Goal: Information Seeking & Learning: Learn about a topic

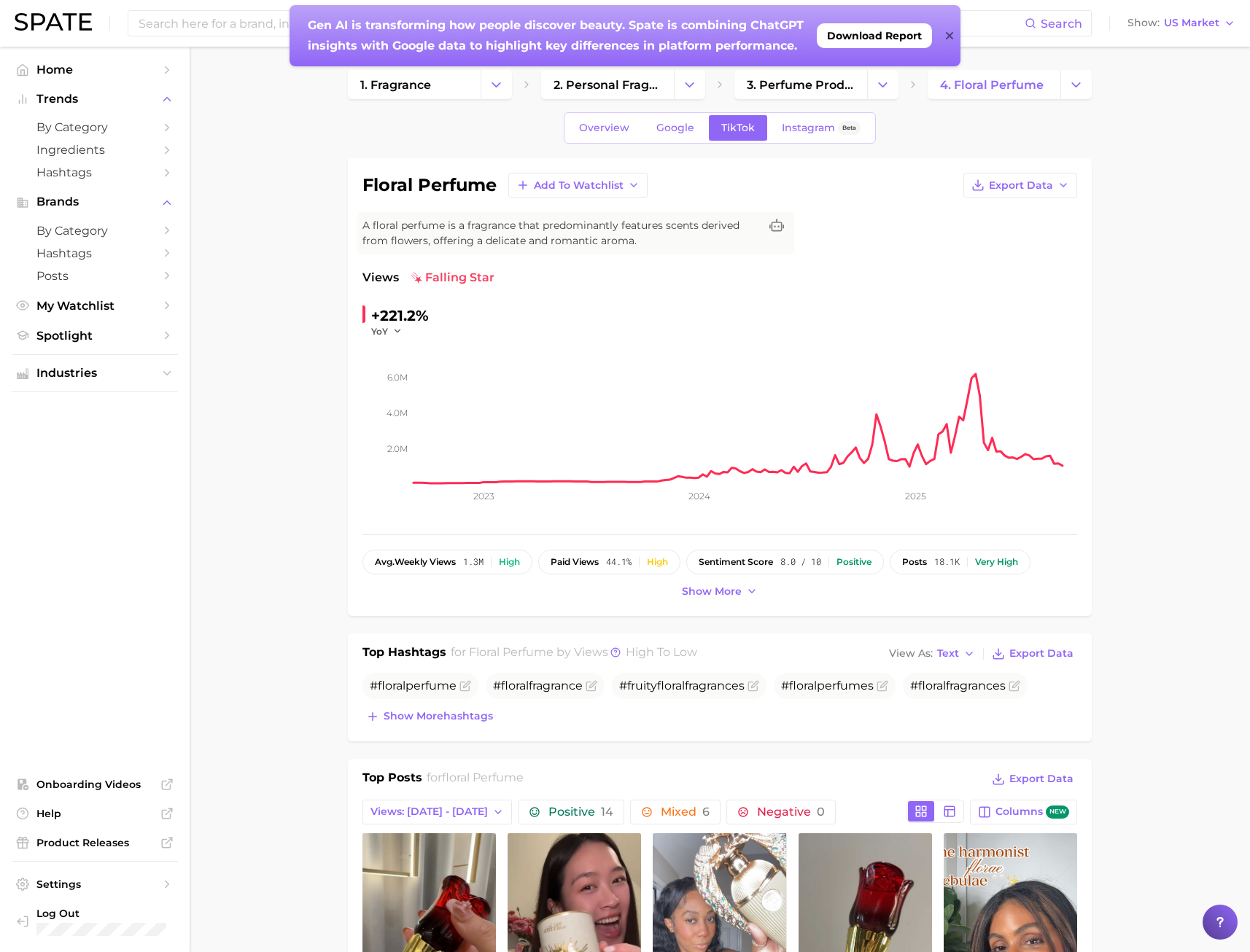
click at [953, 39] on div "Gen AI is transforming how people discover beauty. Spate is combining ChatGPT i…" at bounding box center [625, 35] width 670 height 61
click at [75, 28] on img at bounding box center [53, 22] width 77 height 18
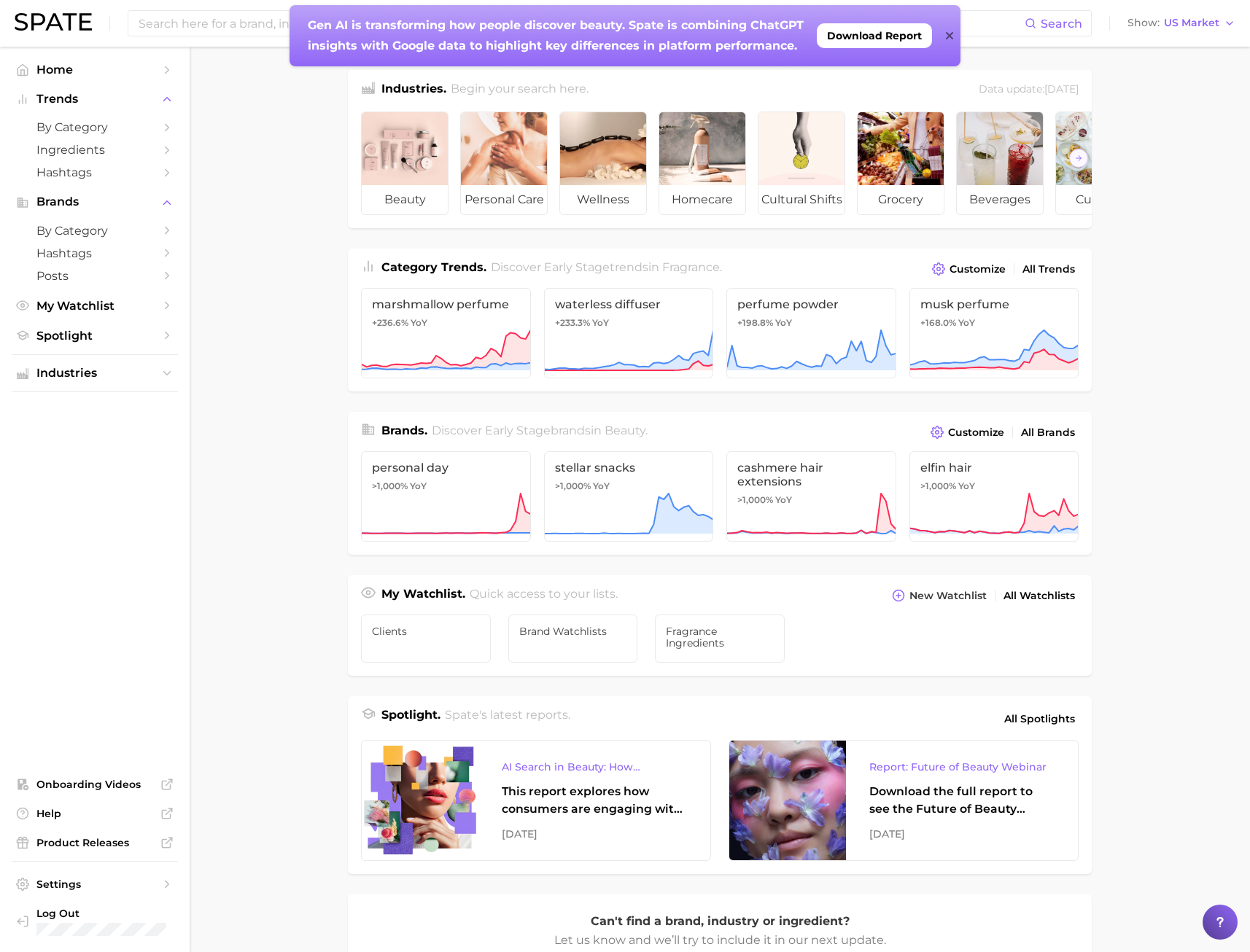
click at [1198, 402] on main "Industries. Begin your search here. Data update: July 27th, 2025 beauty persona…" at bounding box center [719, 615] width 1060 height 1138
click at [944, 36] on div "Gen AI is transforming how people discover beauty. Spate is combining ChatGPT i…" at bounding box center [625, 35] width 670 height 61
click at [948, 37] on icon at bounding box center [948, 35] width 7 height 7
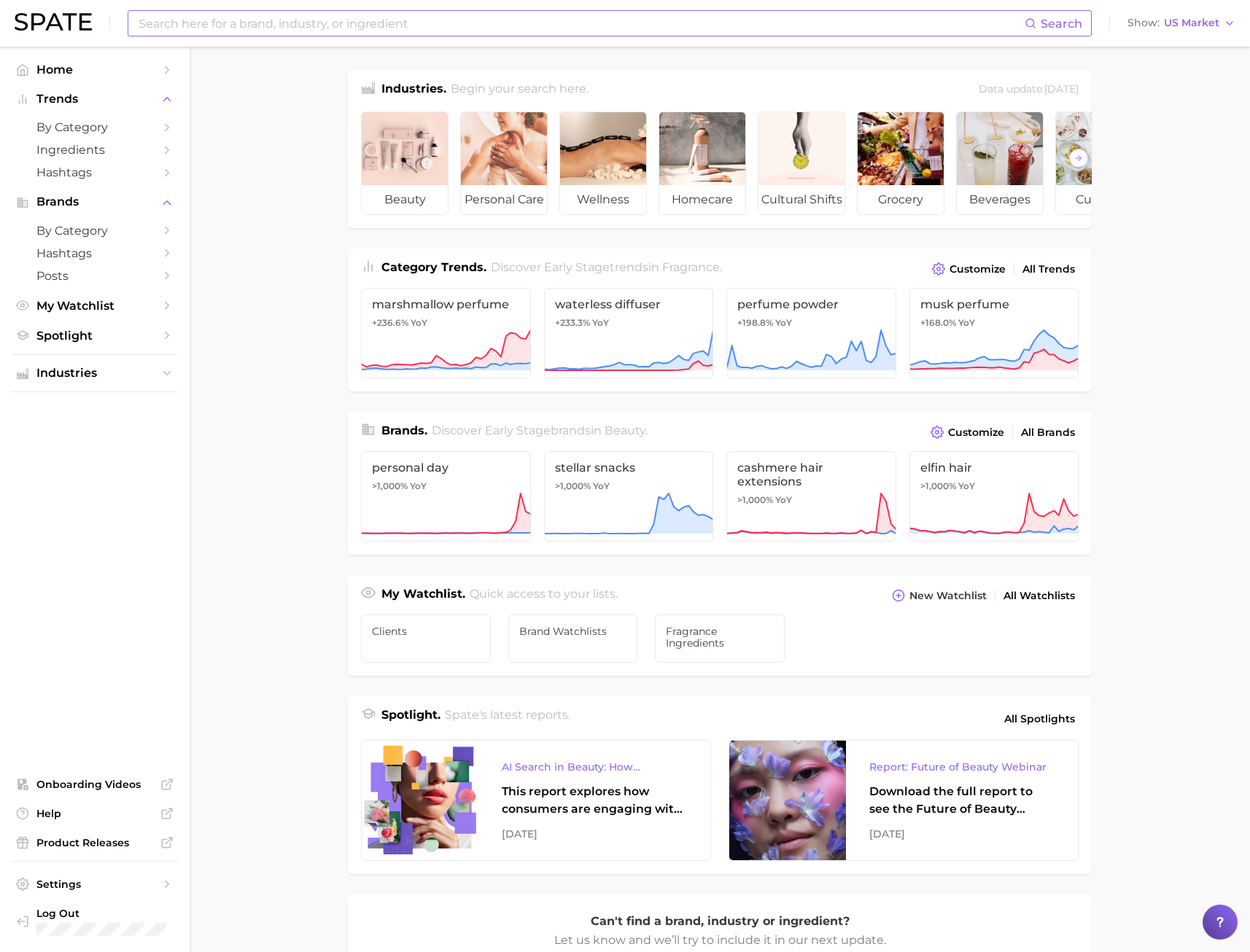
click at [497, 13] on input at bounding box center [581, 23] width 887 height 25
type input "m"
drag, startPoint x: 246, startPoint y: 27, endPoint x: 0, endPoint y: 45, distance: 246.7
click at [10, 46] on header "horchata fragrance Search No results for " horchata fragrance " Suggest Show US…" at bounding box center [625, 23] width 1250 height 46
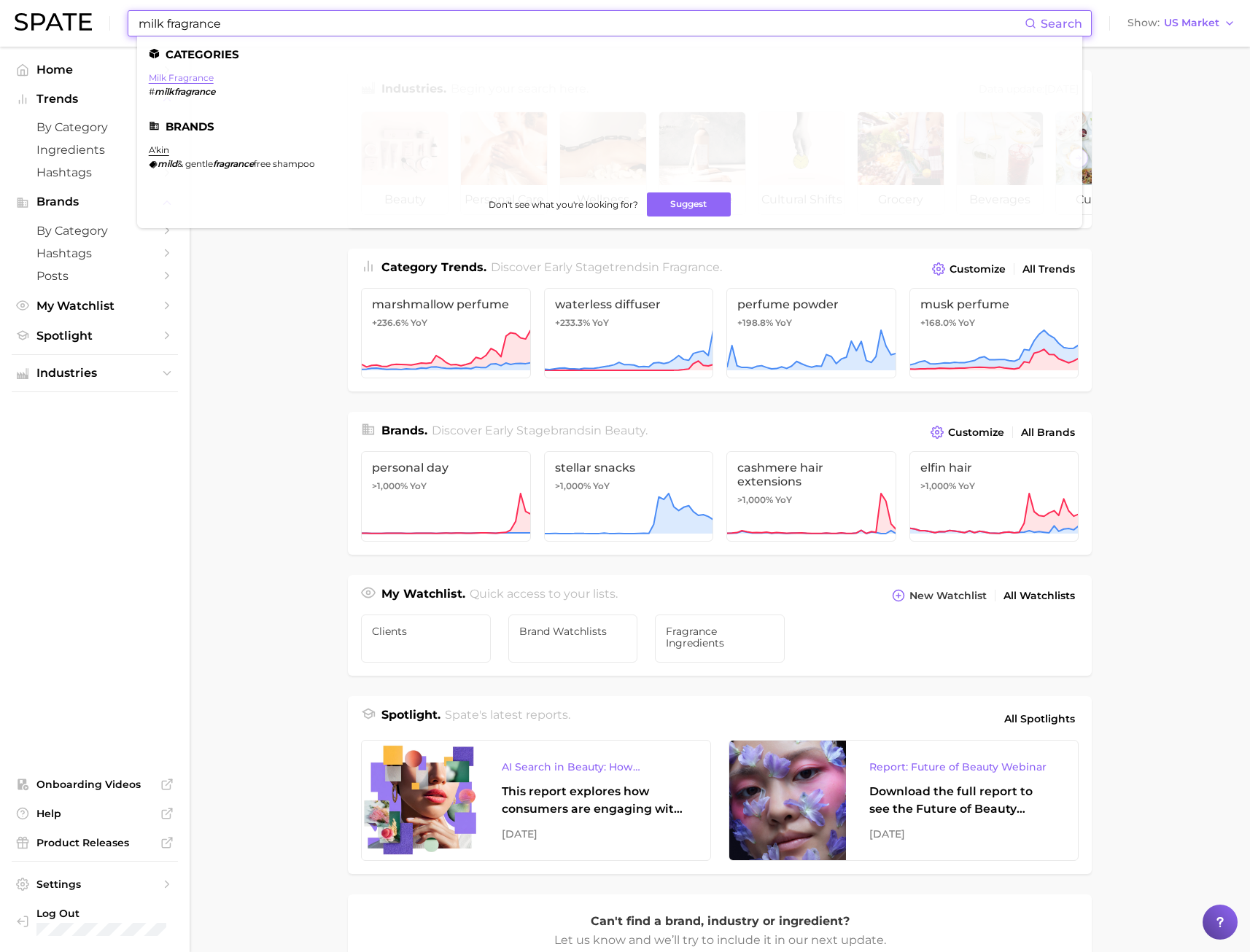
type input "milk fragrance"
click at [195, 74] on link "milk fragrance" at bounding box center [181, 77] width 65 height 11
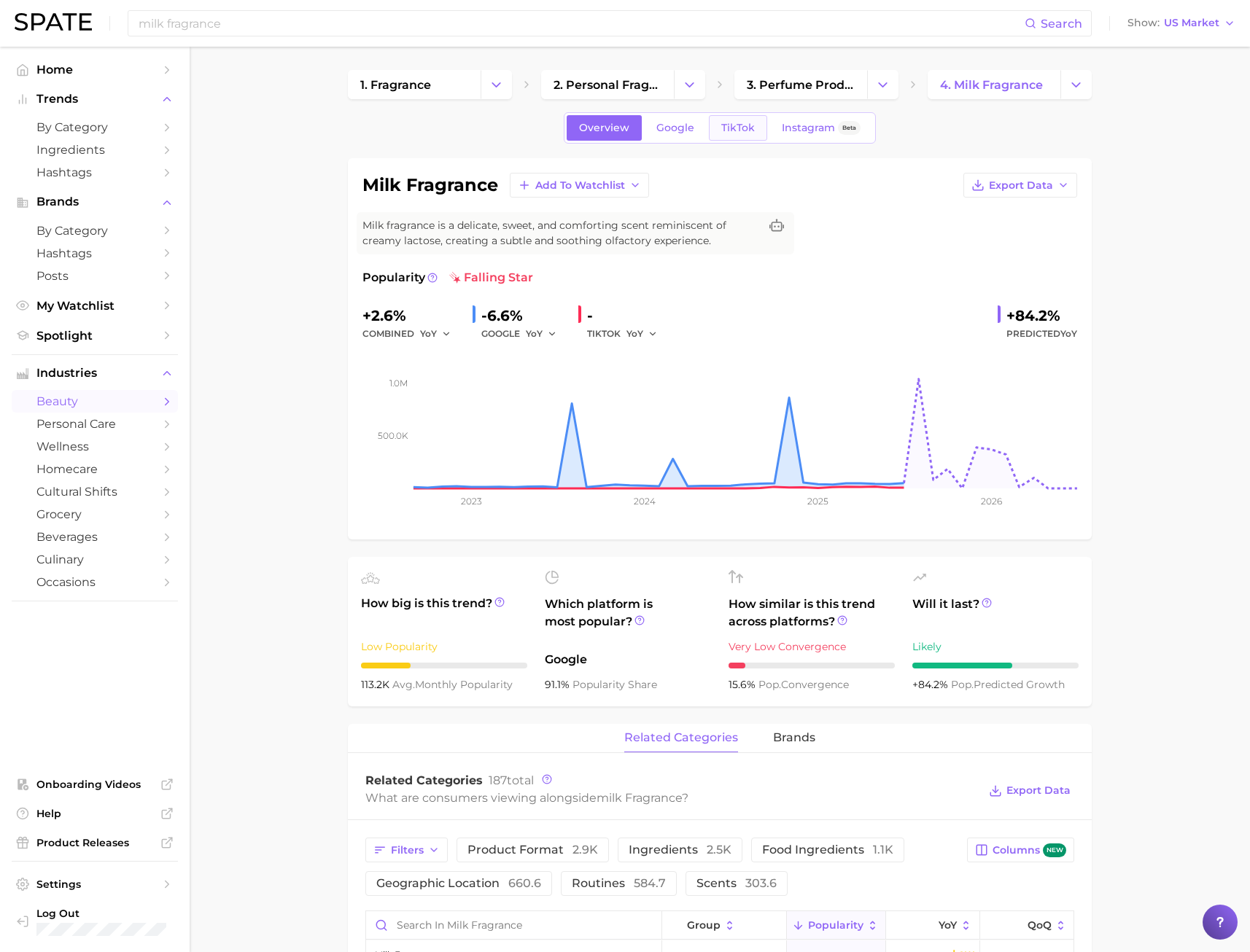
click at [730, 130] on span "TikTok" at bounding box center [737, 128] width 34 height 13
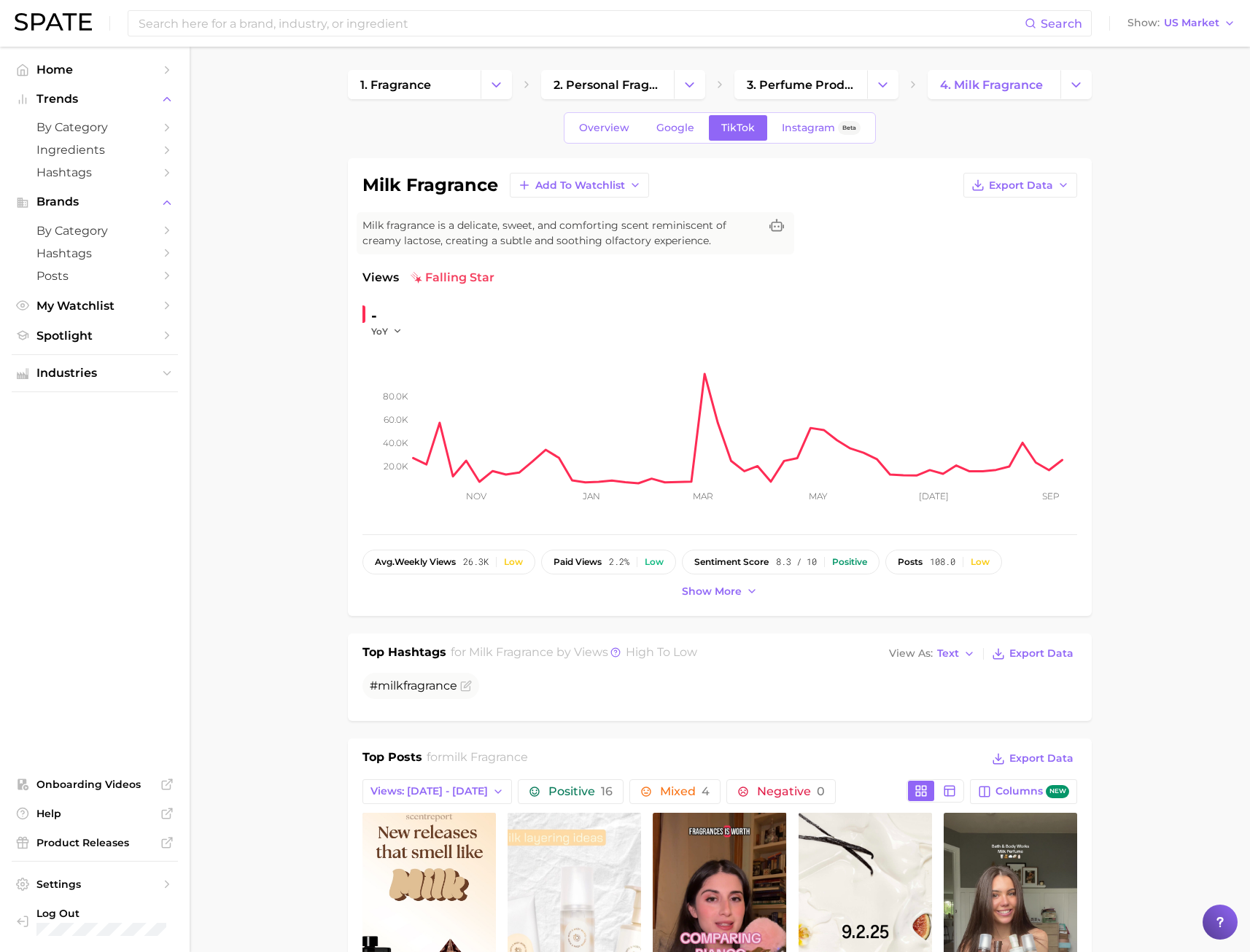
click at [682, 471] on rect at bounding box center [744, 410] width 663 height 146
click at [664, 97] on link "2. personal fragrance" at bounding box center [607, 85] width 133 height 30
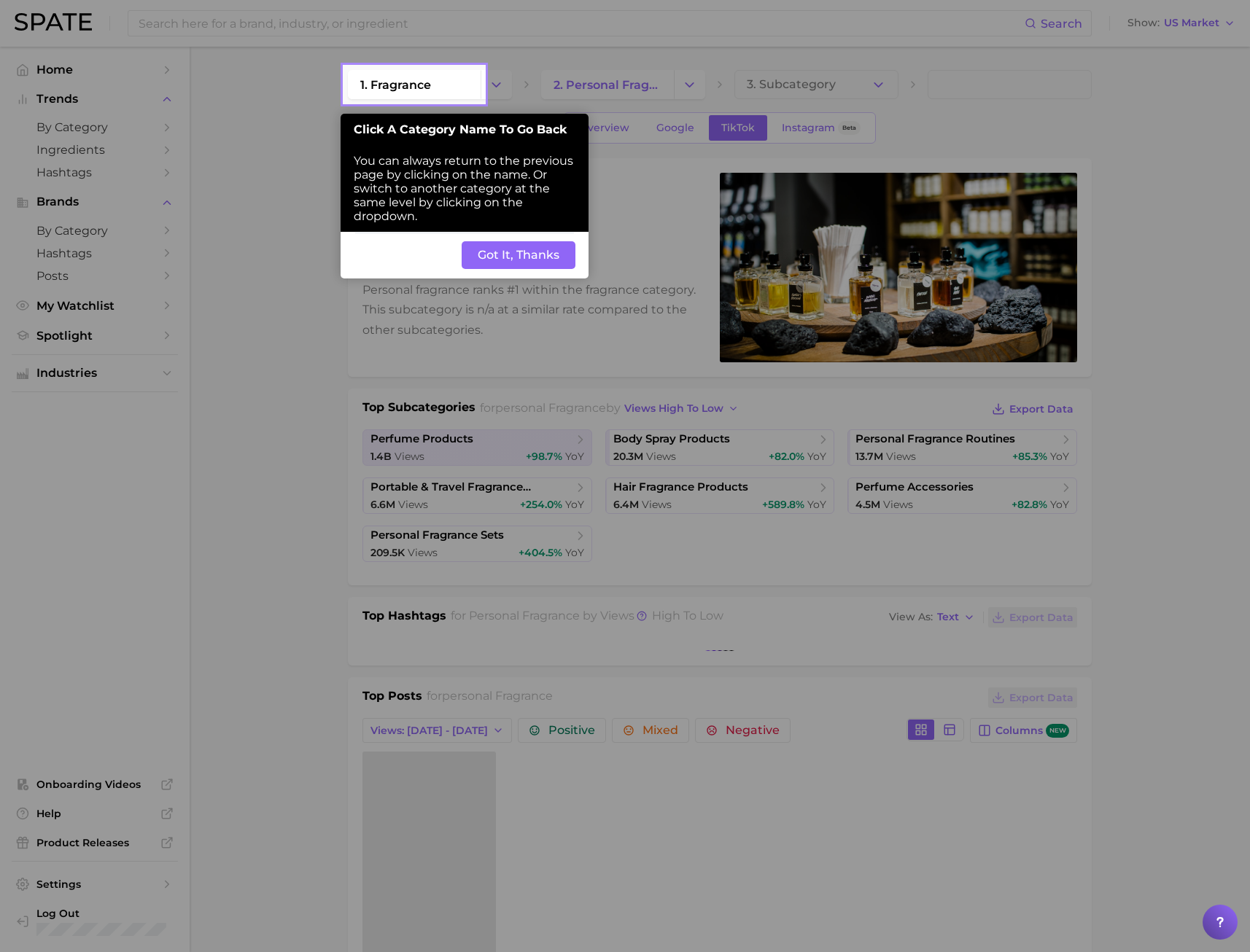
click at [158, 213] on div at bounding box center [172, 930] width 344 height 1861
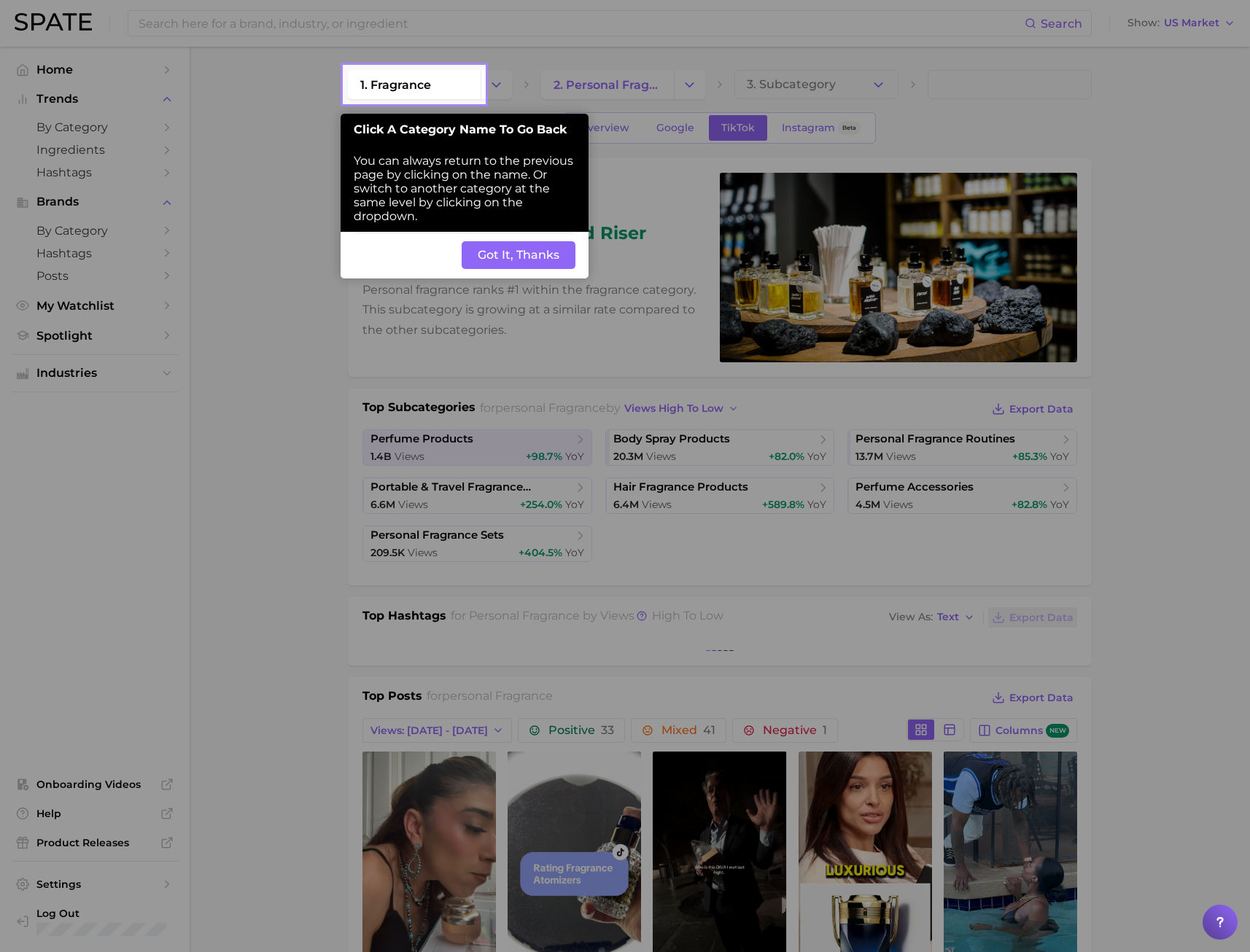
click at [353, 267] on div "Back Got It, Thanks" at bounding box center [463, 254] width 247 height 46
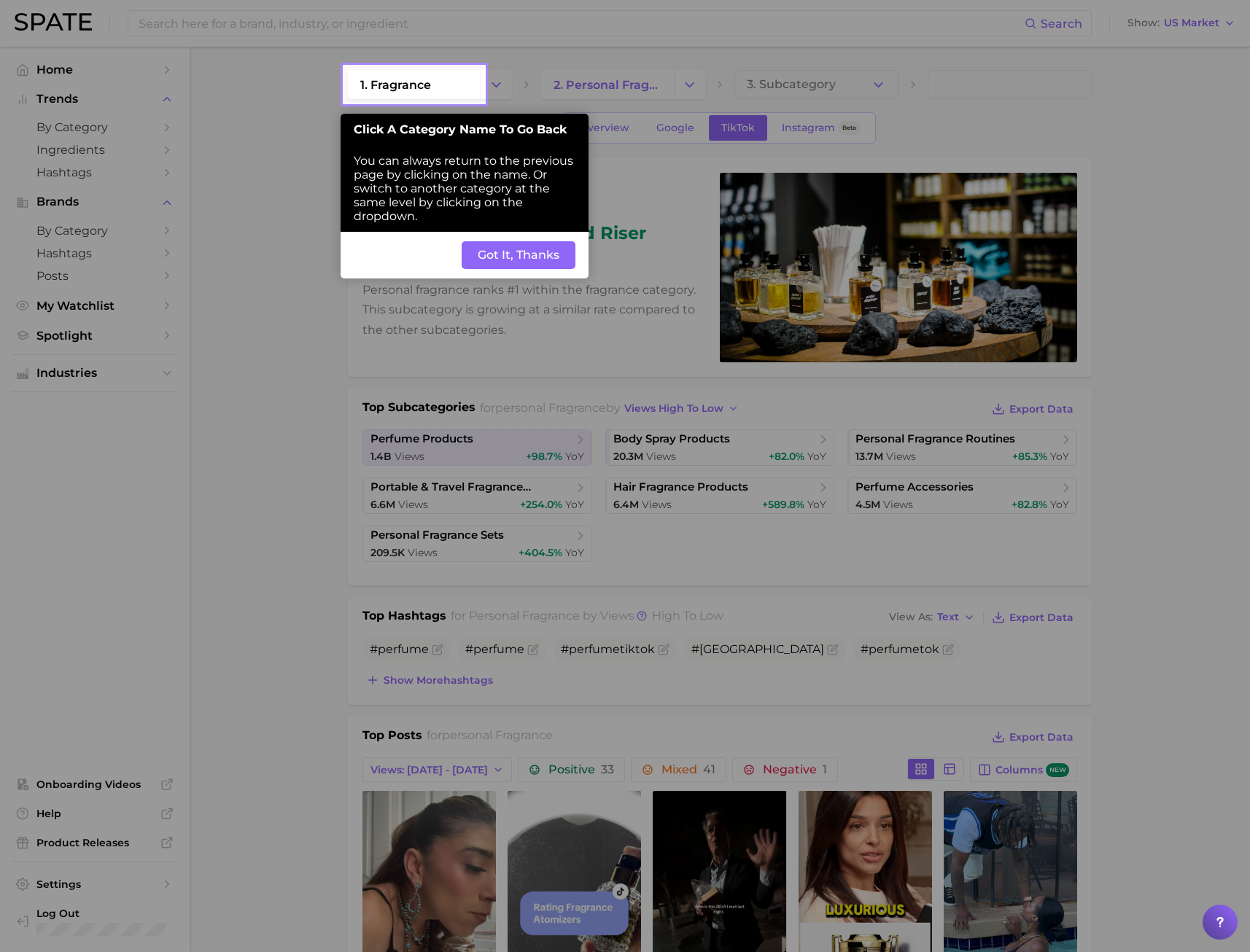
click at [541, 270] on div "Back Got It, Thanks" at bounding box center [463, 254] width 247 height 46
click at [537, 260] on button "Got It, Thanks" at bounding box center [518, 255] width 113 height 28
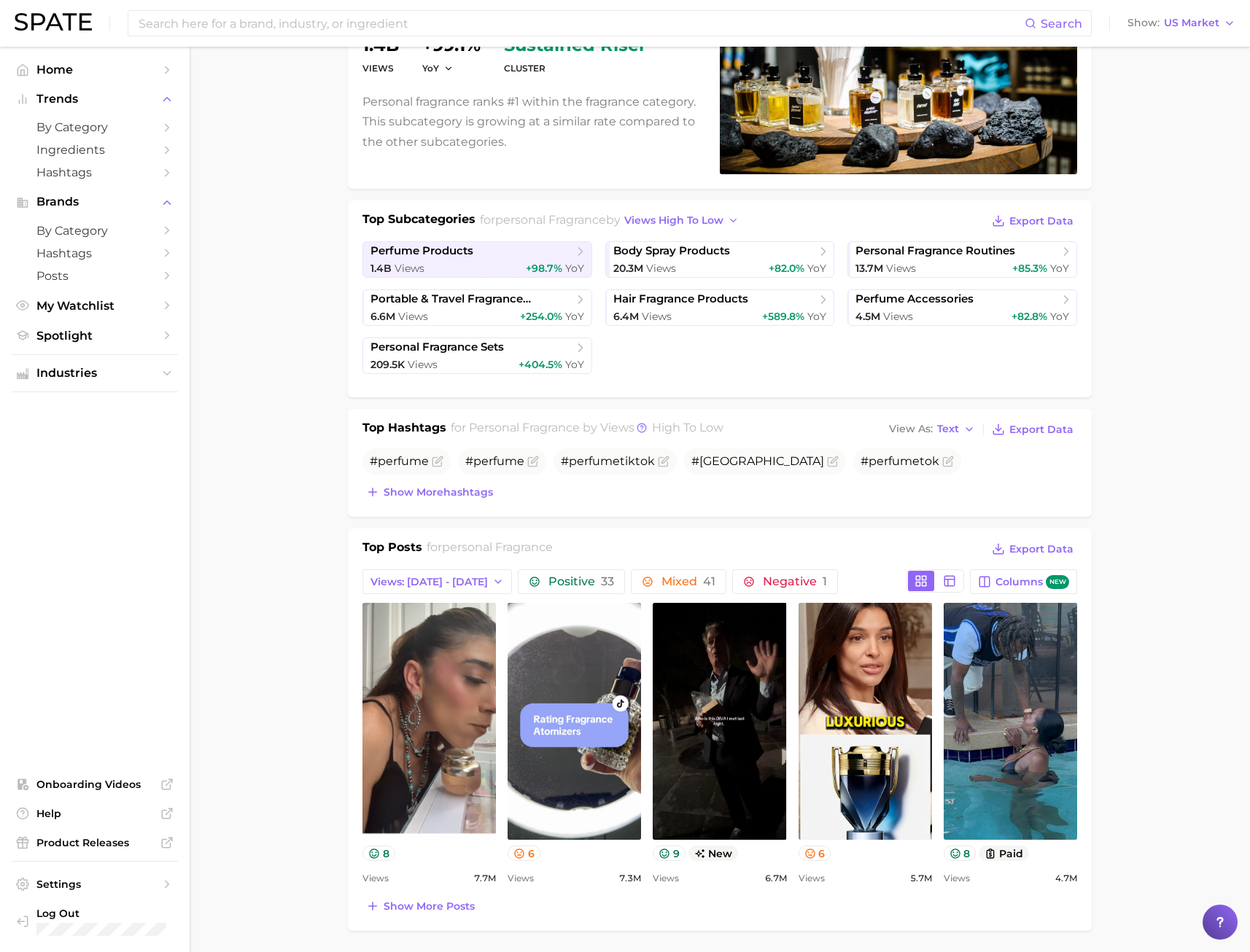
scroll to position [292, 0]
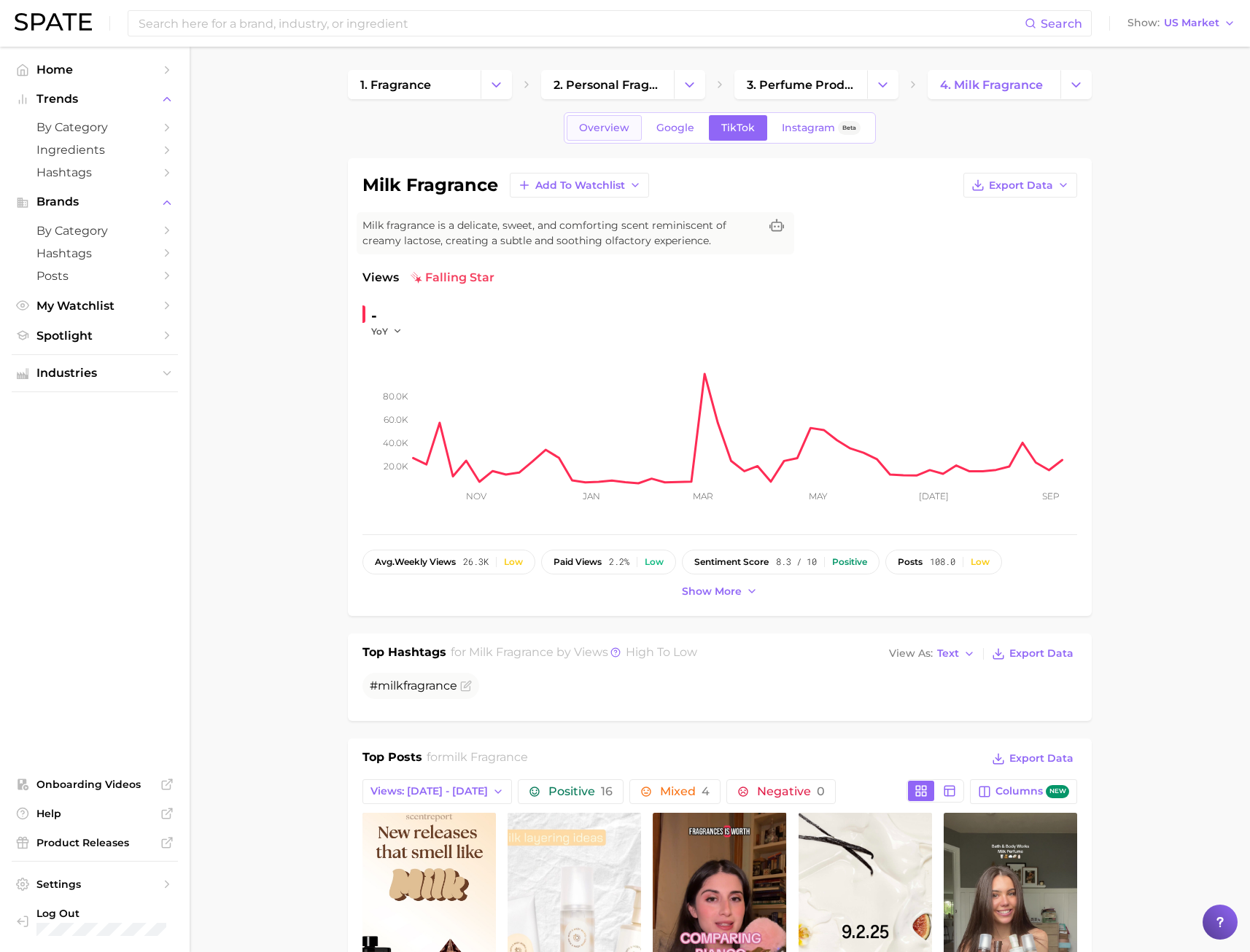
click at [619, 116] on link "Overview" at bounding box center [604, 128] width 75 height 26
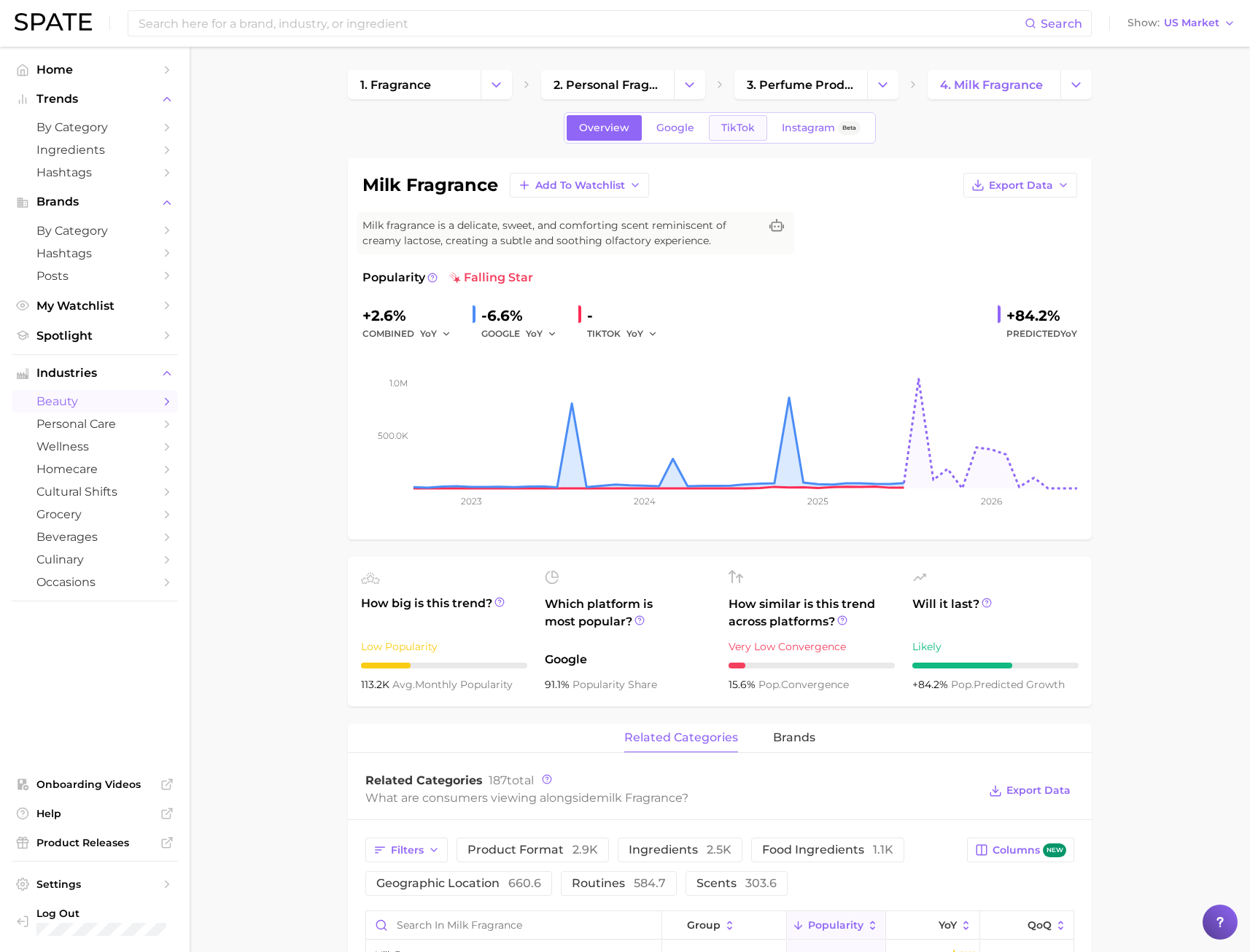
click at [727, 122] on span "TikTok" at bounding box center [737, 128] width 34 height 13
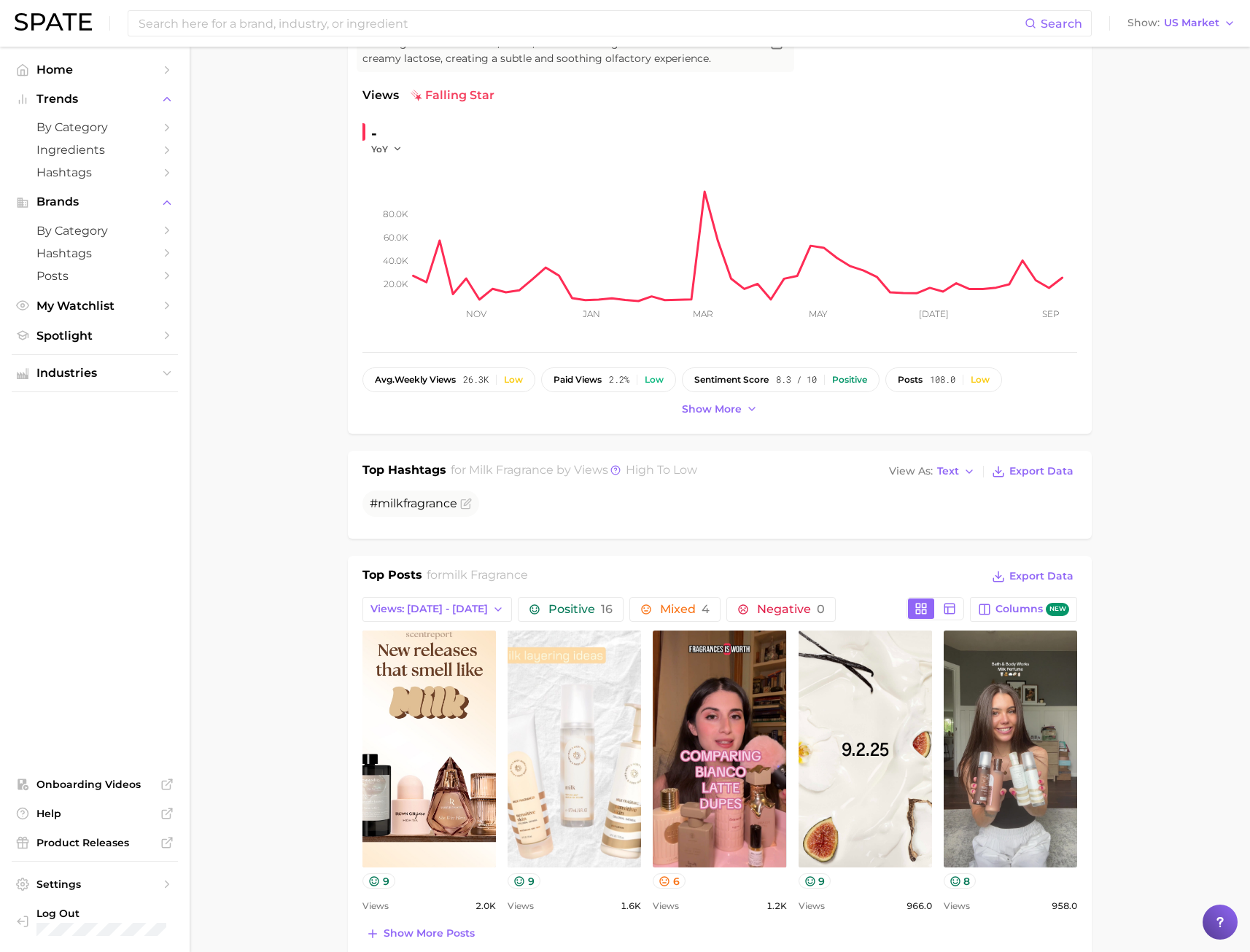
scroll to position [292, 0]
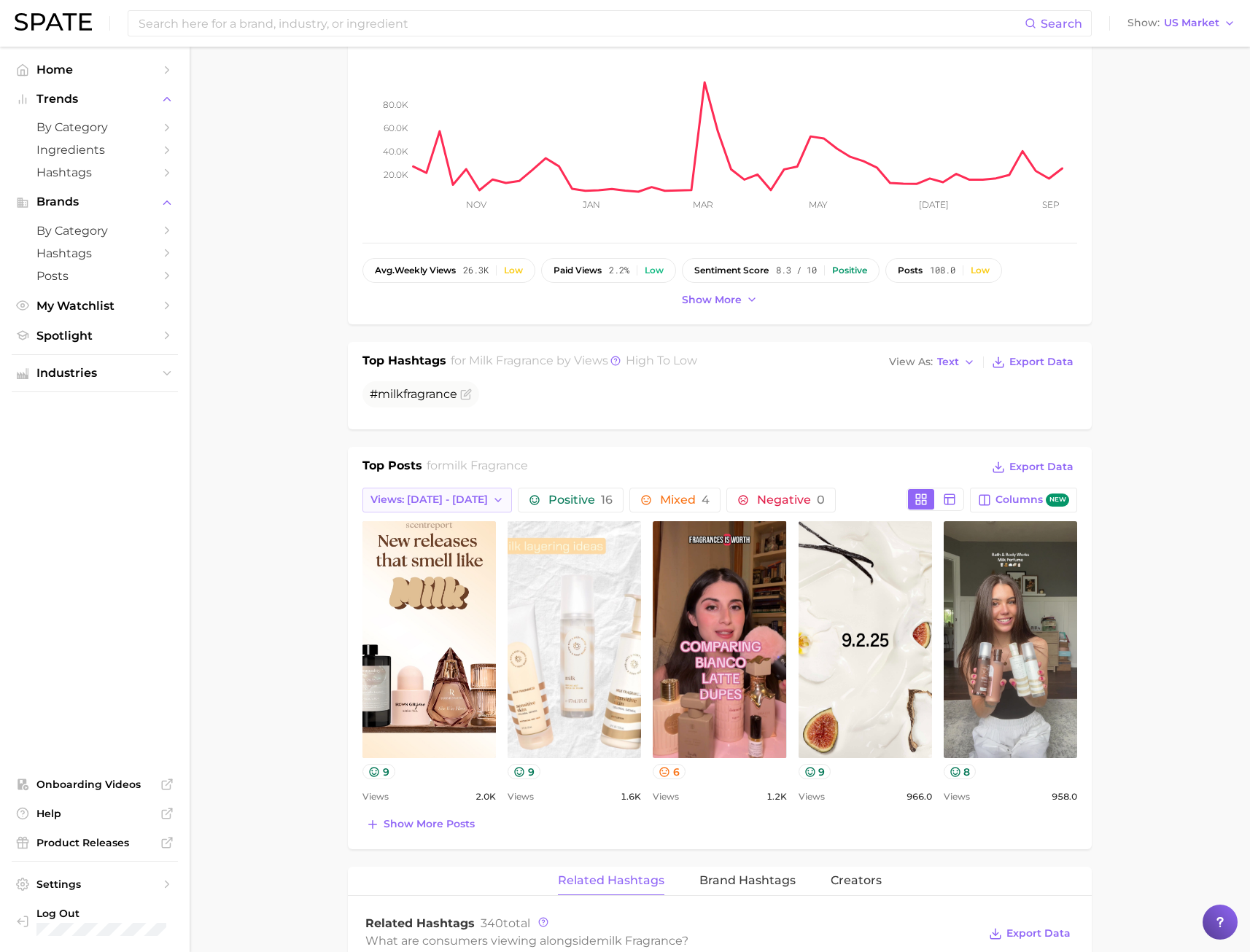
click at [492, 494] on icon "button" at bounding box center [498, 500] width 12 height 12
click at [431, 580] on button "Total Views" at bounding box center [443, 579] width 161 height 27
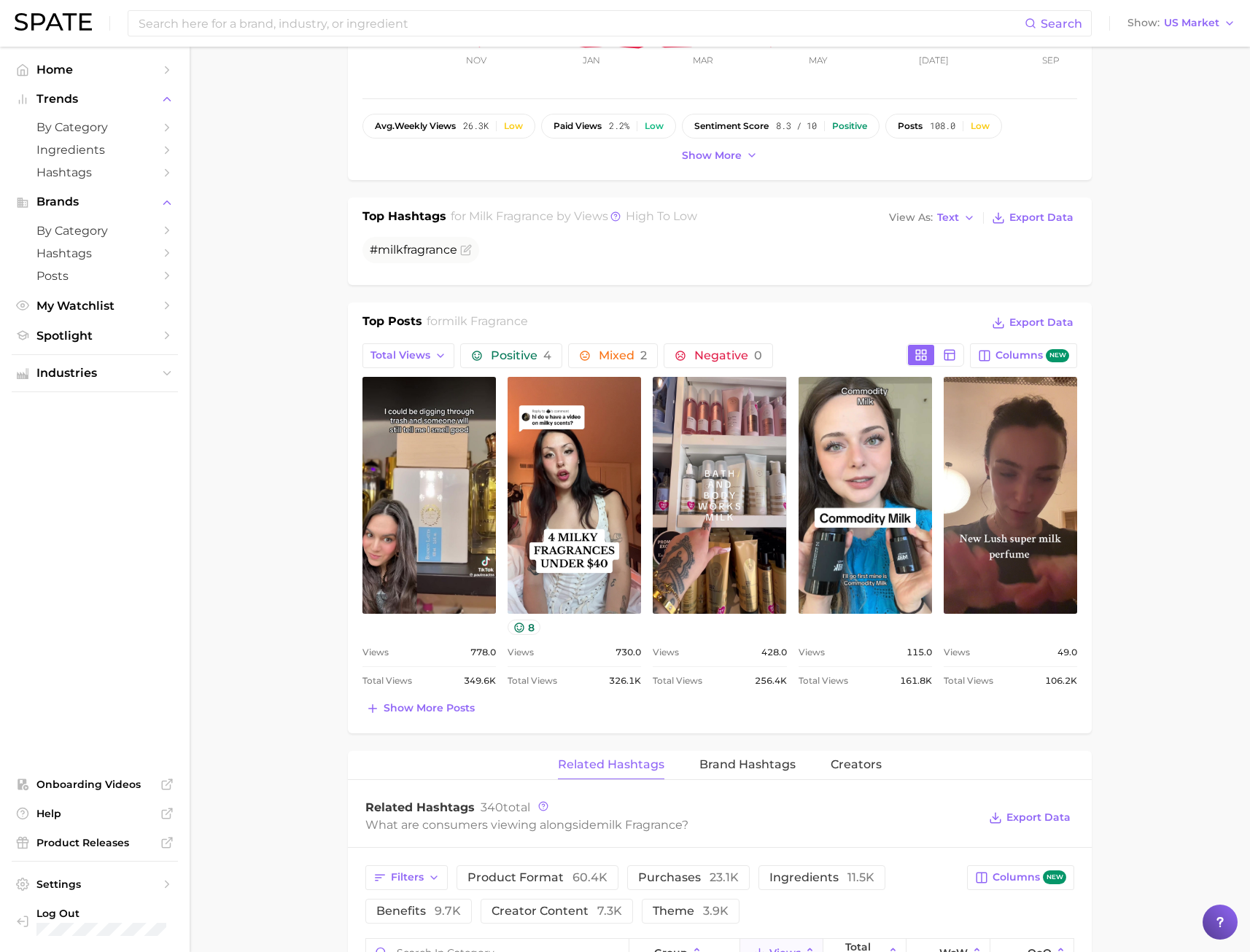
scroll to position [438, 0]
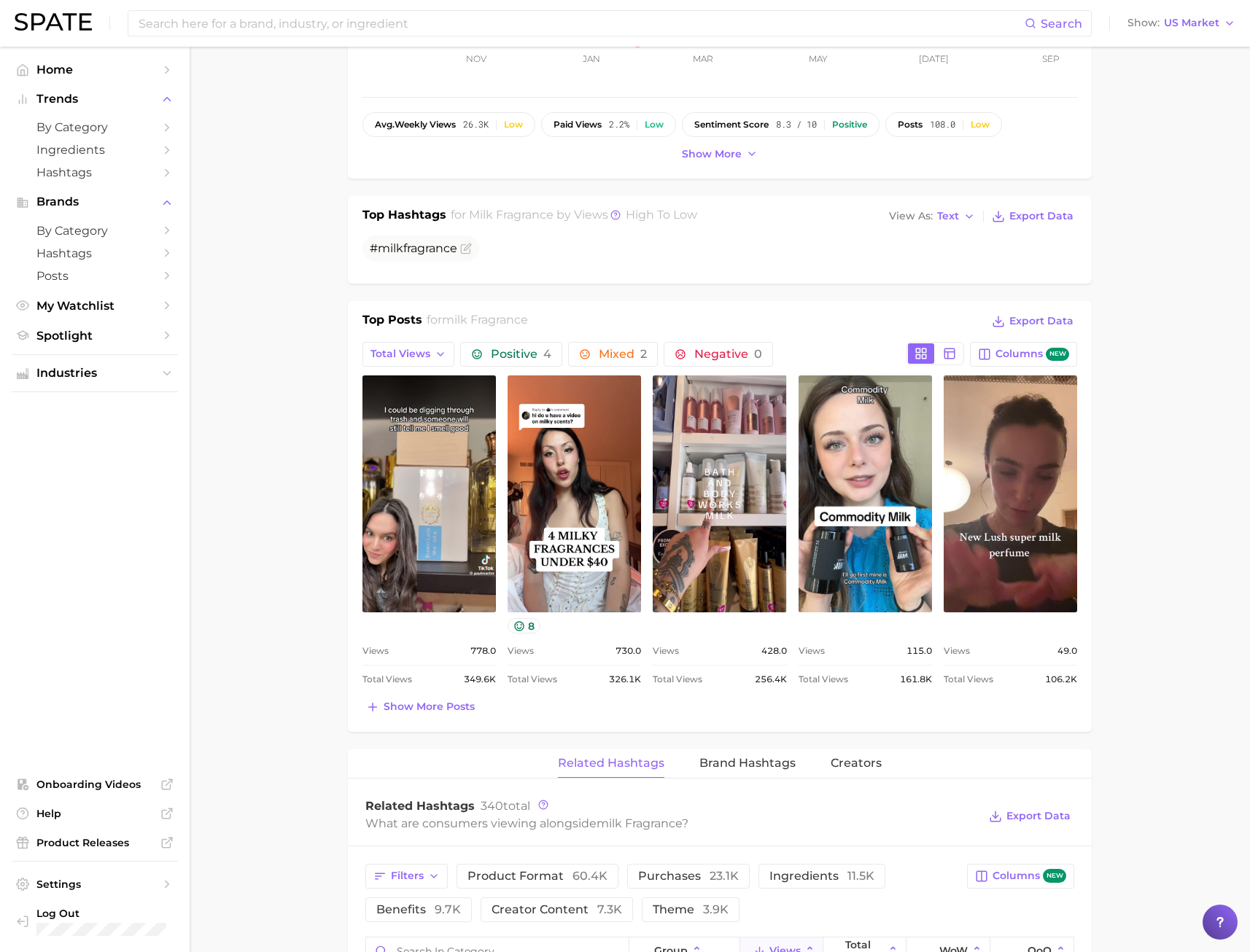
click at [1136, 458] on main "1. fragrance 2. personal fragrance 3. perfume products 4. milk fragrance Overvi…" at bounding box center [719, 794] width 1060 height 2370
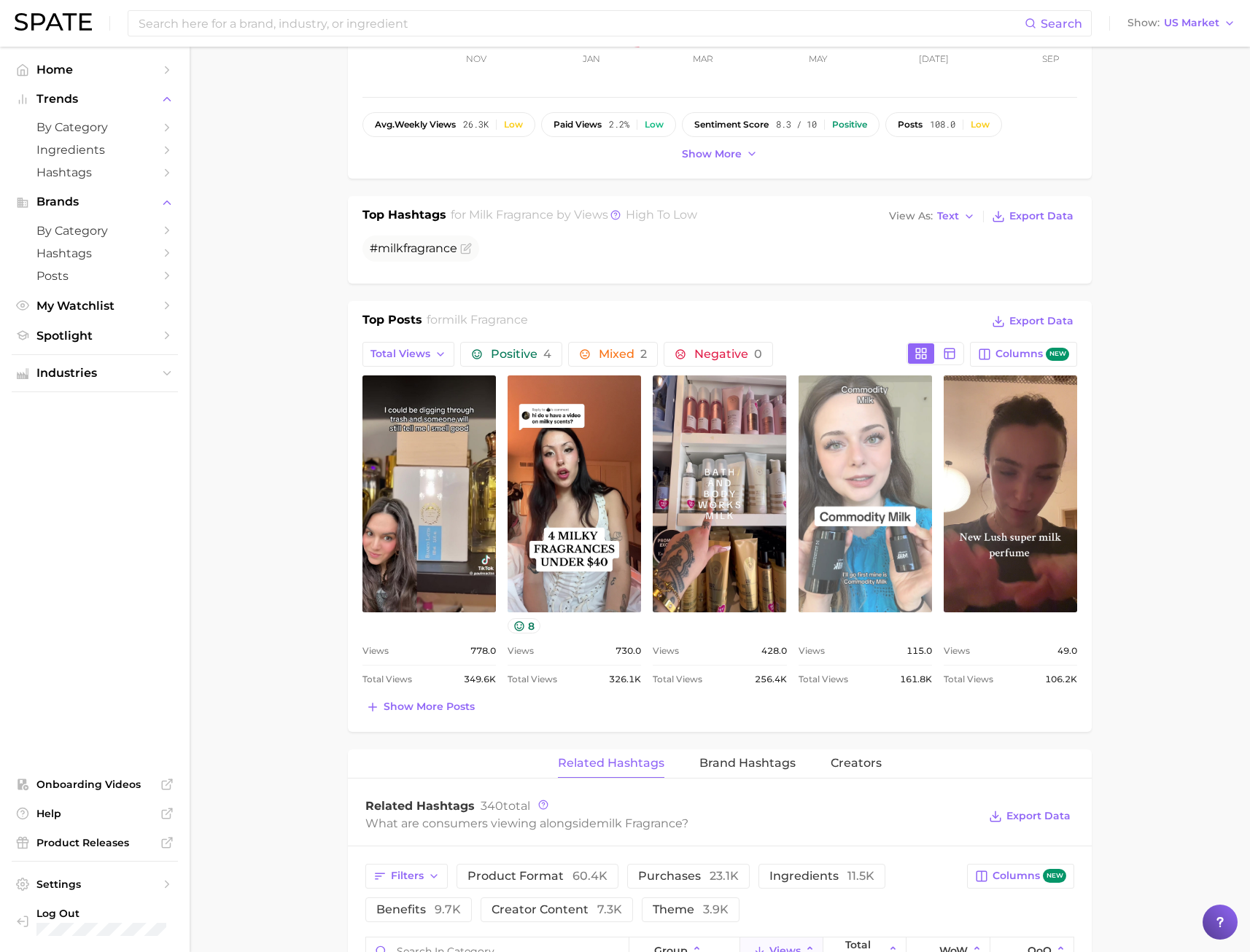
click at [887, 494] on link "view post on TikTok" at bounding box center [865, 494] width 133 height 237
click at [846, 496] on link "view post on TikTok" at bounding box center [865, 494] width 133 height 237
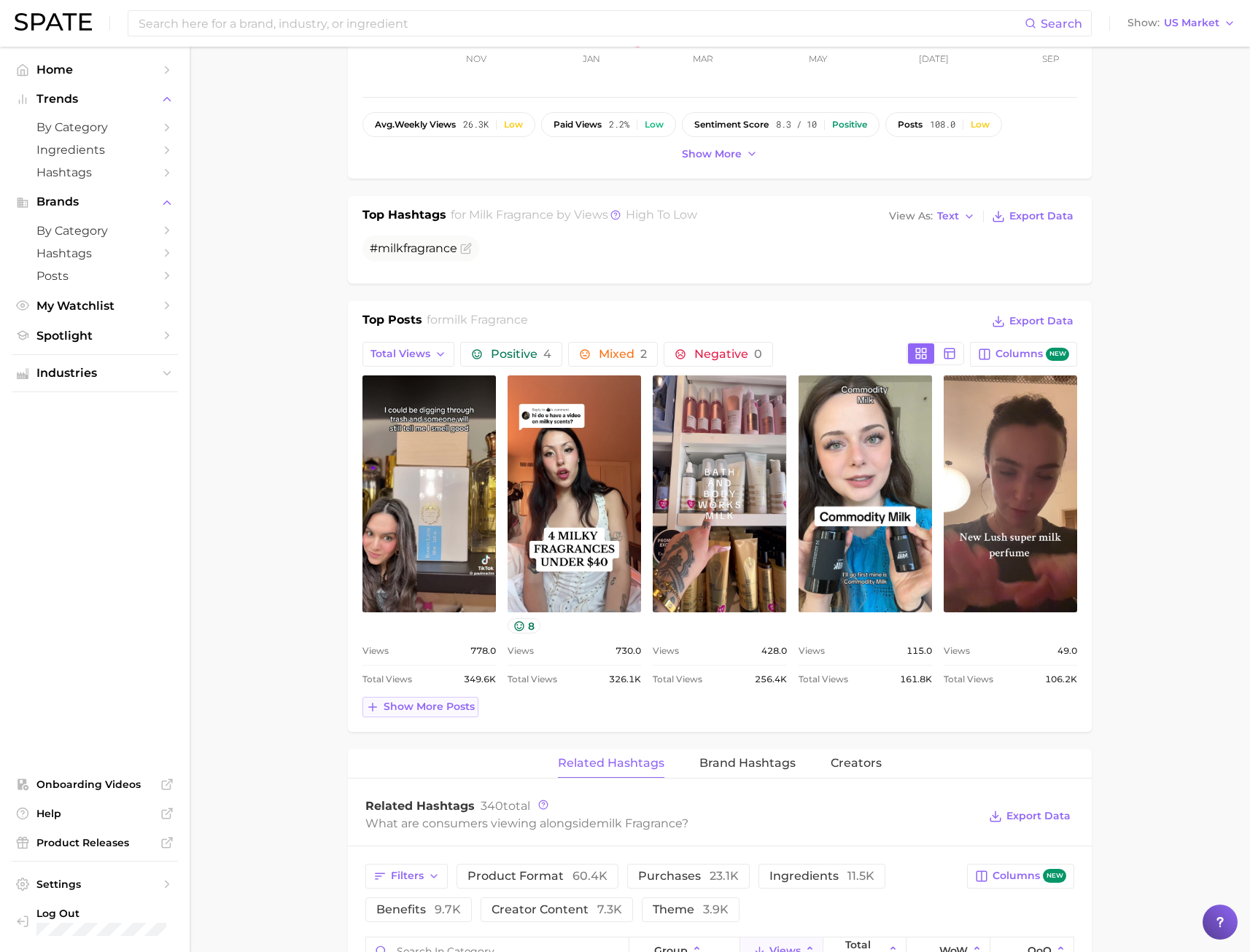
click at [451, 714] on button "Show more posts" at bounding box center [421, 707] width 116 height 21
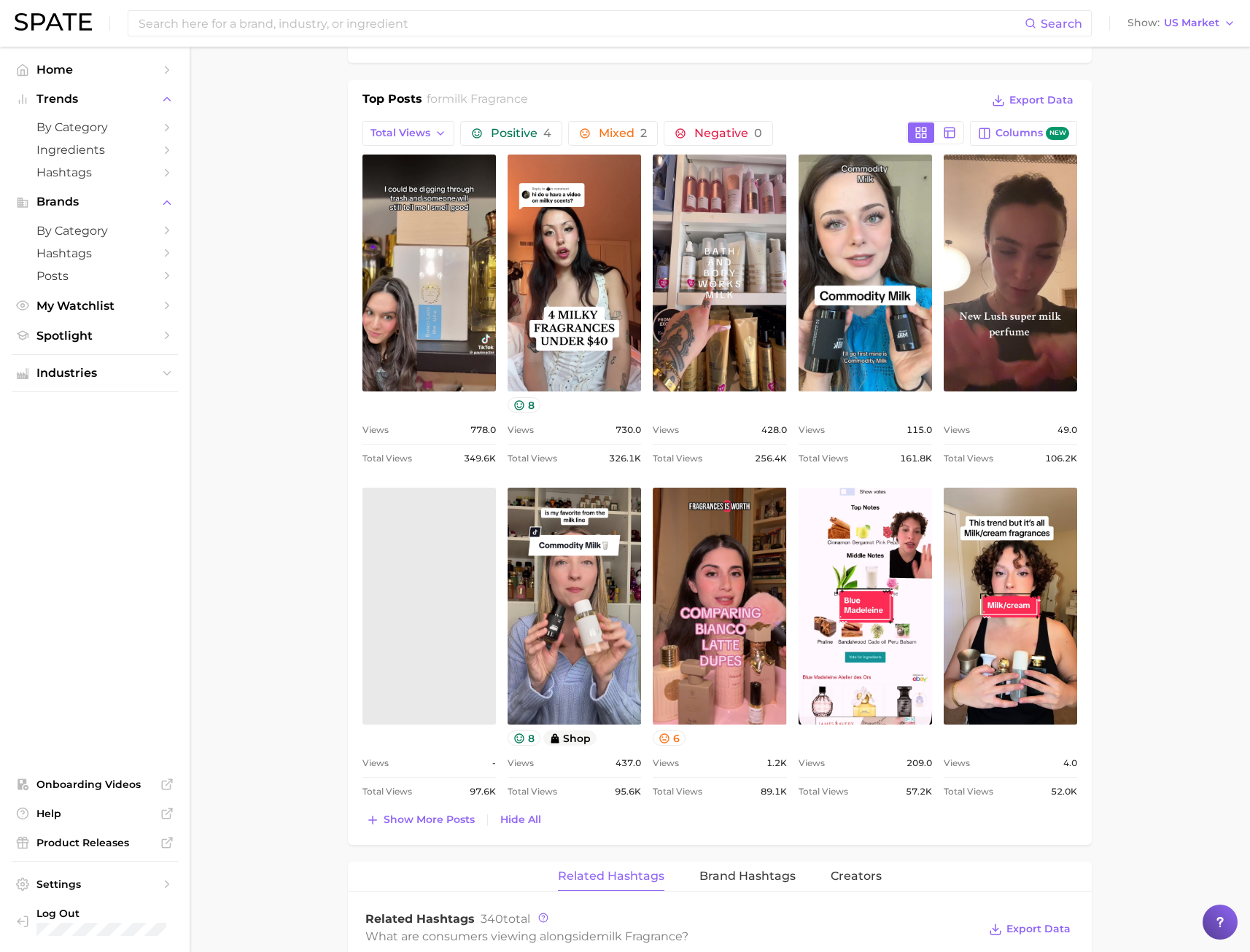
scroll to position [729, 0]
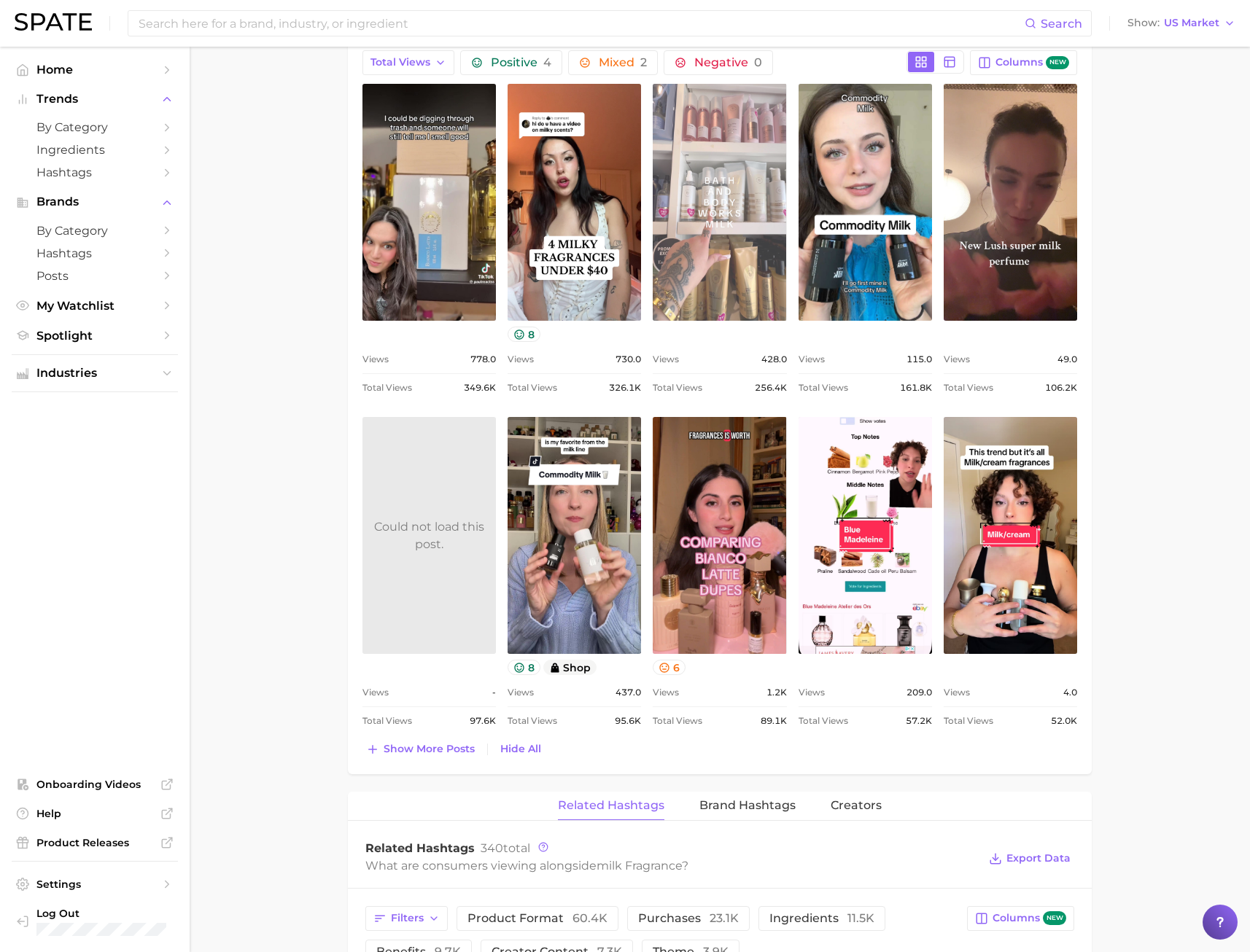
click at [766, 226] on link "view post on TikTok" at bounding box center [719, 202] width 133 height 237
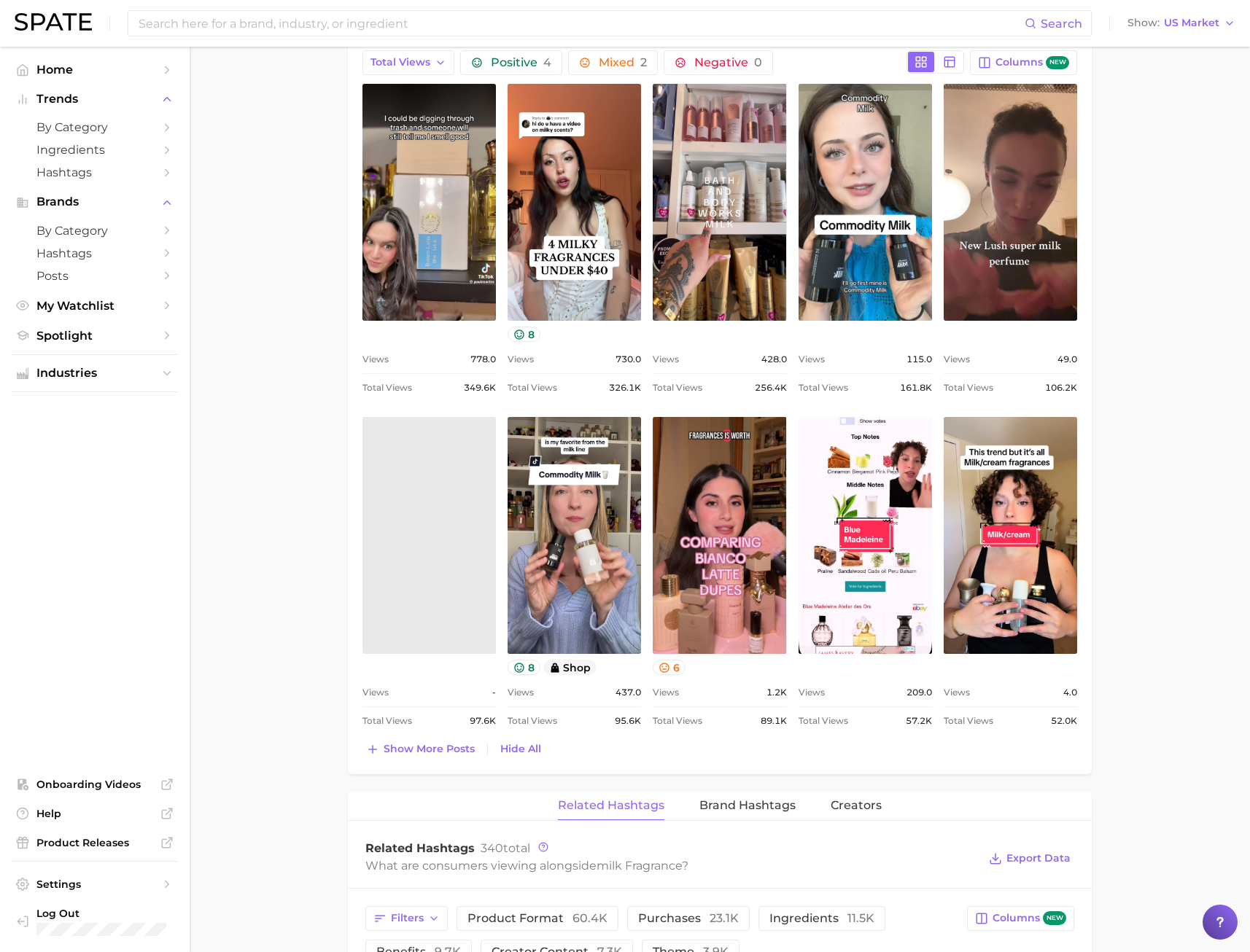
click at [265, 132] on main "1. fragrance 2. personal fragrance 3. perfume products 4. milk fragrance Overvi…" at bounding box center [719, 669] width 1060 height 2703
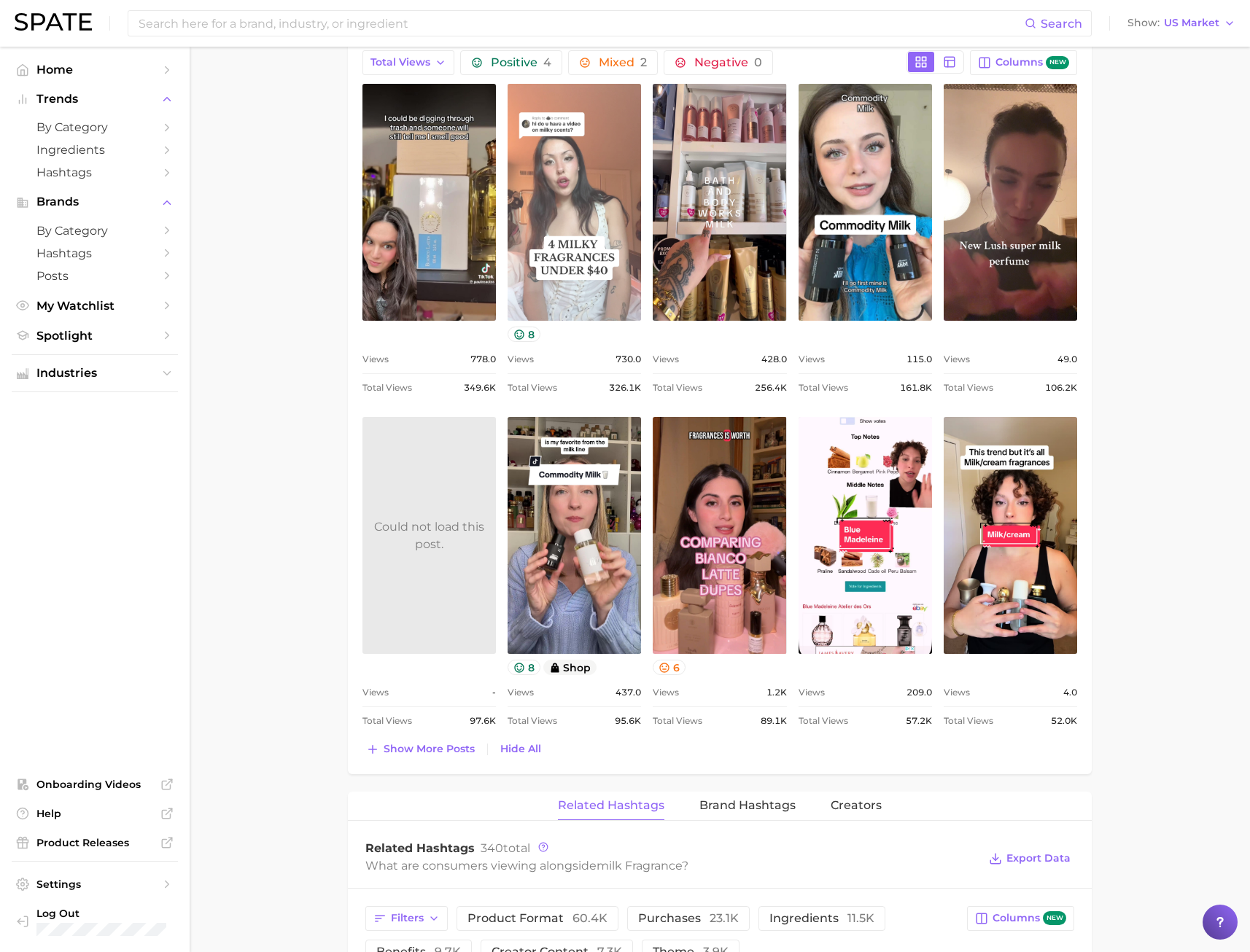
click at [567, 283] on link "view post on TikTok" at bounding box center [574, 202] width 133 height 237
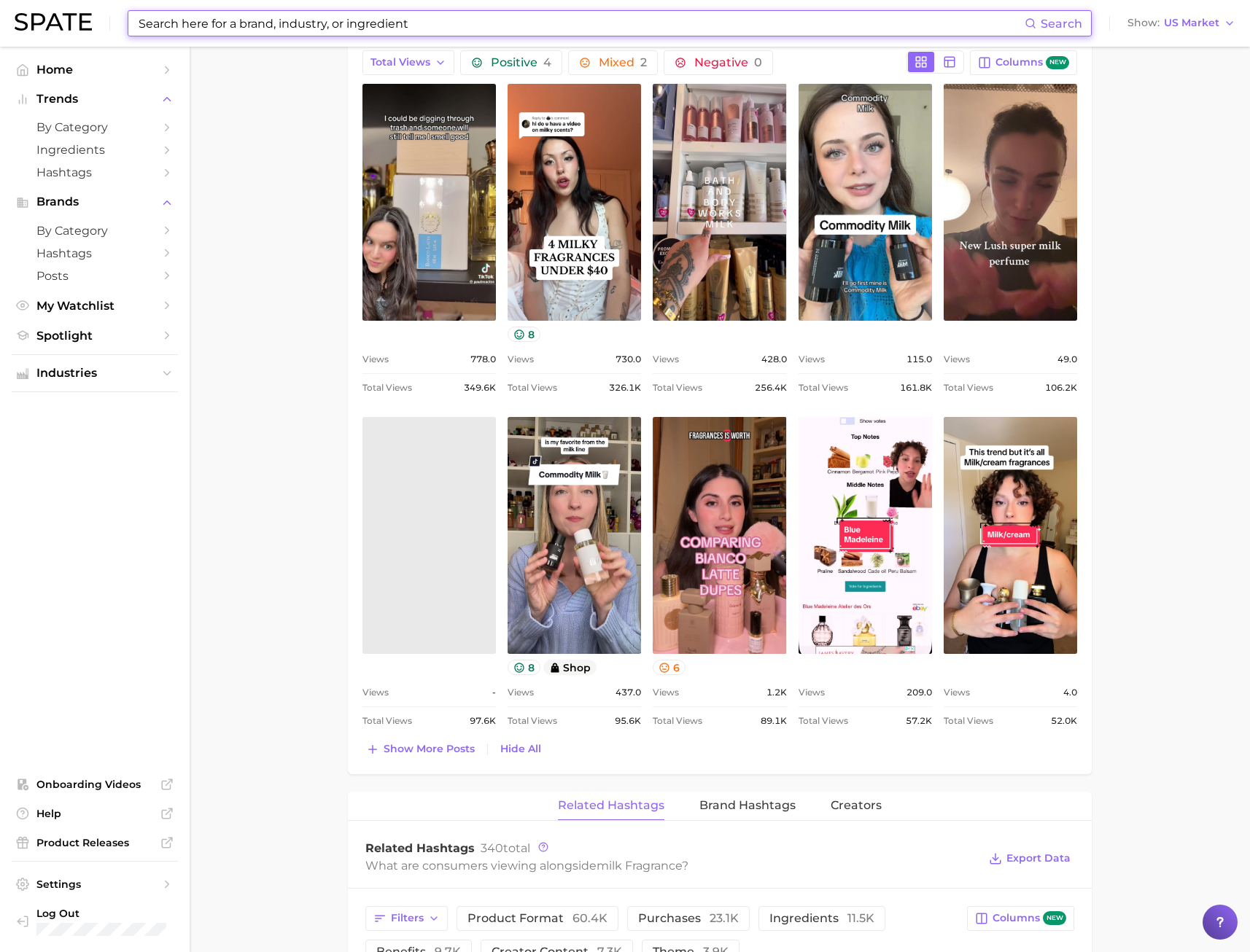
click at [234, 29] on input at bounding box center [581, 23] width 887 height 25
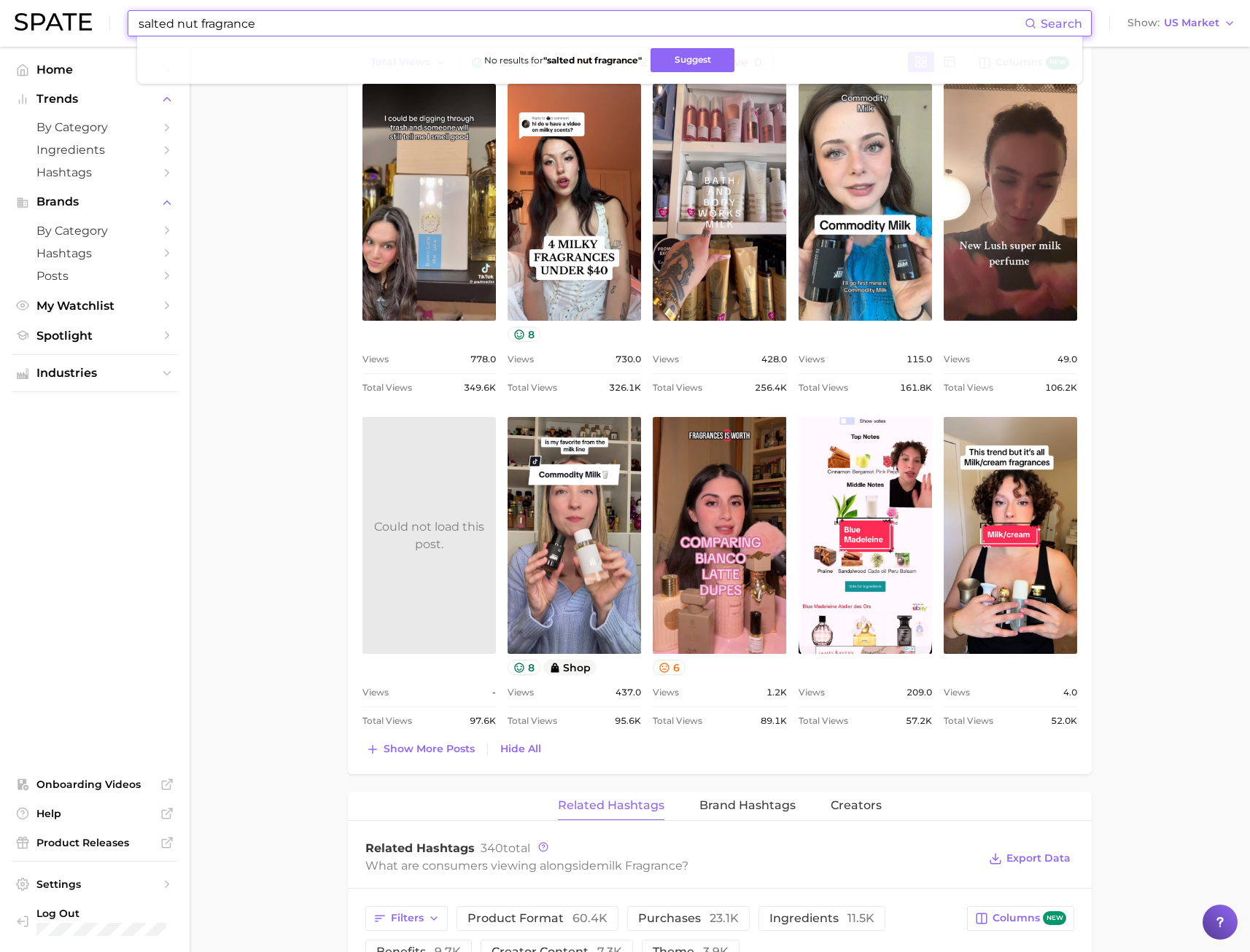
drag, startPoint x: 294, startPoint y: 32, endPoint x: -27, endPoint y: 656, distance: 701.7
drag, startPoint x: 160, startPoint y: 26, endPoint x: 54, endPoint y: 43, distance: 107.4
click at [60, 43] on div "nut fragrances Search No results for " nut fragrances " Suggest Show US Market" at bounding box center [625, 23] width 1220 height 46
drag, startPoint x: 262, startPoint y: 18, endPoint x: 189, endPoint y: 24, distance: 73.2
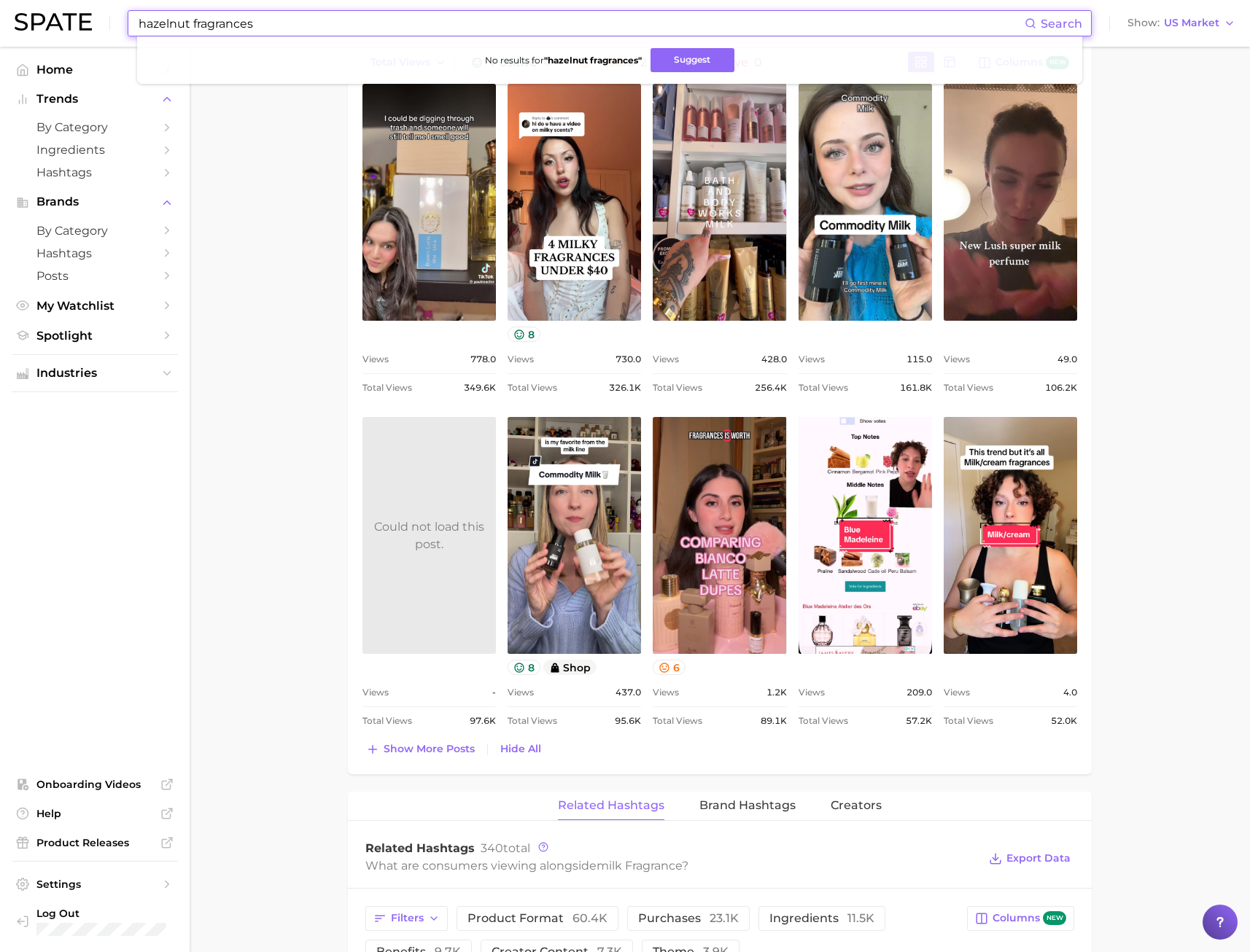
click at [189, 24] on input "hazelnut fragrances" at bounding box center [581, 23] width 887 height 25
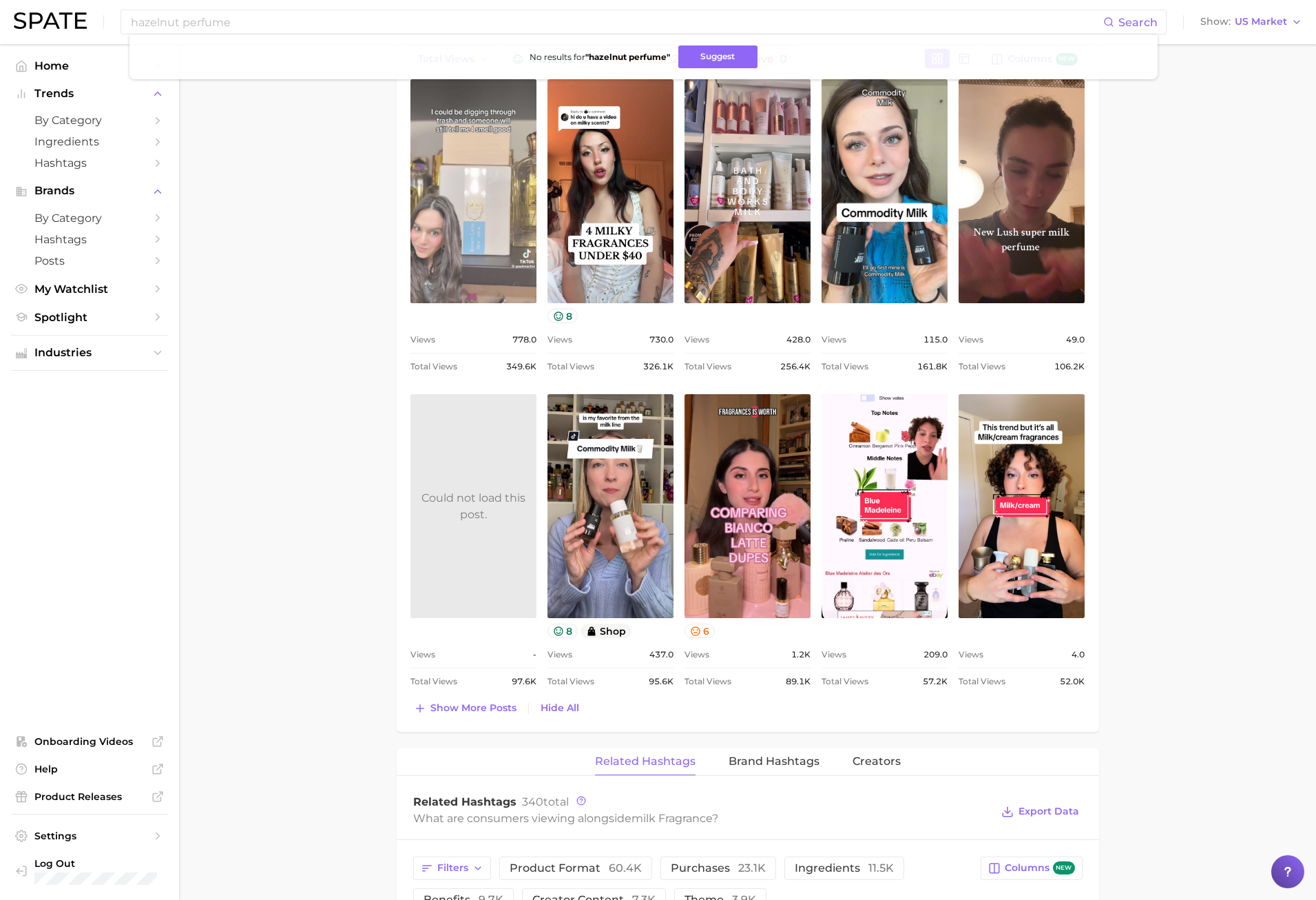
click at [427, 266] on link "view post on TikTok" at bounding box center [473, 191] width 126 height 224
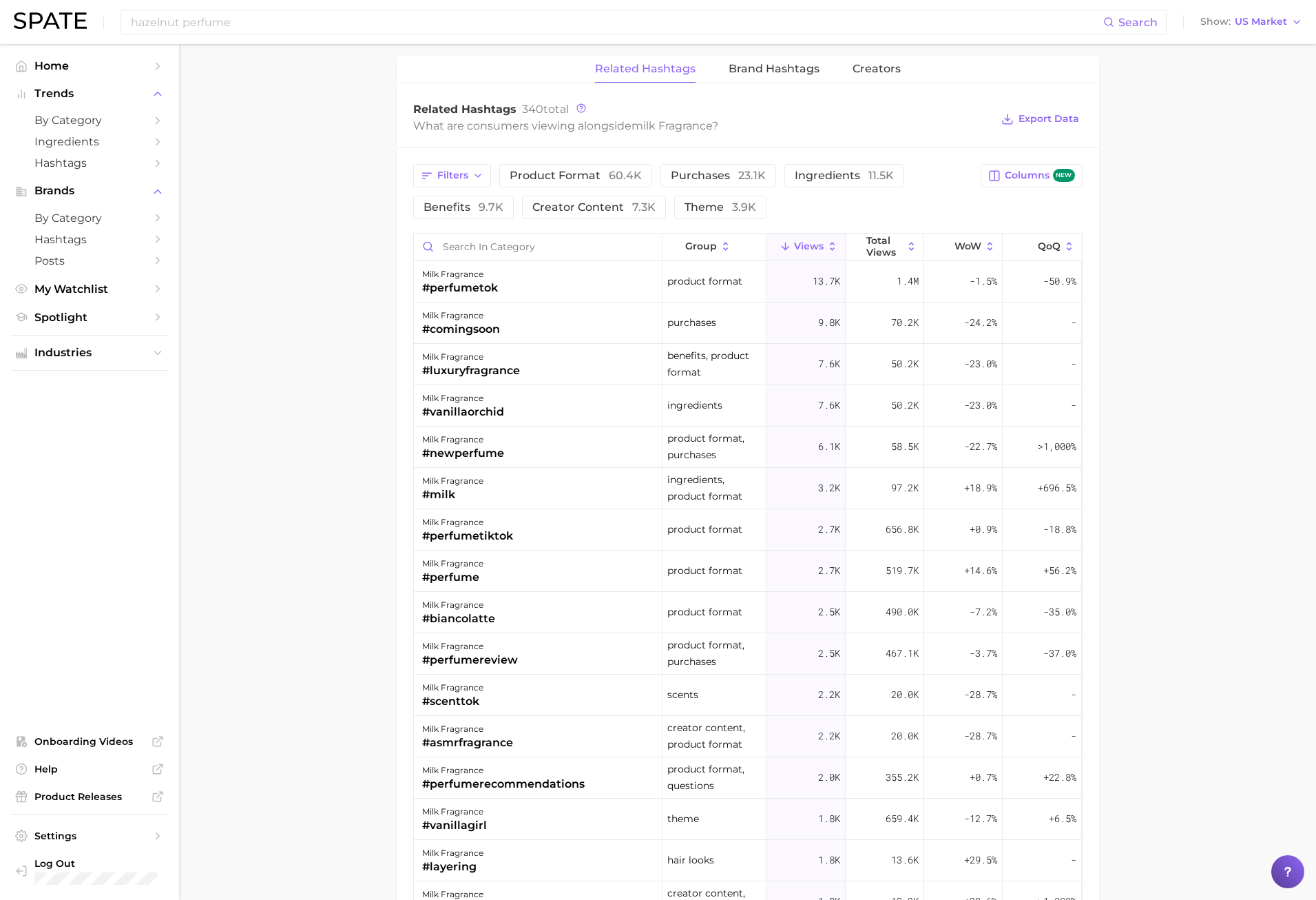
scroll to position [1516, 0]
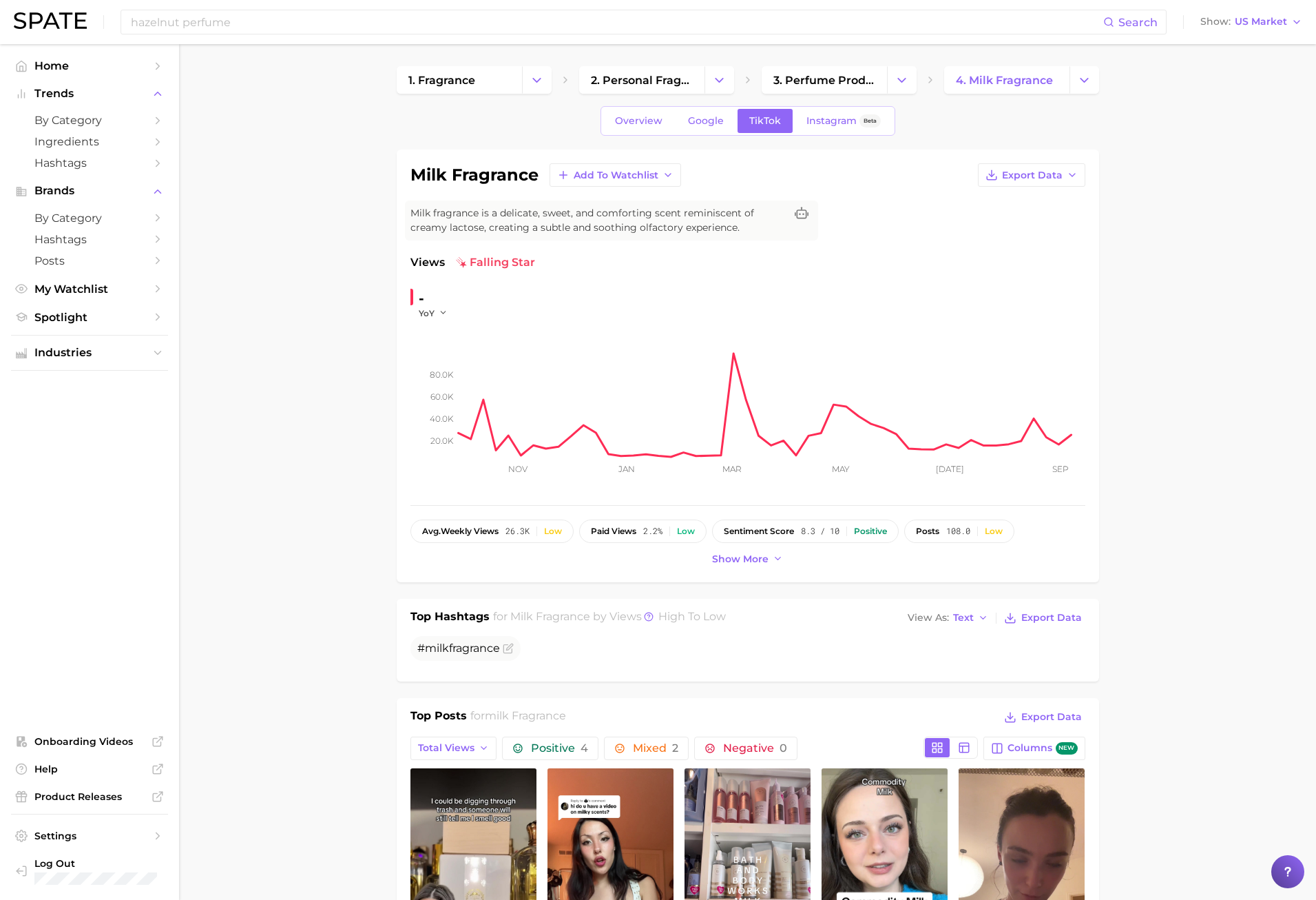
scroll to position [483, 0]
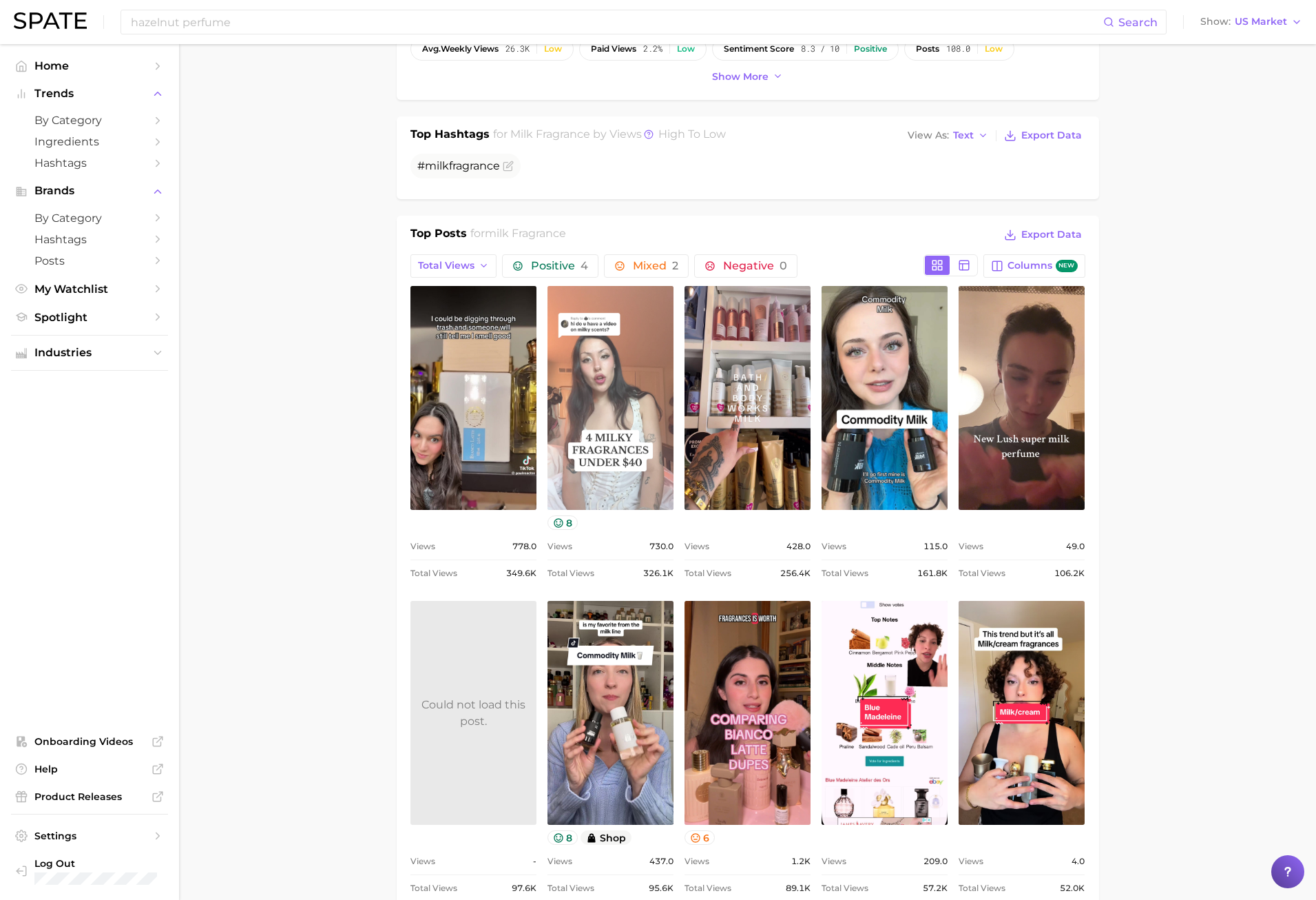
click at [604, 445] on link "view post on TikTok" at bounding box center [610, 398] width 126 height 224
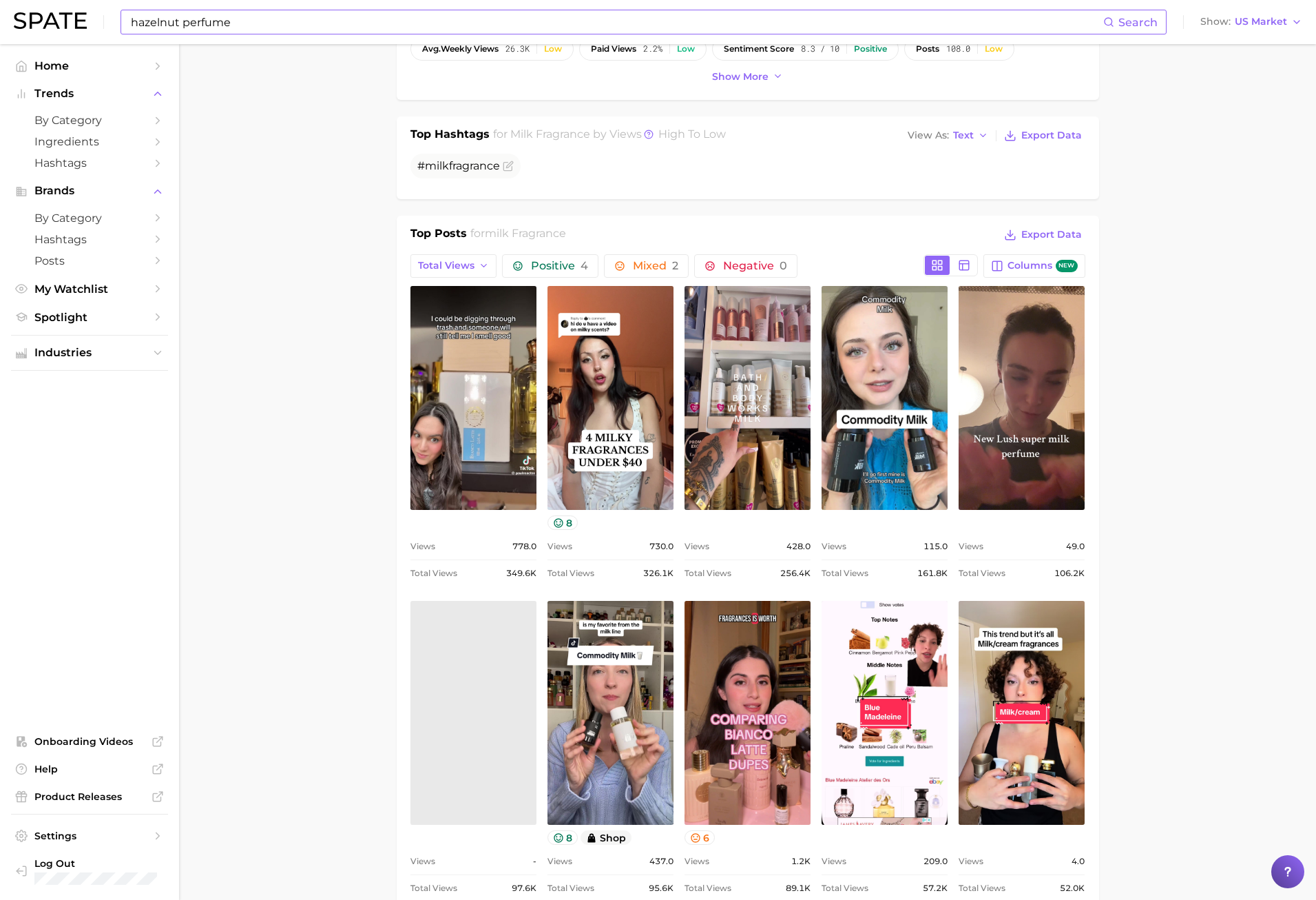
click at [166, 23] on input "hazelnut perfume" at bounding box center [617, 21] width 974 height 23
drag, startPoint x: 292, startPoint y: 17, endPoint x: -73, endPoint y: 620, distance: 704.9
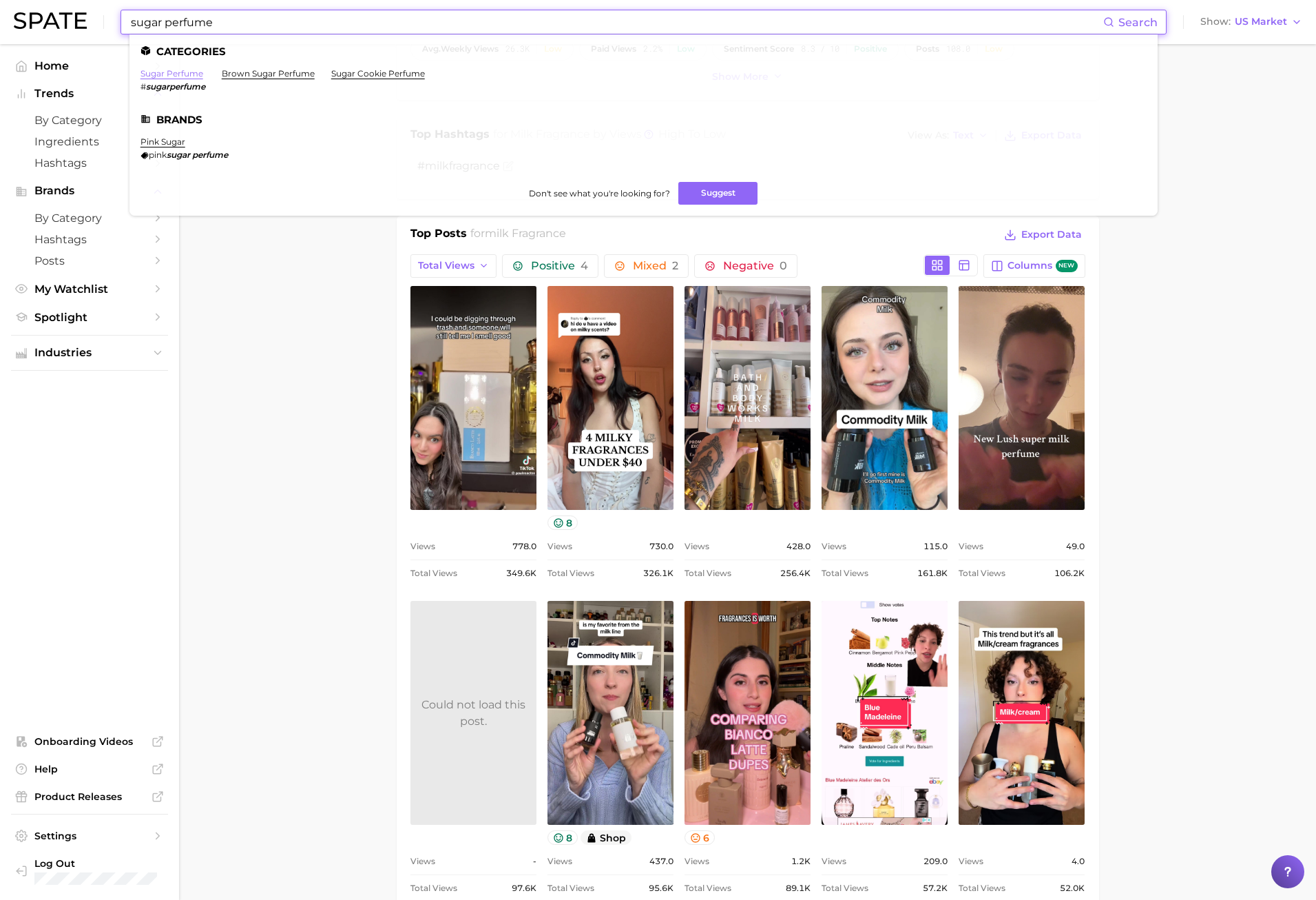
type input "sugar perfume"
click at [194, 76] on link "sugar perfume" at bounding box center [171, 73] width 62 height 10
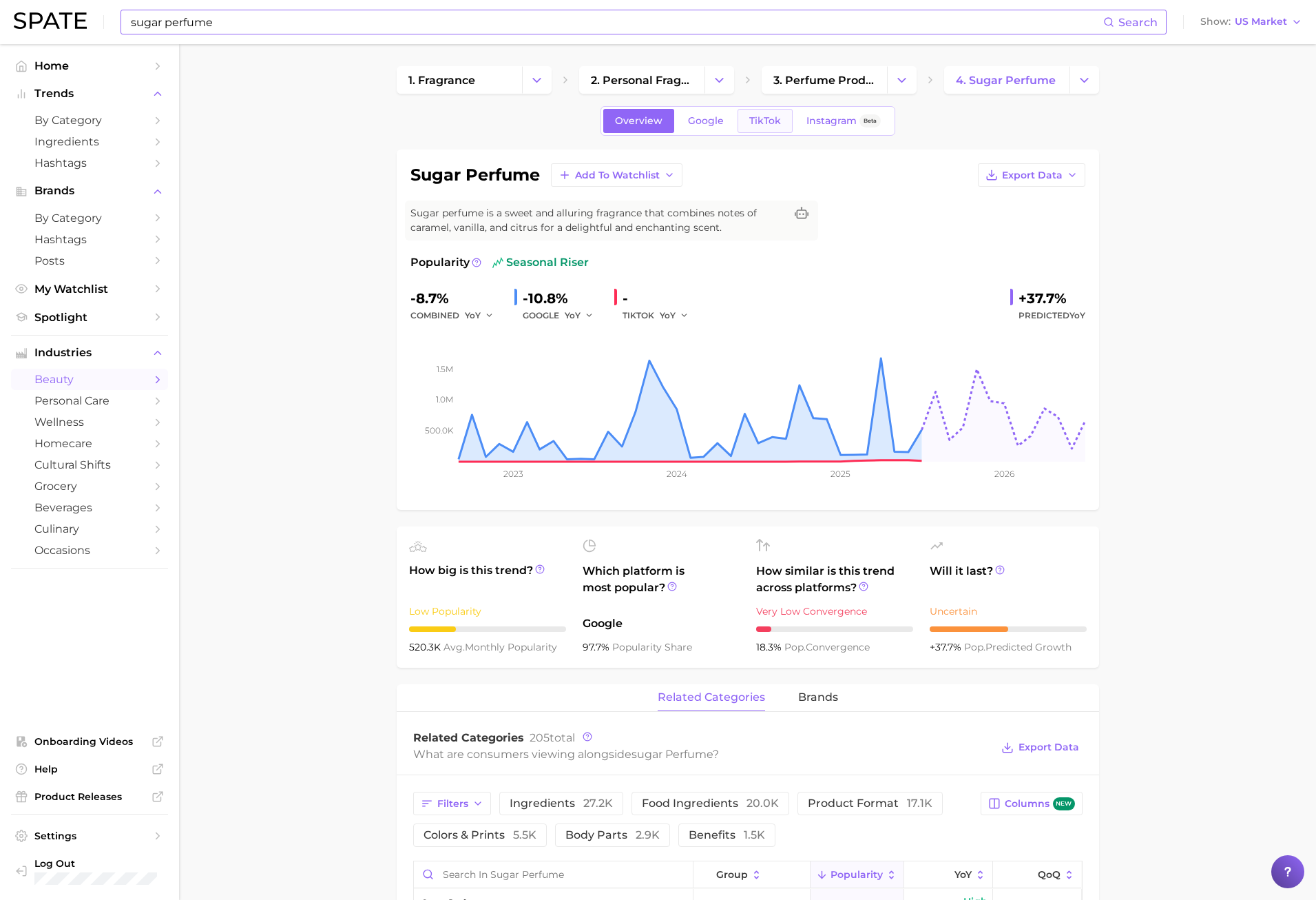
click at [777, 120] on span "TikTok" at bounding box center [766, 121] width 32 height 12
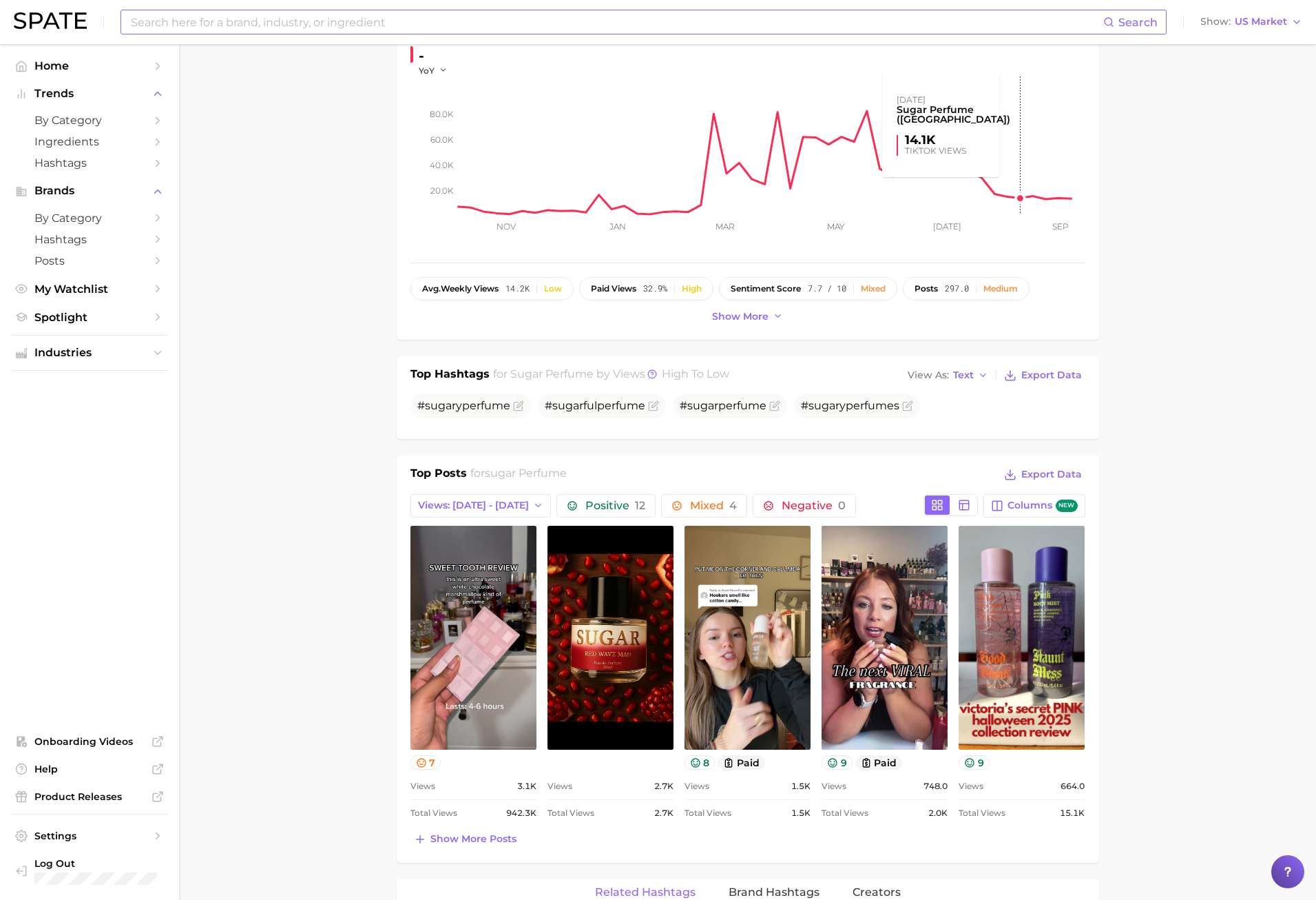
scroll to position [345, 0]
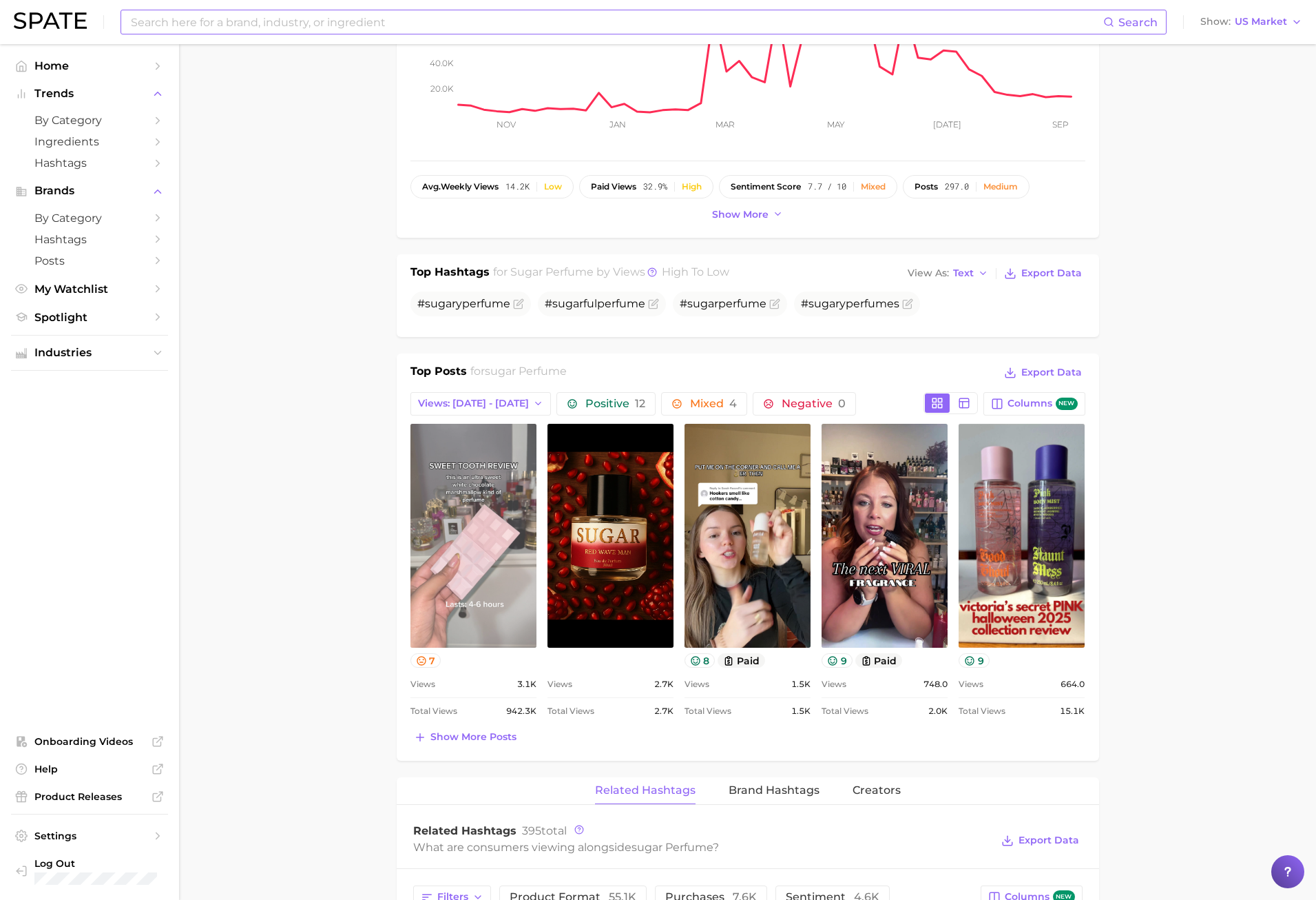
click at [509, 553] on link "view post on TikTok" at bounding box center [473, 536] width 126 height 224
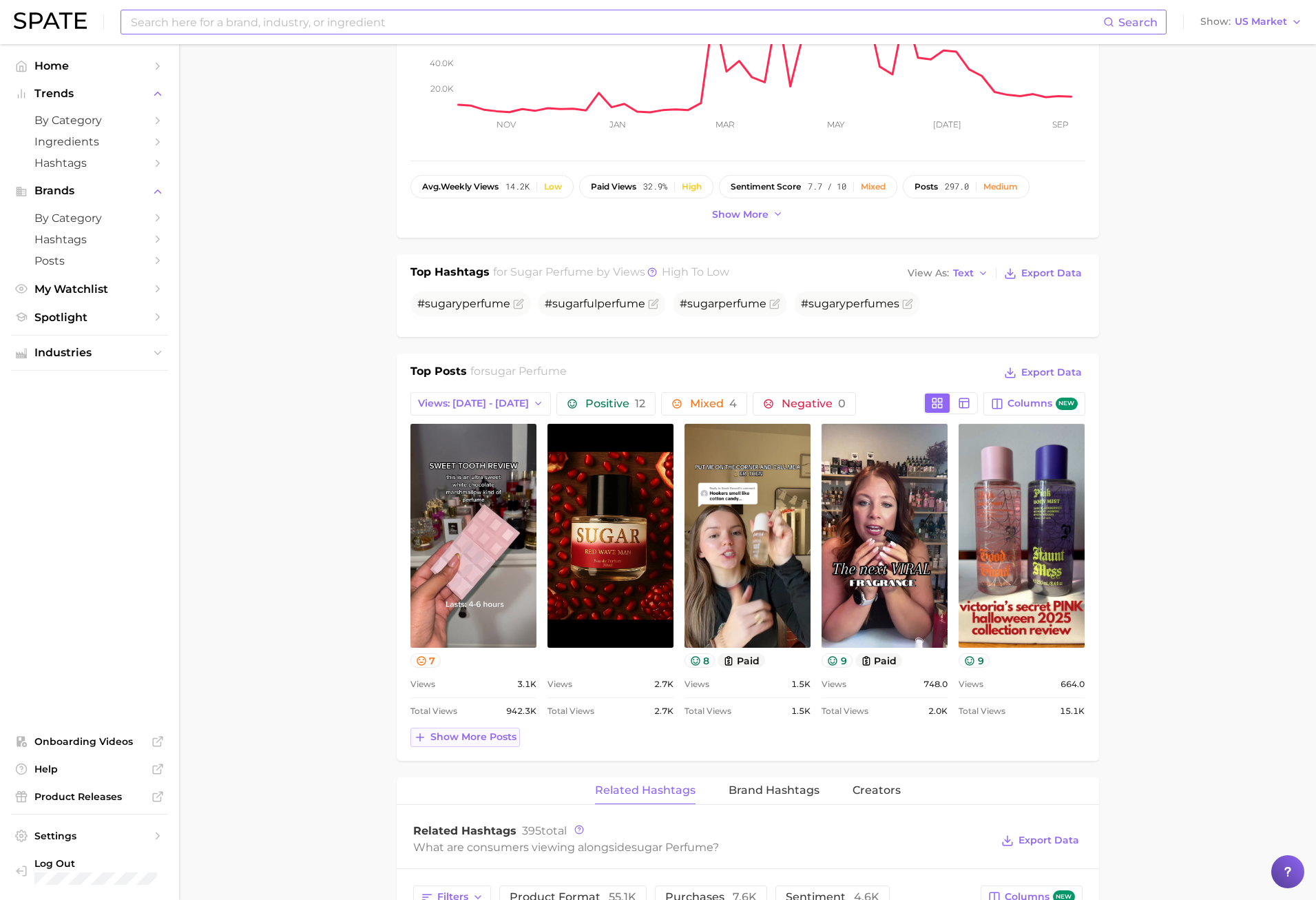
click at [488, 740] on span "Show more posts" at bounding box center [473, 737] width 86 height 12
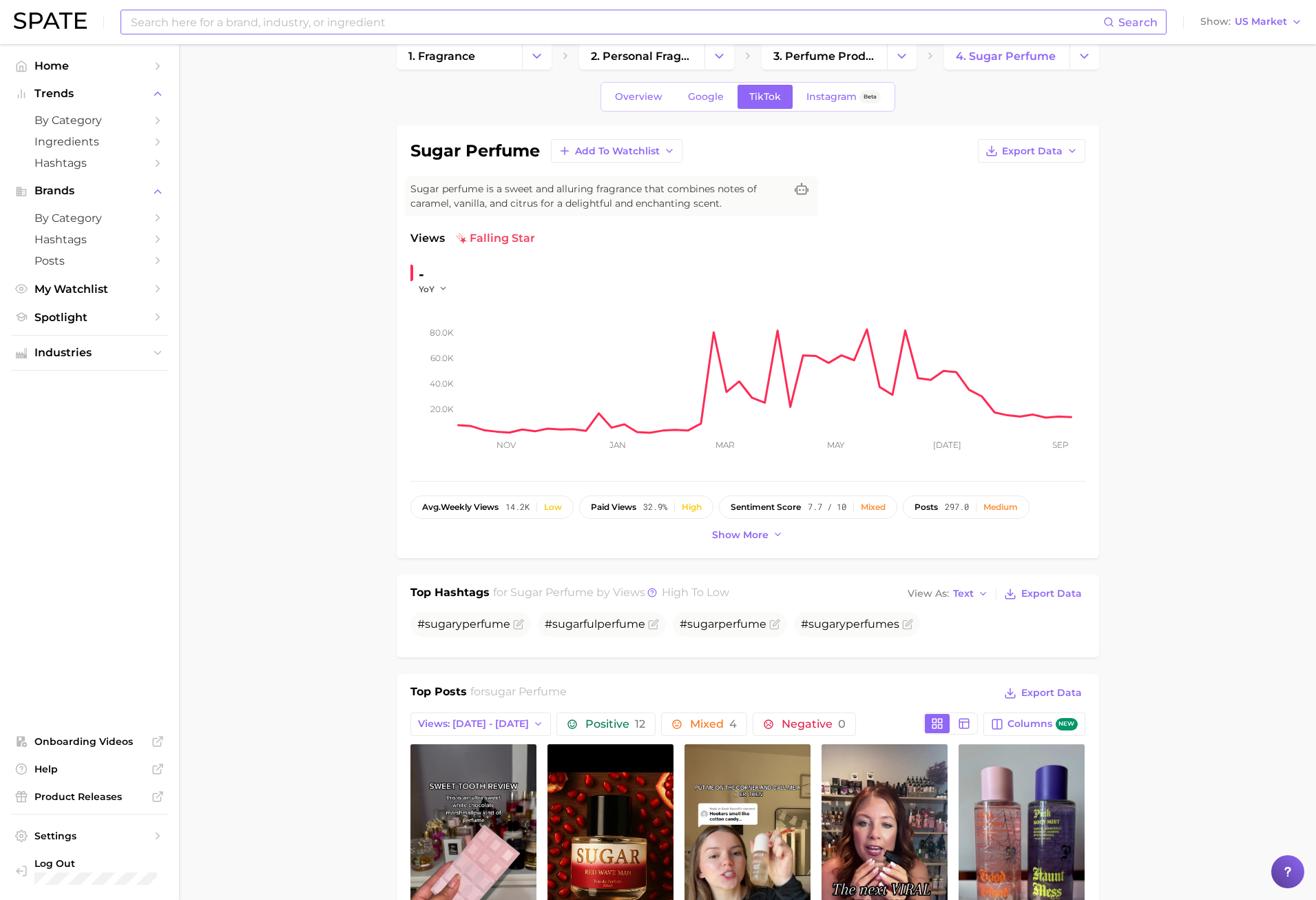
scroll to position [0, 0]
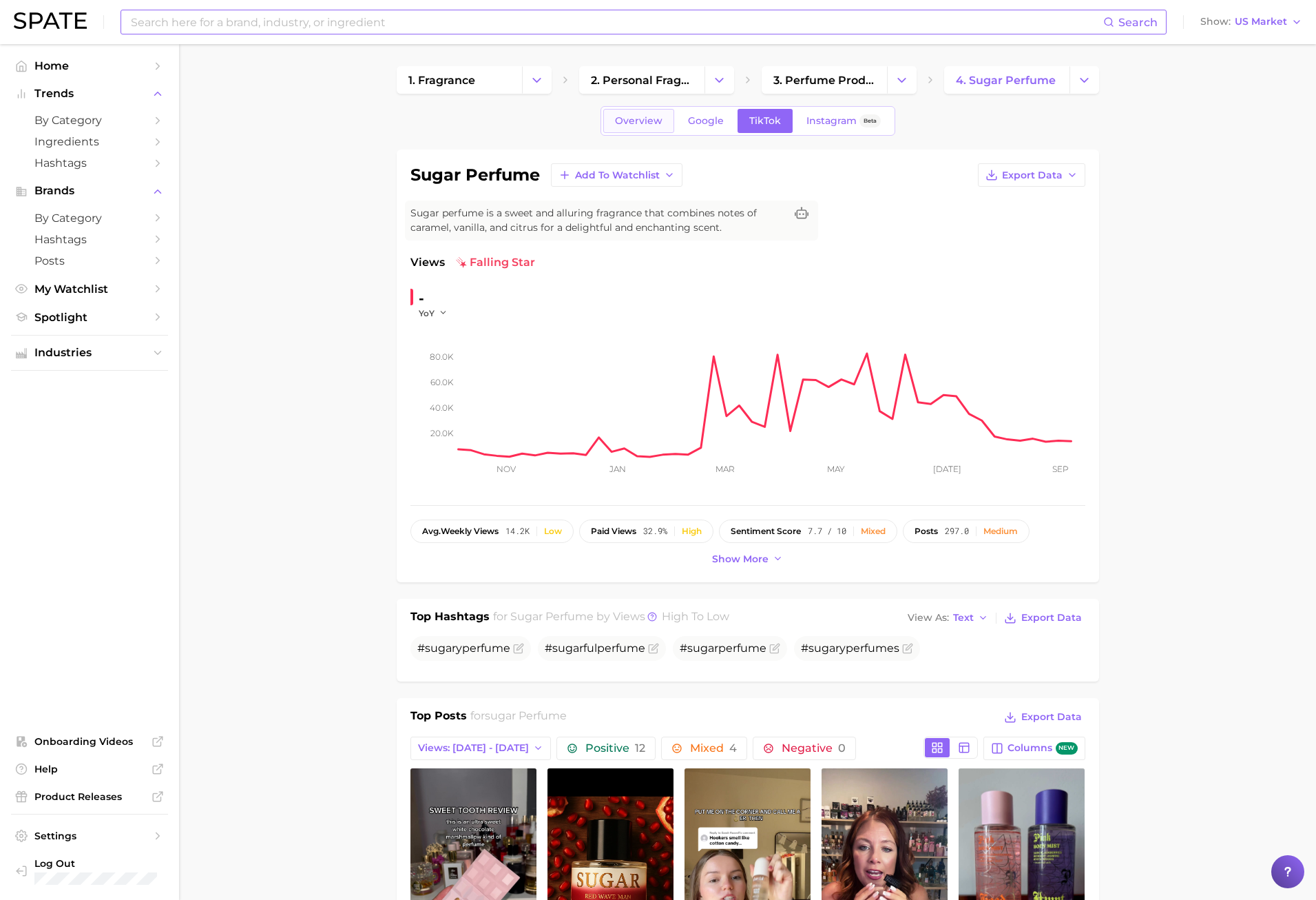
click at [660, 126] on span "Overview" at bounding box center [638, 121] width 47 height 12
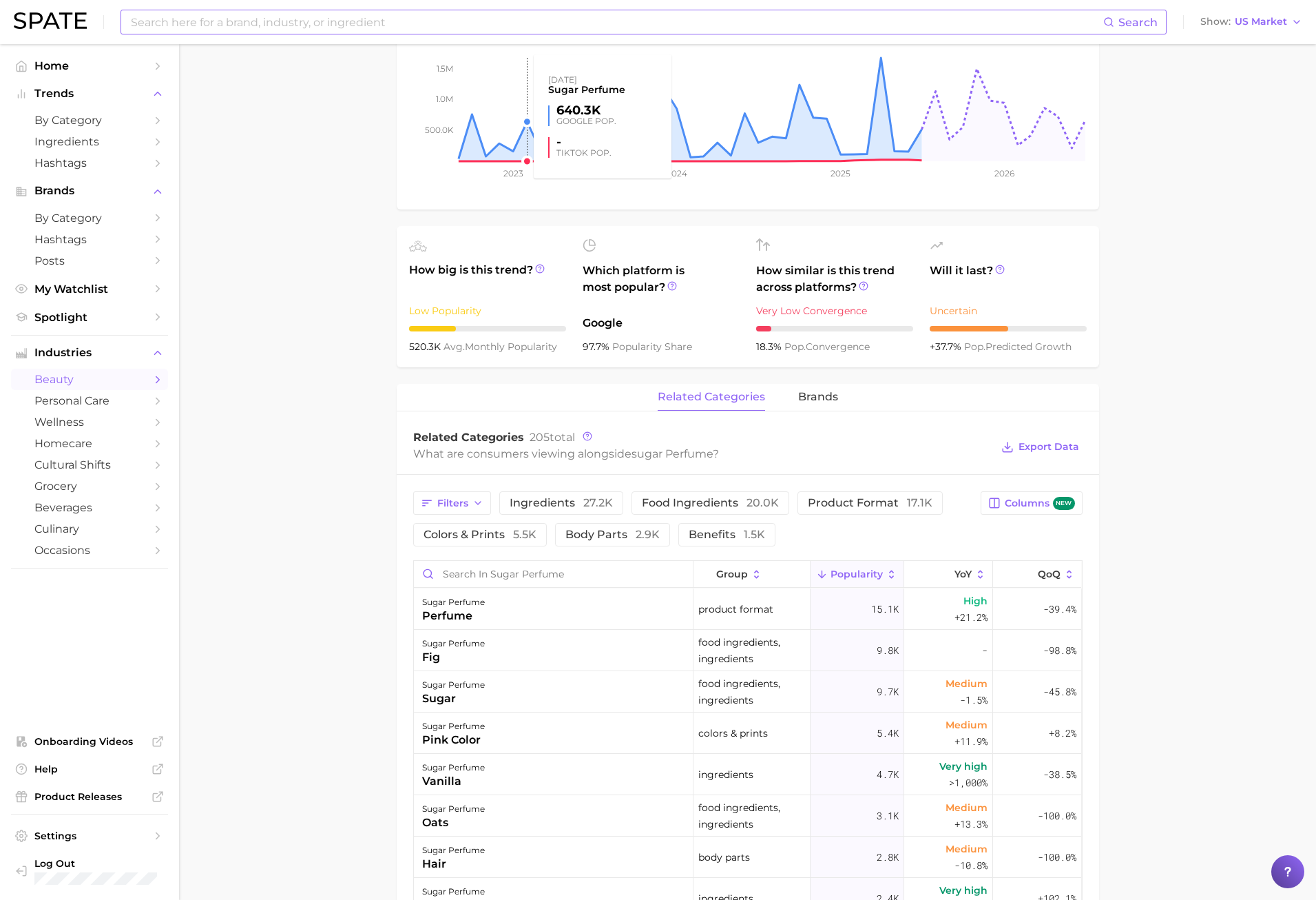
scroll to position [483, 0]
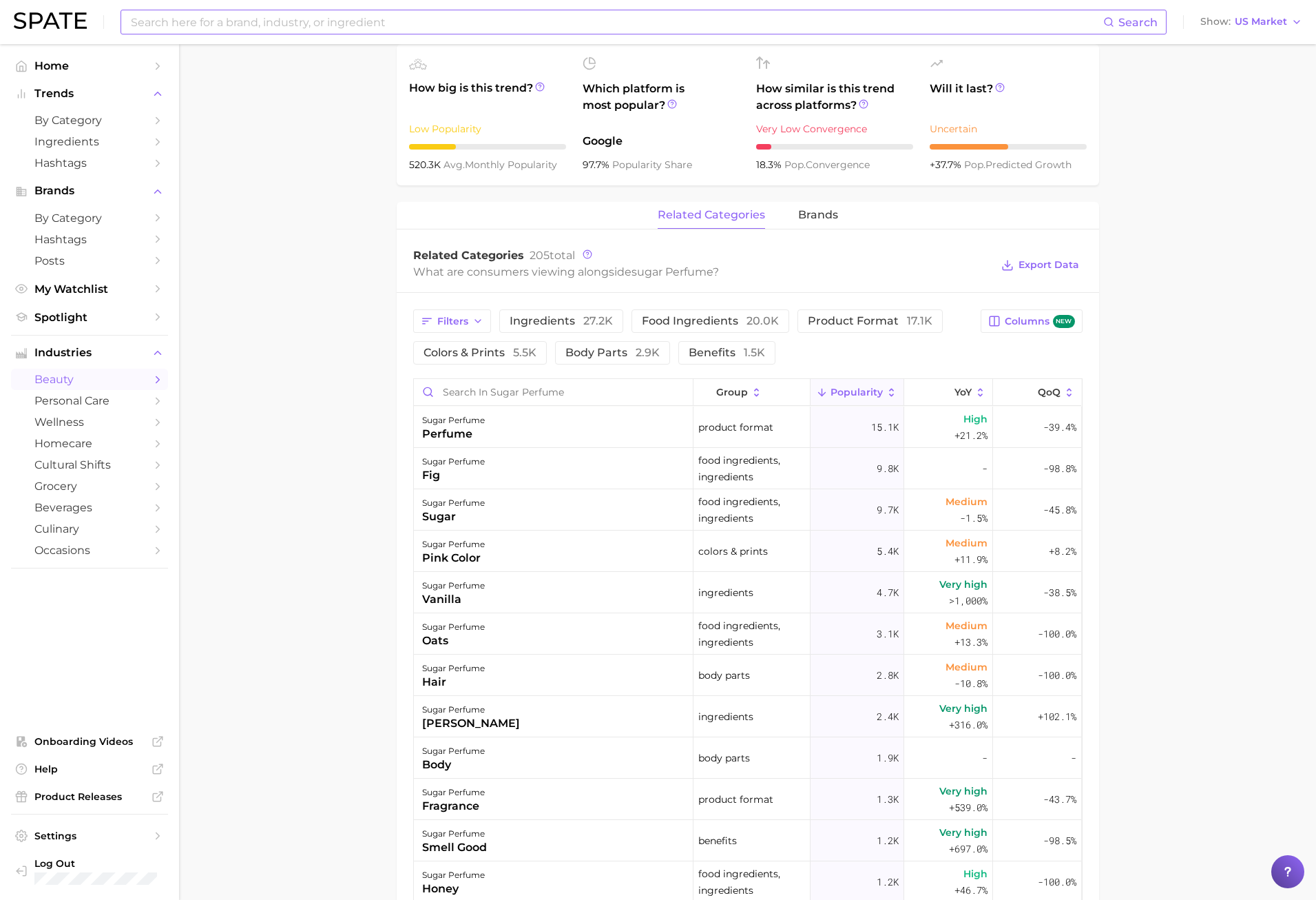
click at [233, 22] on input at bounding box center [617, 21] width 974 height 23
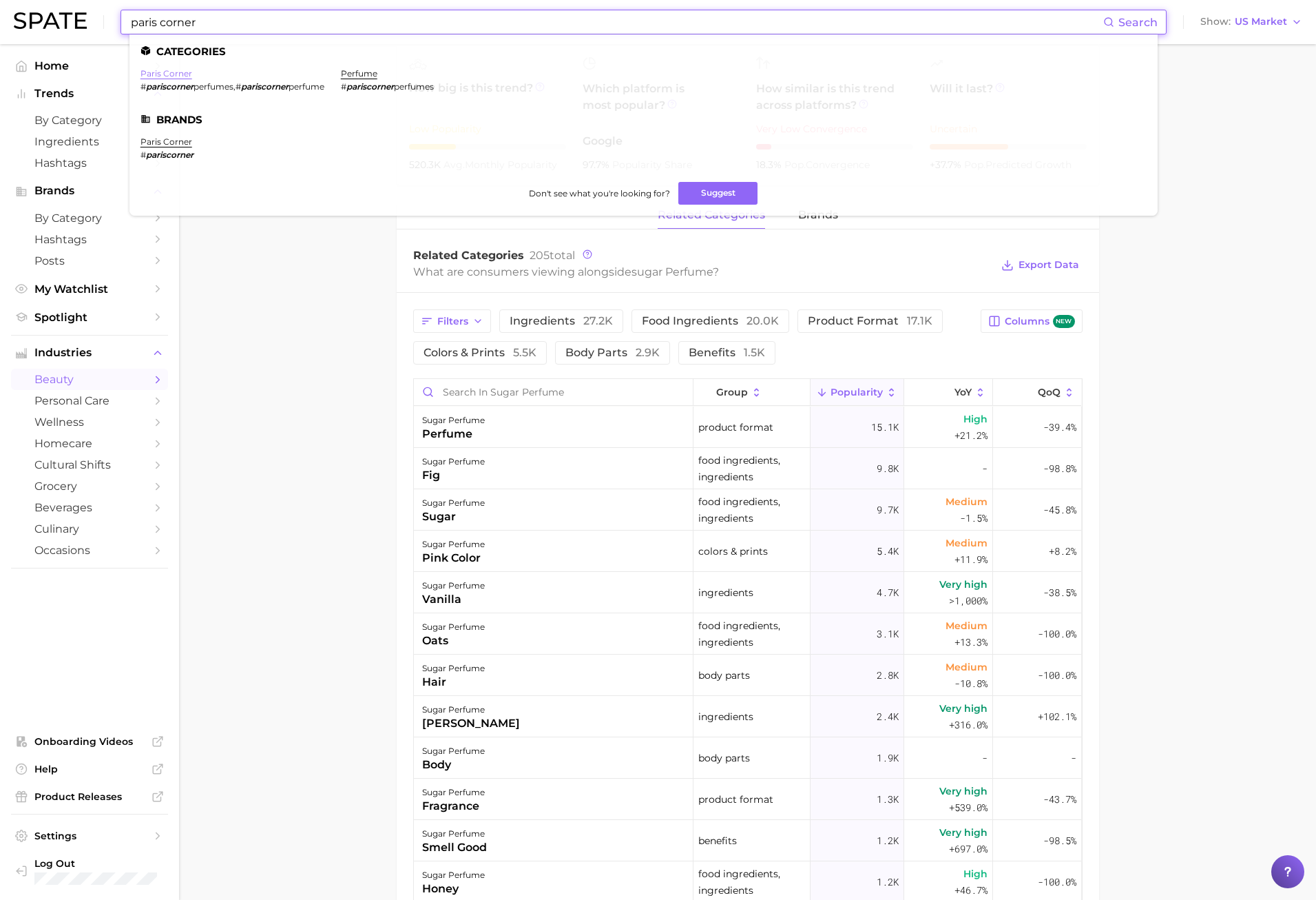
type input "paris corner"
click at [182, 74] on link "paris corner" at bounding box center [166, 73] width 51 height 10
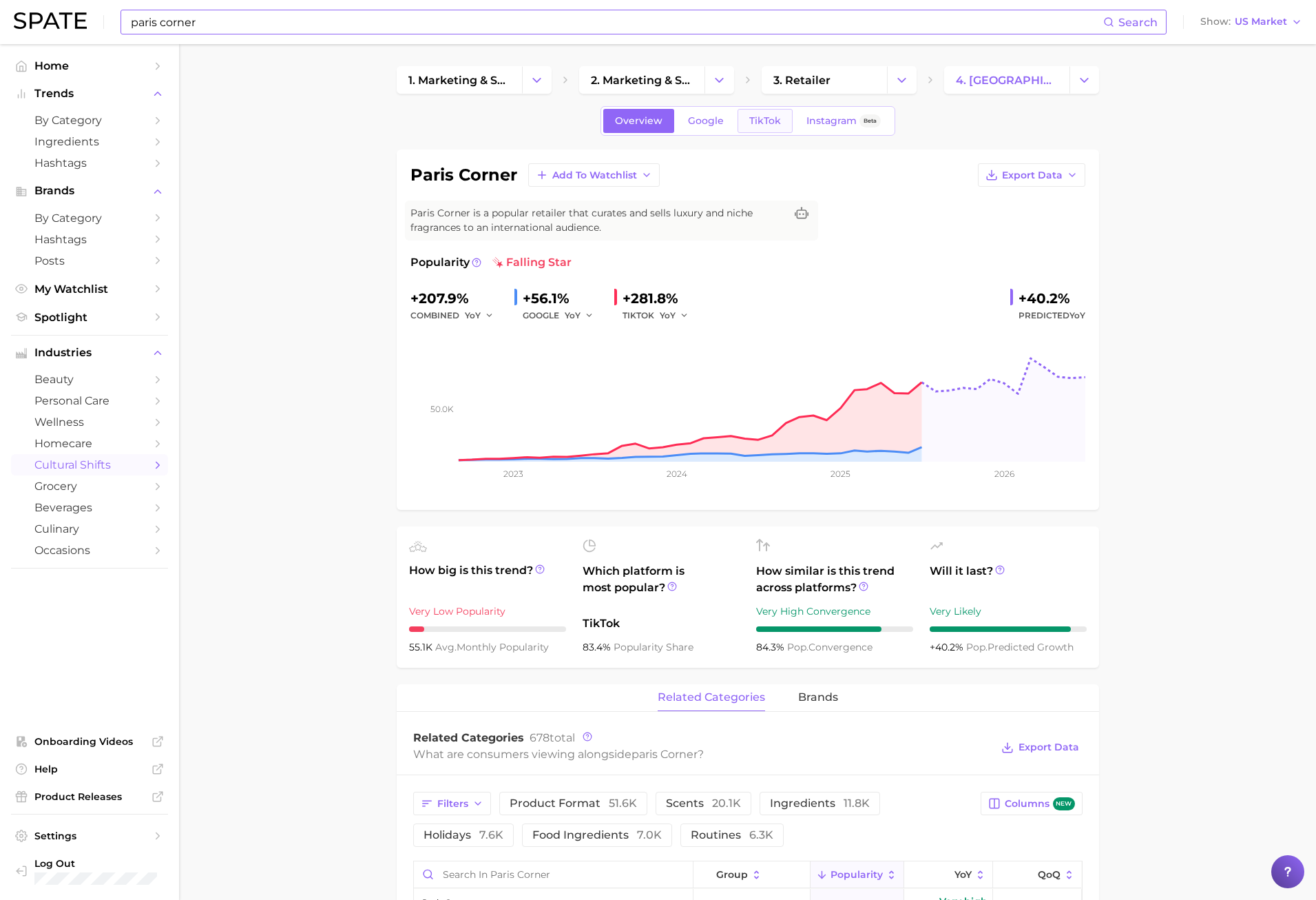
click at [764, 131] on link "TikTok" at bounding box center [765, 121] width 55 height 24
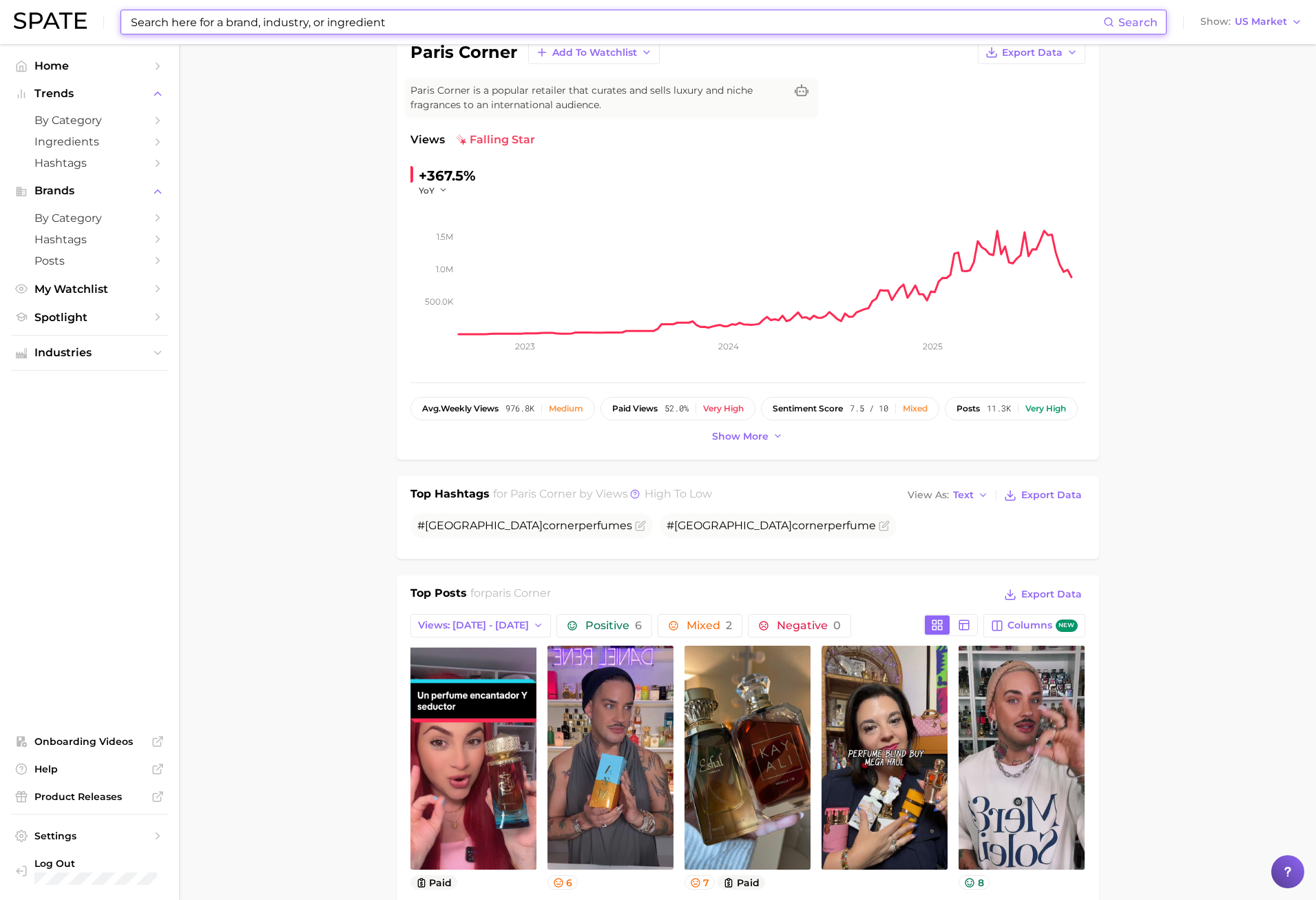
scroll to position [276, 0]
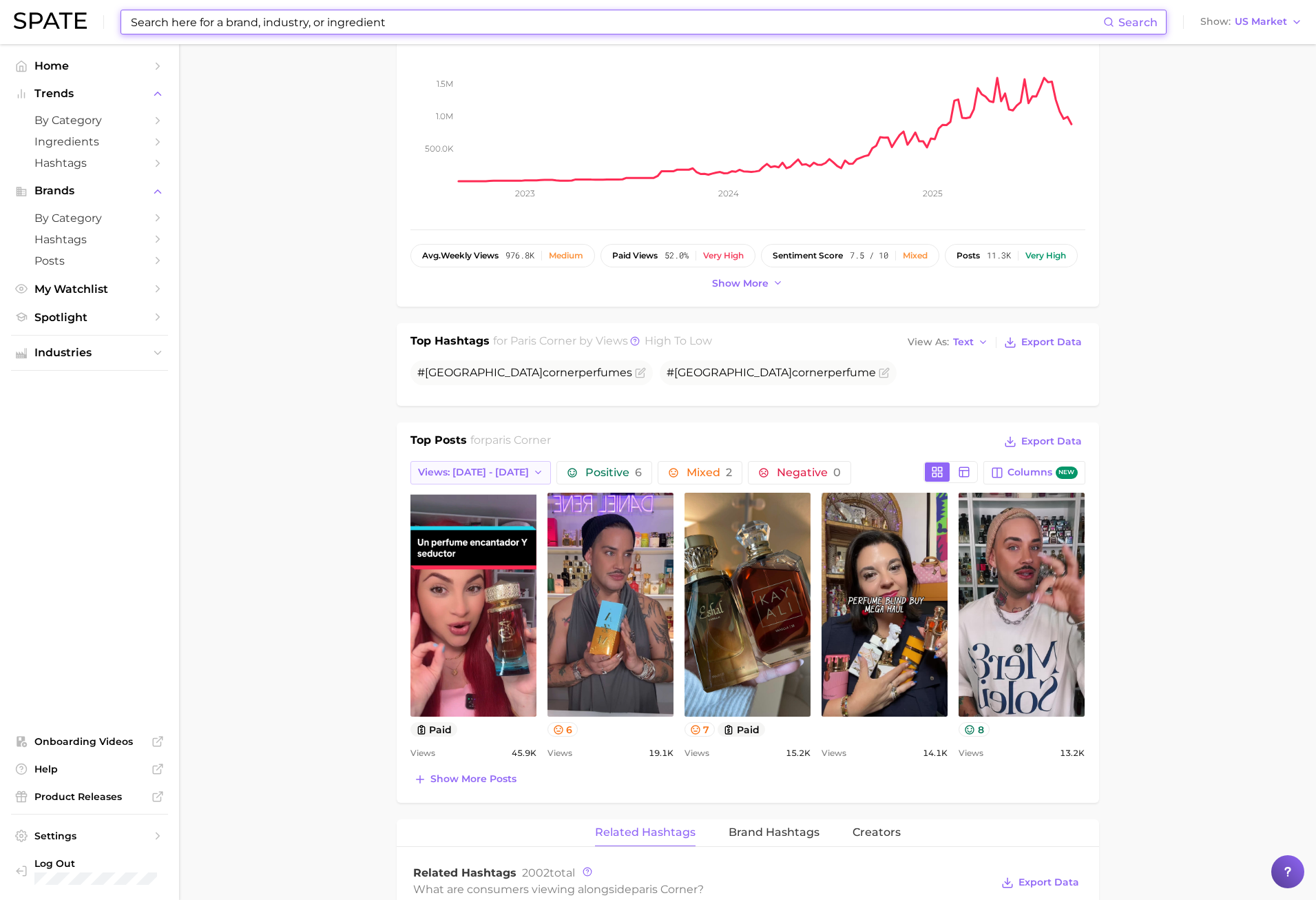
click at [507, 472] on span "Views: [DATE] - [DATE]" at bounding box center [473, 472] width 111 height 12
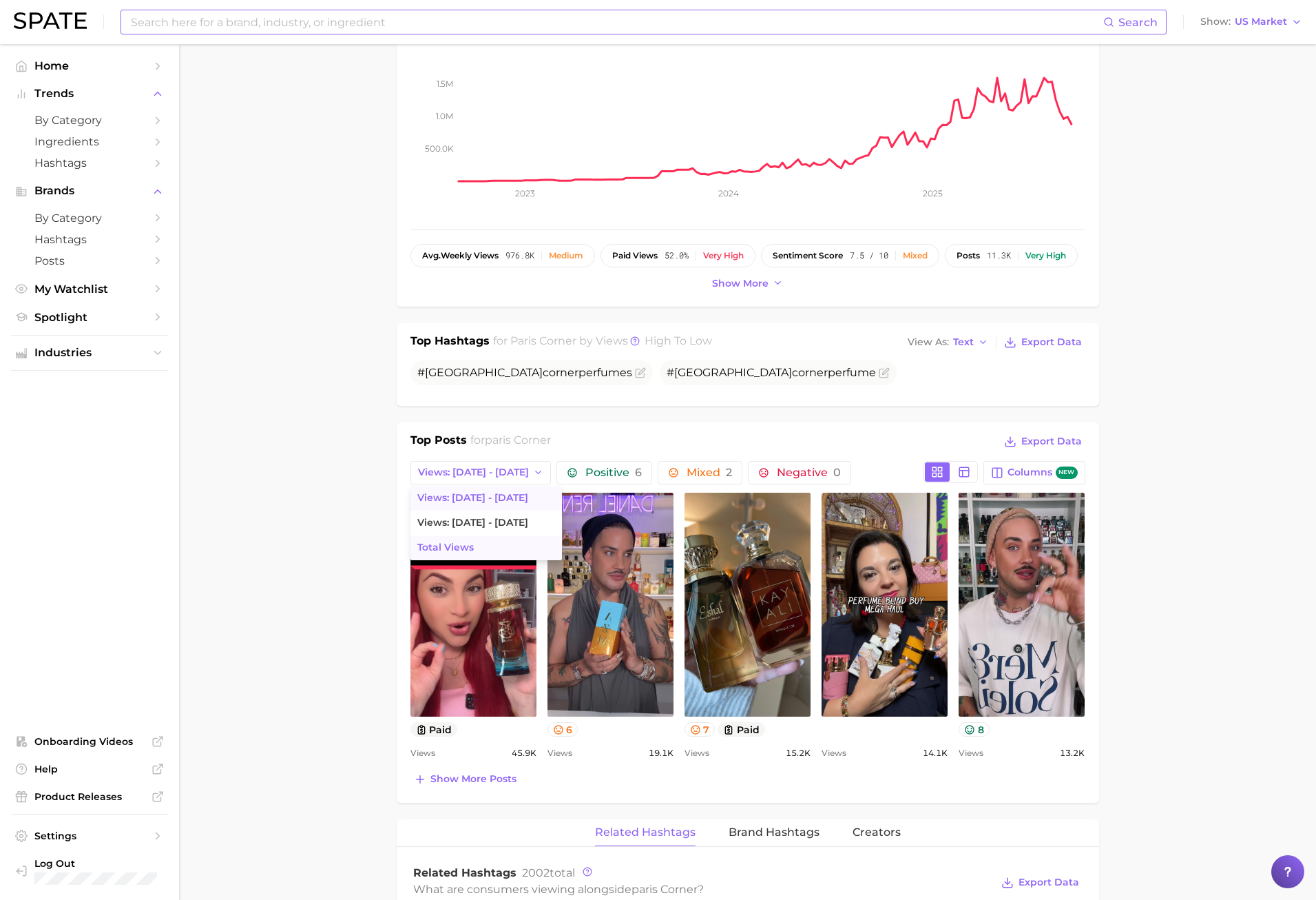
click at [477, 550] on button "Total Views" at bounding box center [486, 548] width 152 height 25
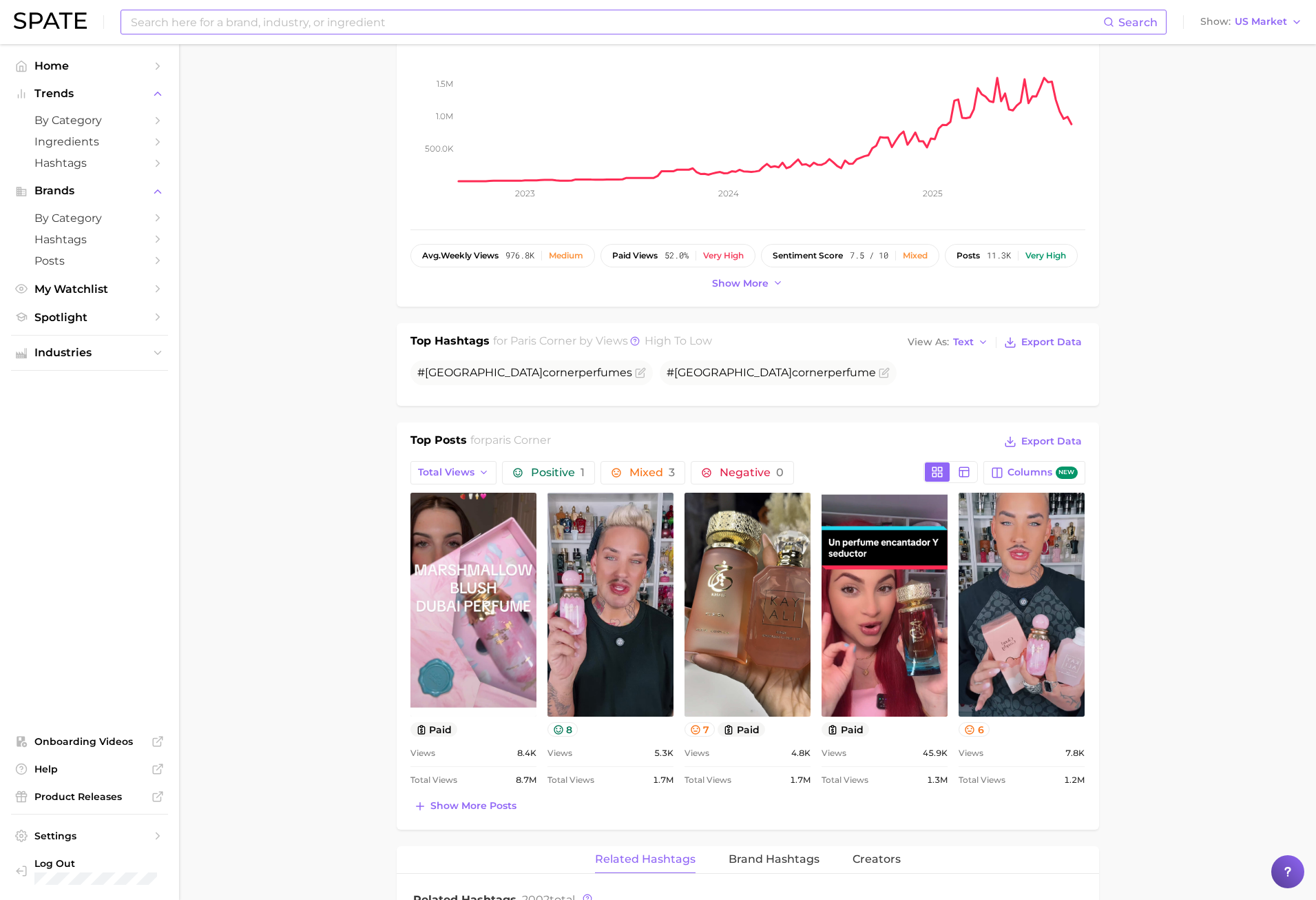
scroll to position [0, 0]
click at [476, 798] on button "Show more posts" at bounding box center [466, 806] width 110 height 20
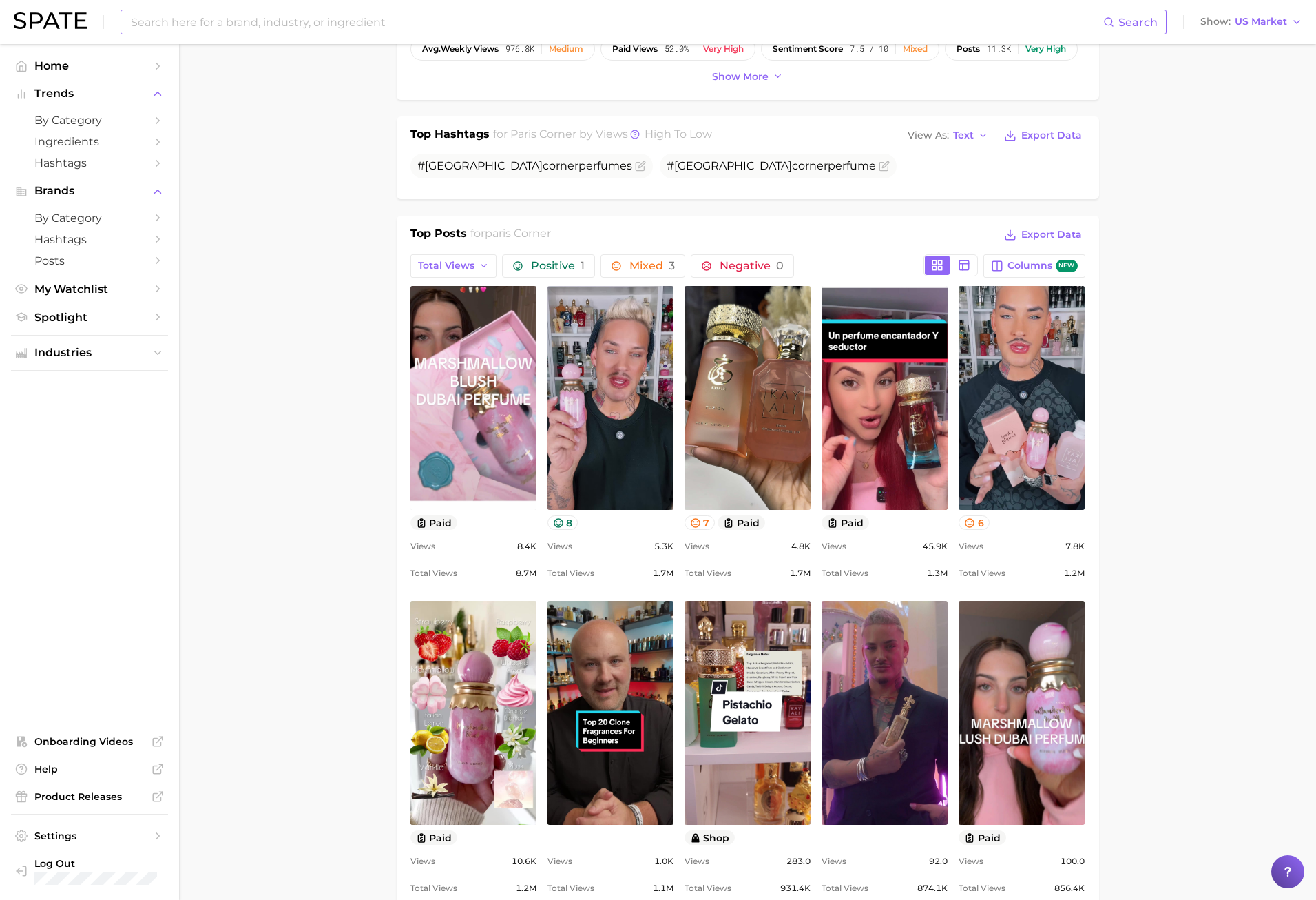
scroll to position [827, 0]
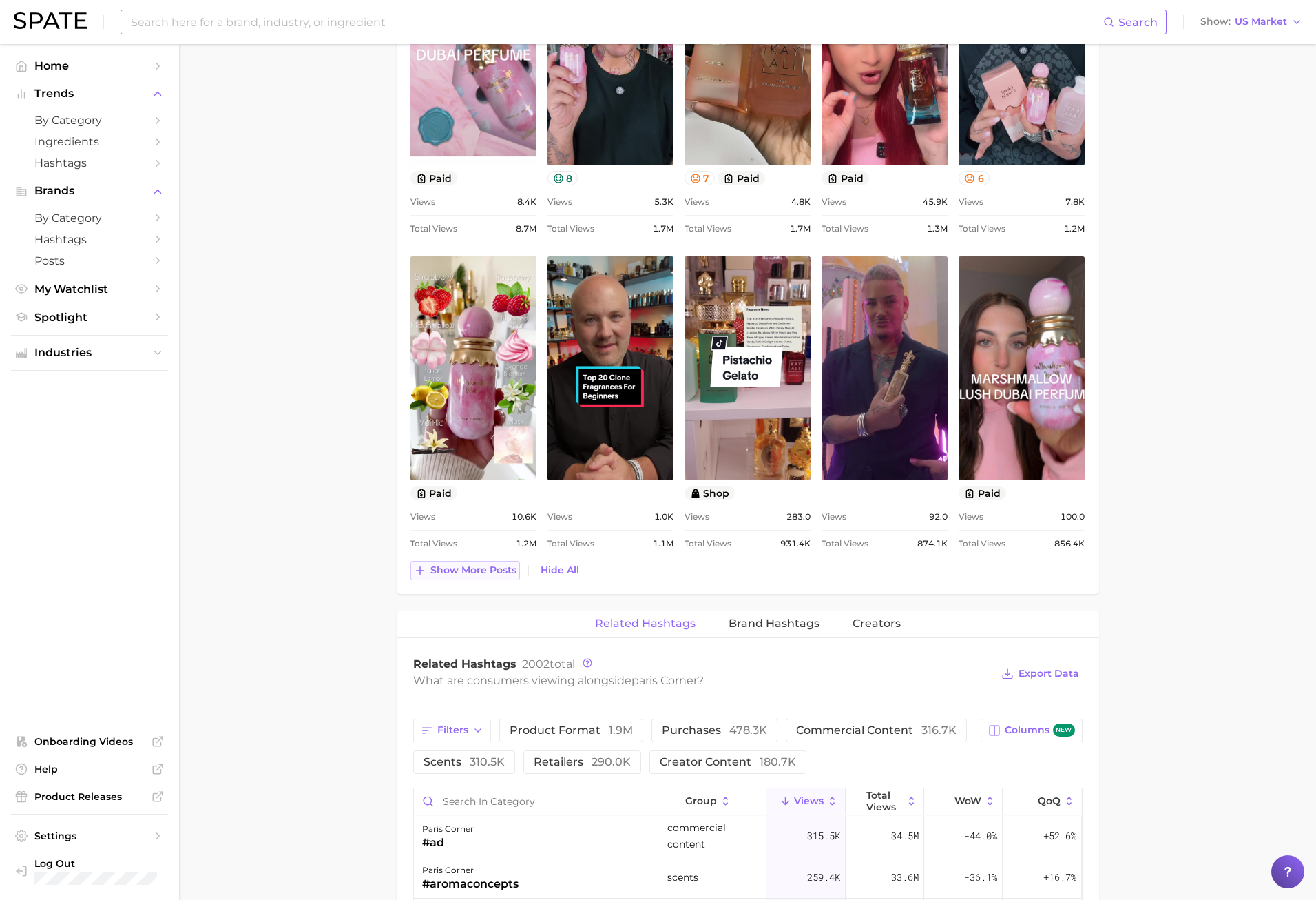
click at [507, 570] on span "Show more posts" at bounding box center [473, 570] width 86 height 12
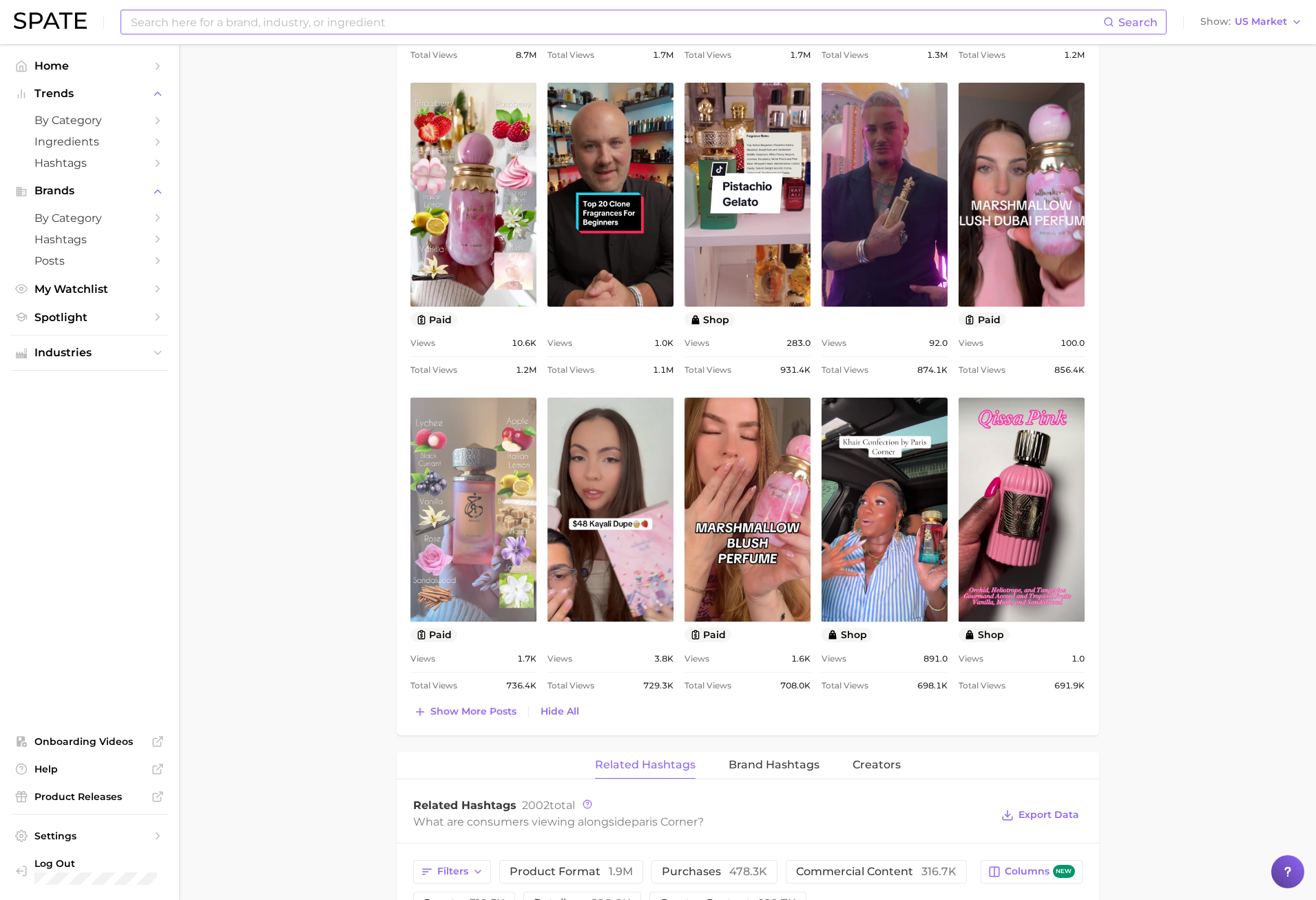
scroll to position [0, 0]
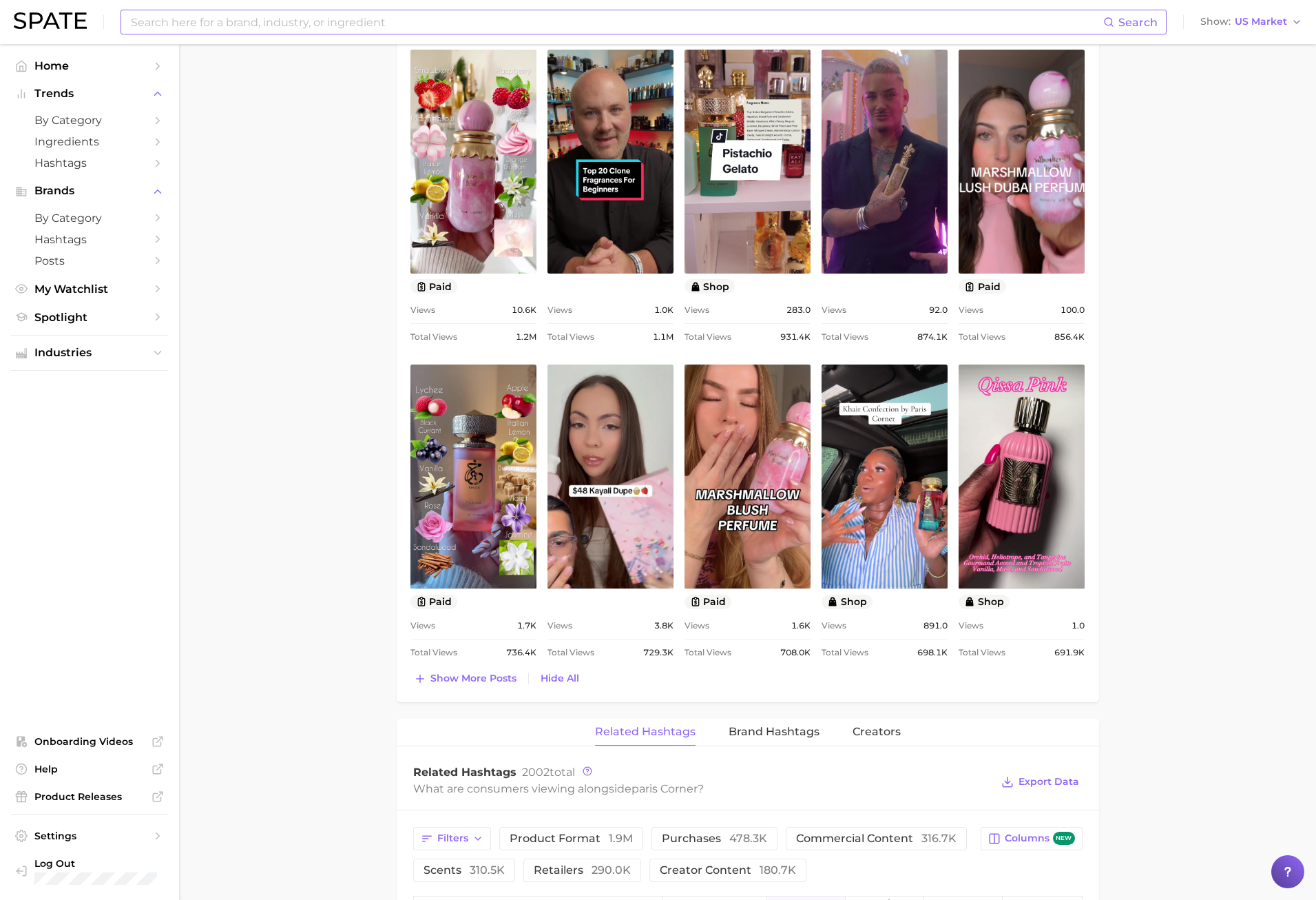
click at [451, 693] on div "Top Posts for paris corner Export Data Total Views Positive 1 Mixed 3 Negative …" at bounding box center [748, 184] width 702 height 1038
click at [448, 679] on span "Show more posts" at bounding box center [473, 678] width 86 height 12
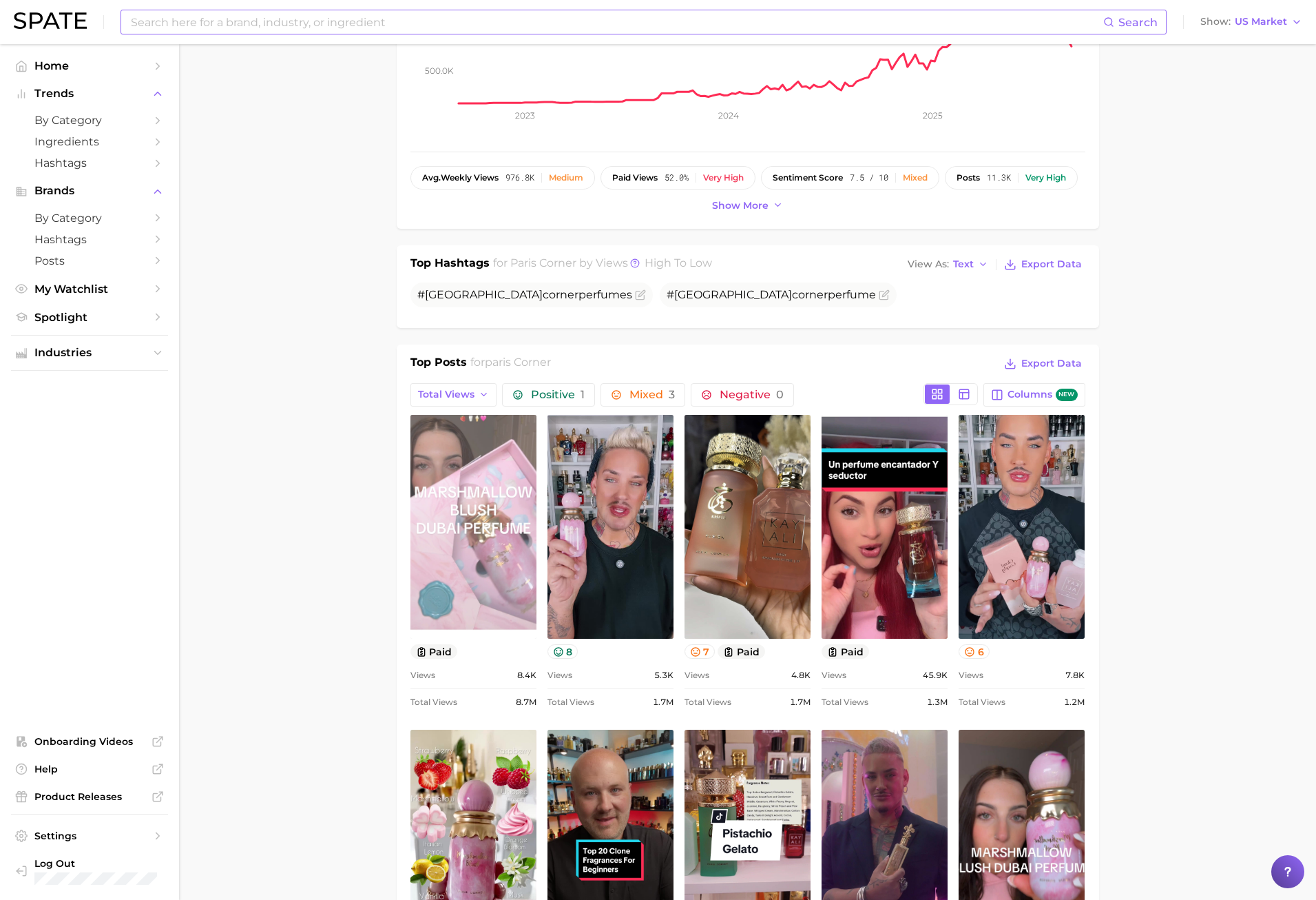
scroll to position [414, 0]
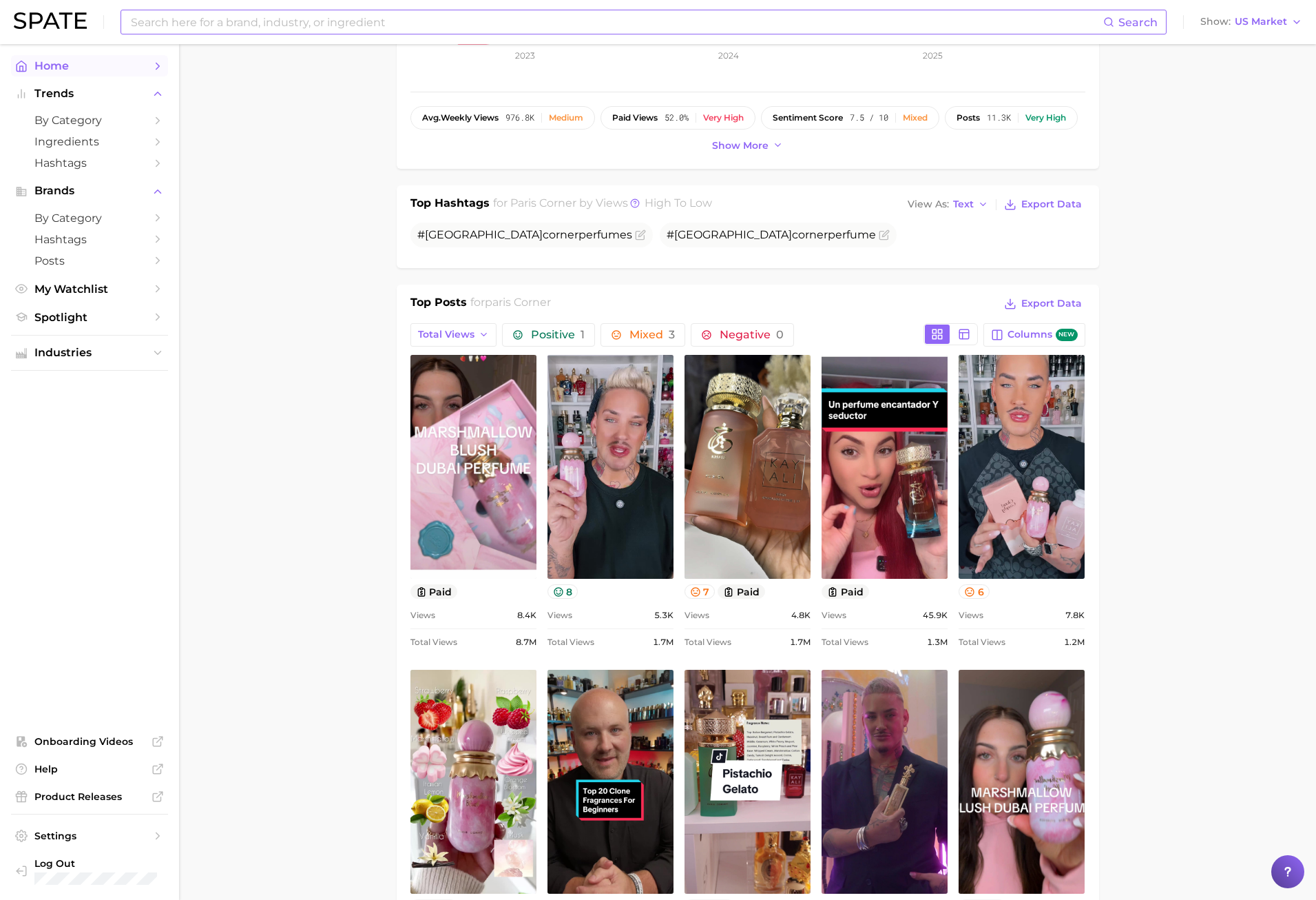
click at [54, 74] on link "Home" at bounding box center [89, 65] width 157 height 21
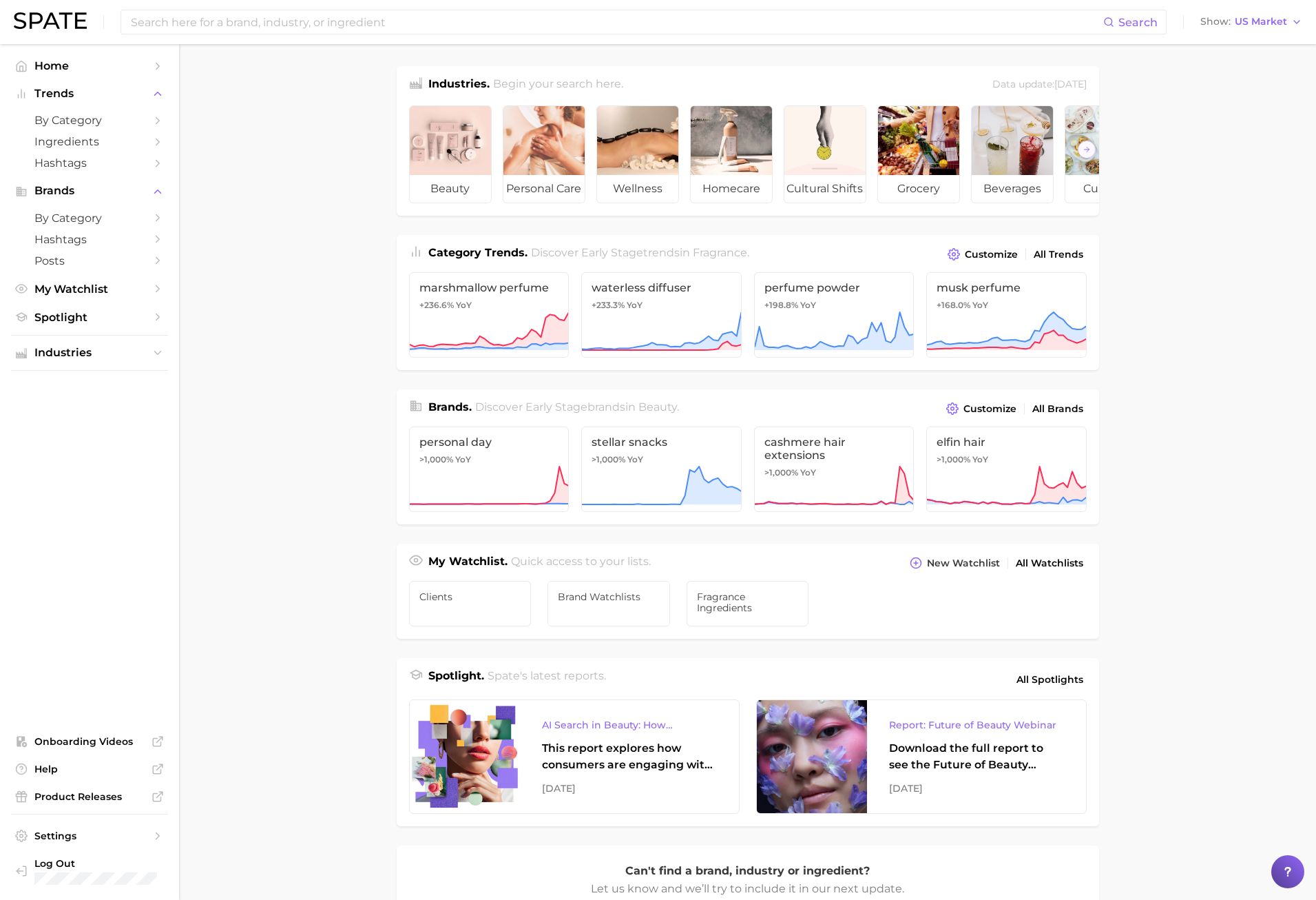
click at [306, 599] on main "Industries. Begin your search here. Data update: July 27th, 2025 beauty persona…" at bounding box center [747, 581] width 1137 height 1076
click at [179, 31] on input at bounding box center [617, 21] width 974 height 23
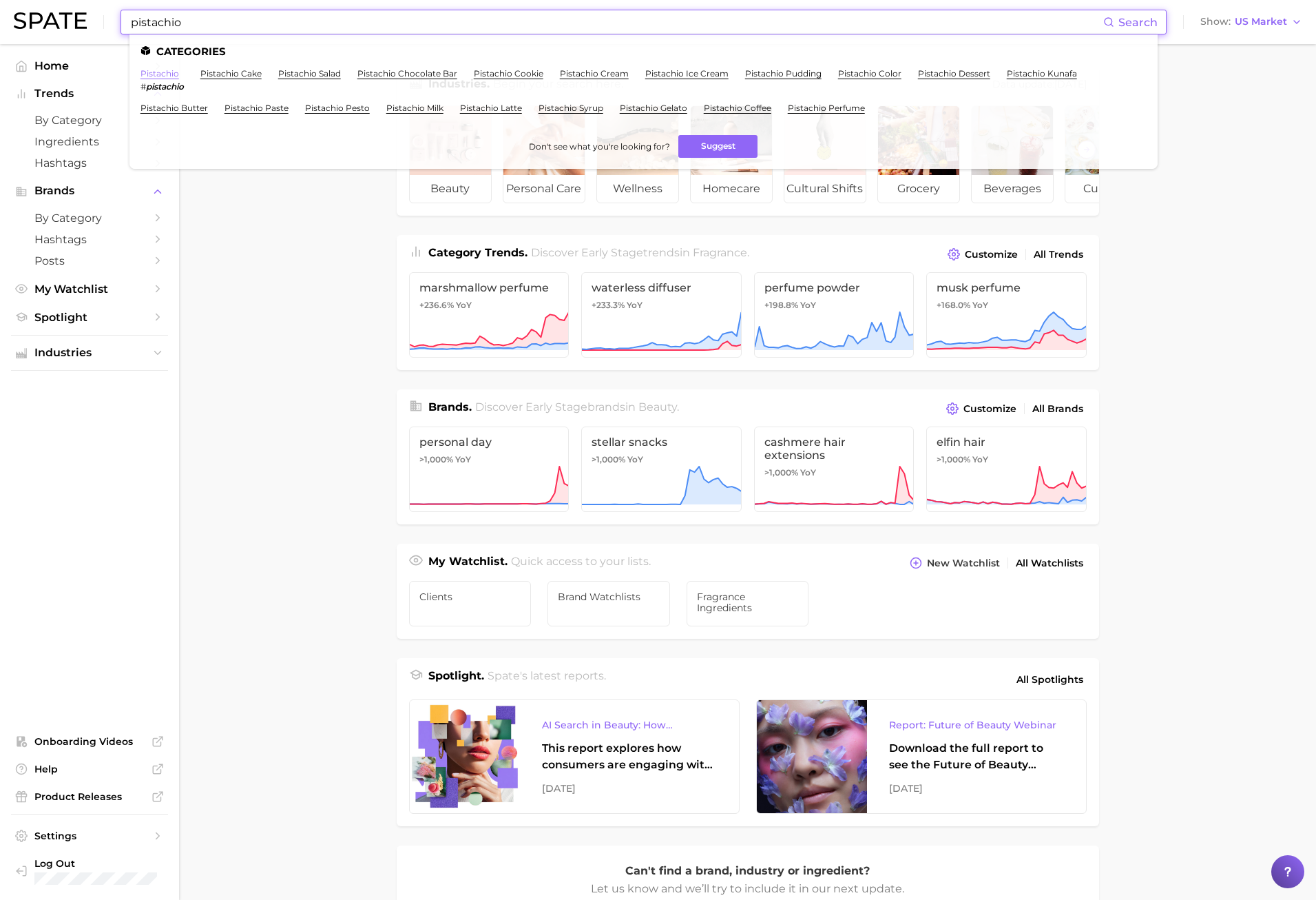
type input "pistachio"
click at [165, 72] on link "pistachio" at bounding box center [159, 73] width 38 height 10
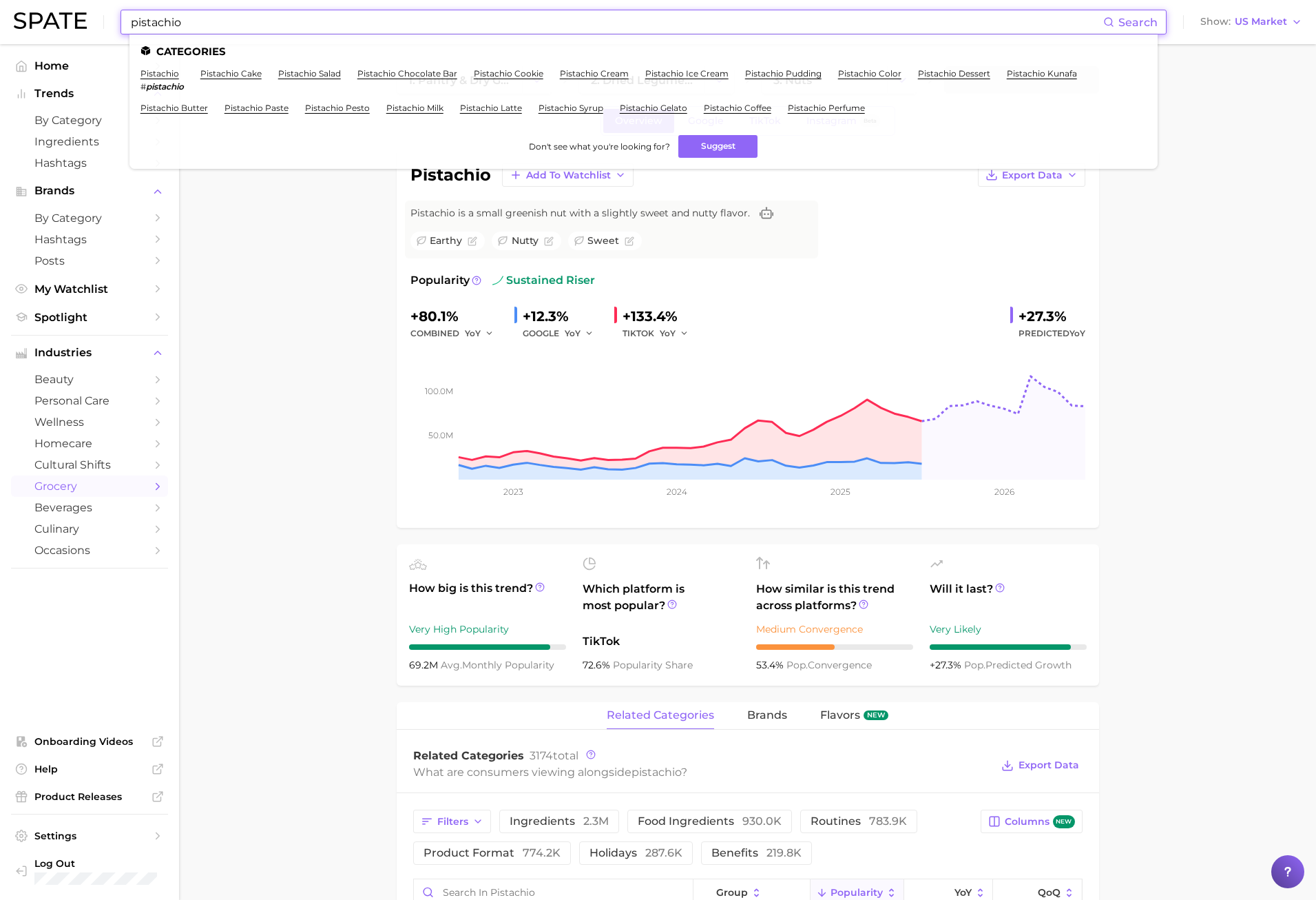
click at [269, 17] on input "pistachio" at bounding box center [617, 21] width 974 height 23
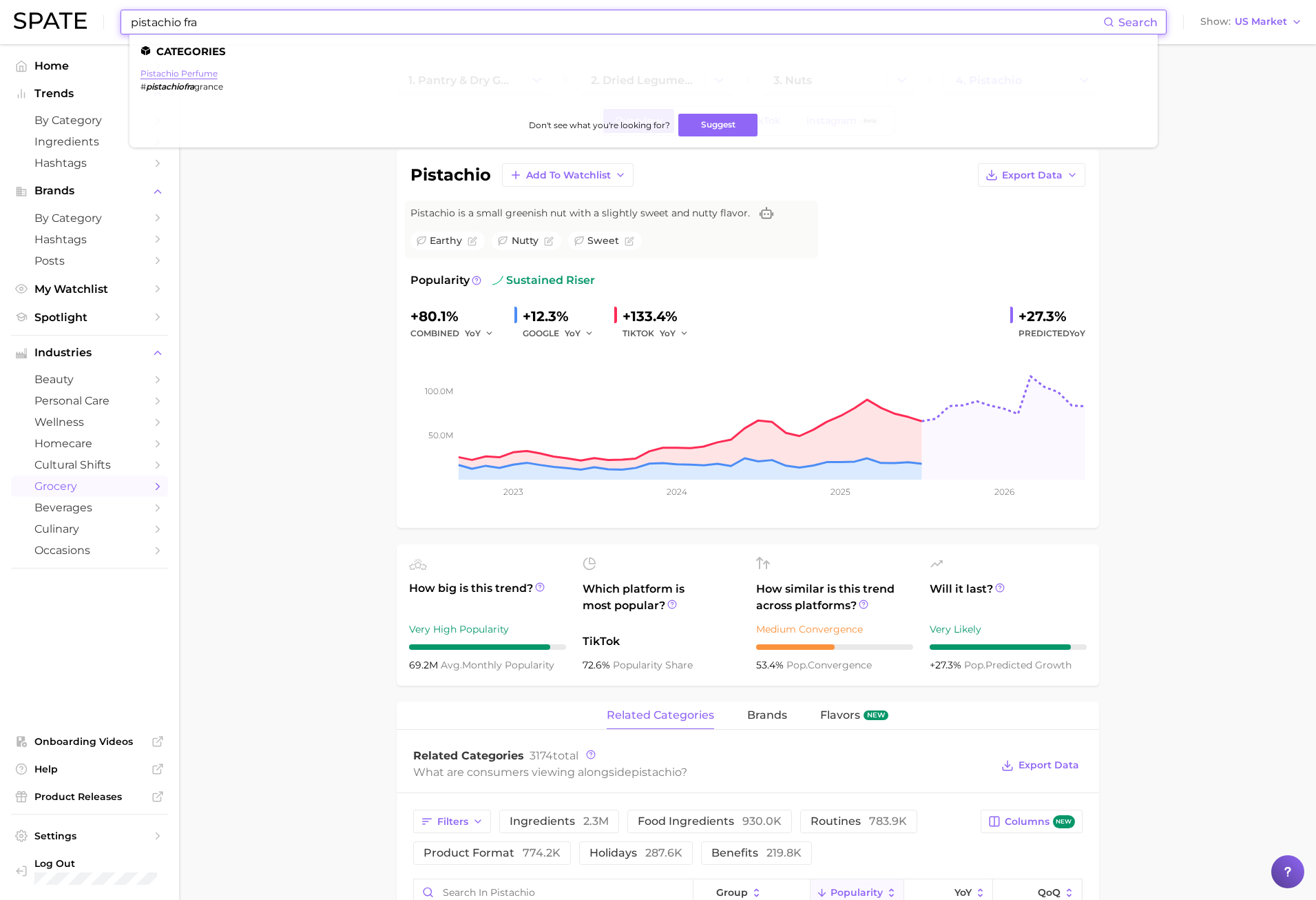
type input "pistachio fra"
click at [179, 71] on link "pistachio perfume" at bounding box center [179, 73] width 77 height 10
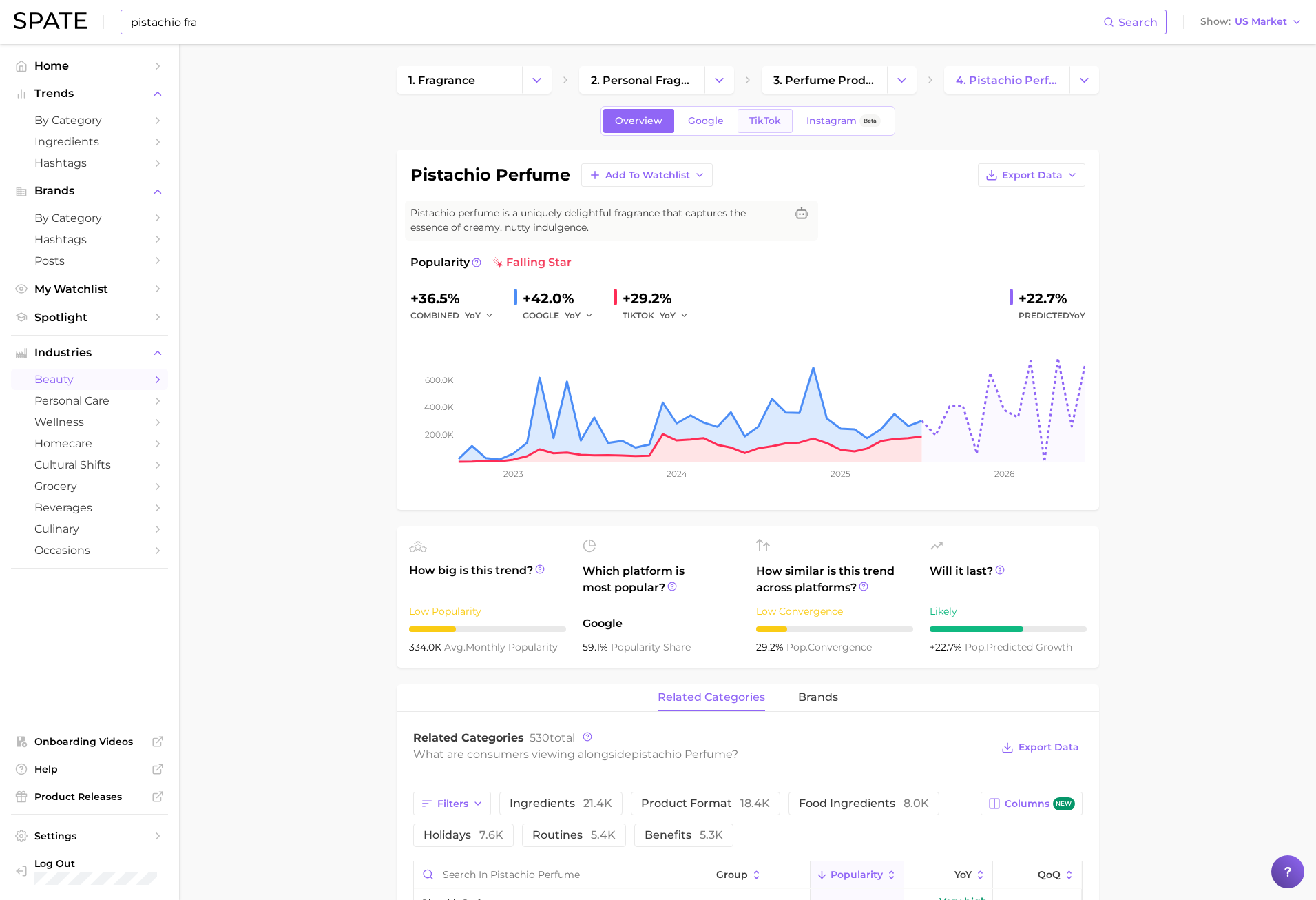
click at [771, 117] on span "TikTok" at bounding box center [766, 121] width 32 height 12
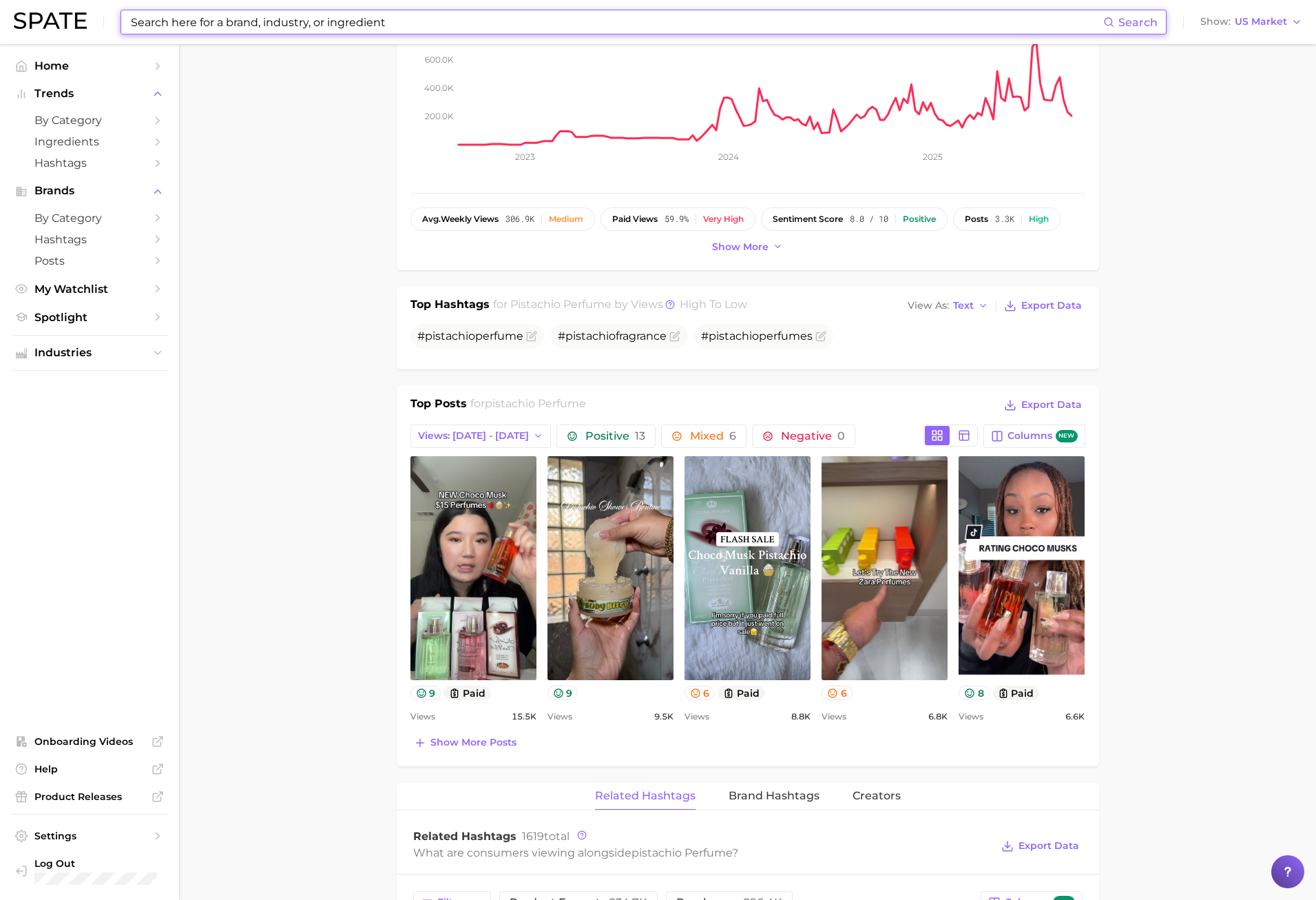
scroll to position [207, 0]
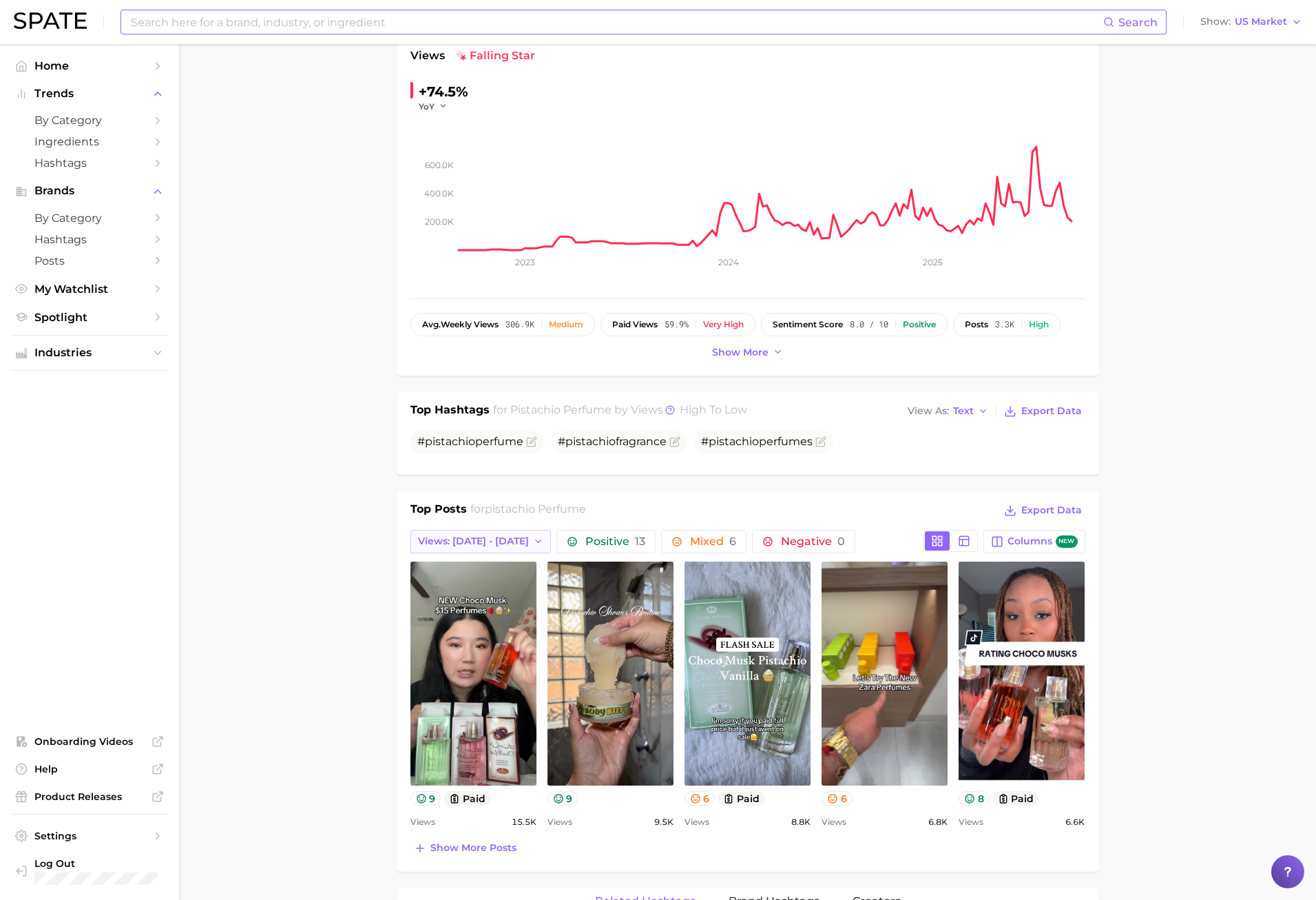
click at [483, 545] on span "Views: [DATE] - [DATE]" at bounding box center [473, 541] width 111 height 12
click at [467, 611] on span "Total Views" at bounding box center [445, 616] width 57 height 12
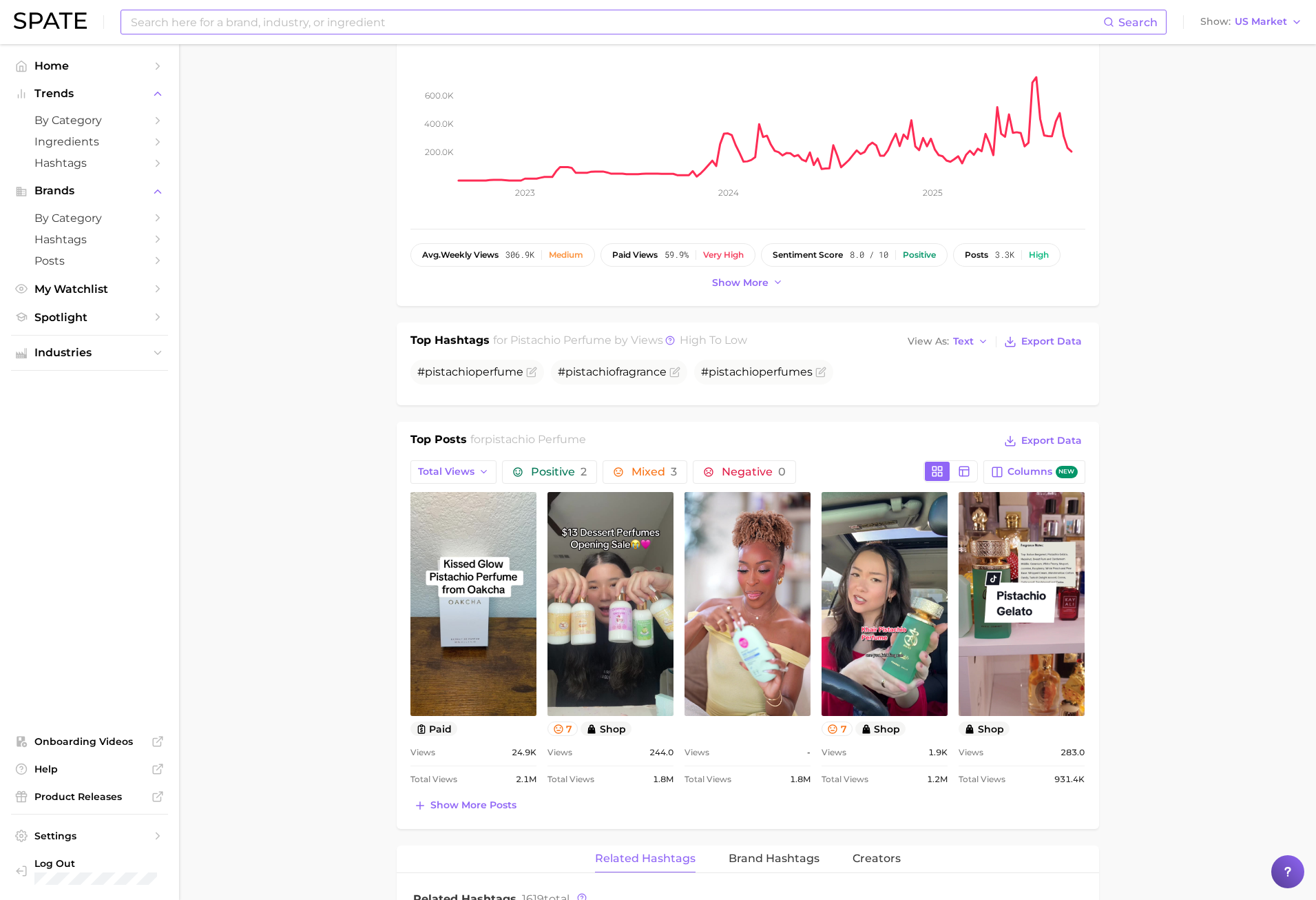
scroll to position [483, 0]
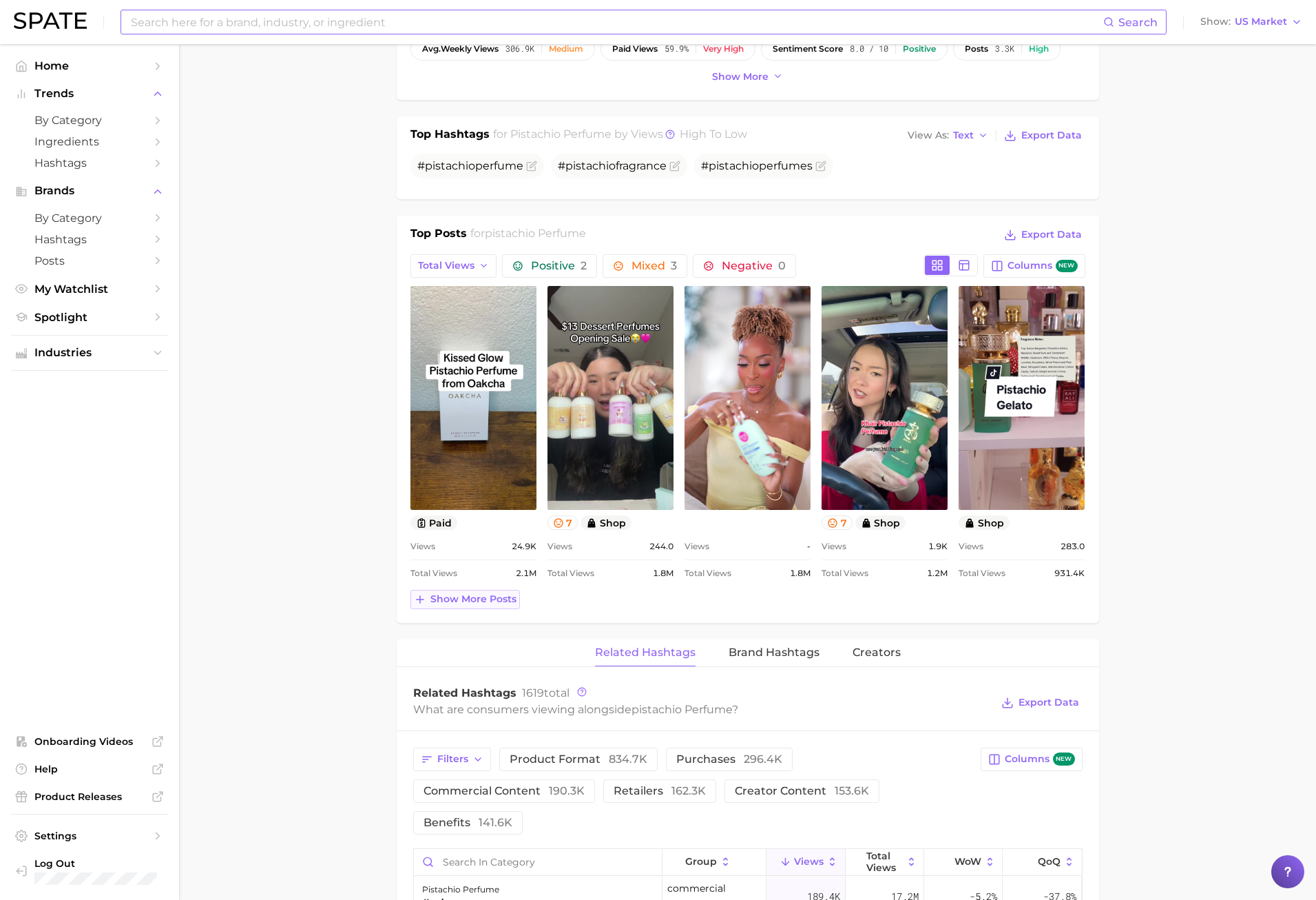
click at [447, 595] on span "Show more posts" at bounding box center [473, 599] width 86 height 12
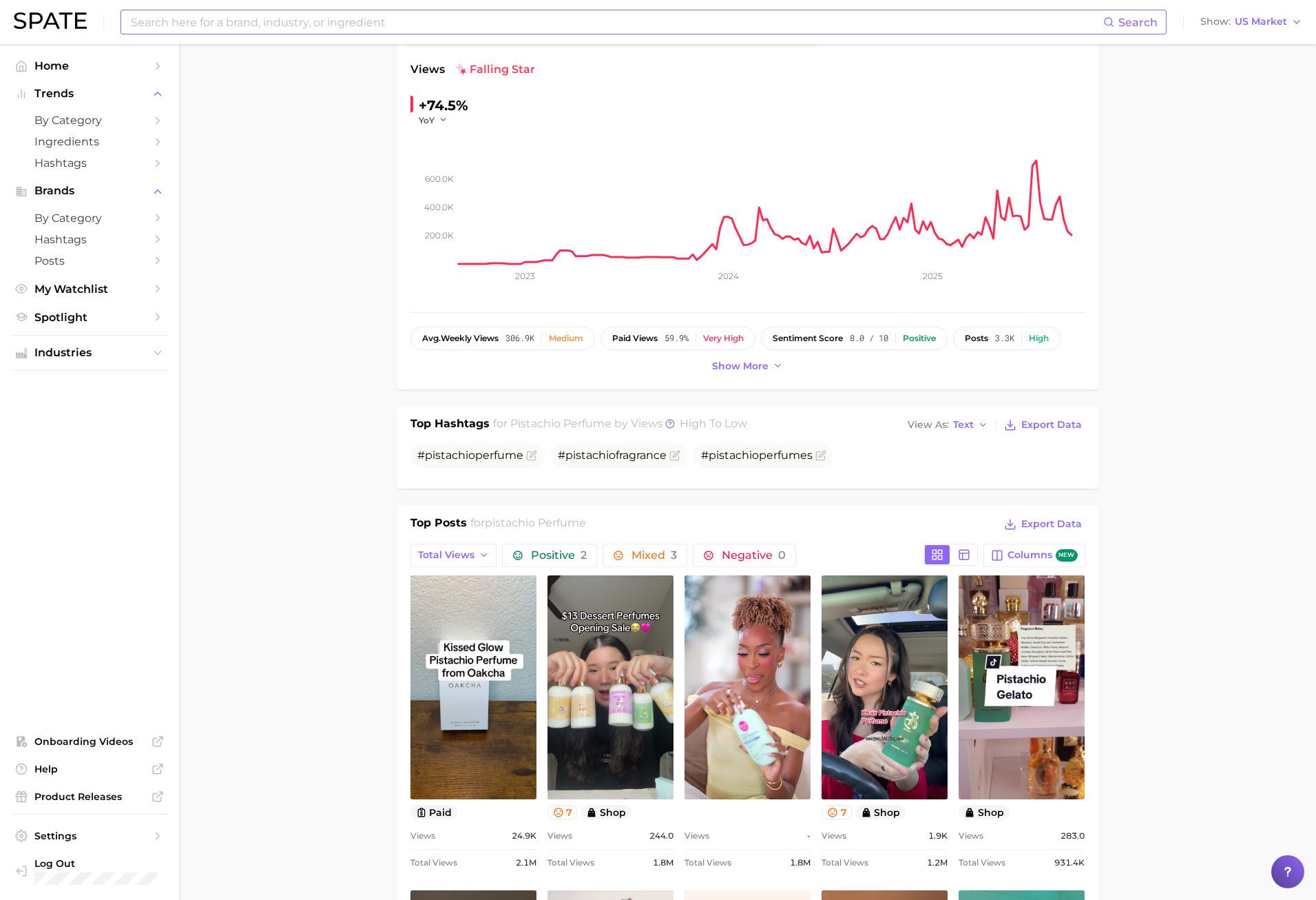
scroll to position [0, 0]
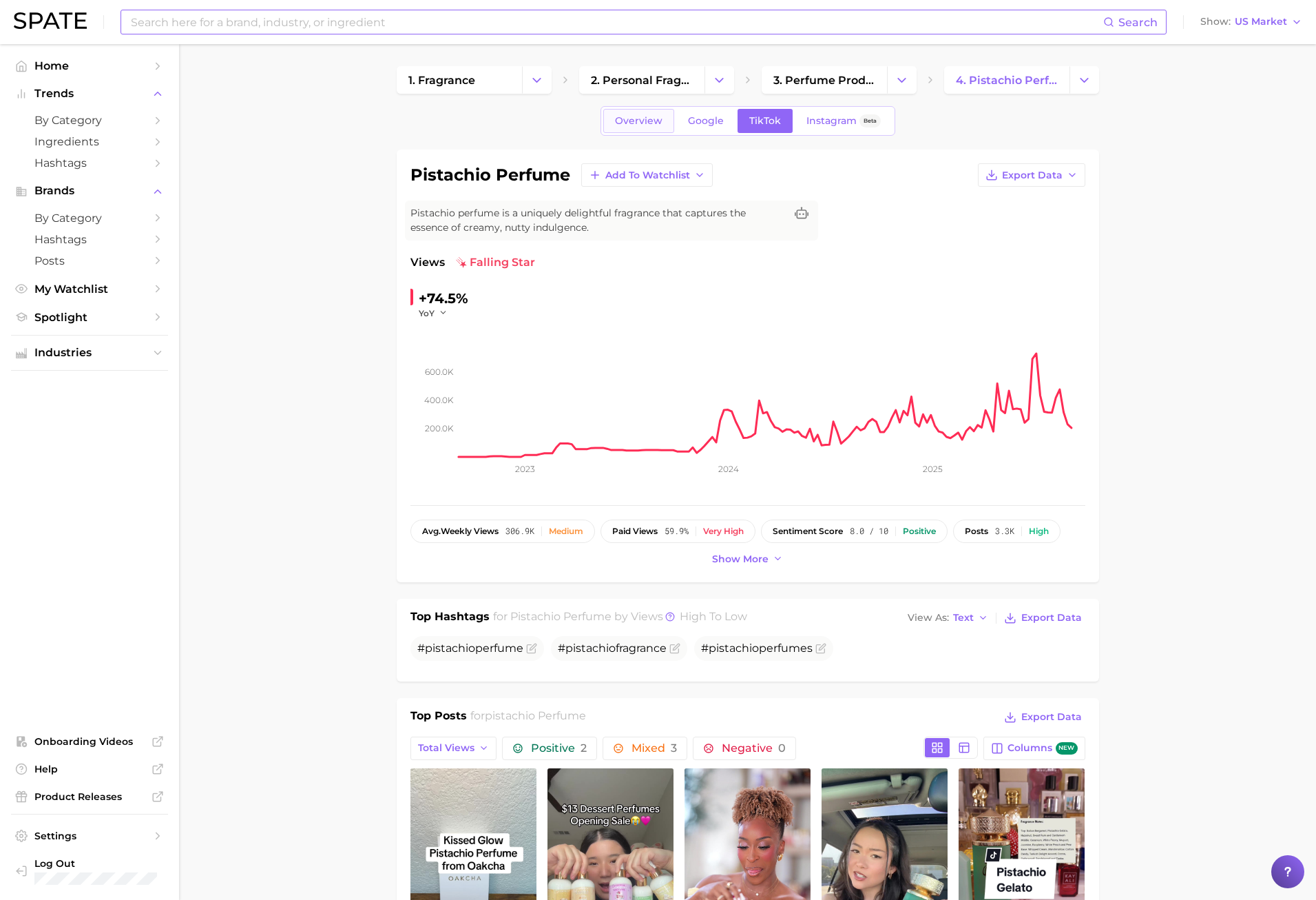
click at [637, 118] on span "Overview" at bounding box center [638, 121] width 47 height 12
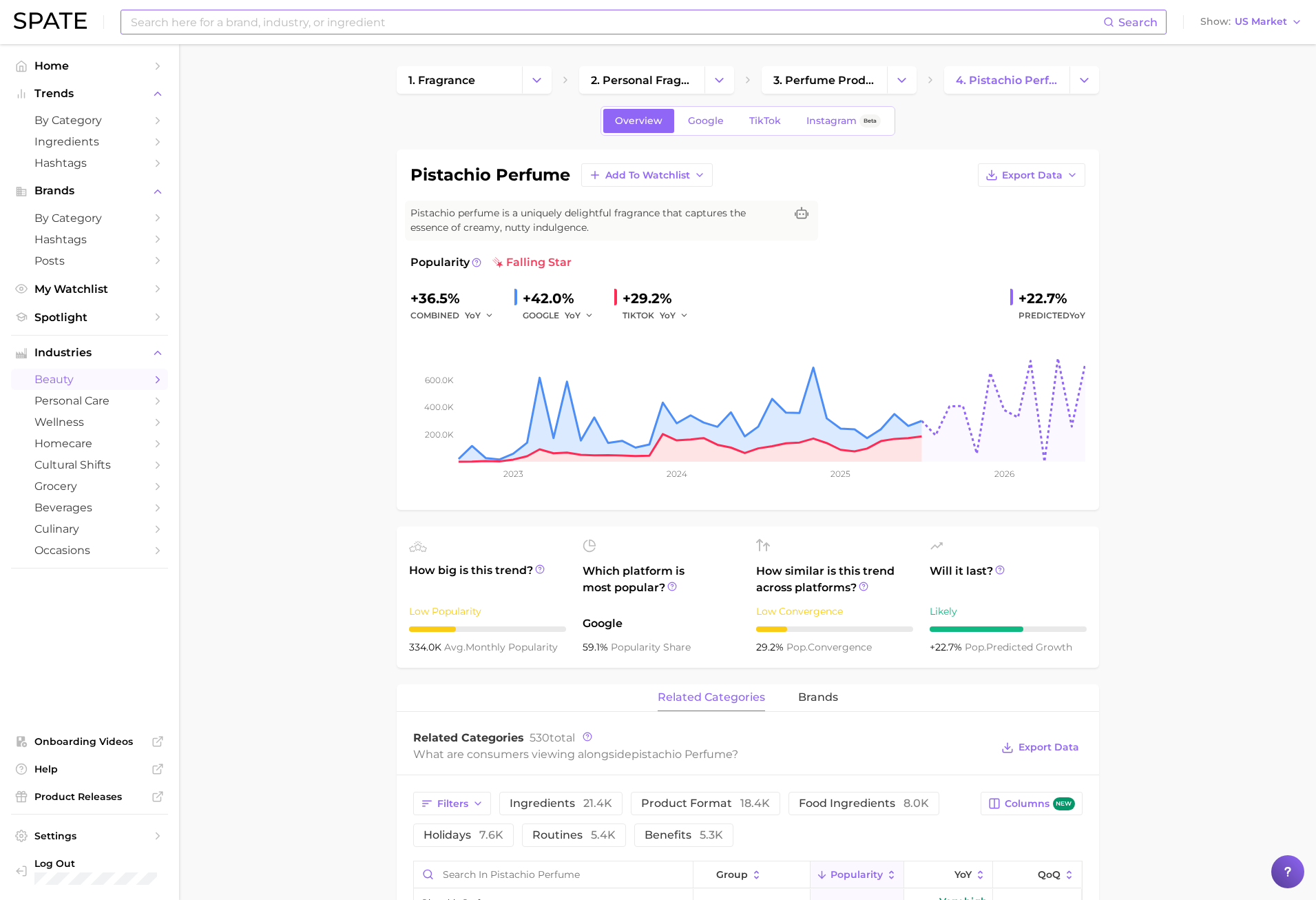
click at [765, 120] on span "TikTok" at bounding box center [766, 121] width 32 height 12
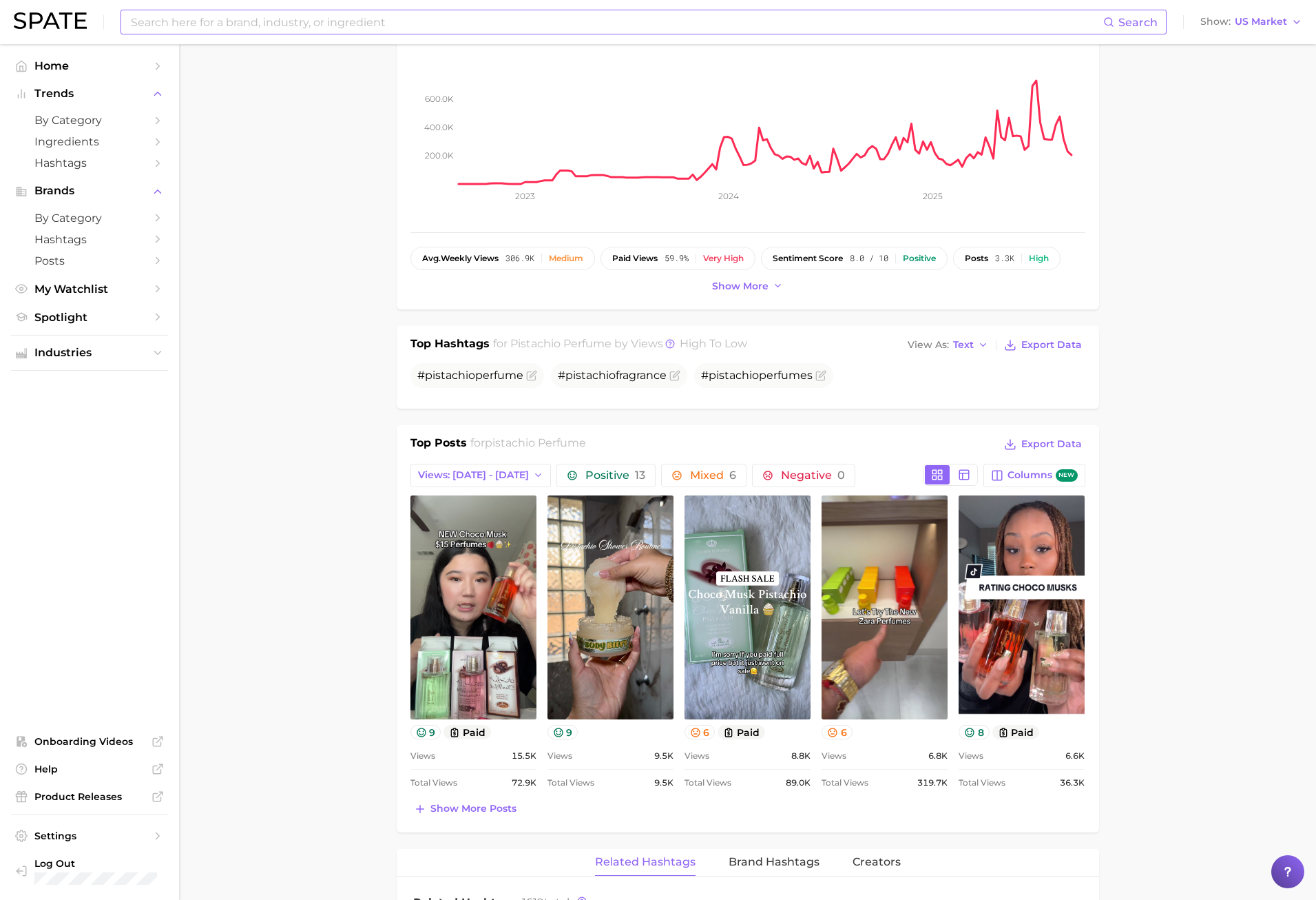
scroll to position [414, 0]
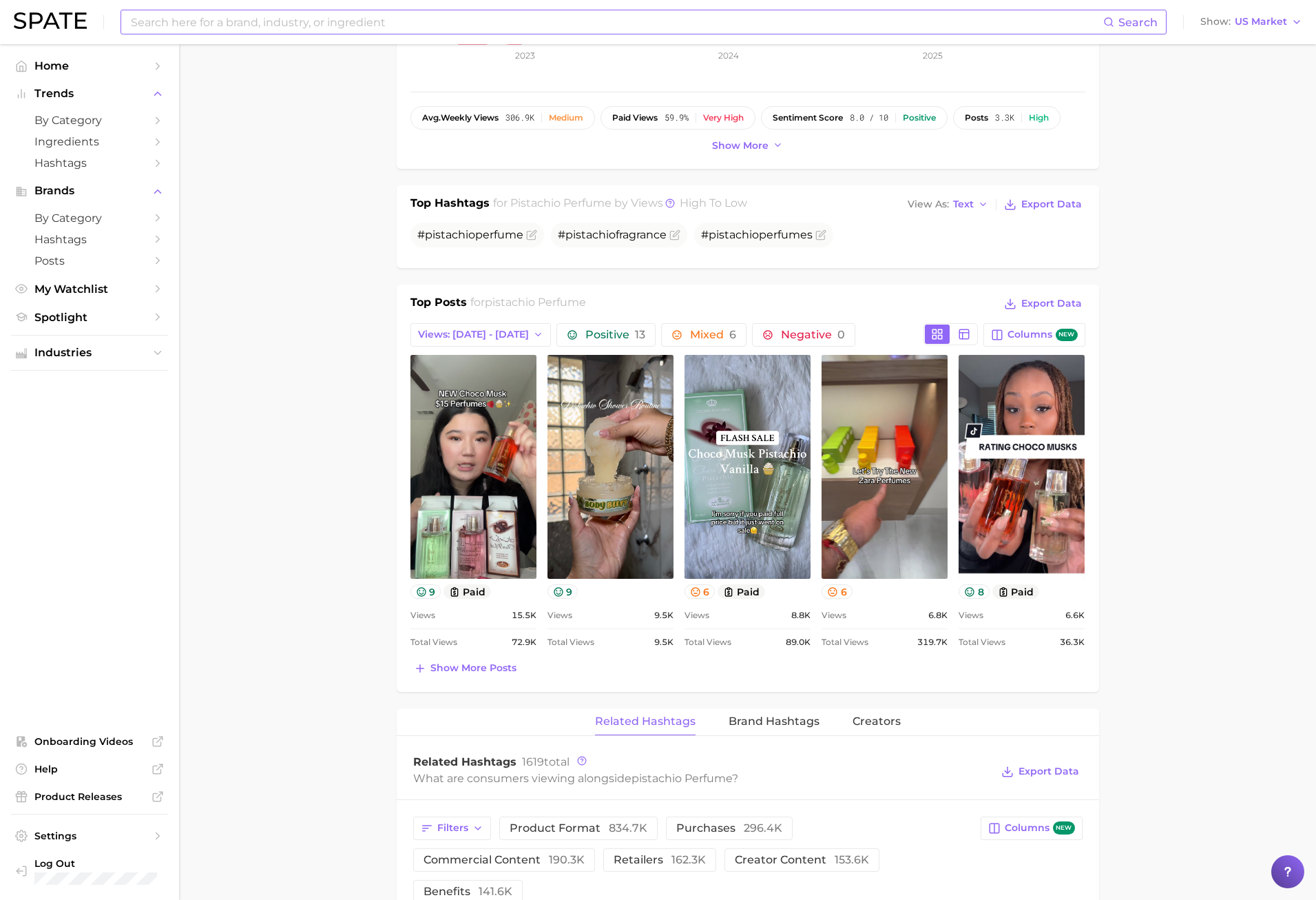
click at [449, 679] on div "Top Posts for pistachio perfume Export Data Views: Aug 31 - Sep 7 Positive 13 M…" at bounding box center [748, 487] width 702 height 407
click at [450, 673] on span "Show more posts" at bounding box center [473, 668] width 86 height 12
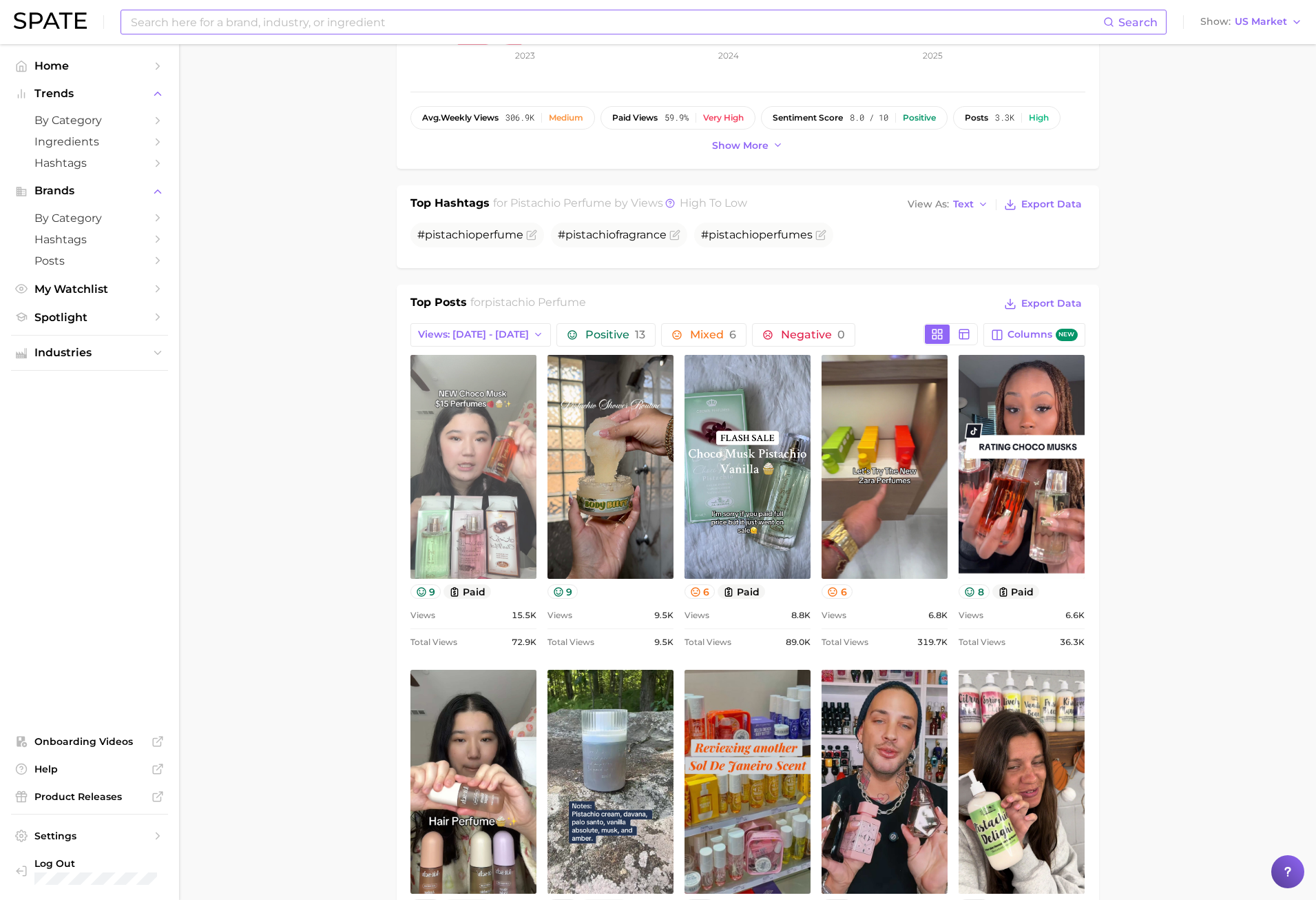
scroll to position [0, 0]
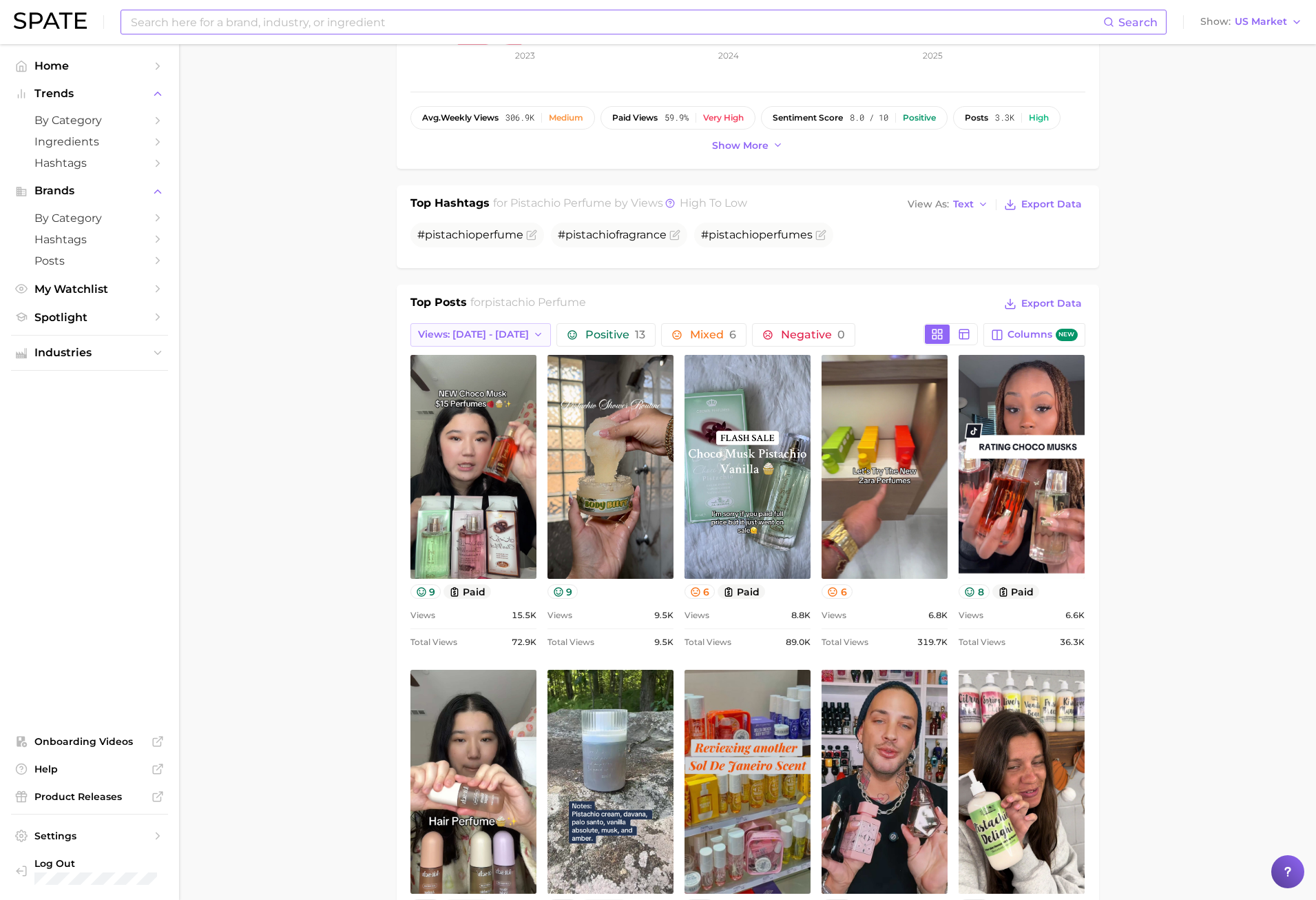
click at [509, 335] on span "Views: [DATE] - [DATE]" at bounding box center [473, 334] width 111 height 12
click at [483, 408] on button "Total Views" at bounding box center [486, 410] width 152 height 25
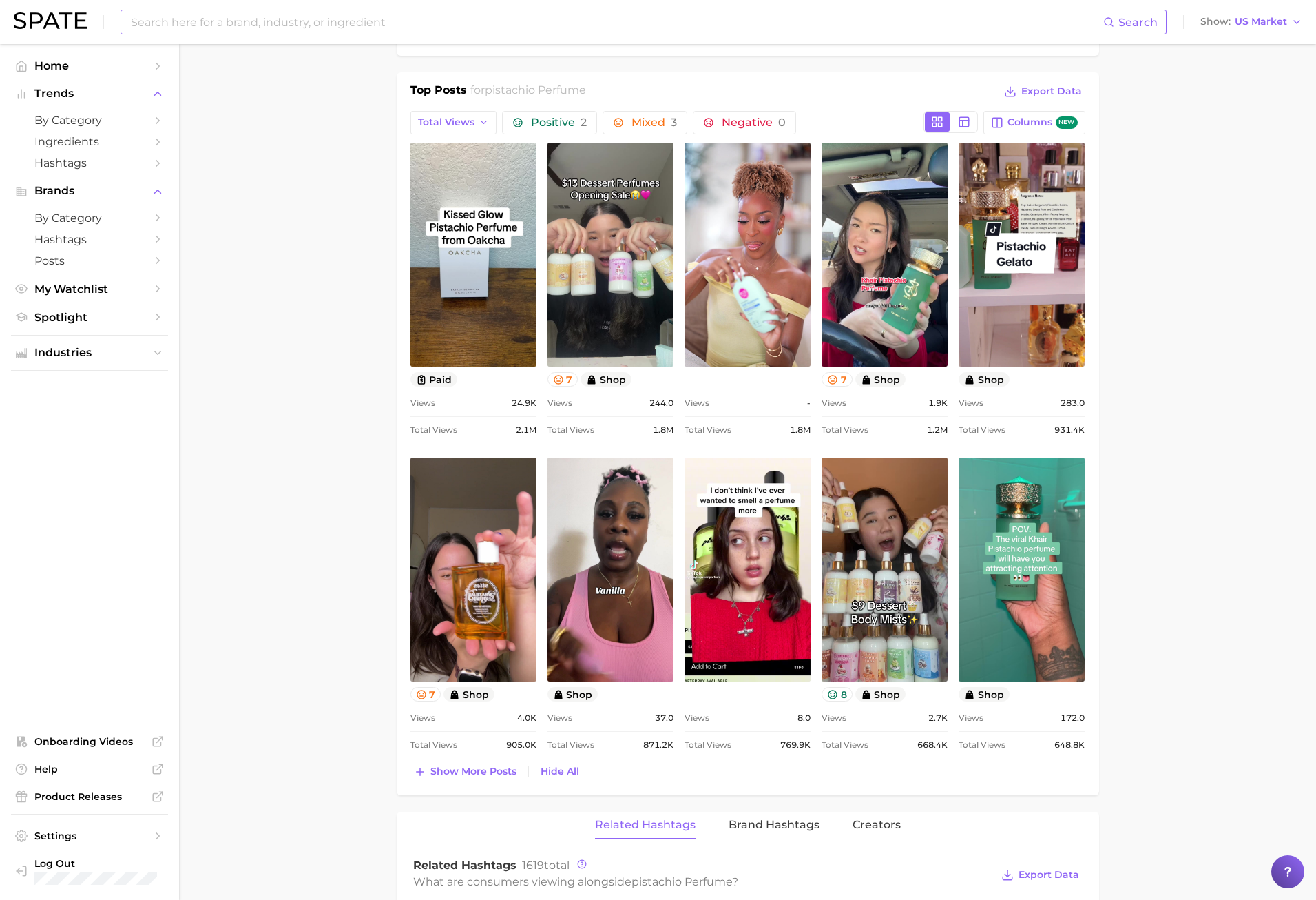
scroll to position [620, 0]
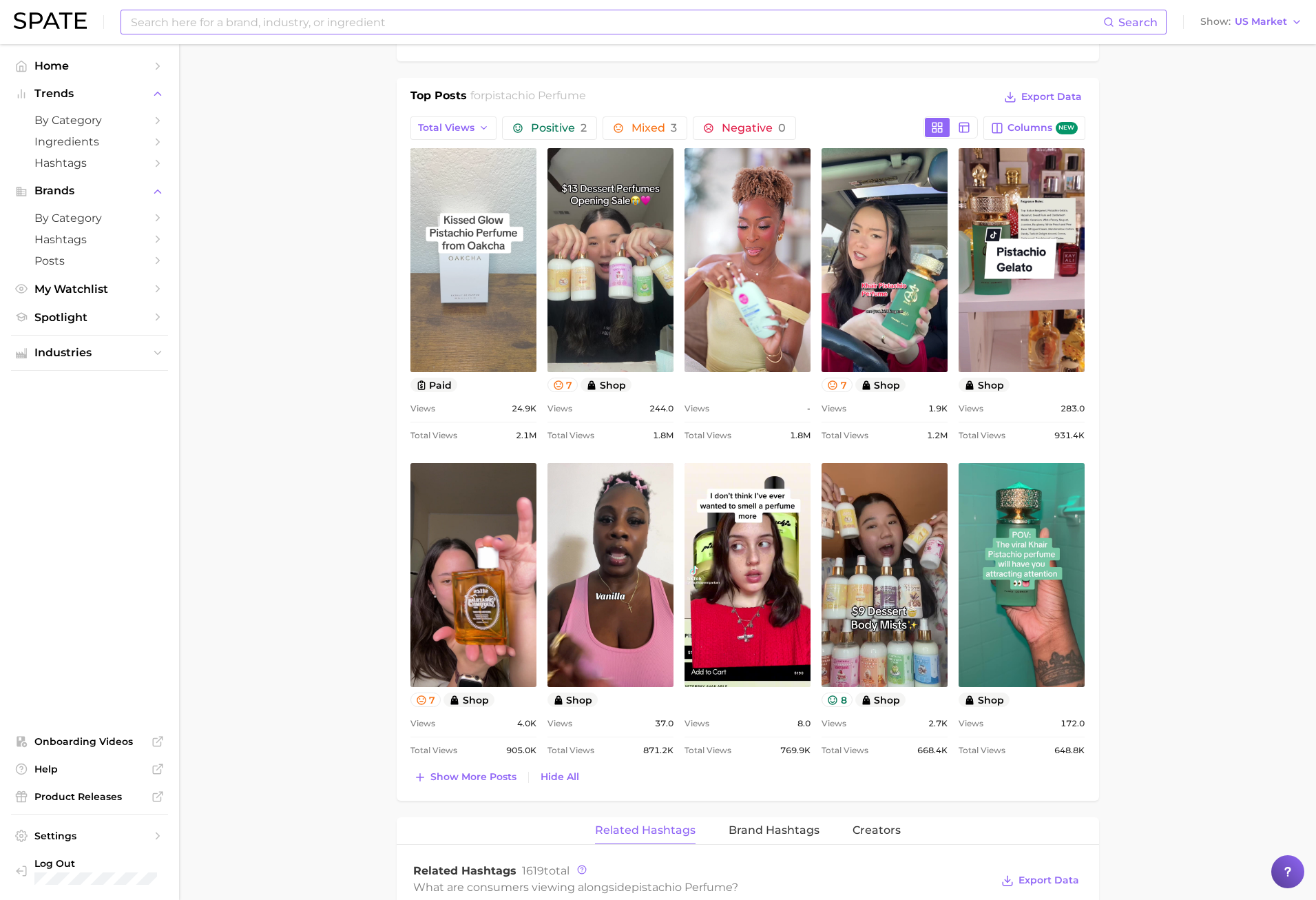
click at [425, 329] on link "view post on TikTok" at bounding box center [473, 260] width 126 height 224
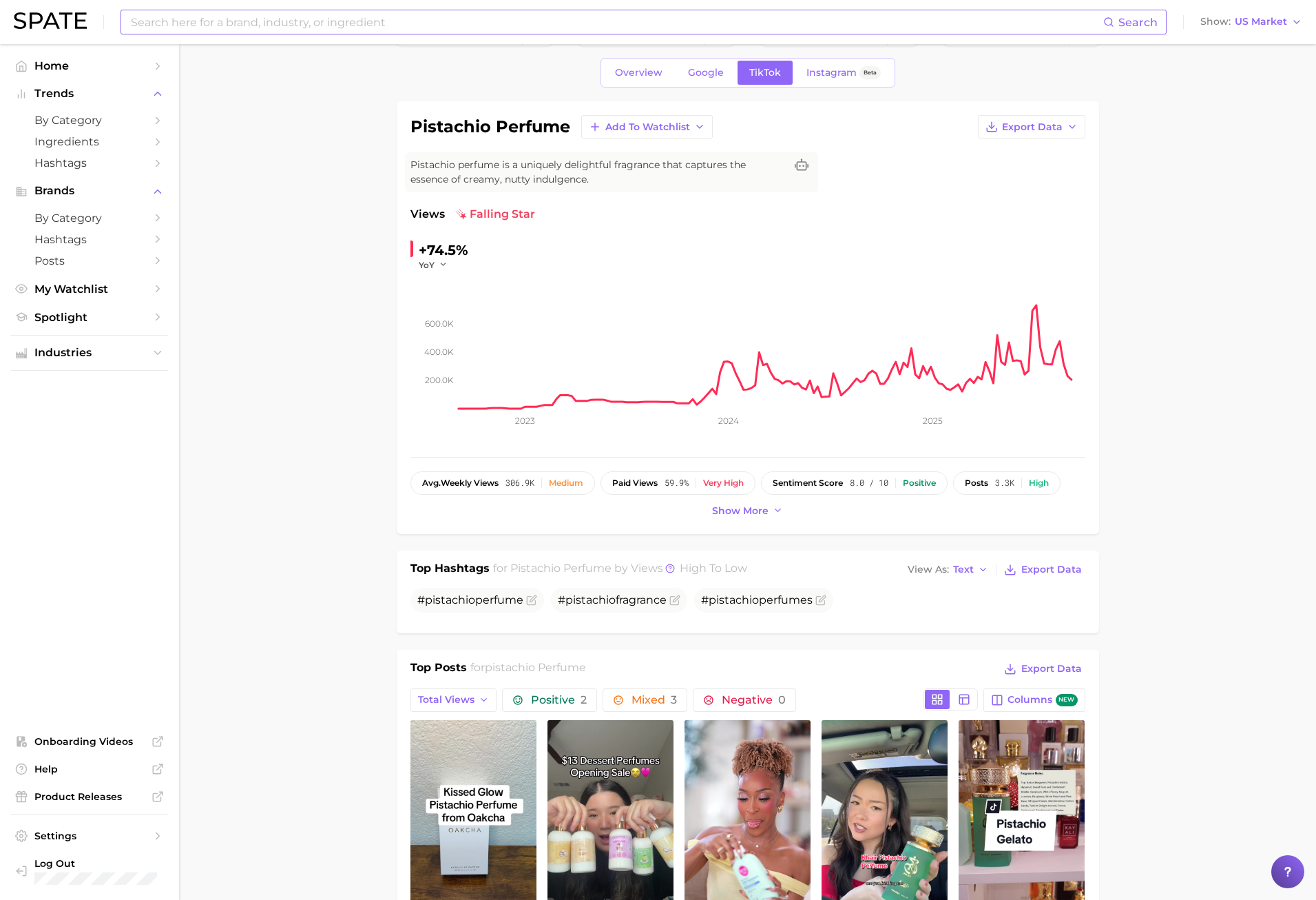
scroll to position [0, 0]
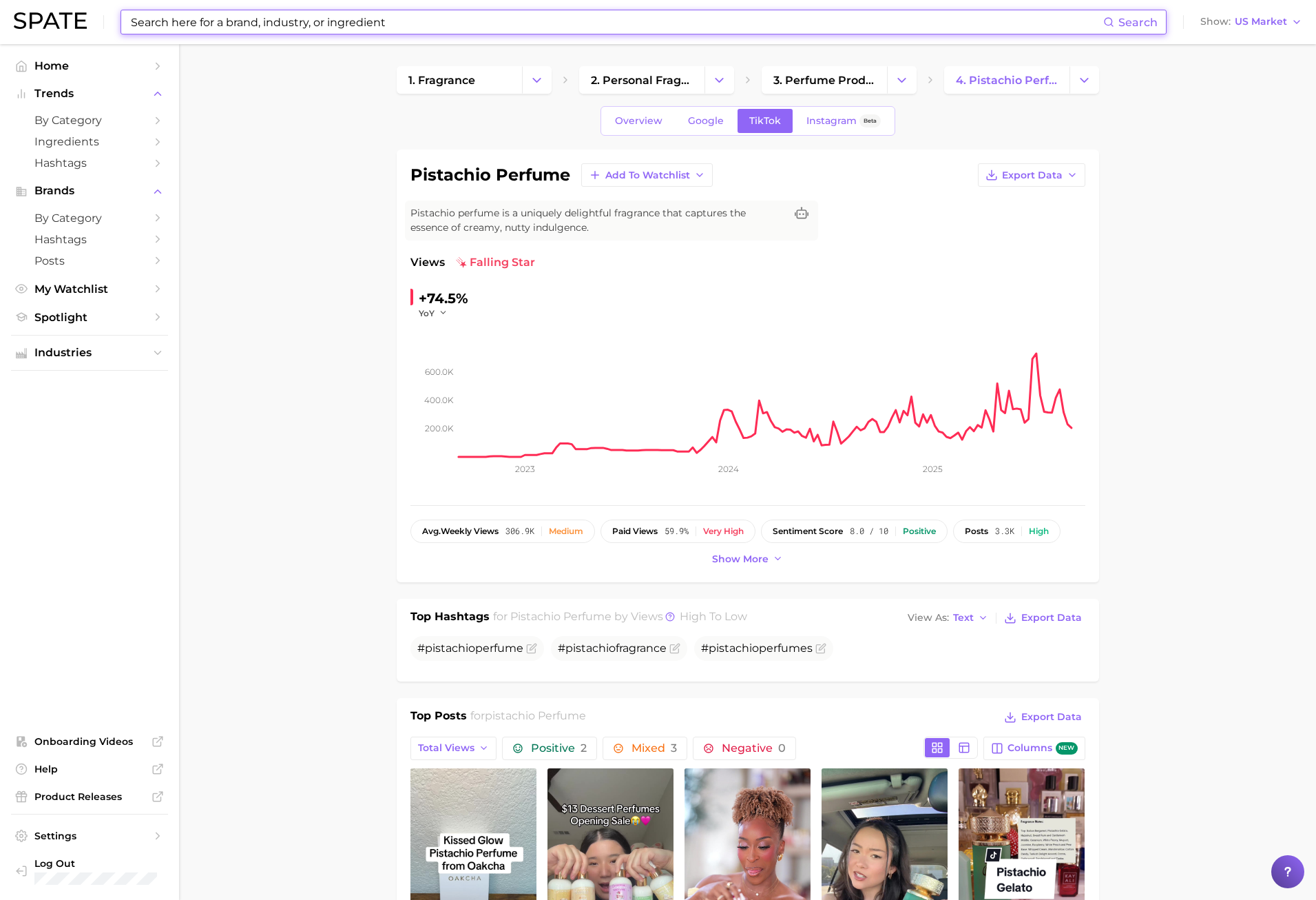
click at [360, 22] on input at bounding box center [617, 21] width 974 height 23
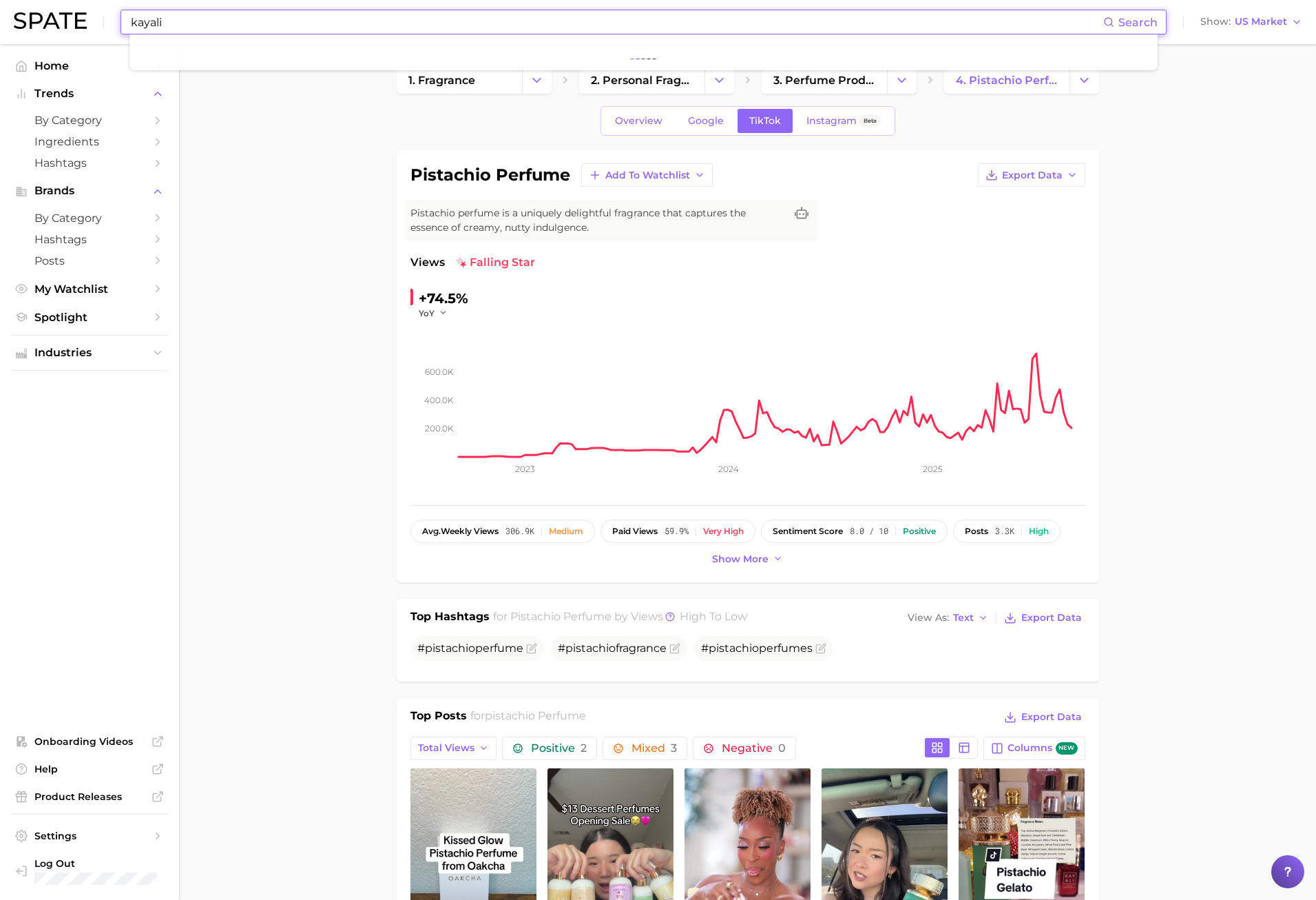
type input "kayali"
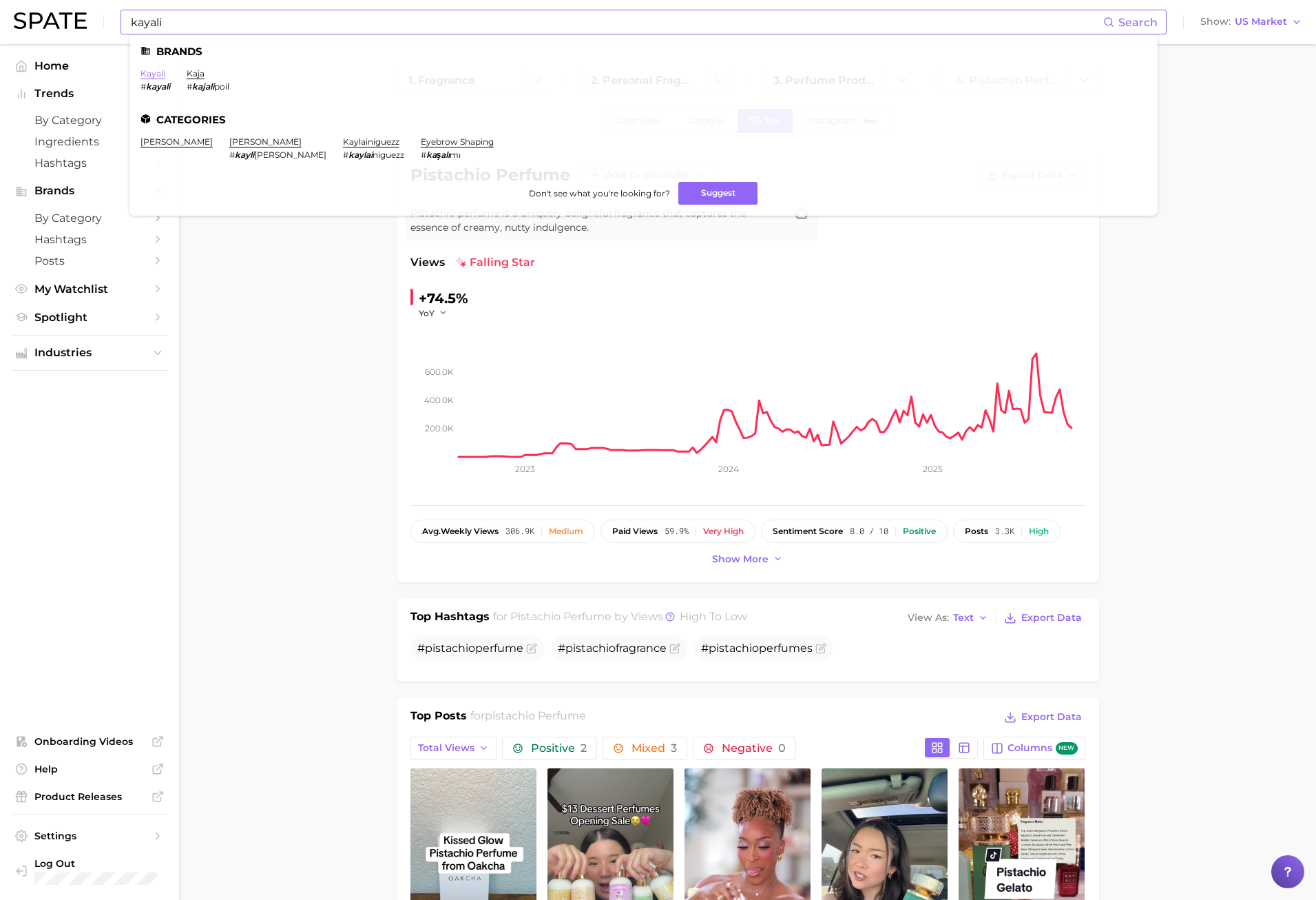
click at [150, 73] on link "kayali" at bounding box center [153, 73] width 25 height 10
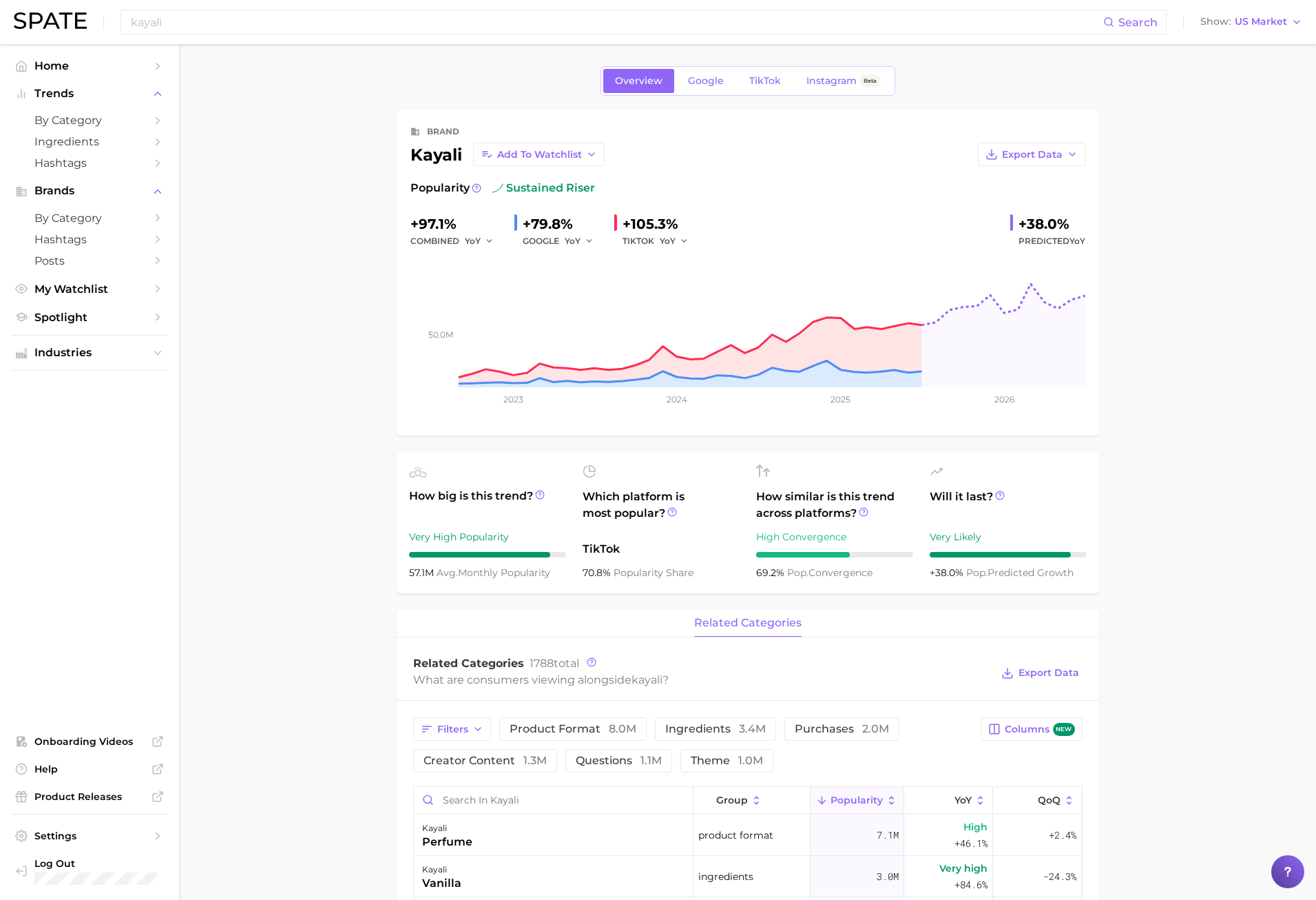
click at [303, 239] on main "Overview Google TikTok Instagram Beta brand kayali Add to Watchlist Export Data…" at bounding box center [747, 907] width 1137 height 1727
click at [750, 81] on span "TikTok" at bounding box center [766, 81] width 32 height 12
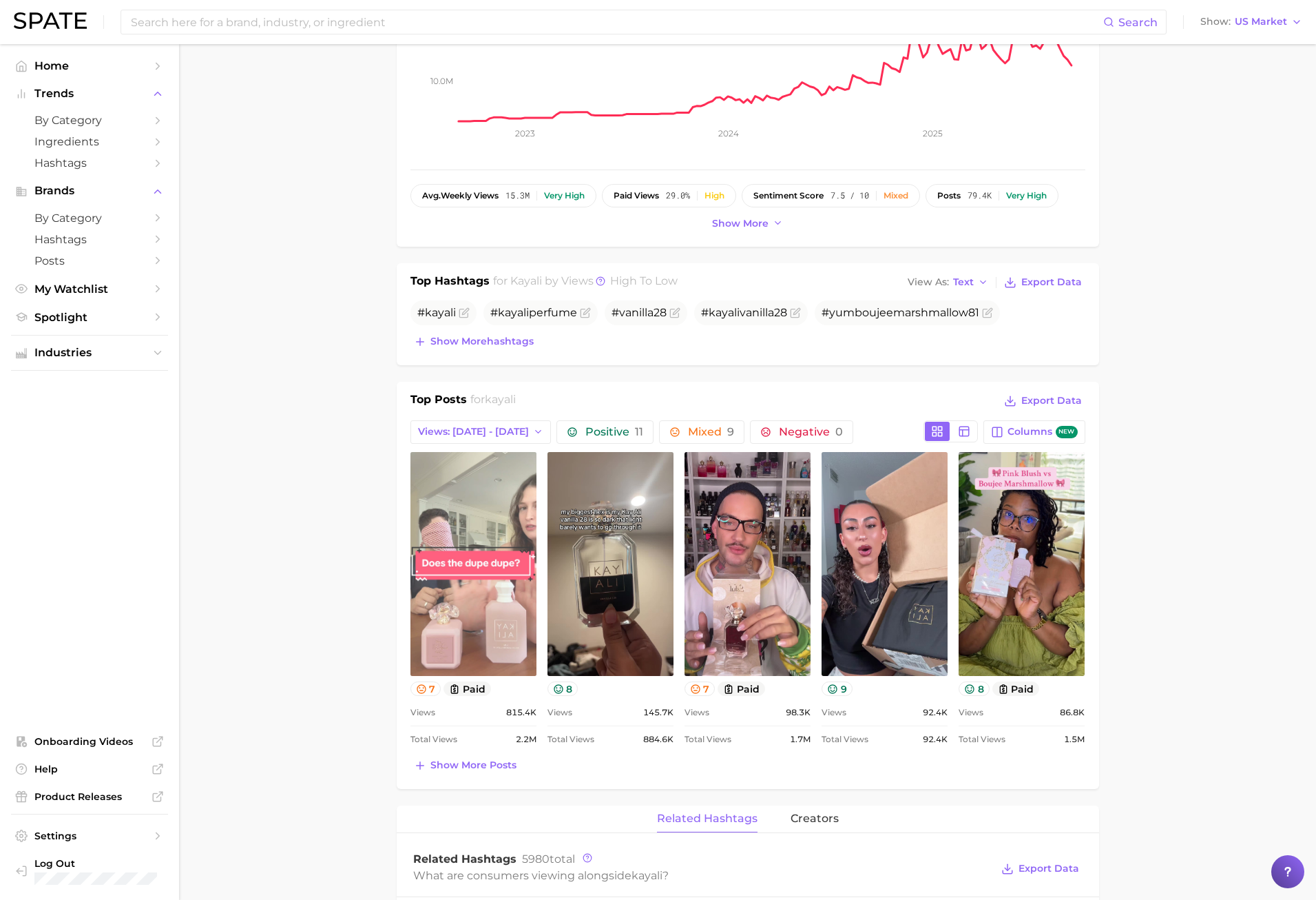
scroll to position [345, 0]
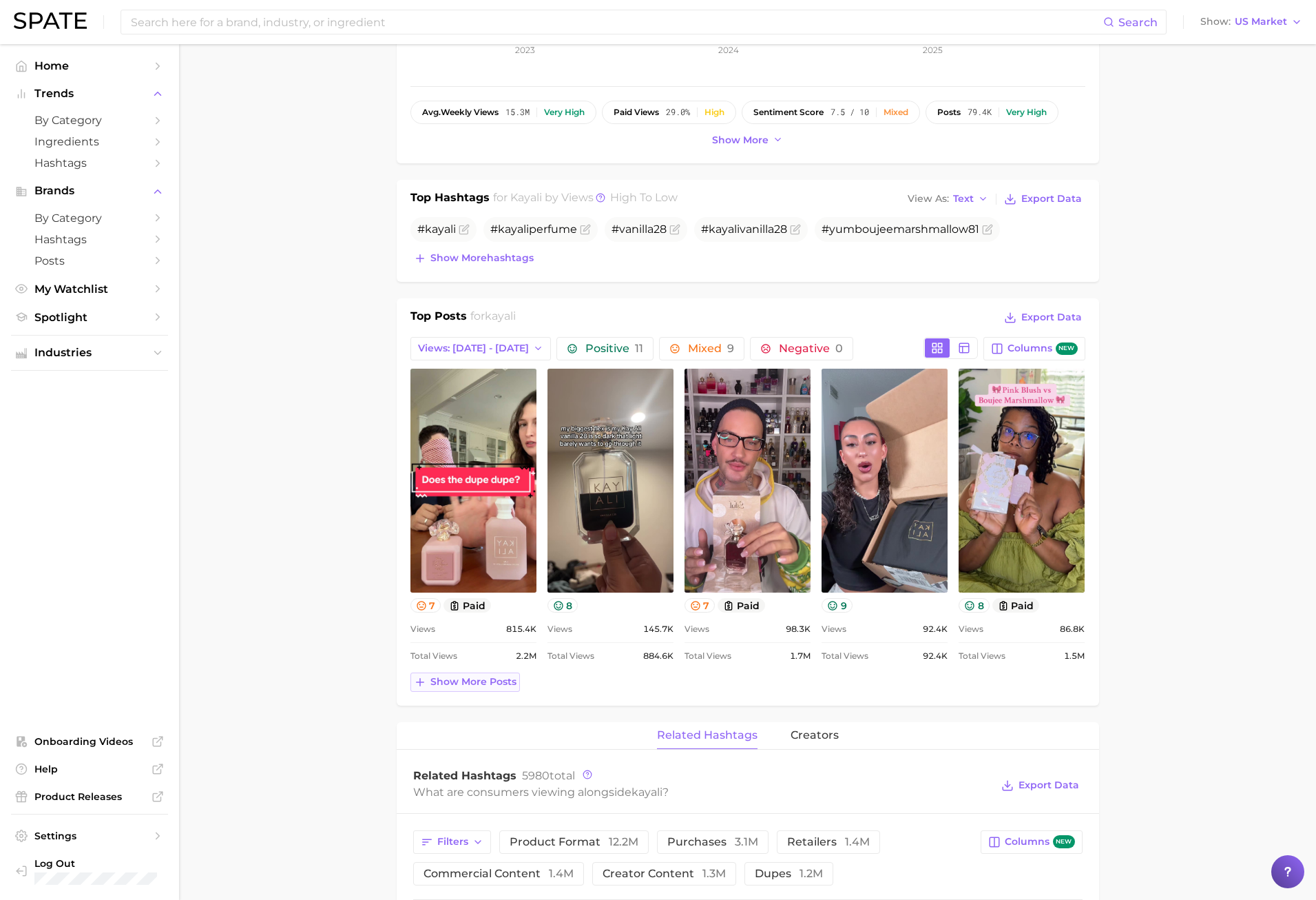
drag, startPoint x: 459, startPoint y: 681, endPoint x: 457, endPoint y: 661, distance: 20.1
click at [459, 681] on span "Show more posts" at bounding box center [473, 682] width 86 height 12
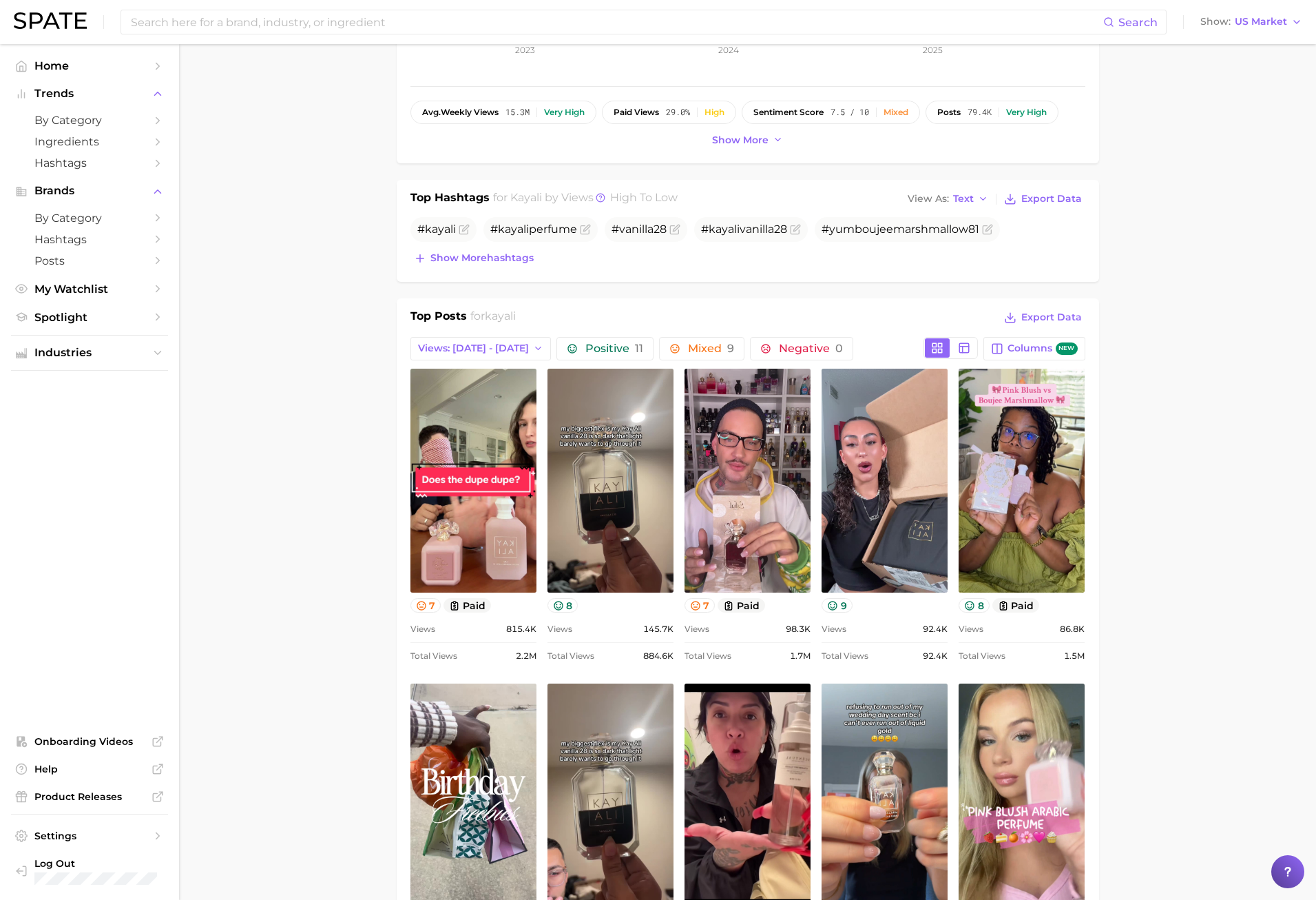
scroll to position [0, 0]
click at [482, 344] on span "Views: [DATE] - [DATE]" at bounding box center [473, 348] width 111 height 12
click at [464, 421] on span "Total Views" at bounding box center [445, 423] width 57 height 12
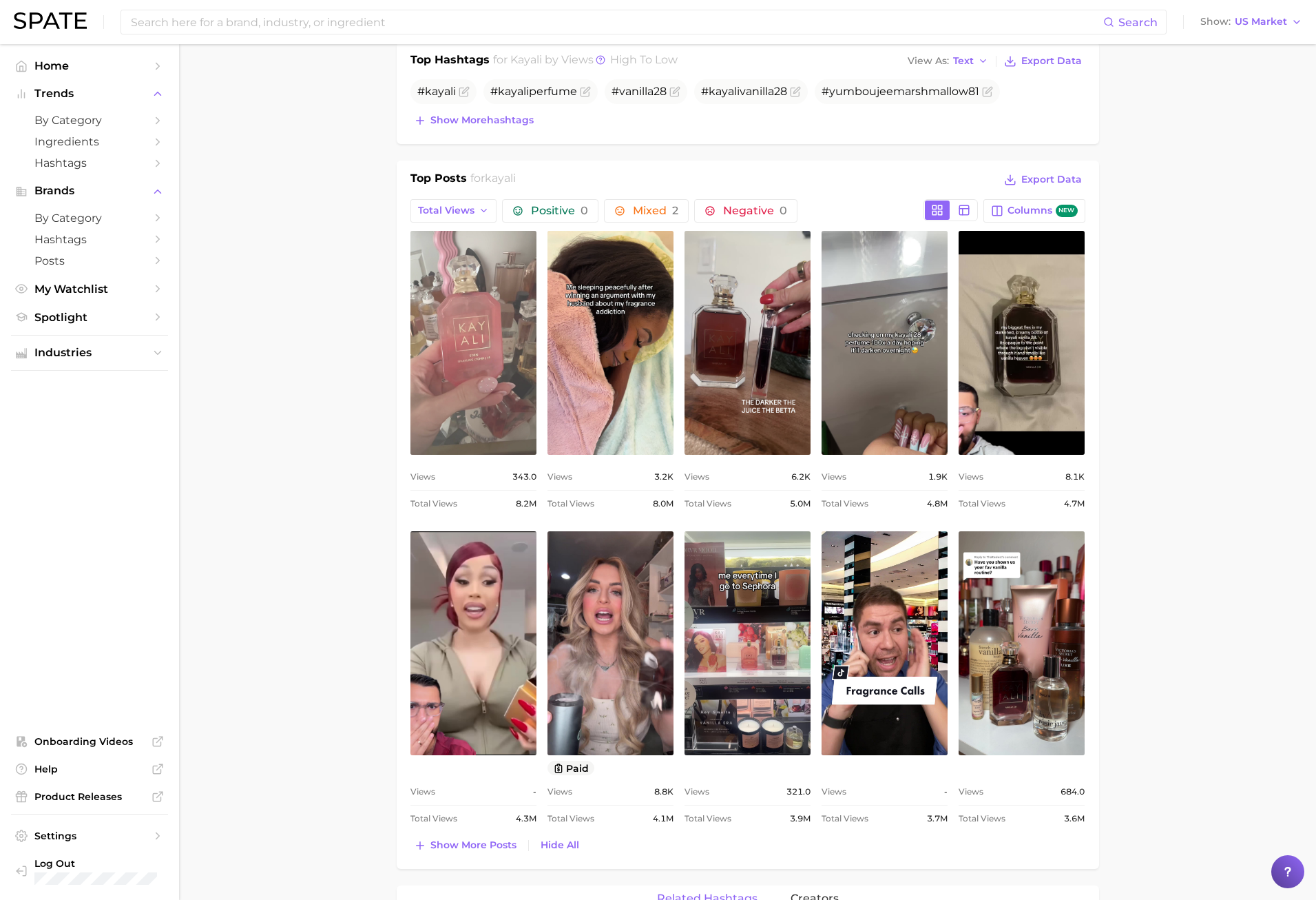
click at [508, 398] on link "view post on TikTok" at bounding box center [473, 343] width 126 height 224
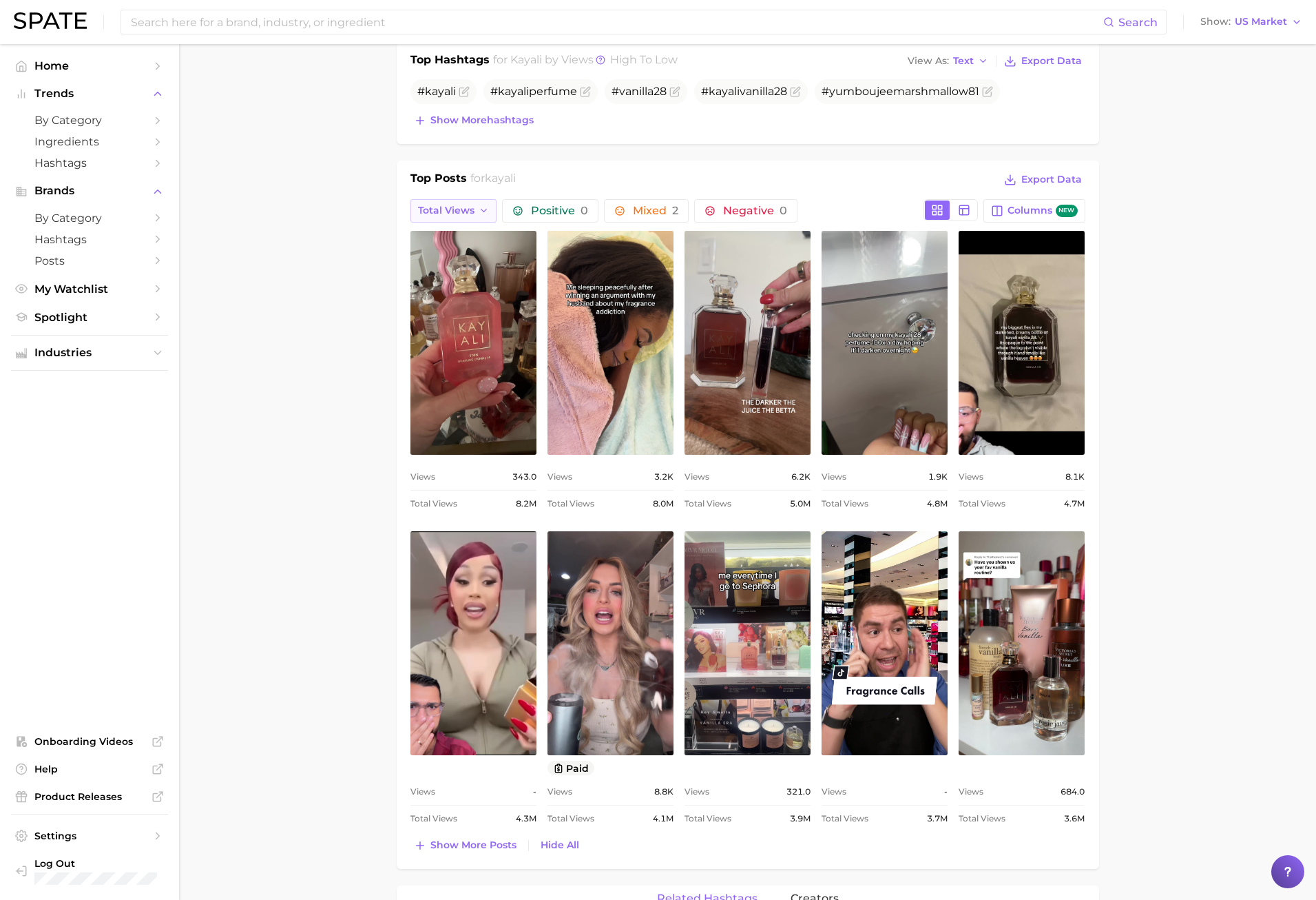
click at [457, 210] on span "Total Views" at bounding box center [446, 211] width 57 height 12
click at [459, 264] on span "Views: Aug 24 - 31" at bounding box center [472, 261] width 111 height 12
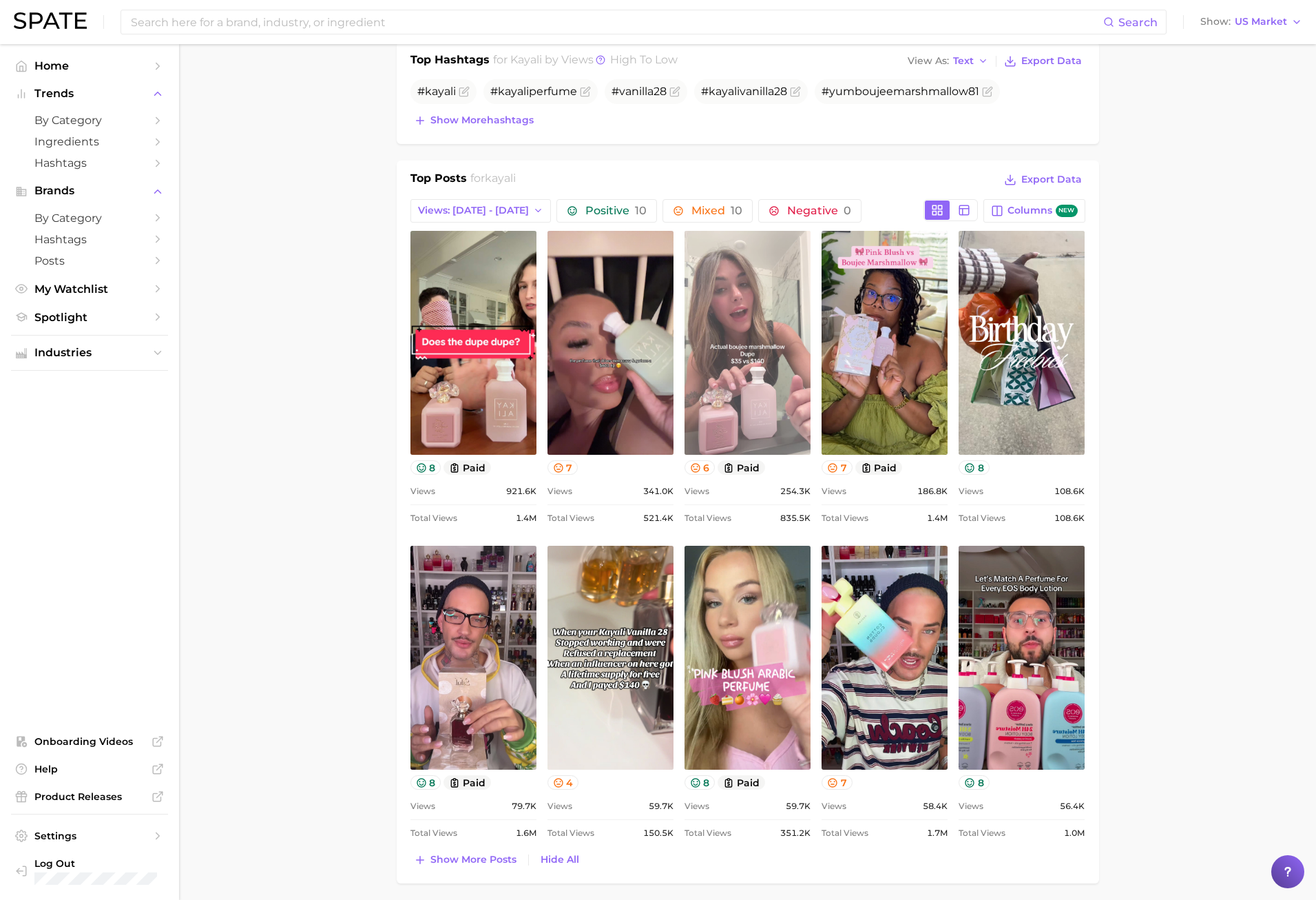
click at [750, 285] on link "view post on TikTok" at bounding box center [747, 343] width 126 height 224
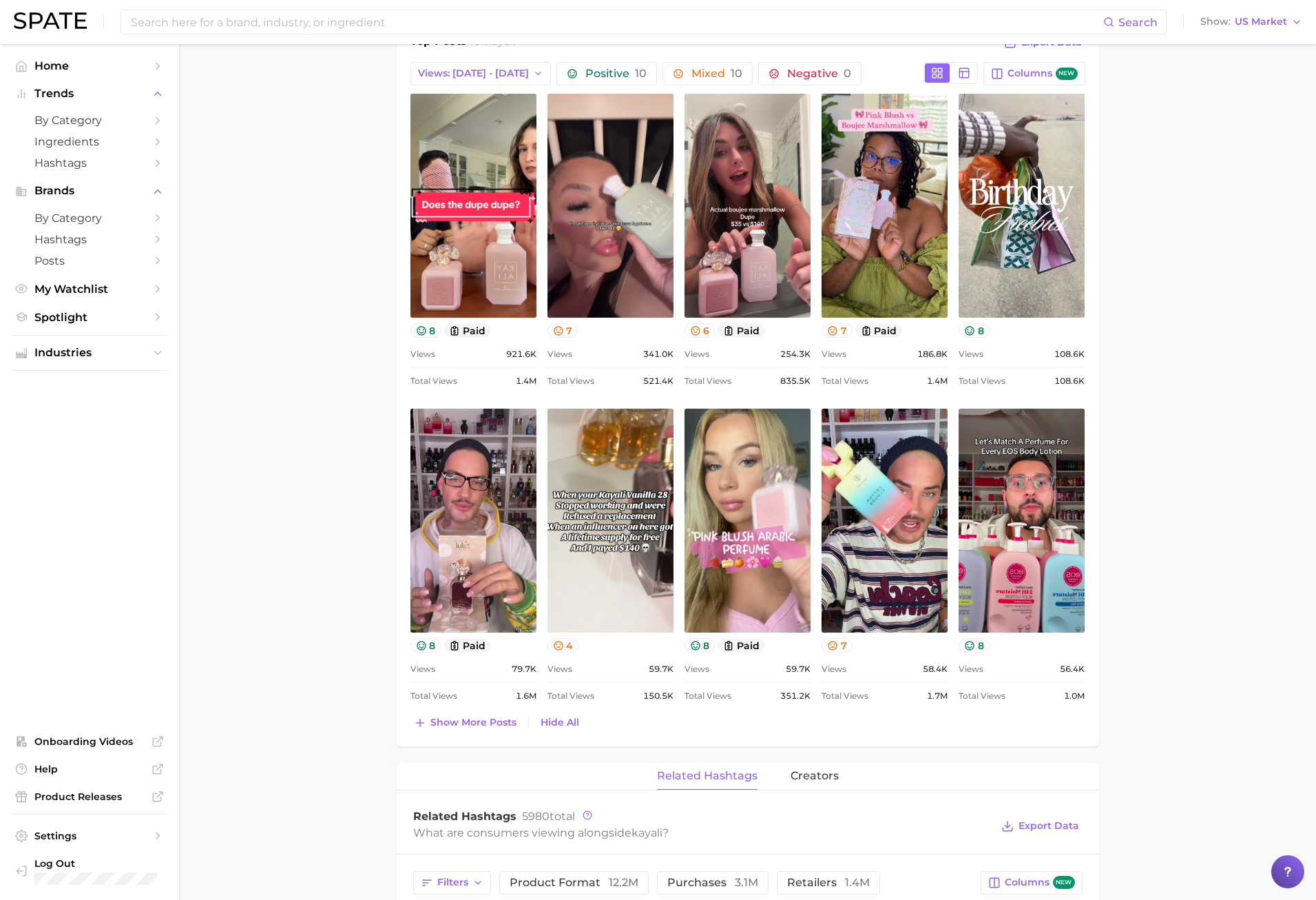
scroll to position [620, 0]
click at [460, 730] on button "Show more posts" at bounding box center [466, 722] width 110 height 20
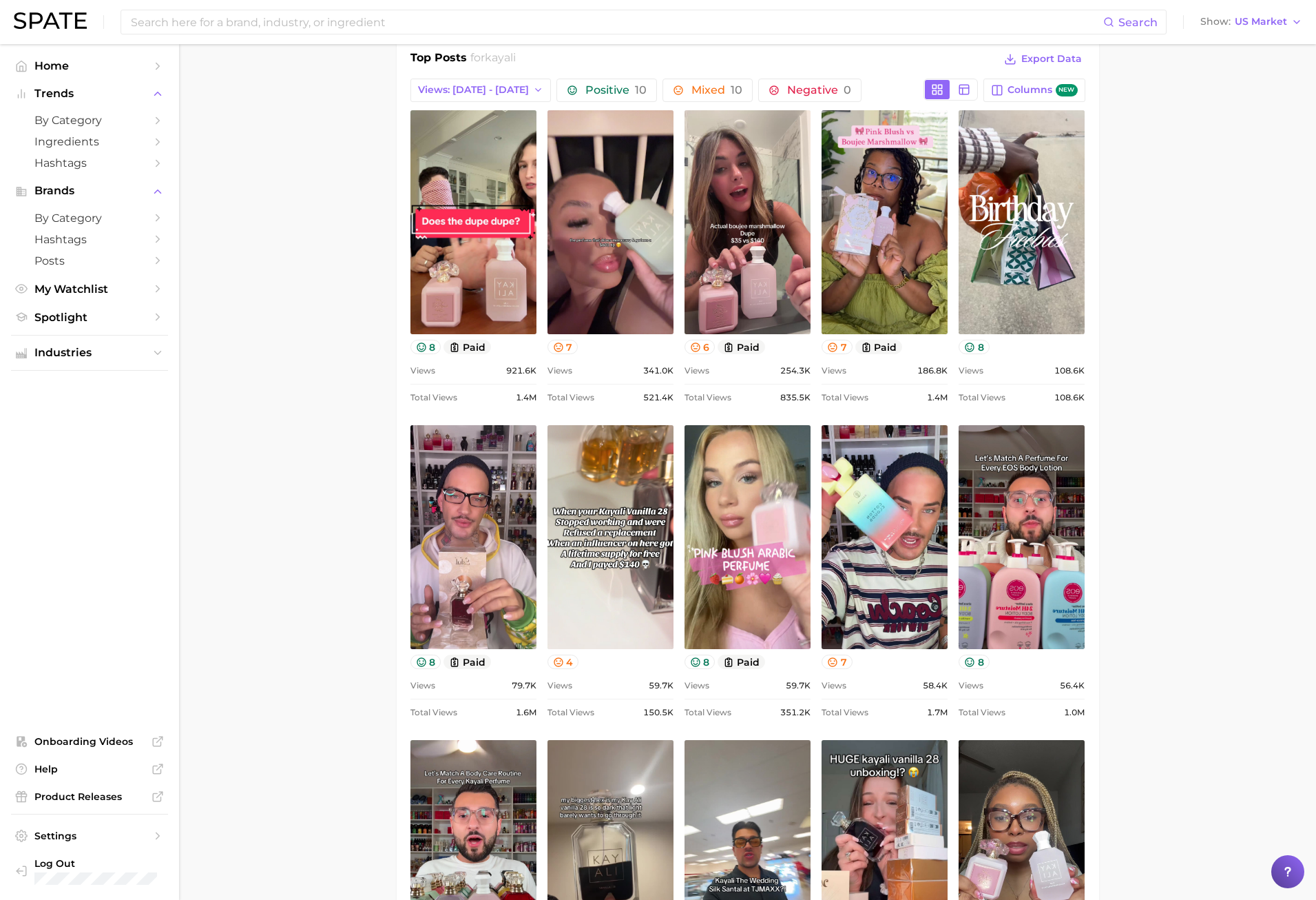
scroll to position [483, 0]
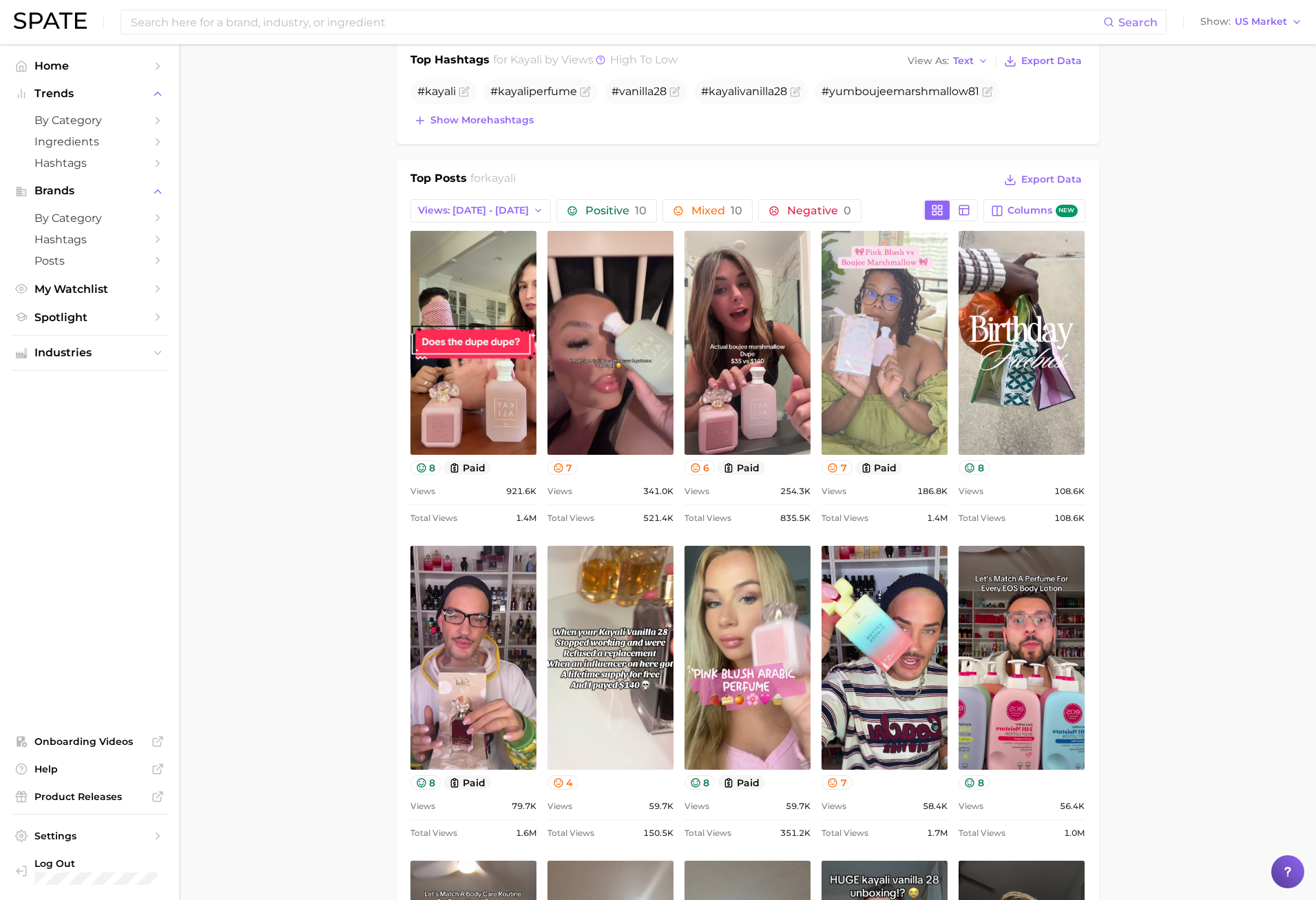
click at [906, 364] on link "view post on TikTok" at bounding box center [884, 343] width 126 height 224
click at [906, 384] on link "view post on TikTok" at bounding box center [884, 343] width 126 height 224
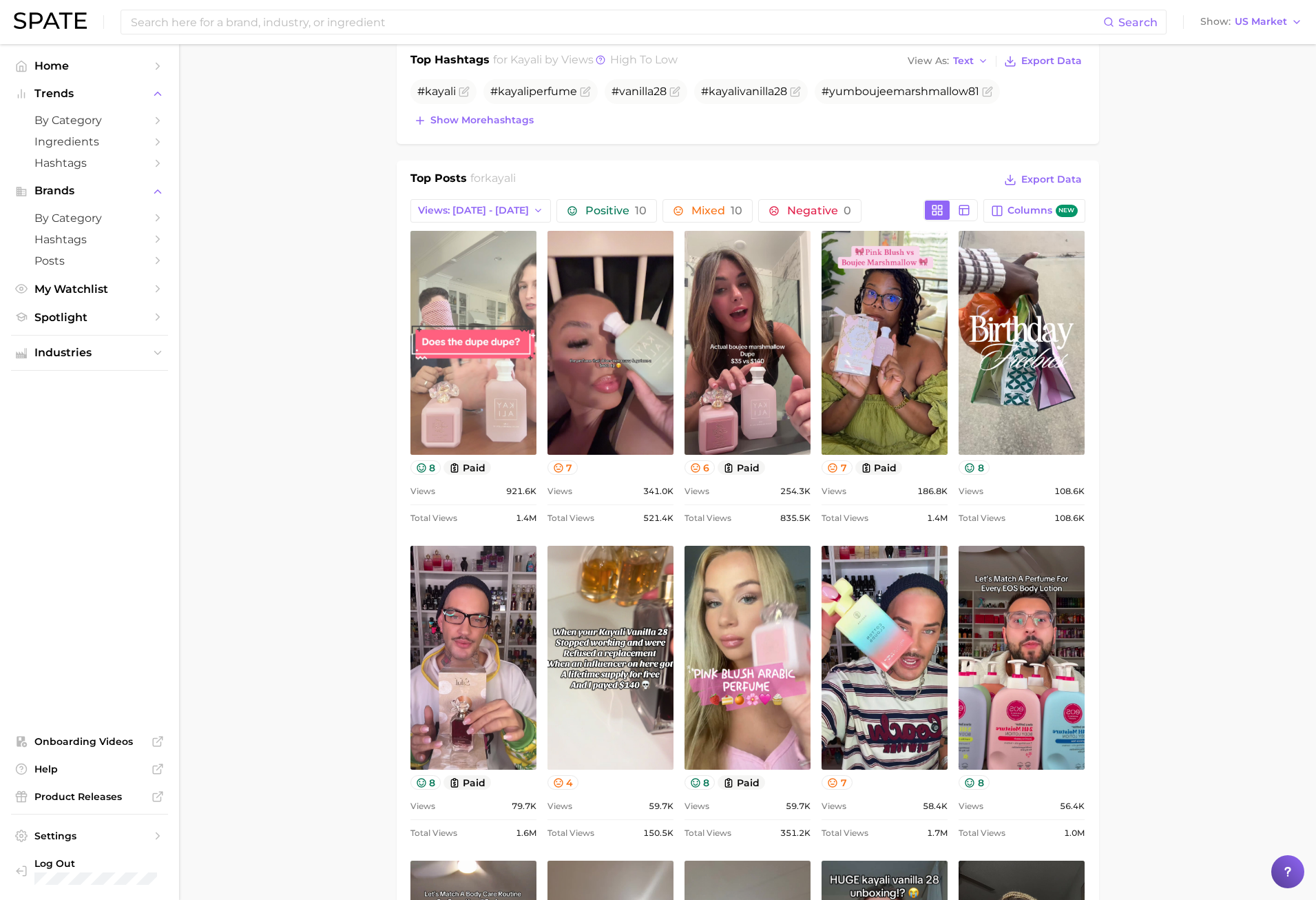
click at [427, 422] on link "view post on TikTok" at bounding box center [473, 343] width 126 height 224
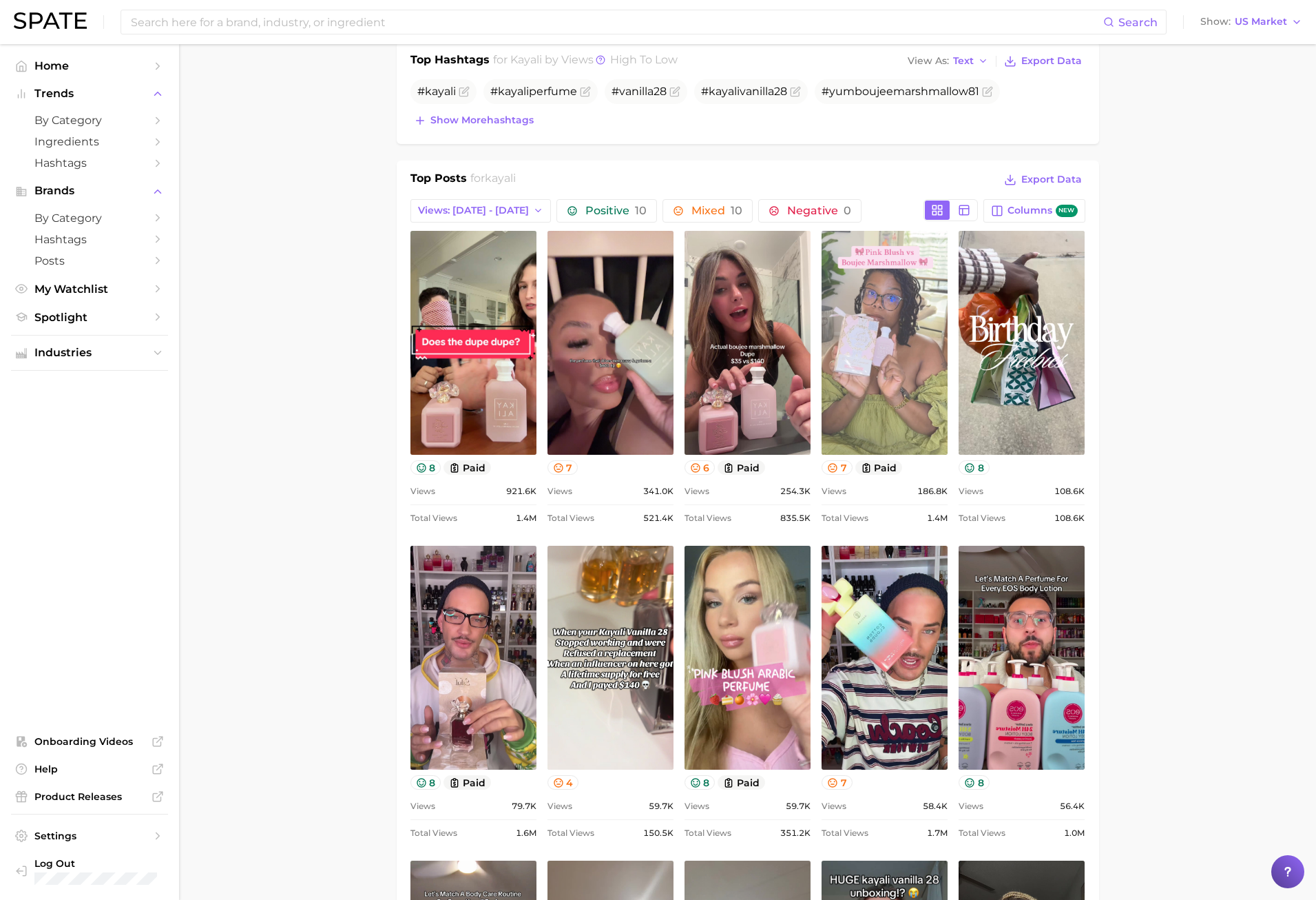
click at [923, 380] on link "view post on TikTok" at bounding box center [884, 343] width 126 height 224
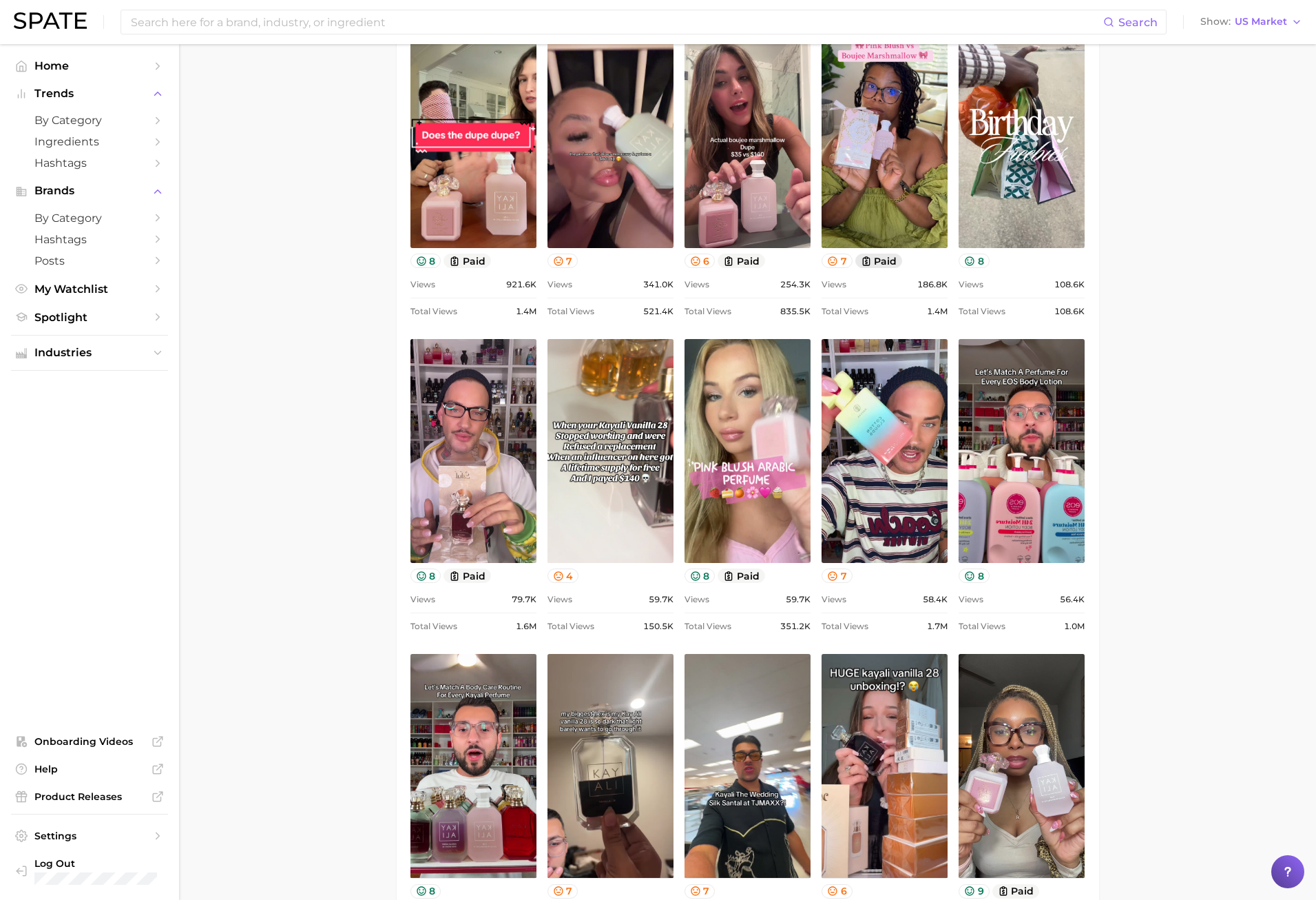
scroll to position [964, 0]
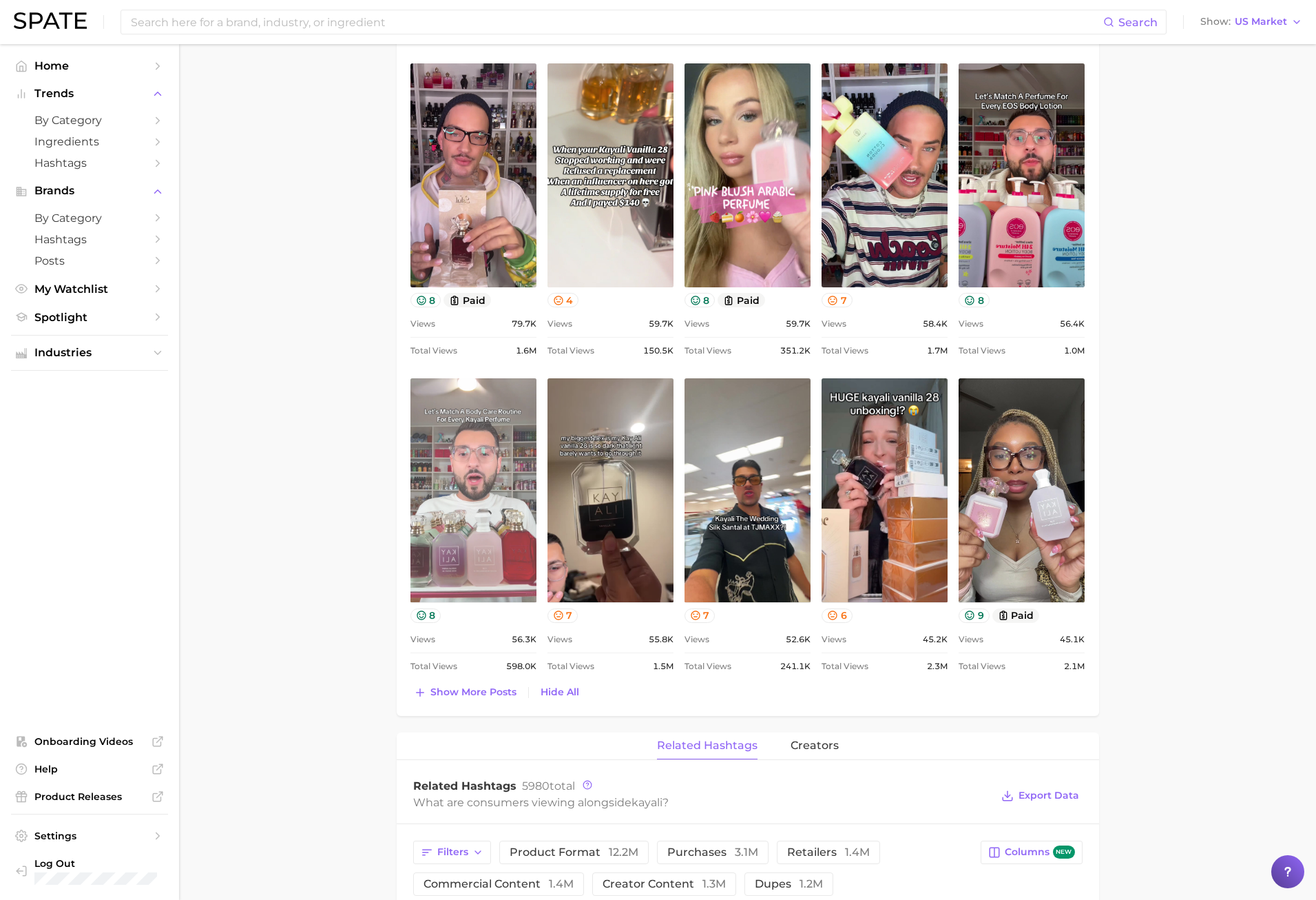
click at [463, 536] on link "view post on TikTok" at bounding box center [473, 490] width 126 height 224
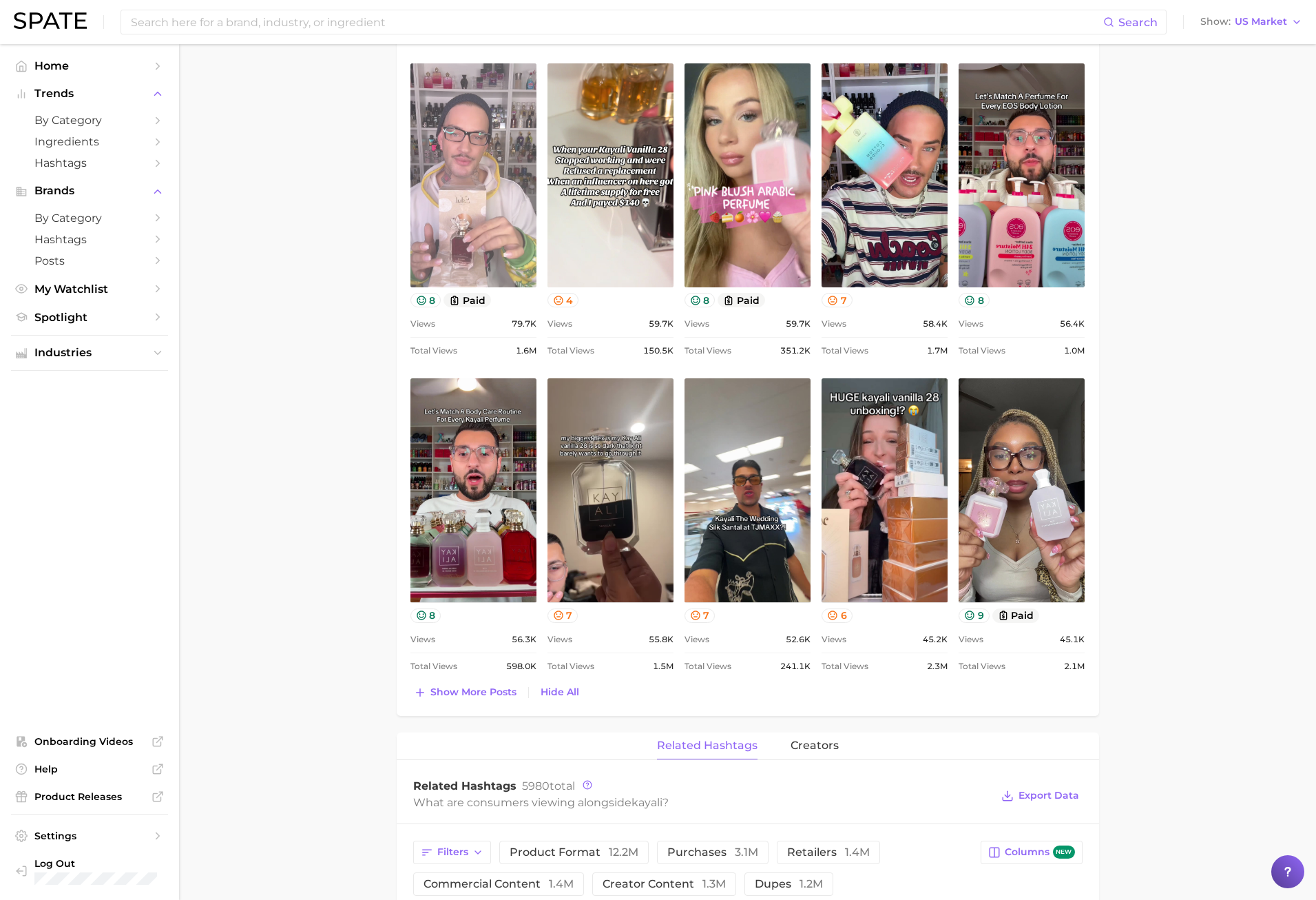
click at [503, 255] on link "view post on TikTok" at bounding box center [473, 175] width 126 height 224
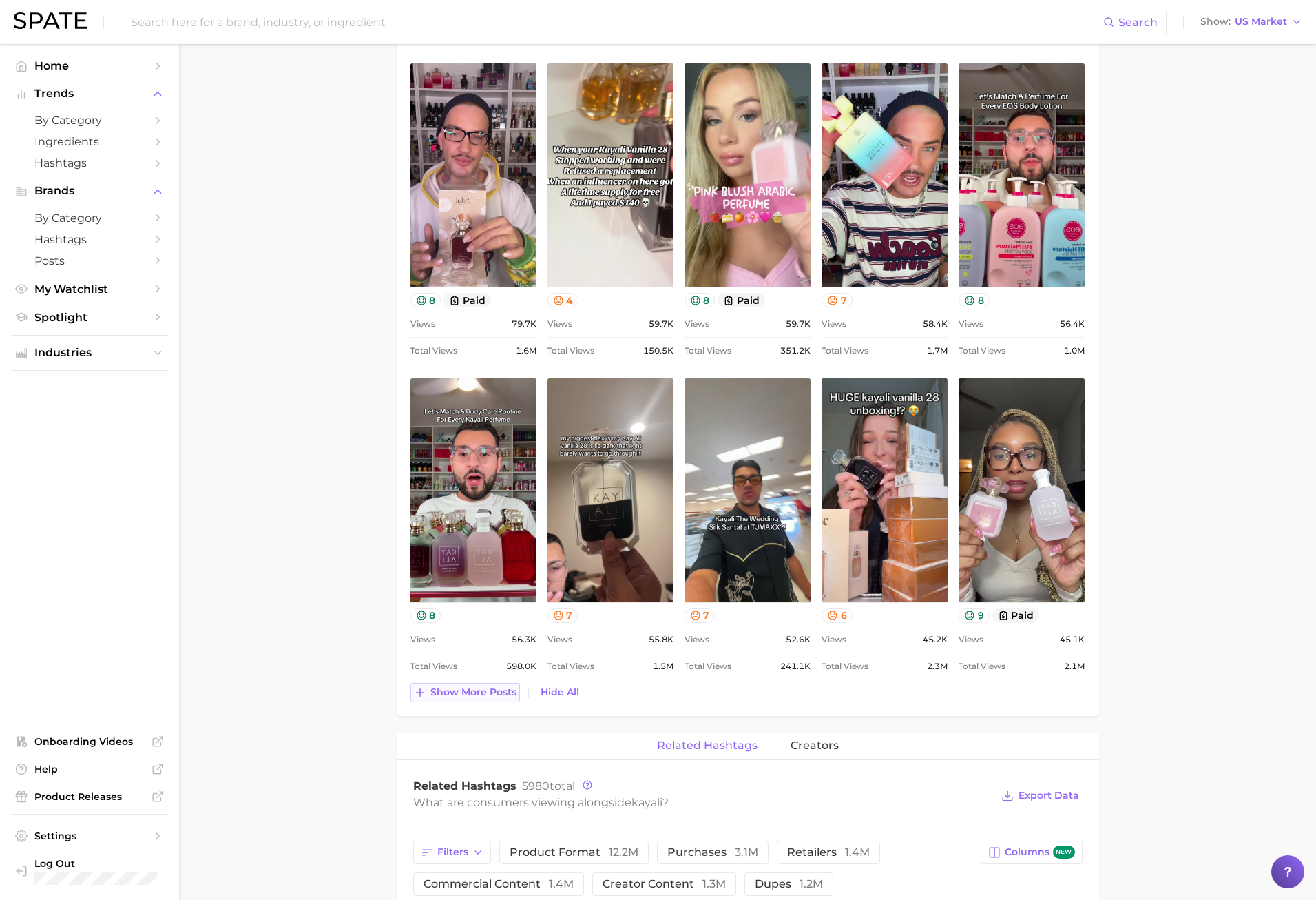
click at [479, 699] on button "Show more posts" at bounding box center [466, 692] width 110 height 20
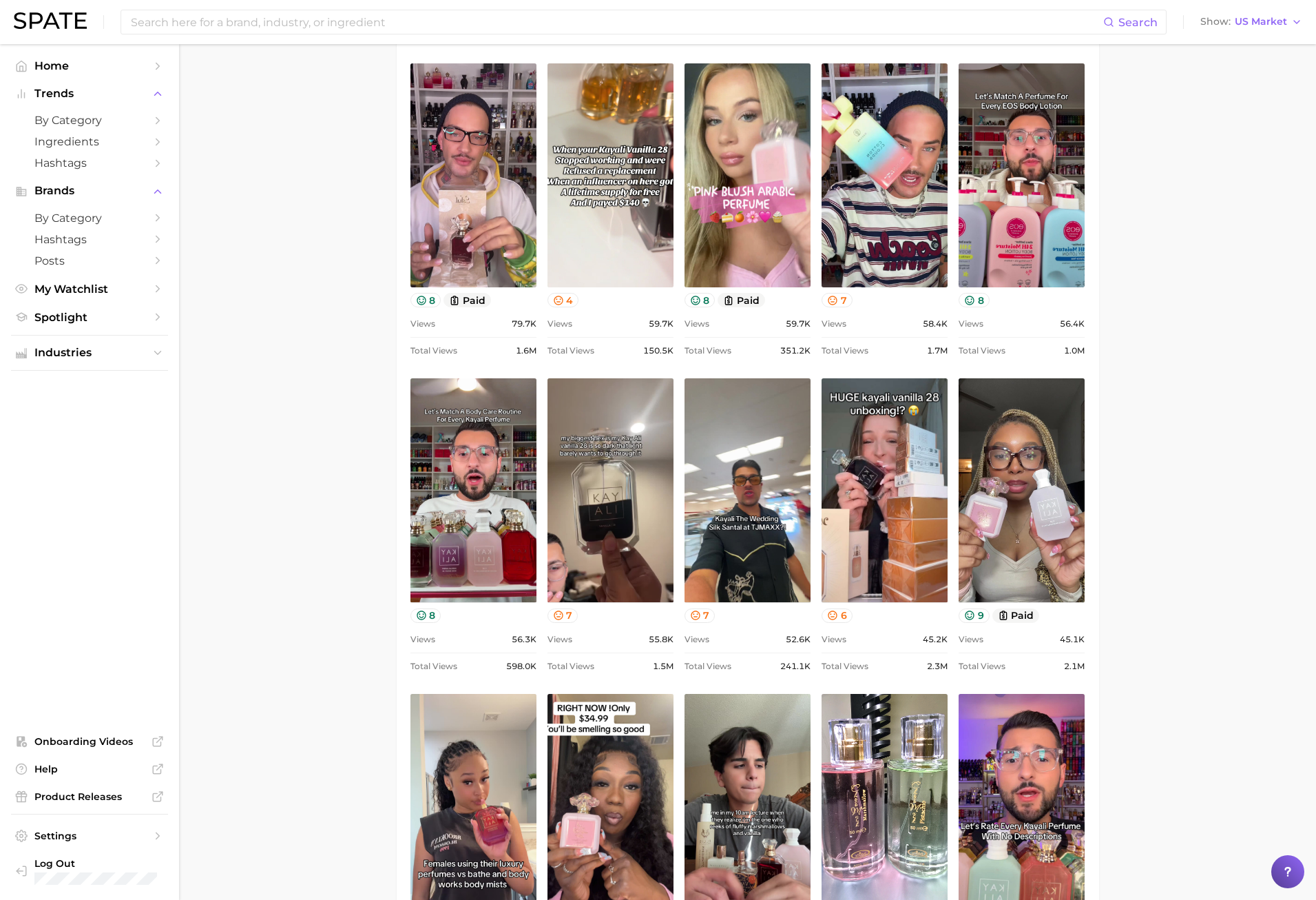
scroll to position [0, 0]
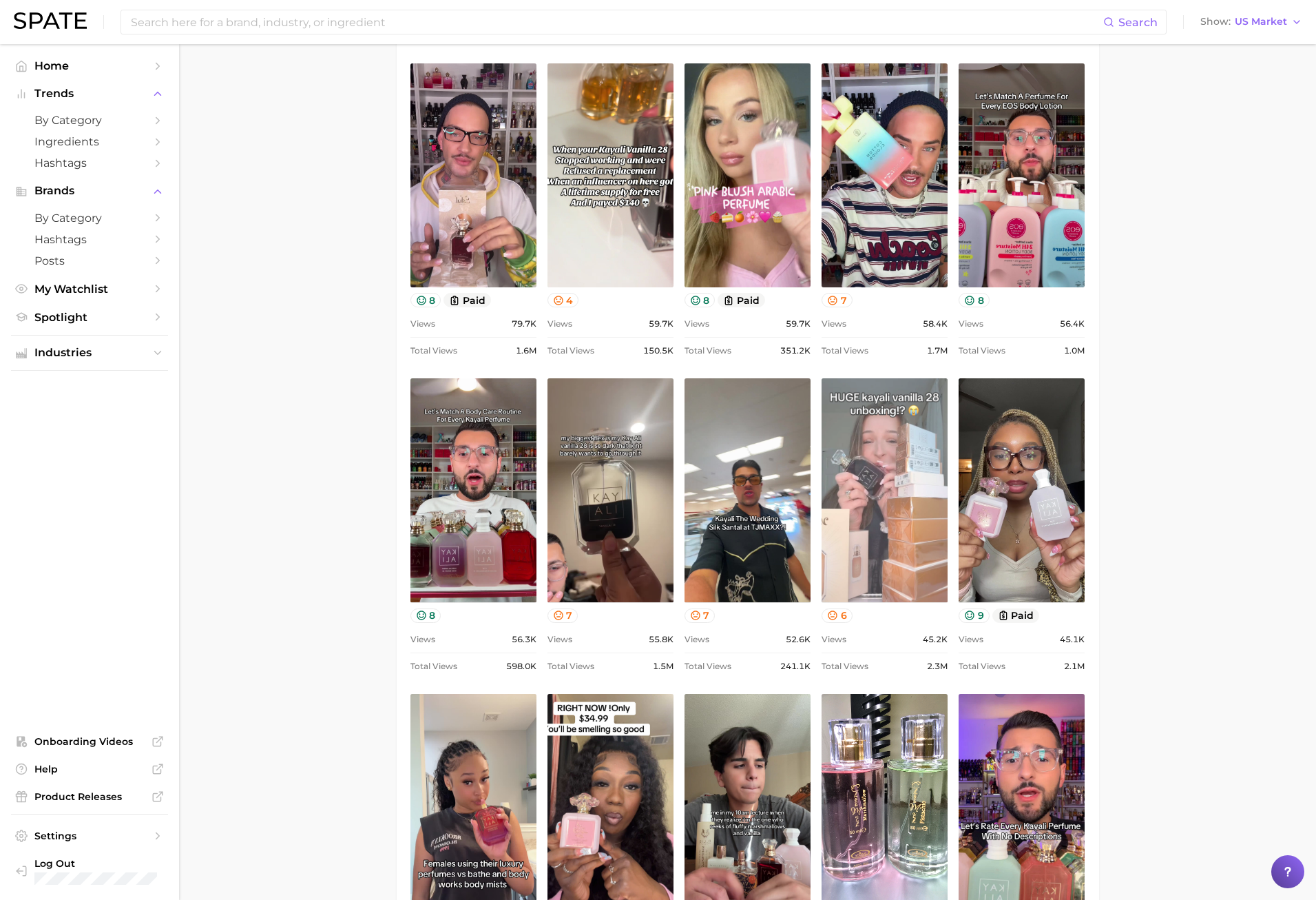
click at [909, 539] on link "view post on TikTok" at bounding box center [884, 490] width 126 height 224
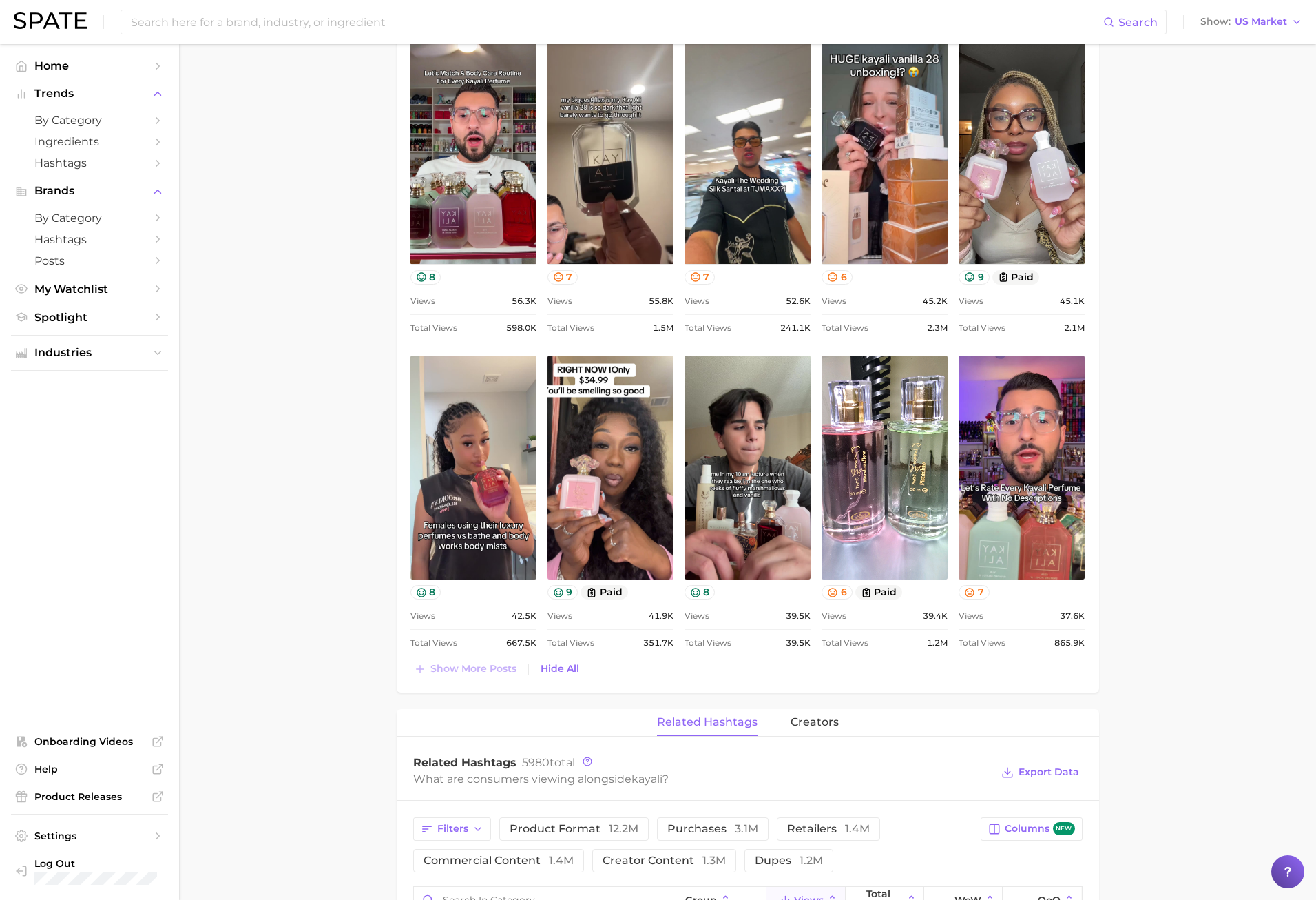
scroll to position [1309, 0]
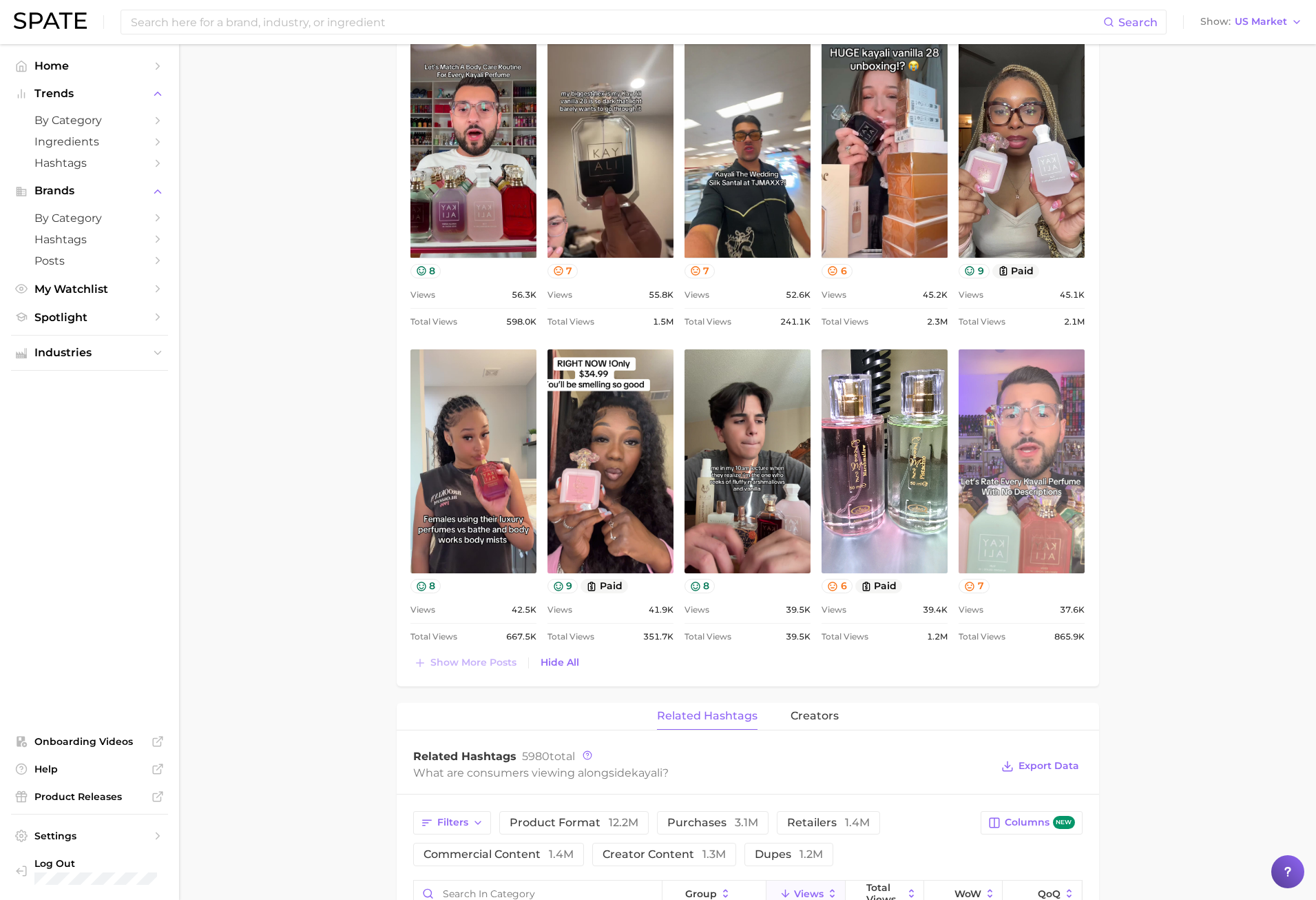
click at [1035, 498] on link "view post on TikTok" at bounding box center [1022, 461] width 126 height 224
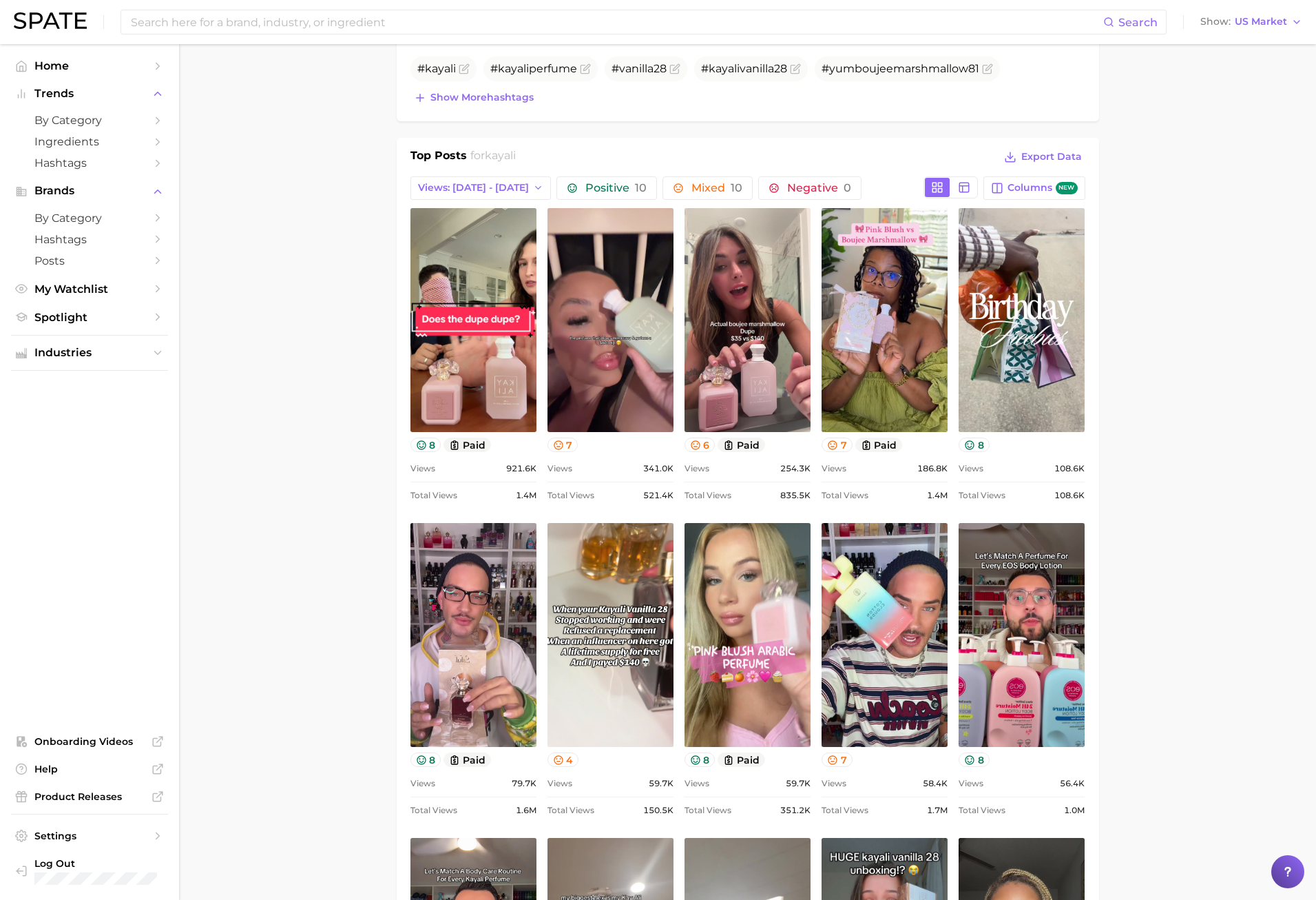
scroll to position [483, 0]
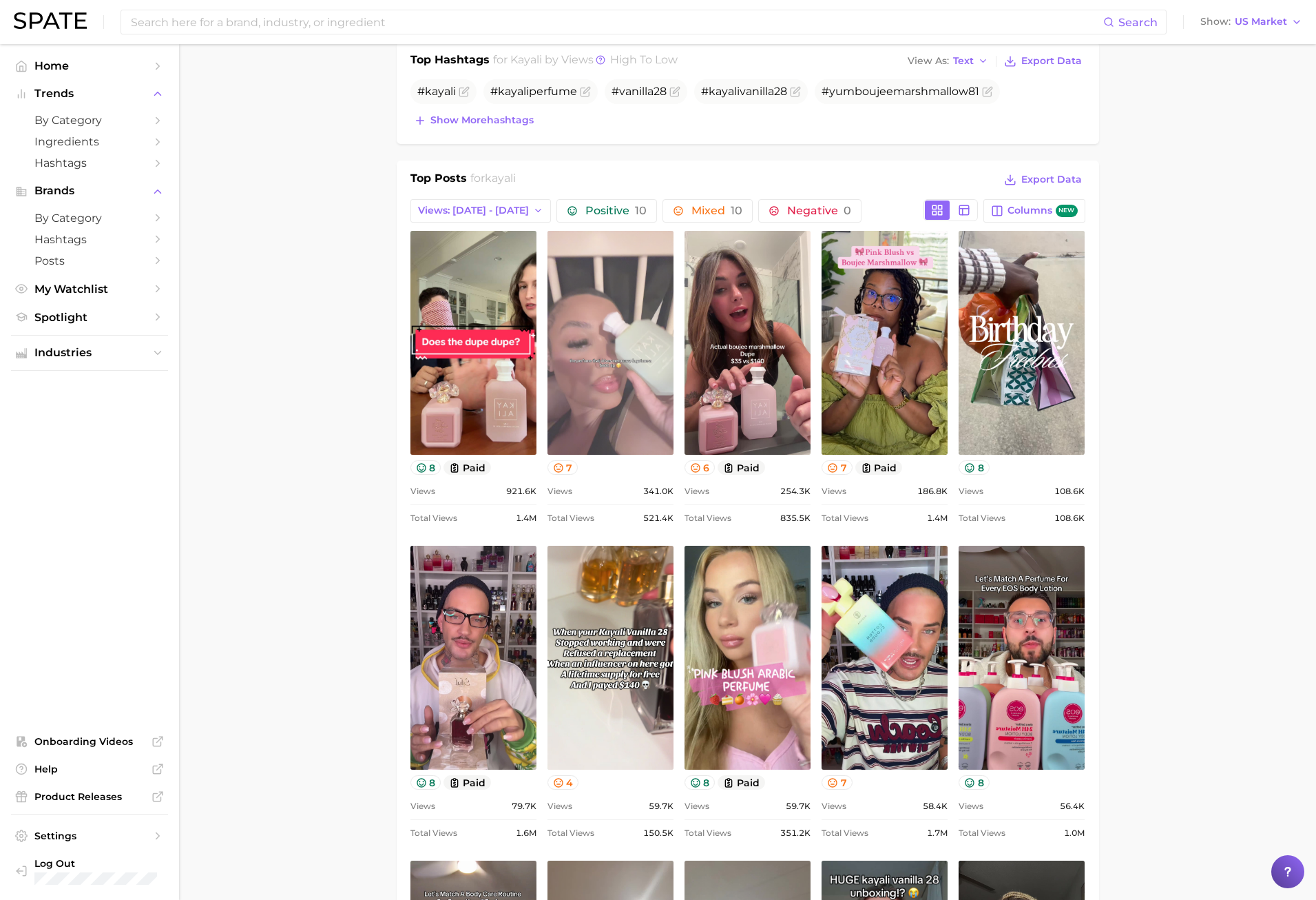
click at [564, 390] on link "view post on TikTok" at bounding box center [610, 343] width 126 height 224
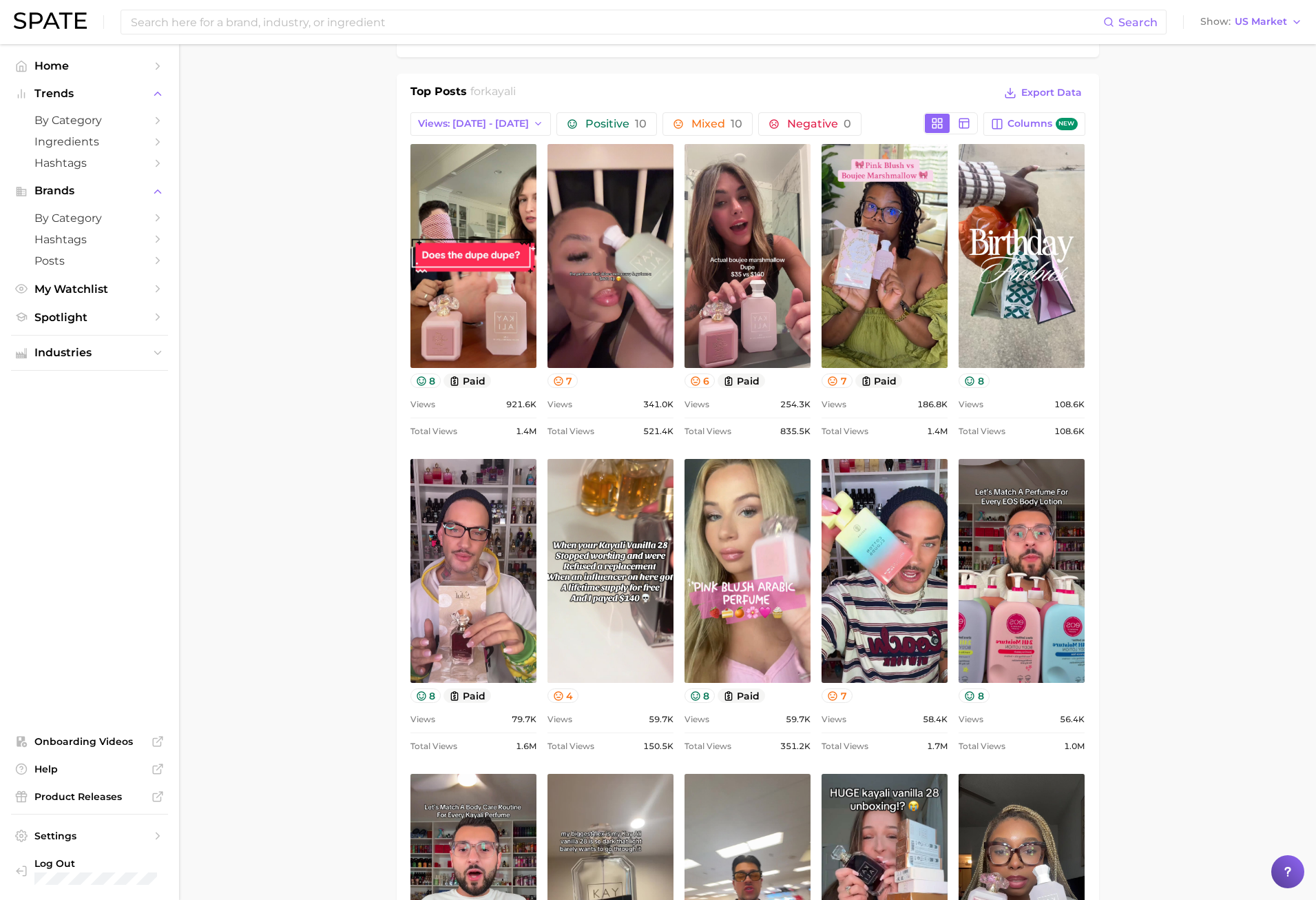
scroll to position [345, 0]
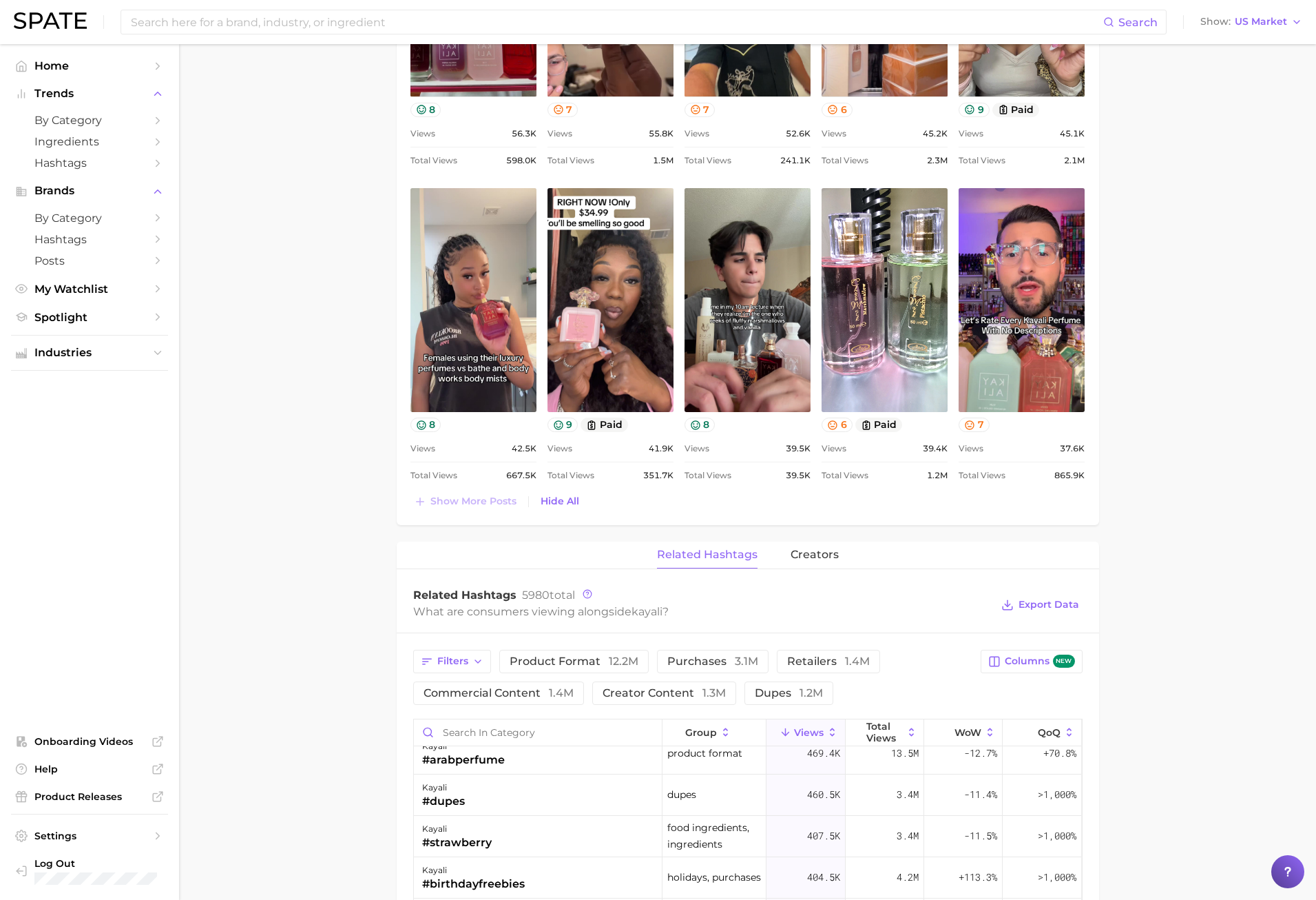
scroll to position [1310, 0]
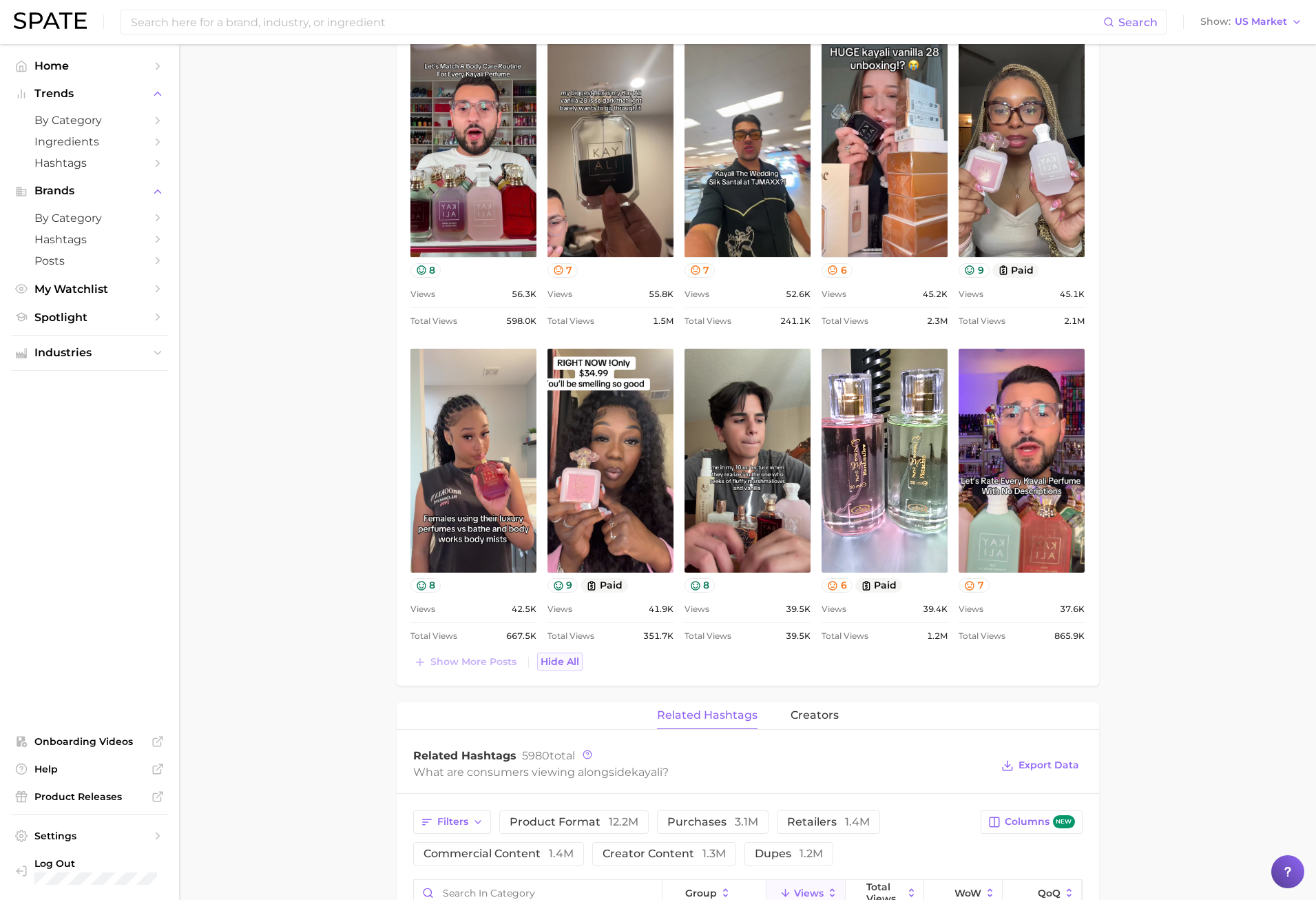
click at [560, 667] on span "Hide All" at bounding box center [560, 661] width 38 height 12
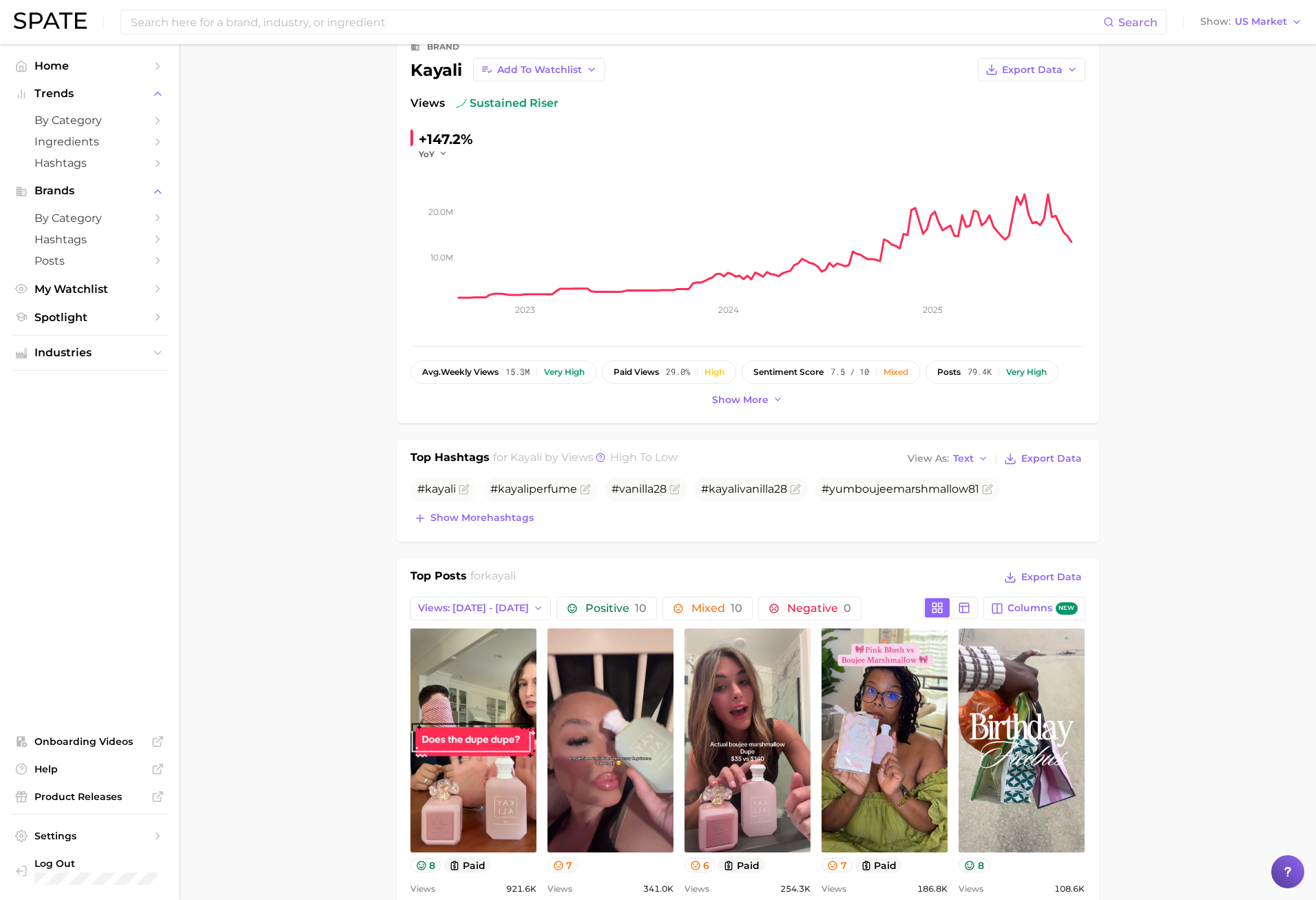
scroll to position [0, 0]
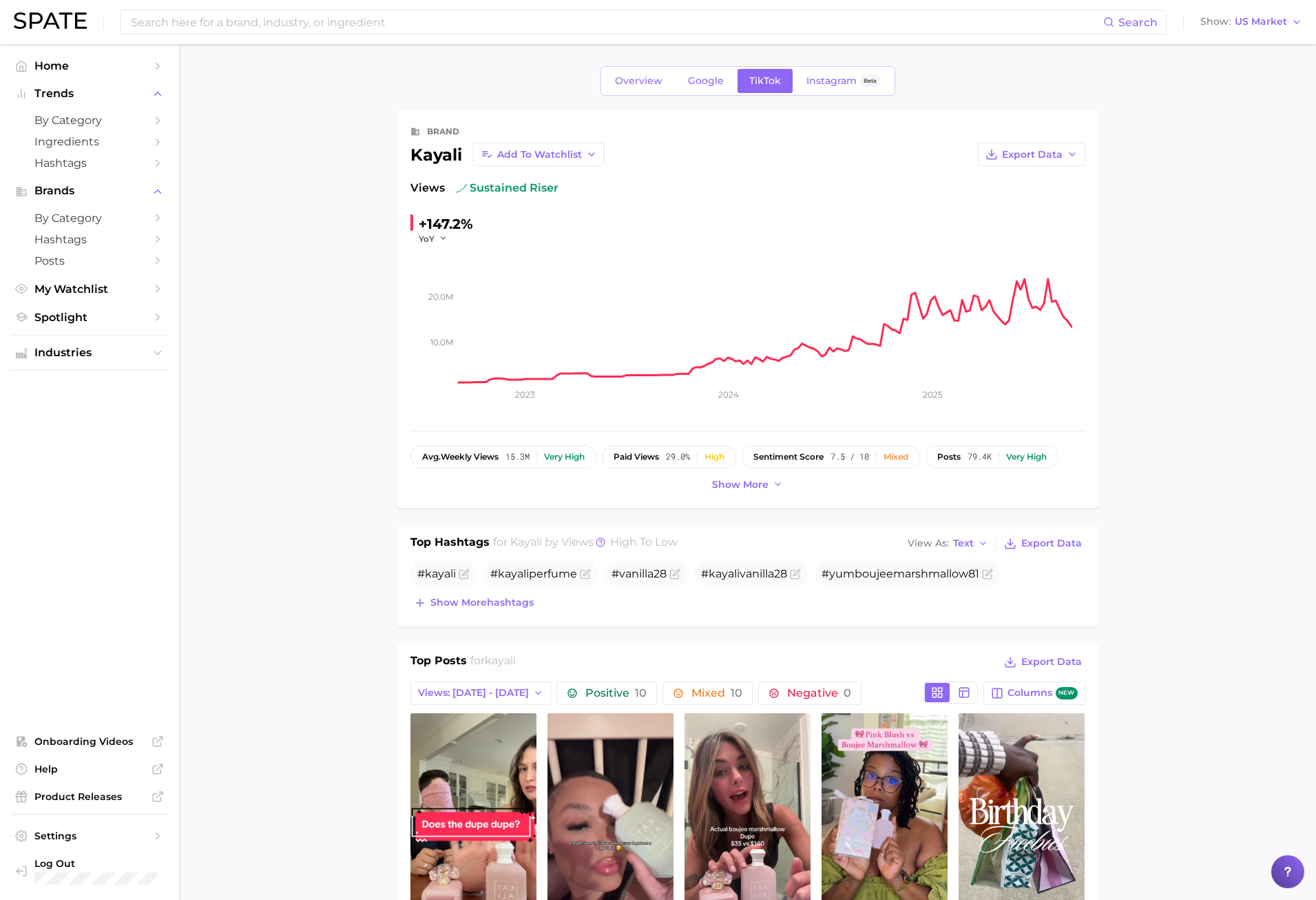
click at [273, 24] on input at bounding box center [617, 21] width 974 height 23
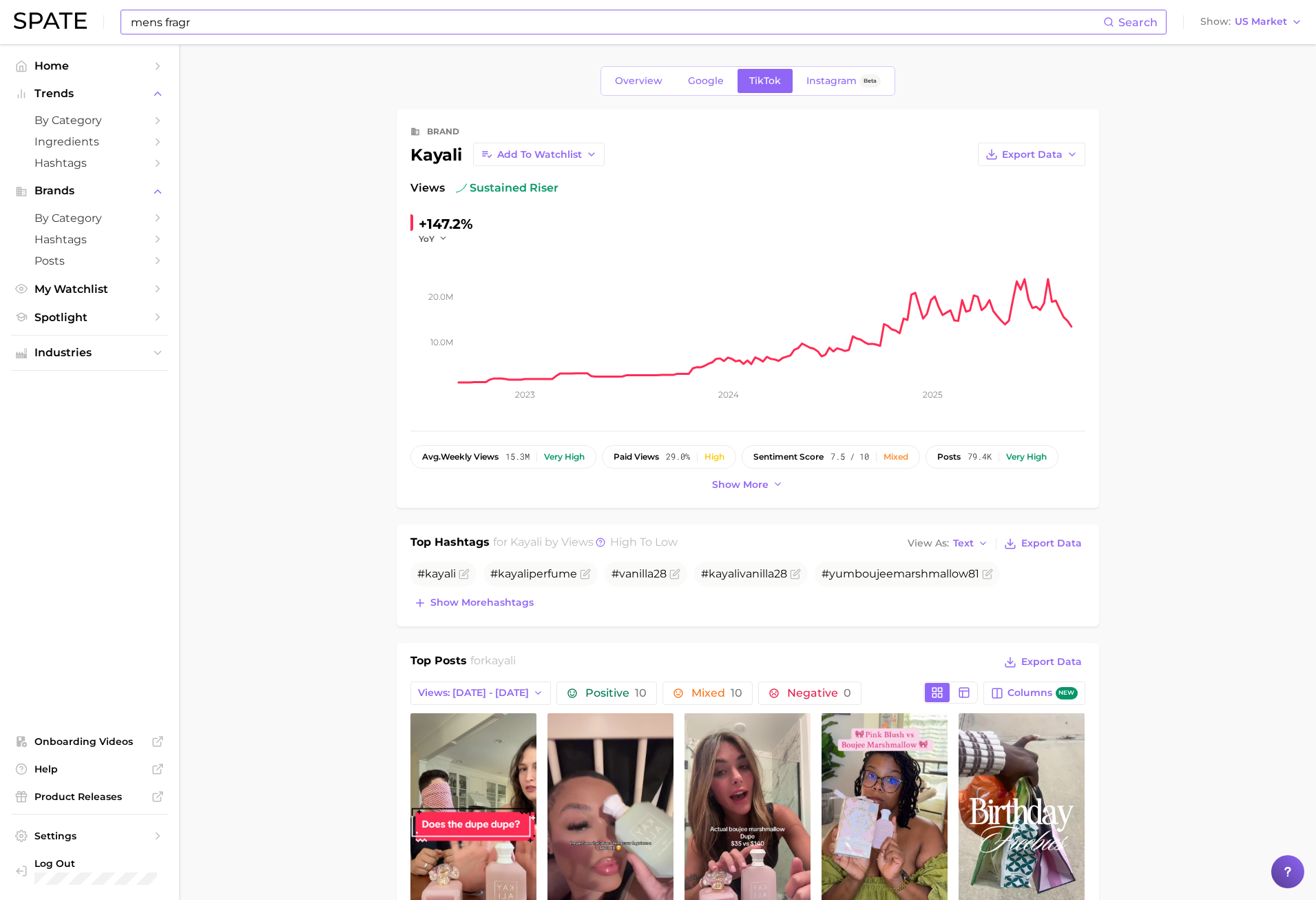
click at [212, 17] on input "mens fragr" at bounding box center [617, 21] width 974 height 23
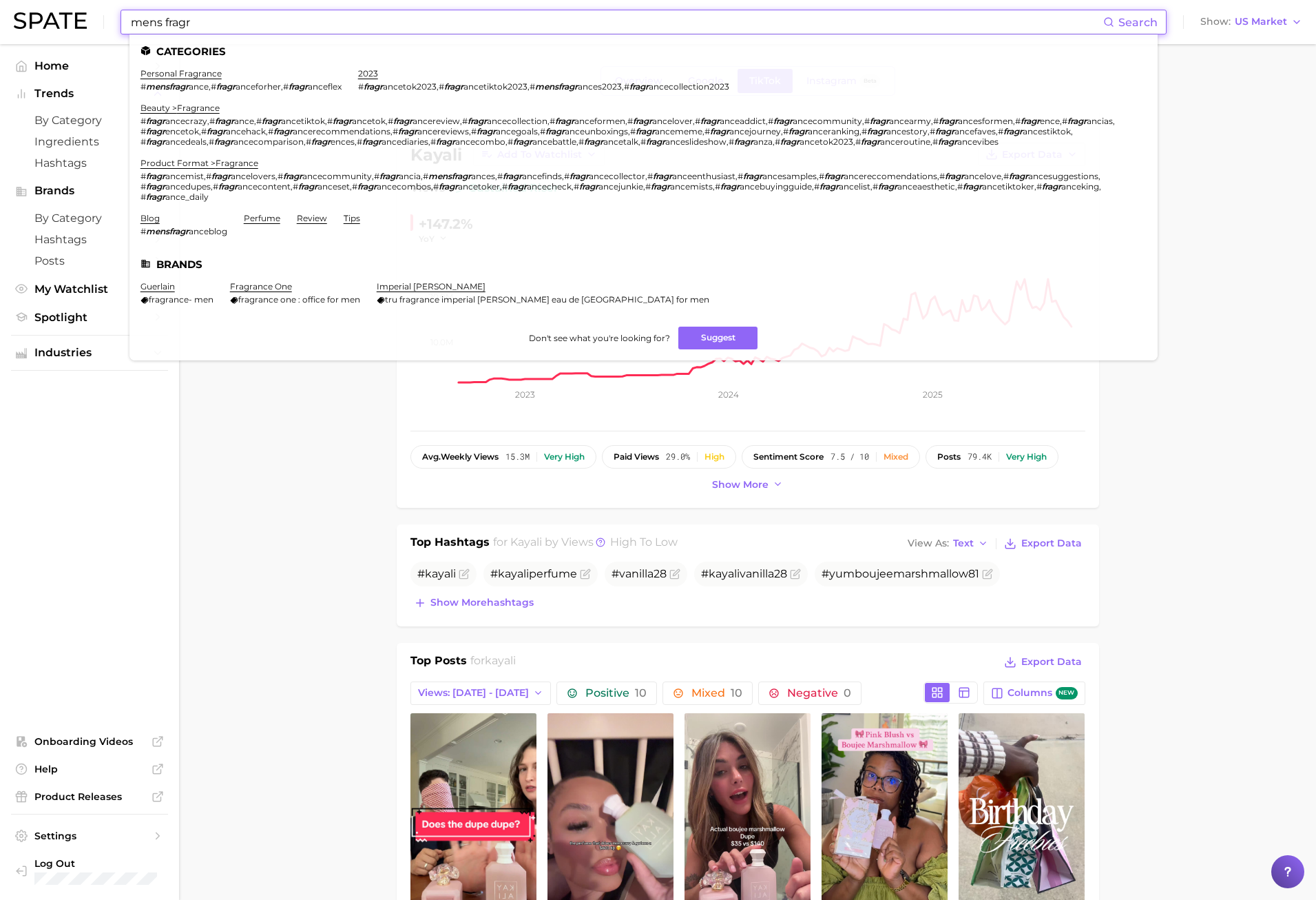
drag, startPoint x: 213, startPoint y: 23, endPoint x: -21, endPoint y: 623, distance: 644.0
click at [0, 623] on html "mens fragr Search Categories personal fragrance # mensfragr ance , # fragr ance…" at bounding box center [658, 450] width 1316 height 900
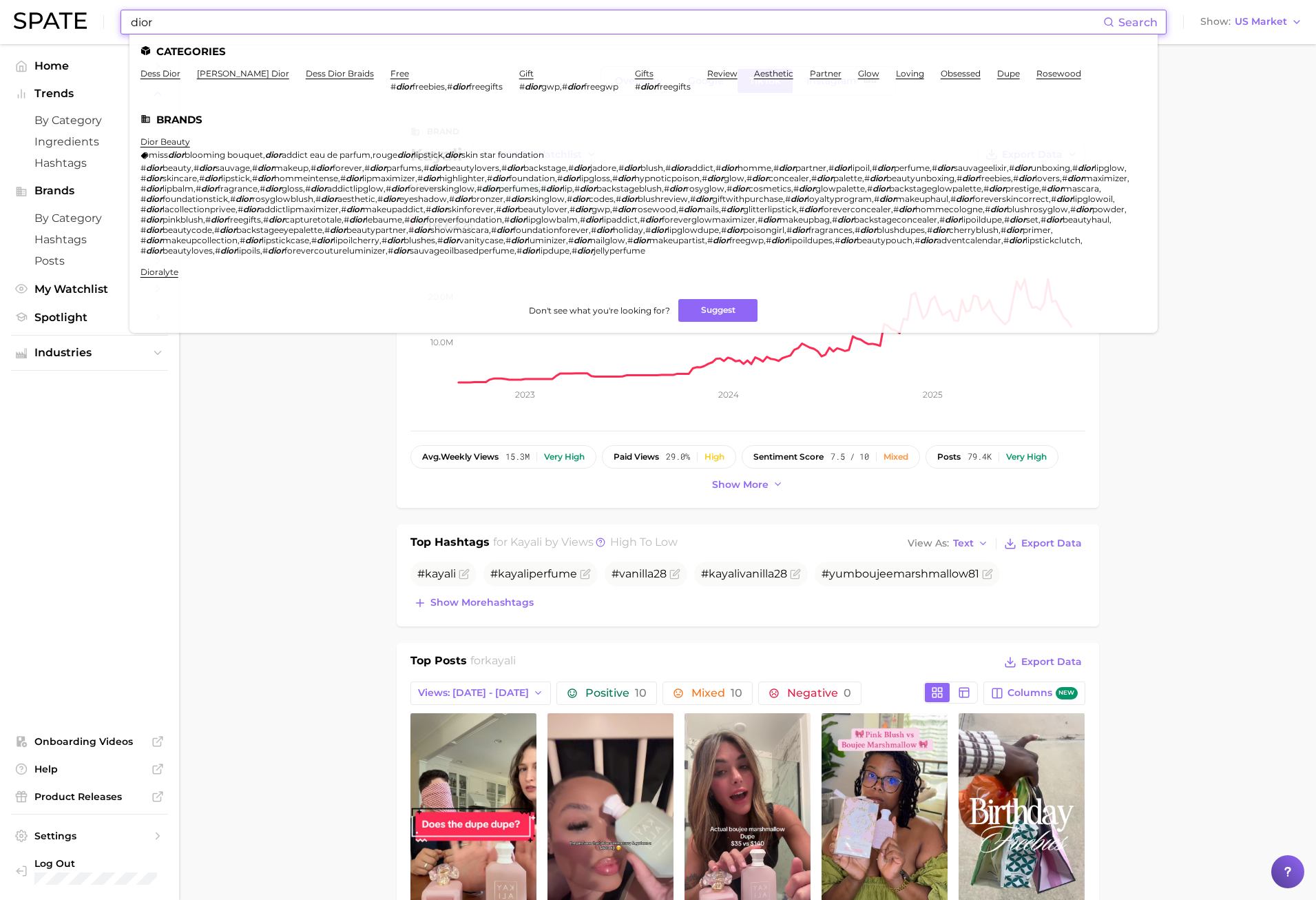
type input "dior"
click at [177, 135] on ul "Categories dess dior kennedy dior dess dior braids free # dior freebies , # dio…" at bounding box center [644, 184] width 1028 height 298
click at [183, 140] on link "dior beauty" at bounding box center [165, 141] width 49 height 10
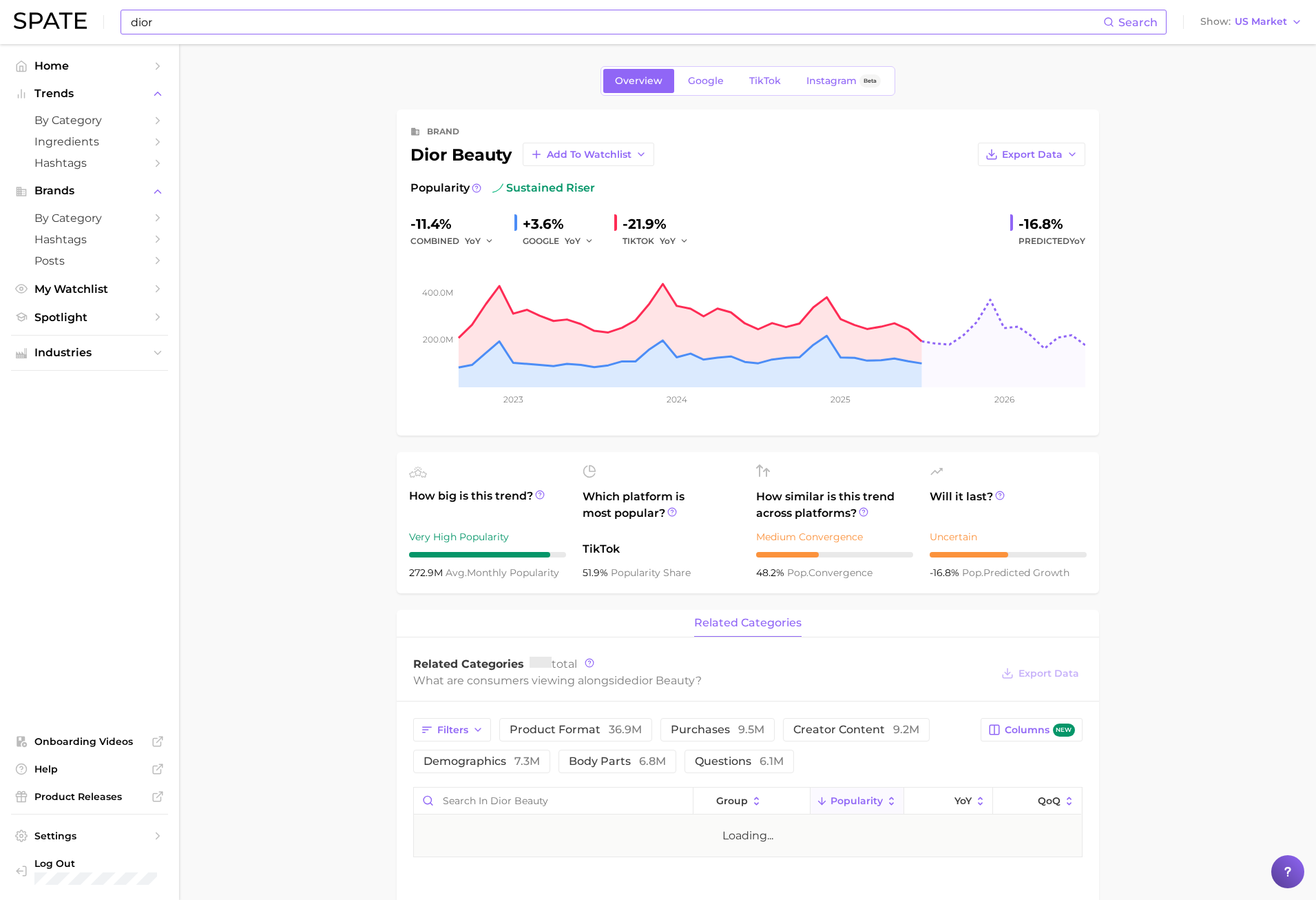
click at [343, 321] on main "Overview Google TikTok Instagram Beta brand dior beauty Add to Watchlist Export…" at bounding box center [747, 767] width 1137 height 1446
click at [750, 75] on span "TikTok" at bounding box center [766, 81] width 32 height 12
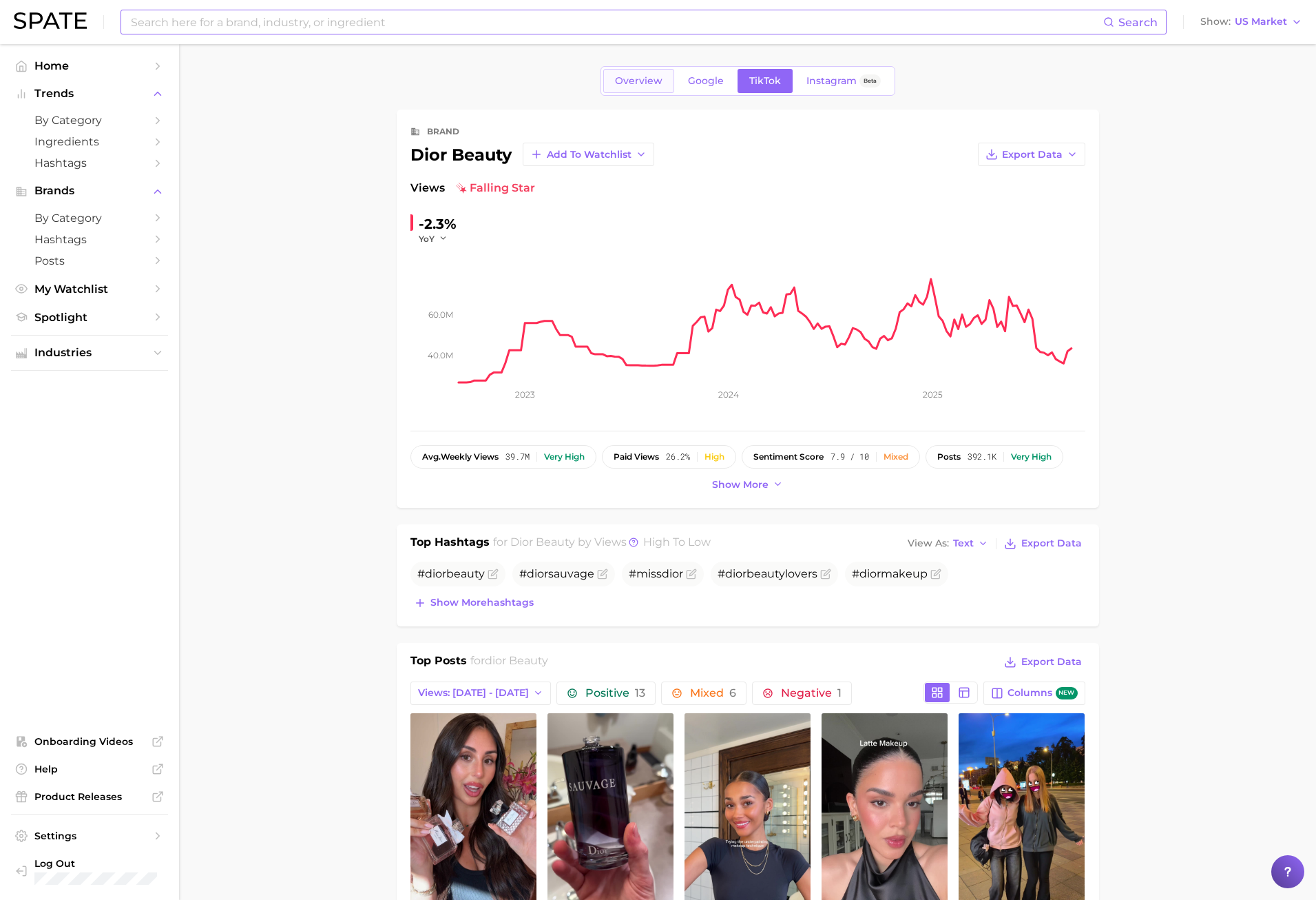
click at [655, 84] on span "Overview" at bounding box center [638, 81] width 47 height 12
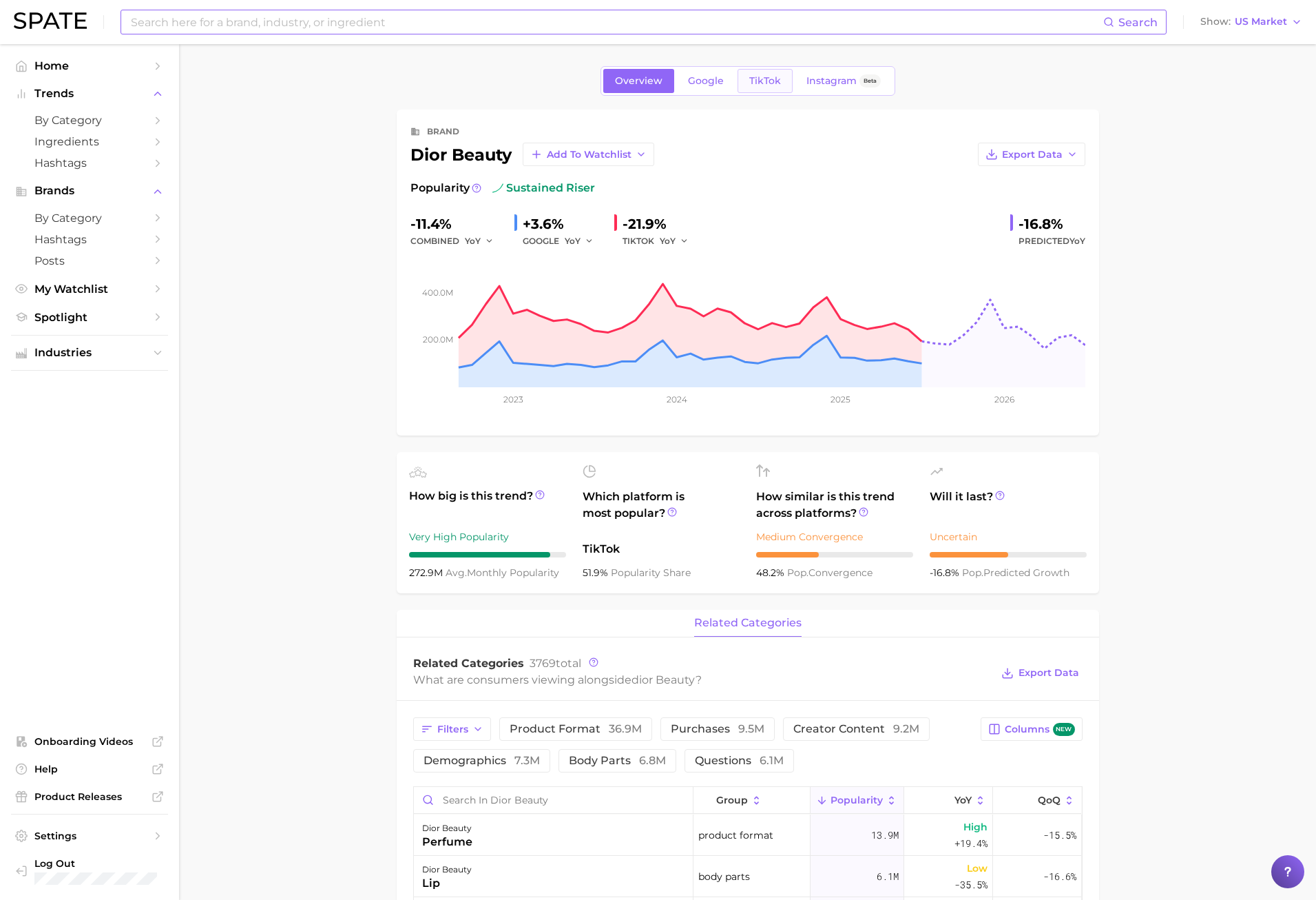
click at [758, 74] on link "TikTok" at bounding box center [765, 81] width 55 height 24
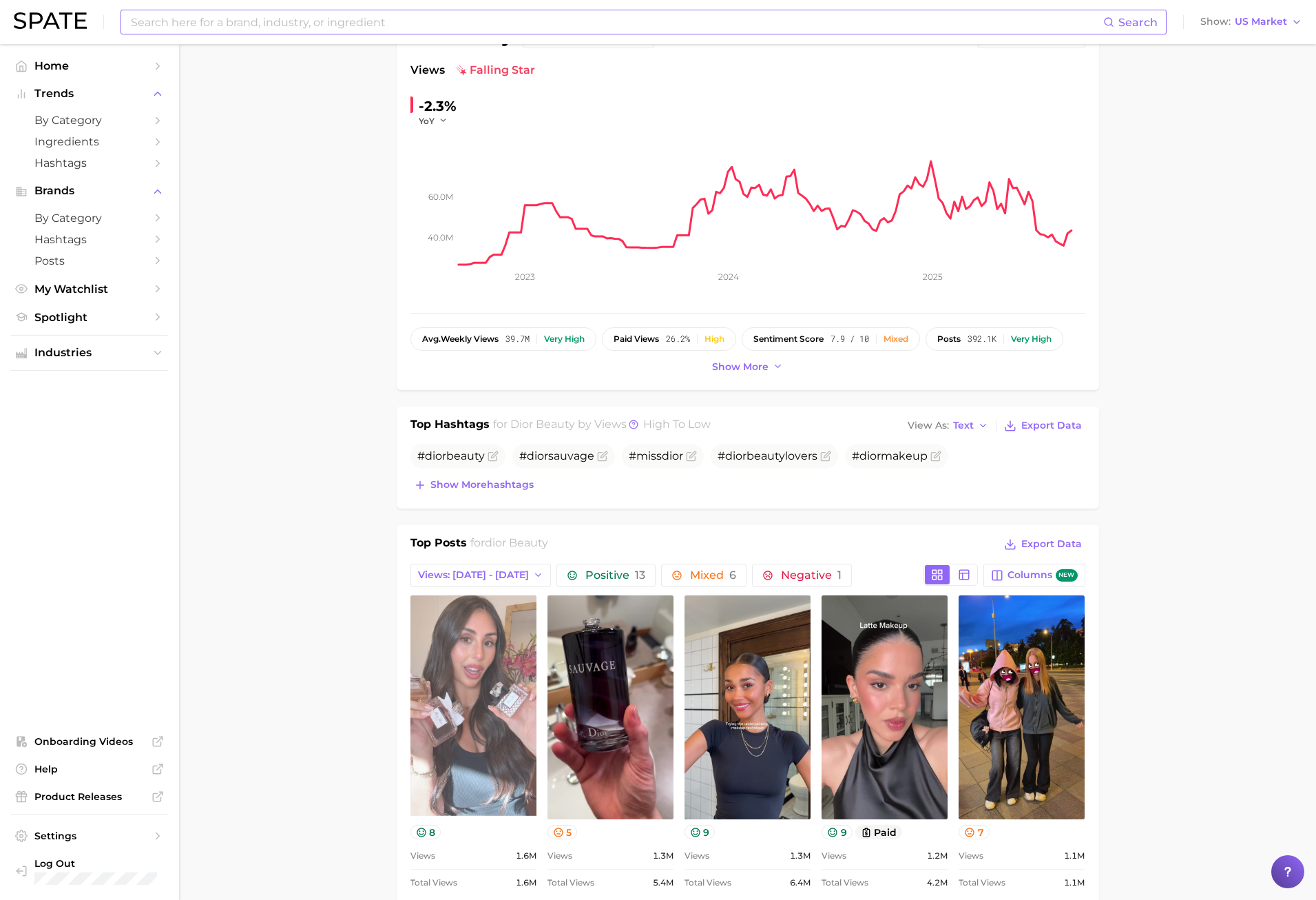
scroll to position [345, 0]
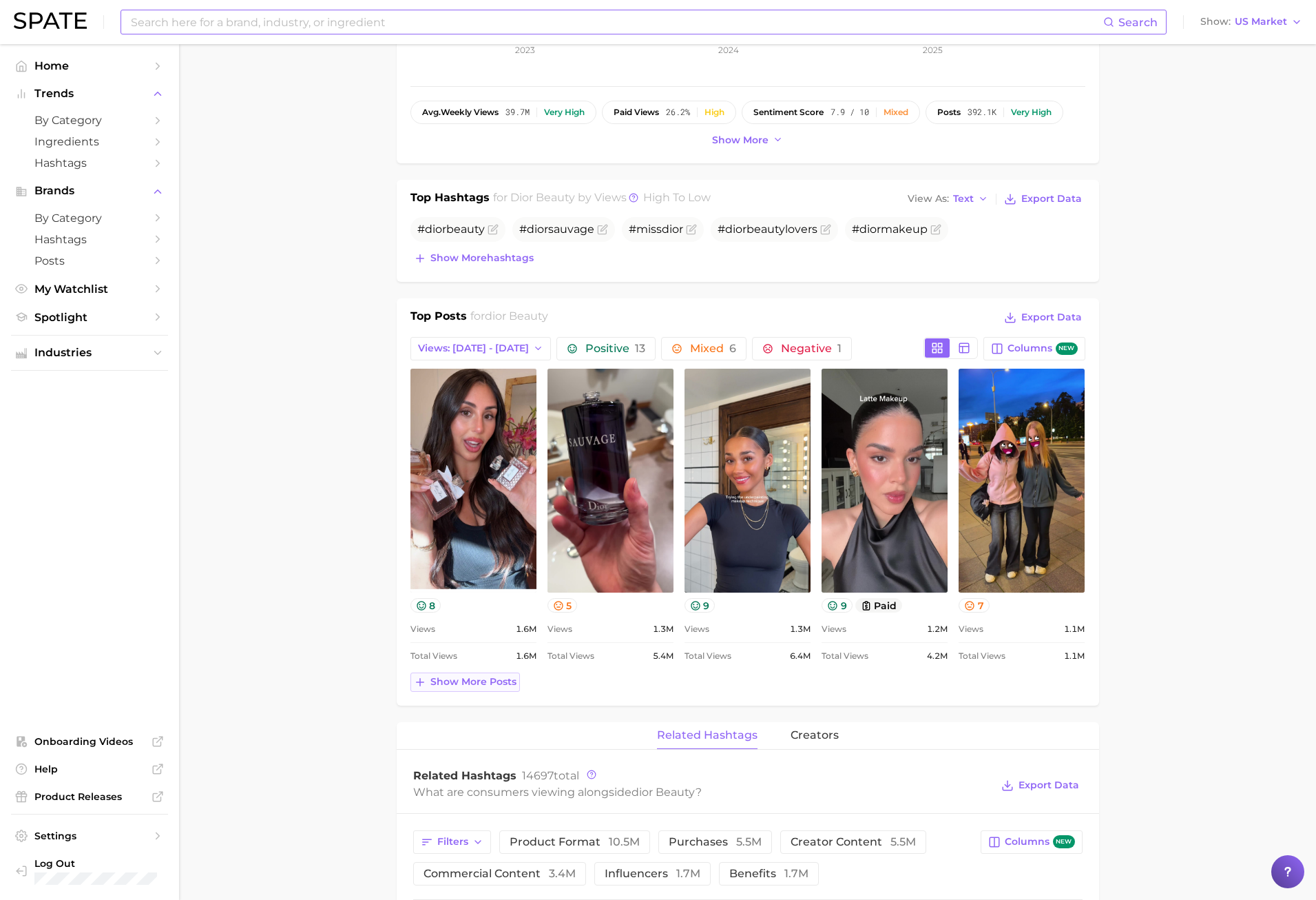
click at [461, 679] on span "Show more posts" at bounding box center [473, 682] width 86 height 12
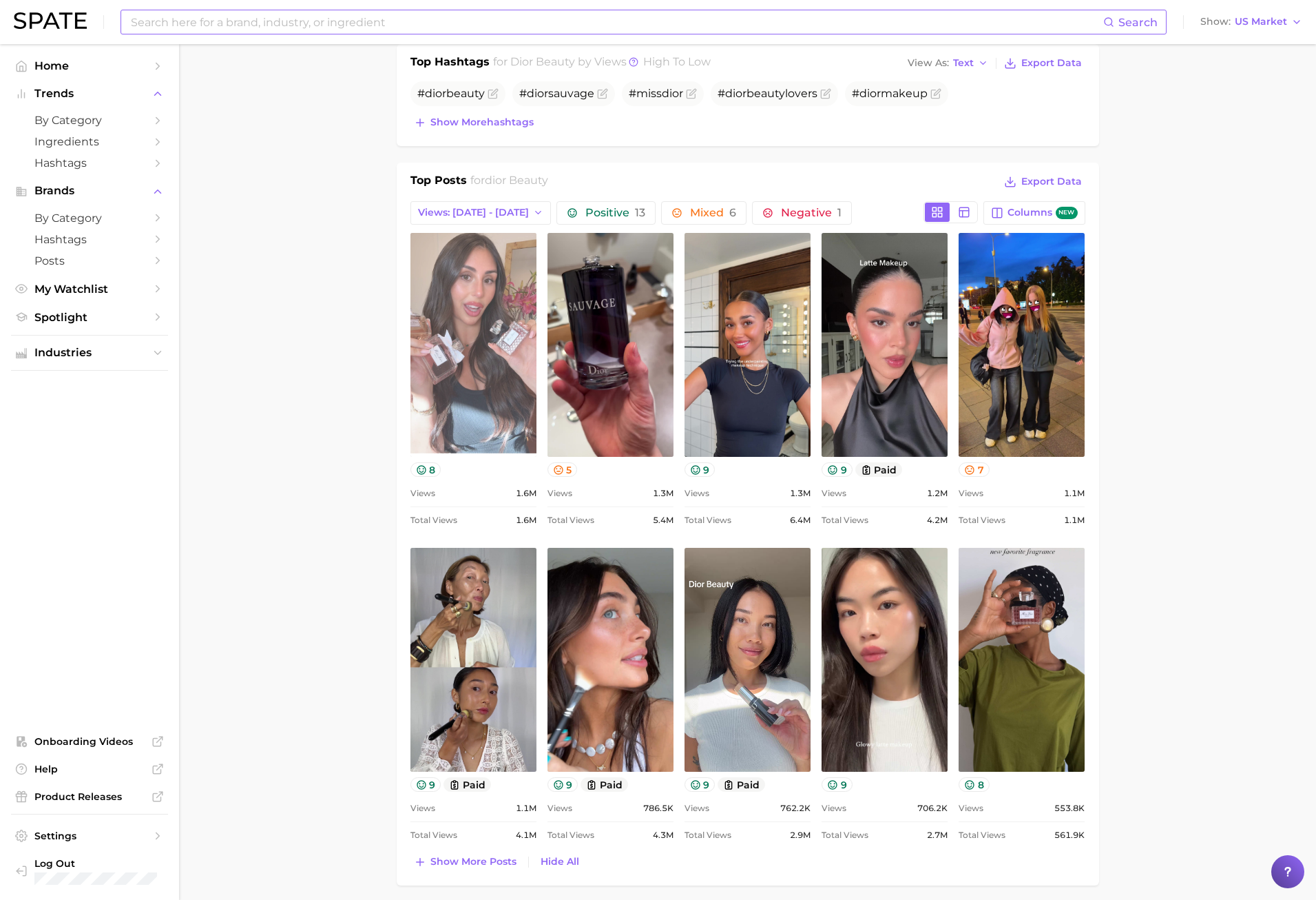
scroll to position [414, 0]
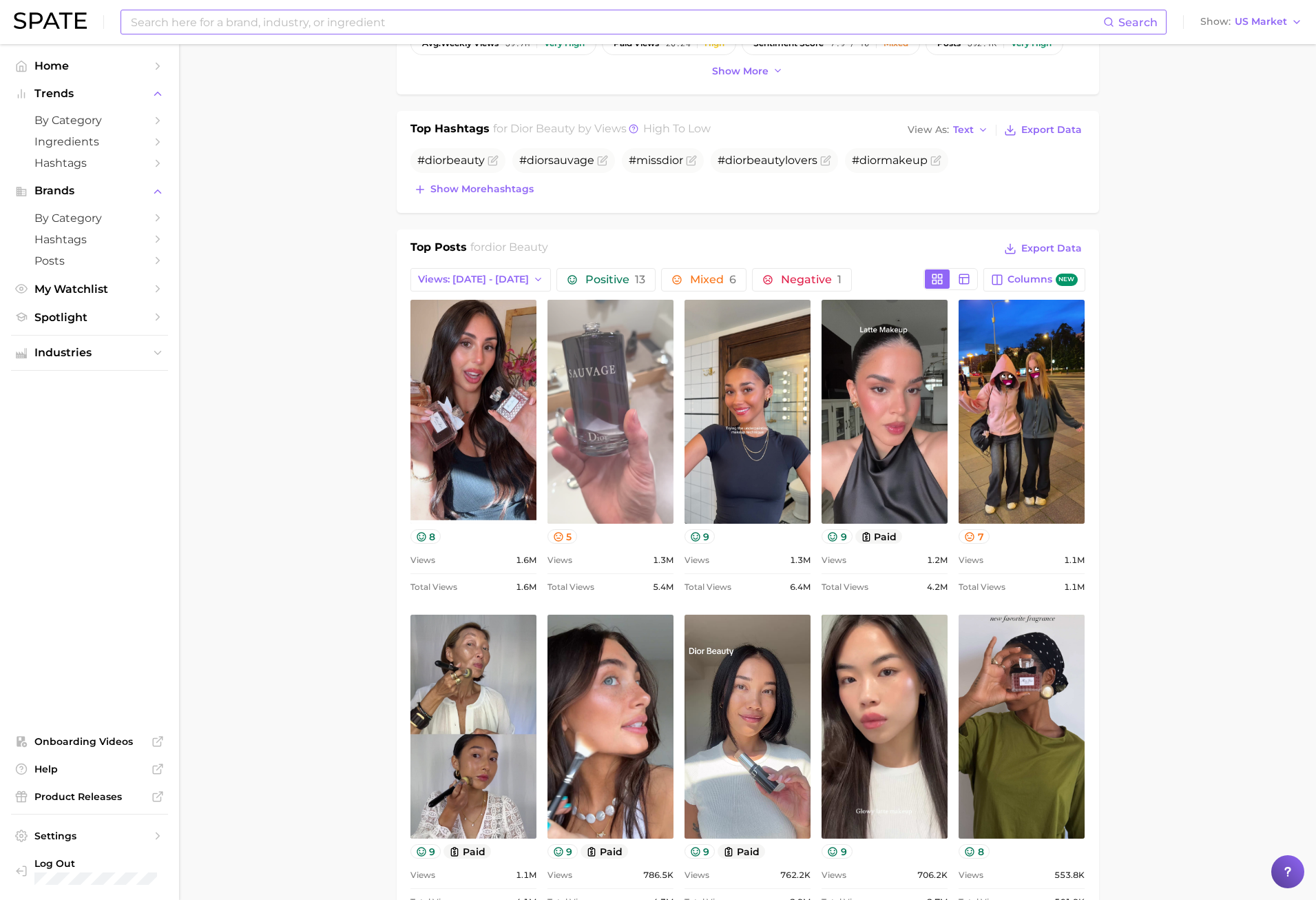
click at [598, 403] on link "view post on TikTok" at bounding box center [610, 412] width 126 height 224
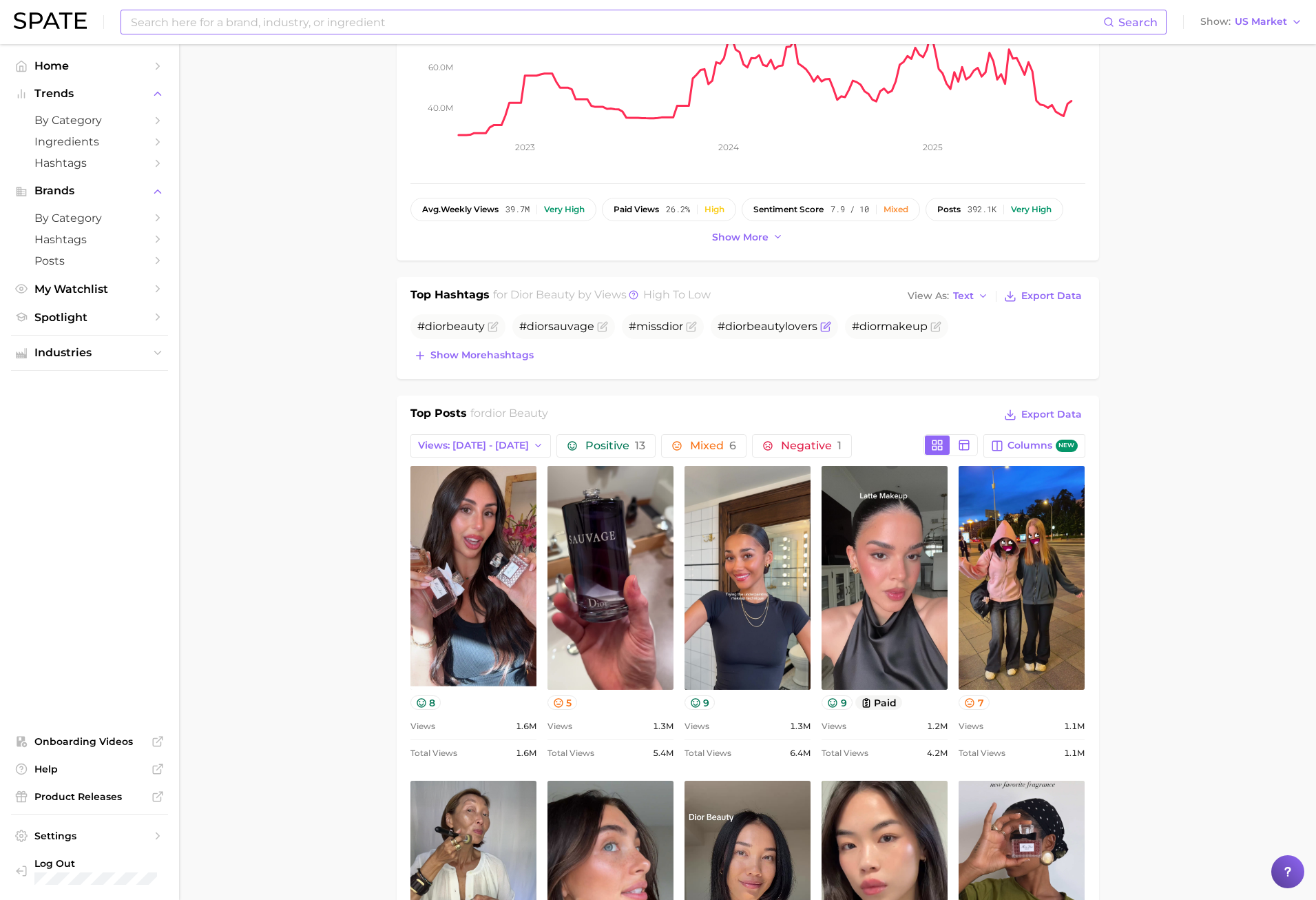
scroll to position [138, 0]
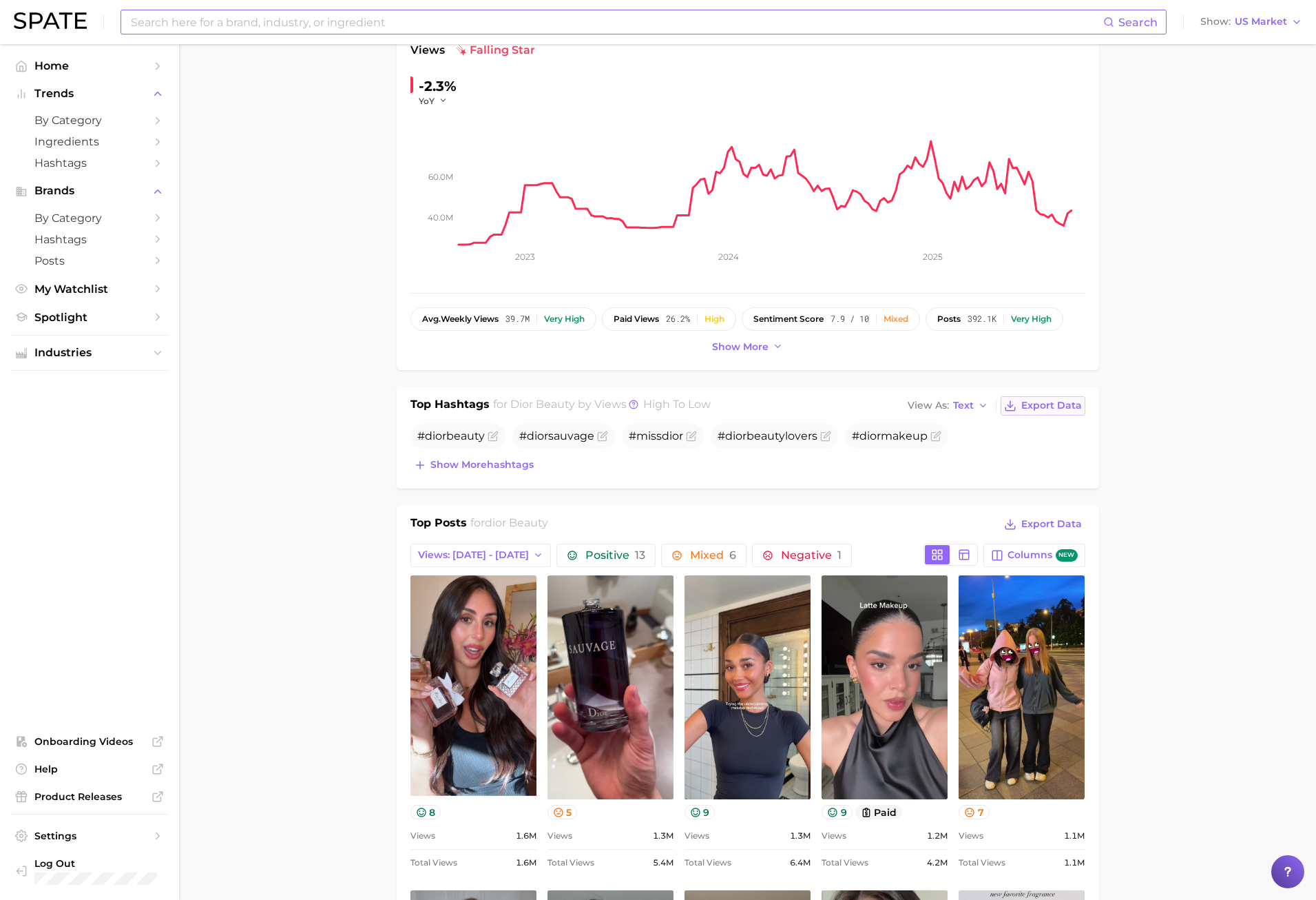
click at [1067, 407] on span "Export Data" at bounding box center [1051, 405] width 61 height 12
drag, startPoint x: 218, startPoint y: 605, endPoint x: 247, endPoint y: 603, distance: 29.1
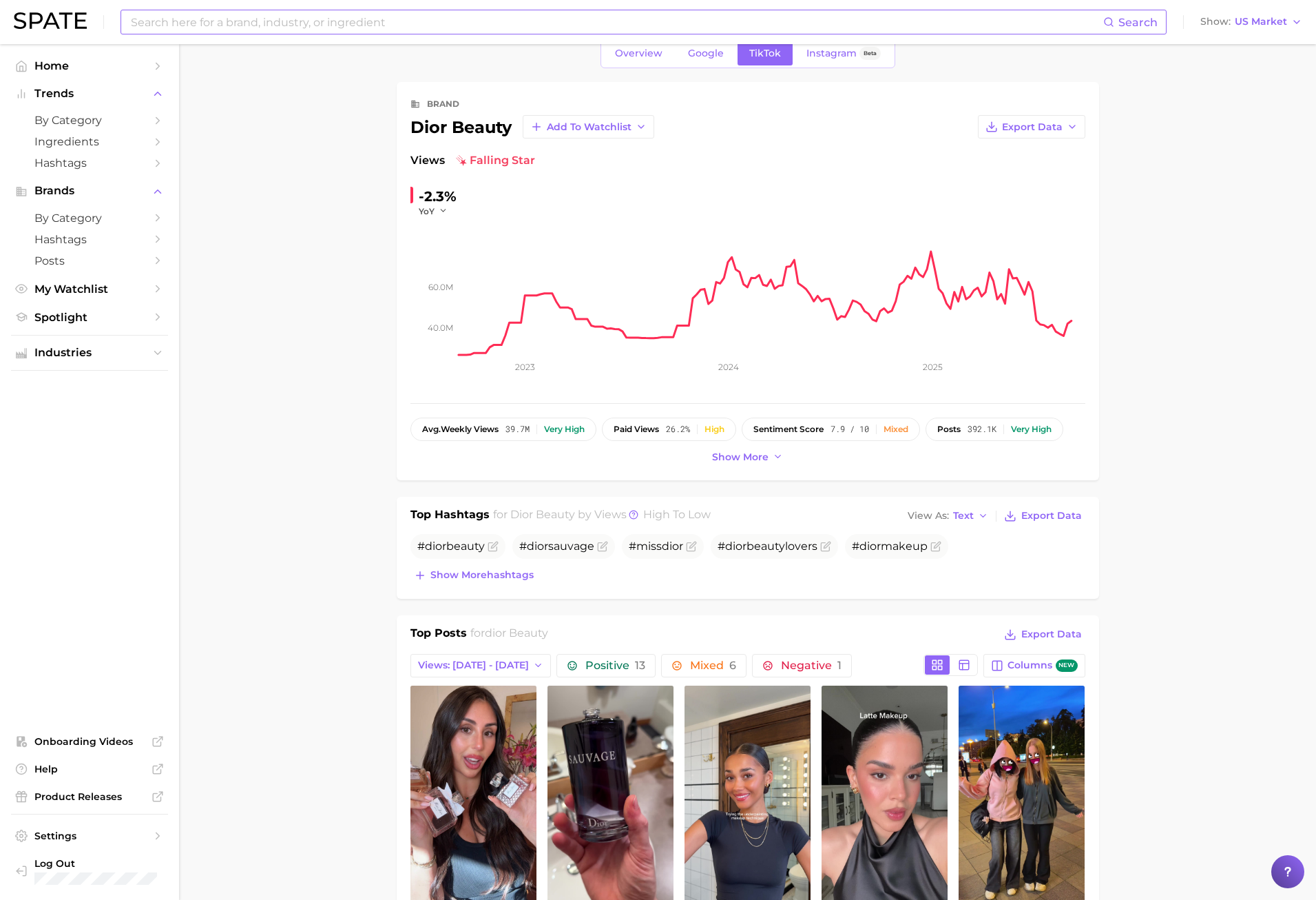
scroll to position [0, 0]
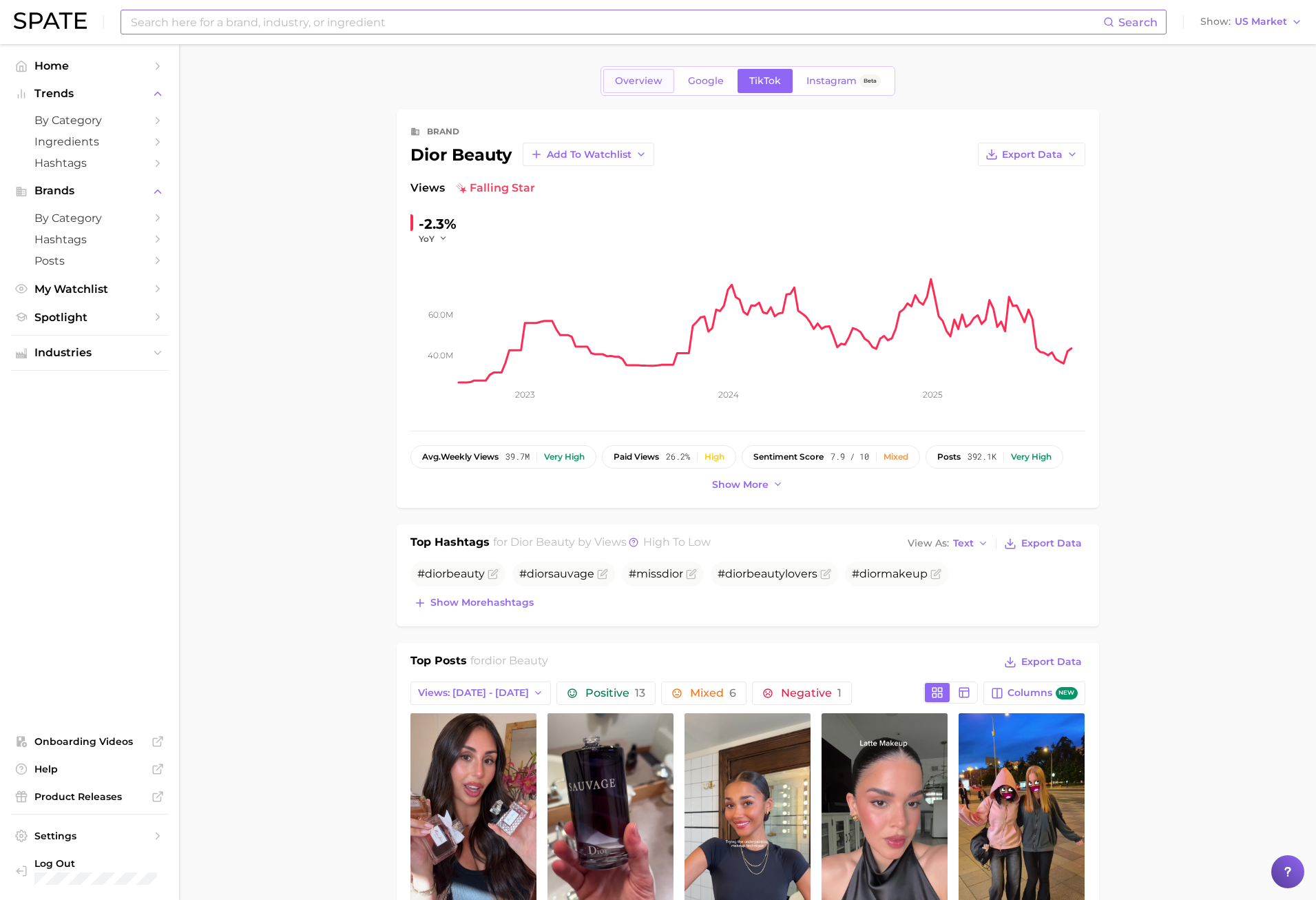
click at [644, 82] on span "Overview" at bounding box center [638, 81] width 47 height 12
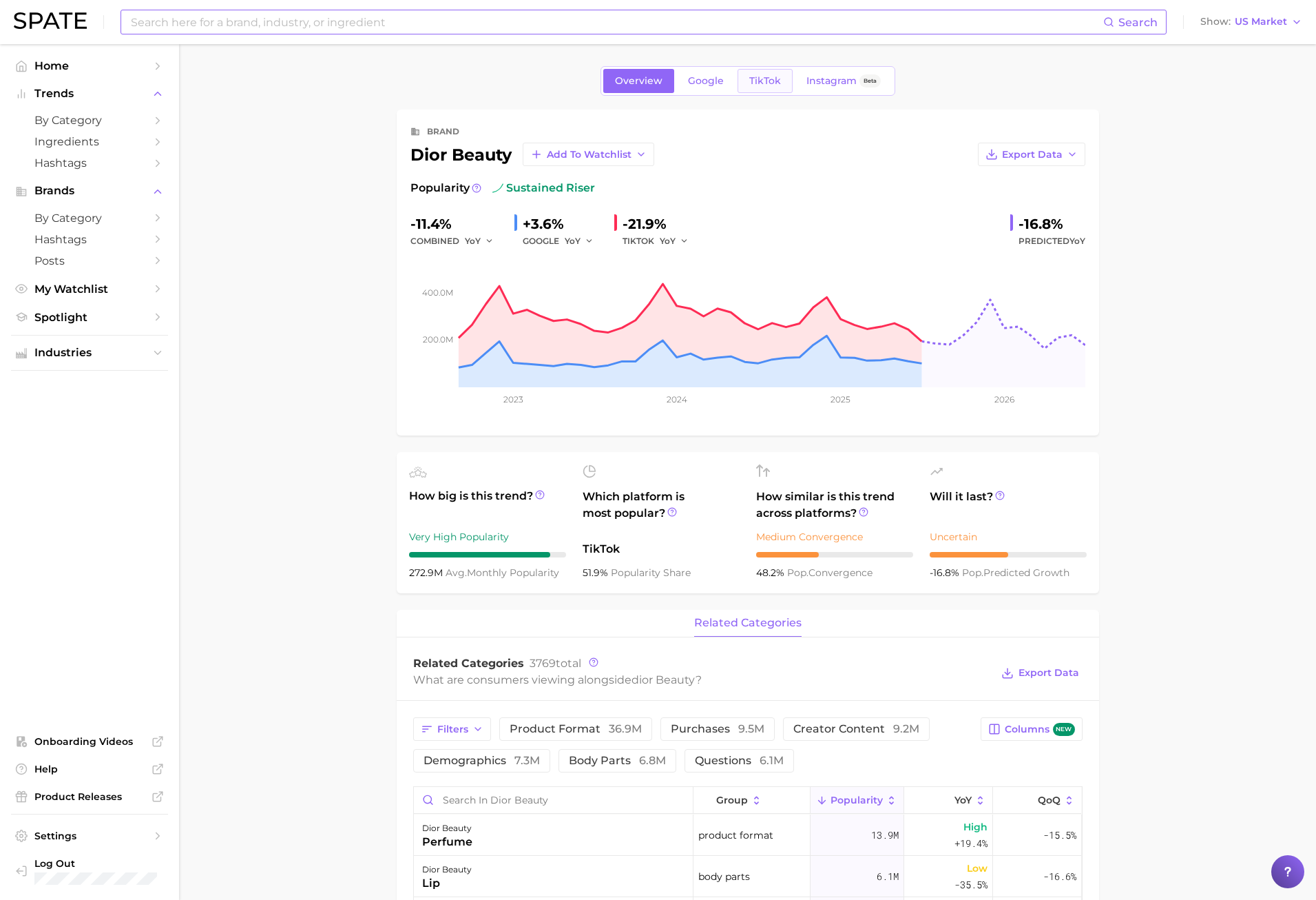
click at [750, 82] on span "TikTok" at bounding box center [766, 81] width 32 height 12
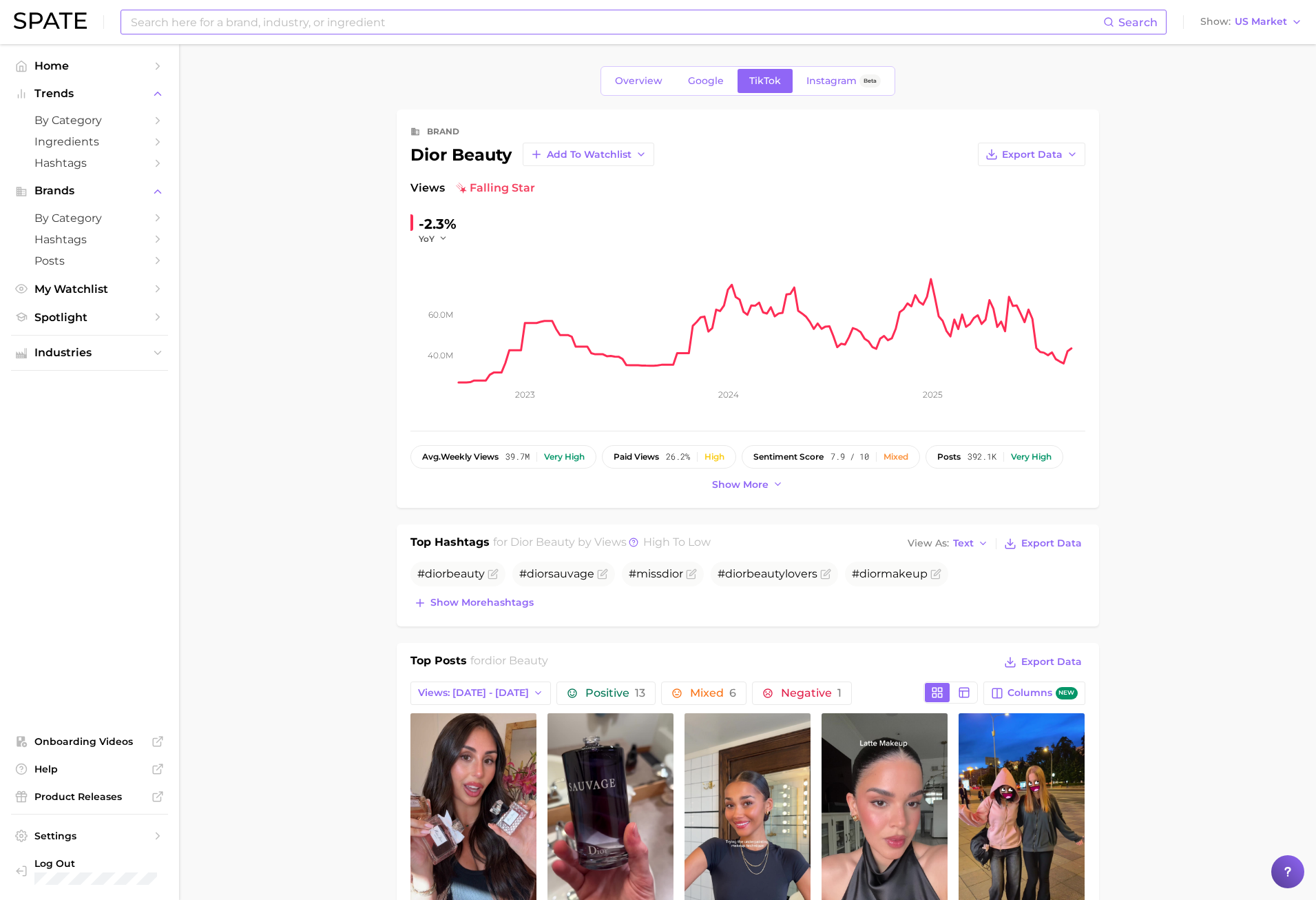
click at [476, 604] on span "Show more hashtags" at bounding box center [482, 603] width 103 height 12
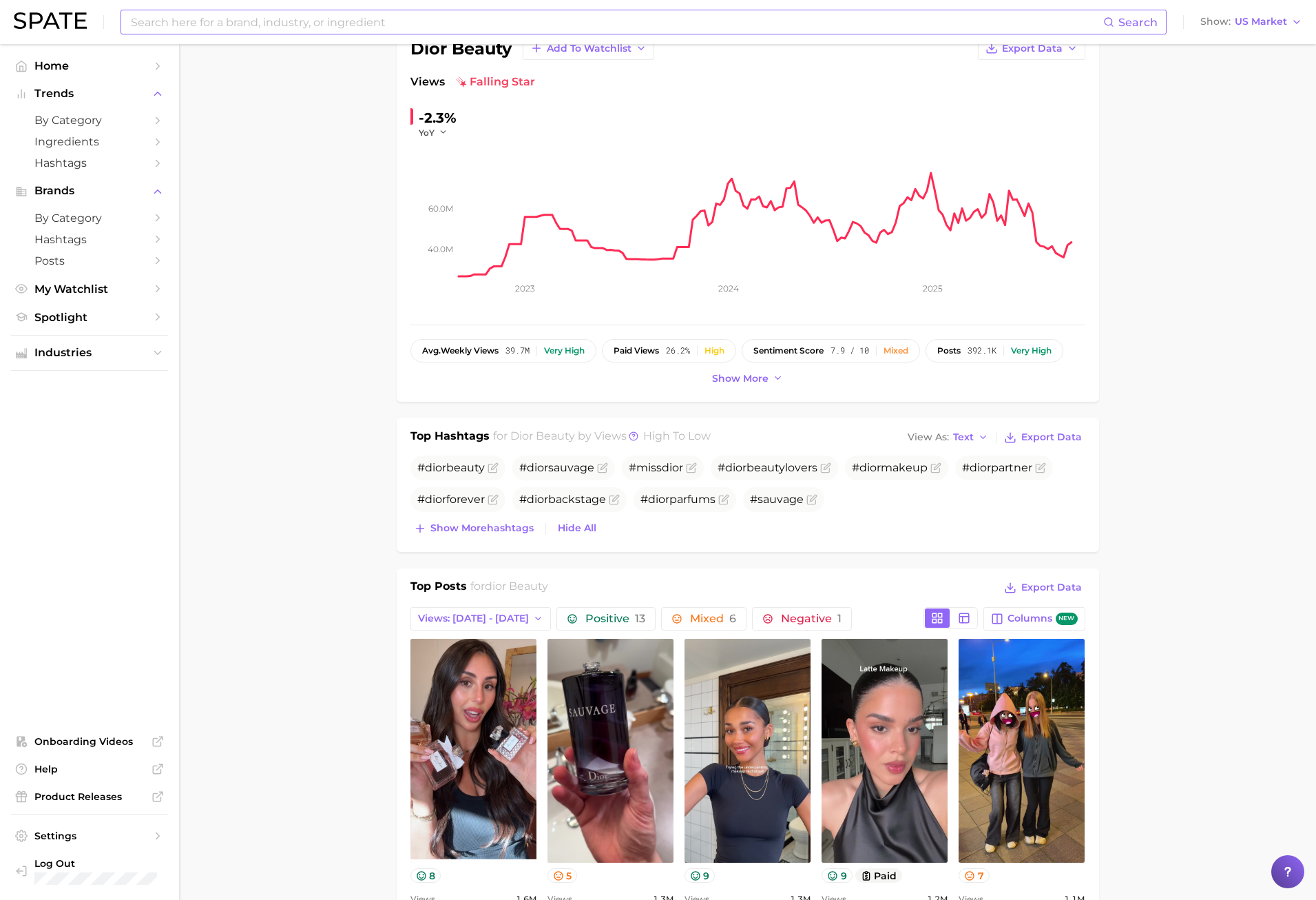
scroll to position [414, 0]
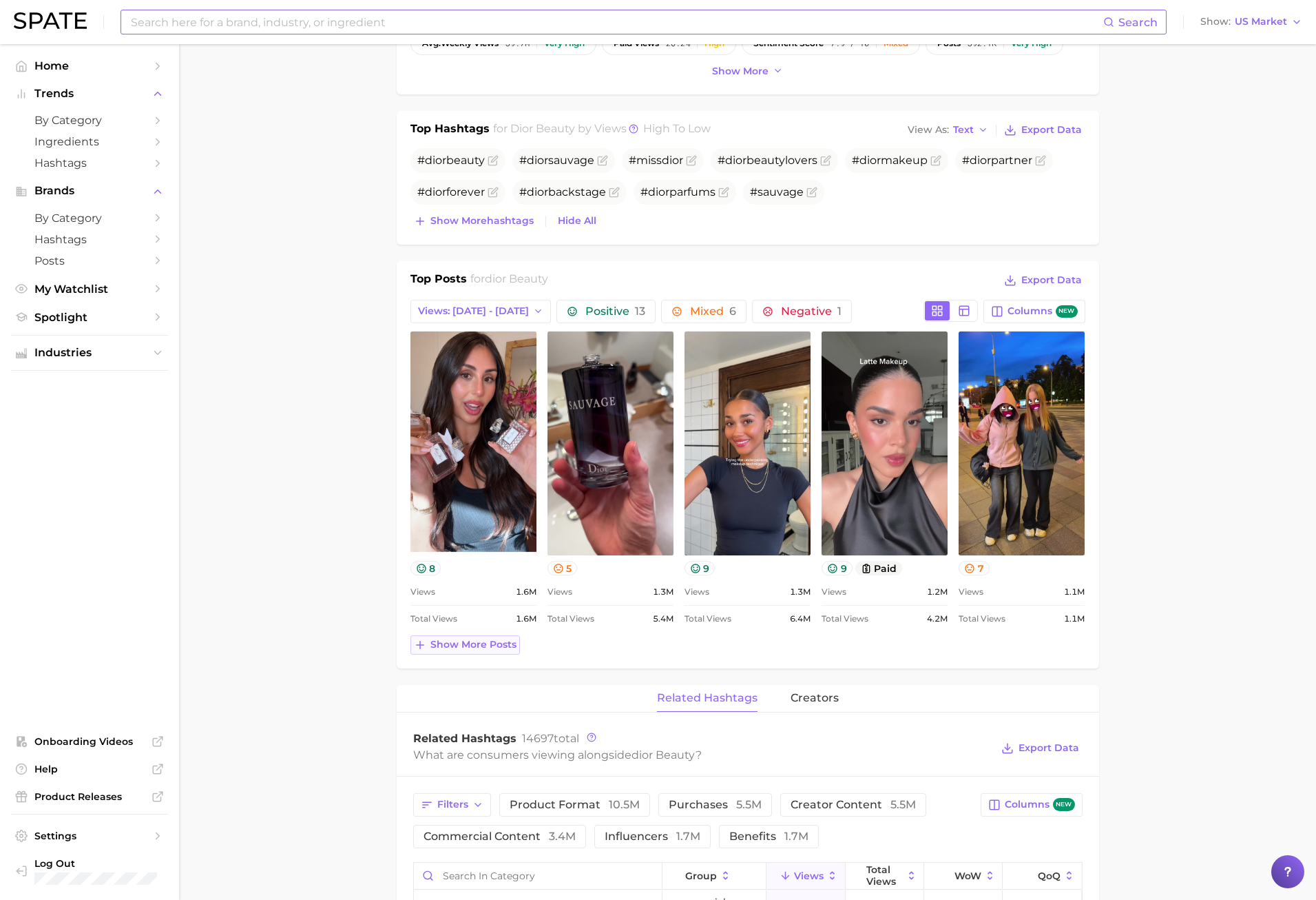
click at [465, 647] on span "Show more posts" at bounding box center [473, 645] width 86 height 12
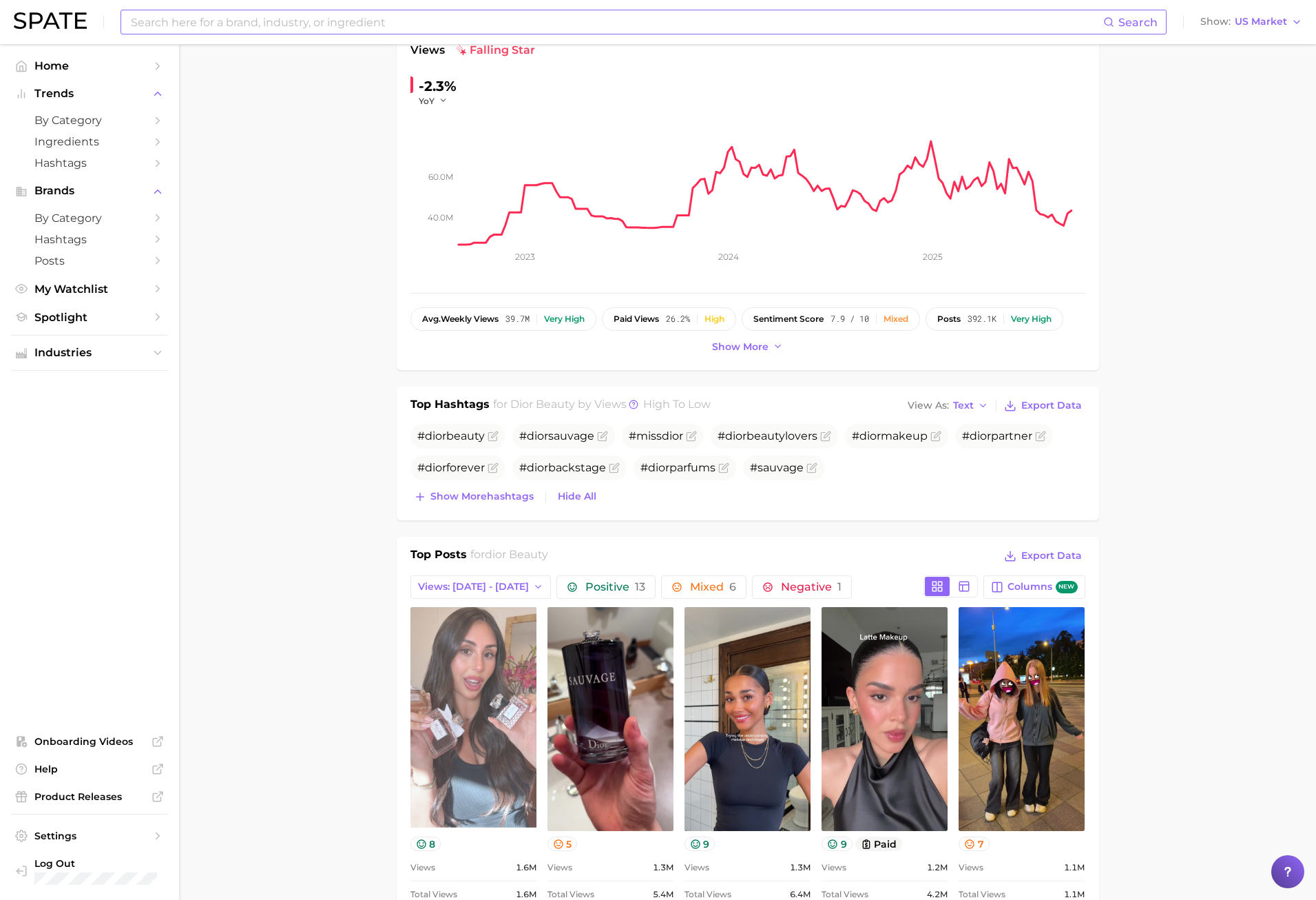
scroll to position [0, 0]
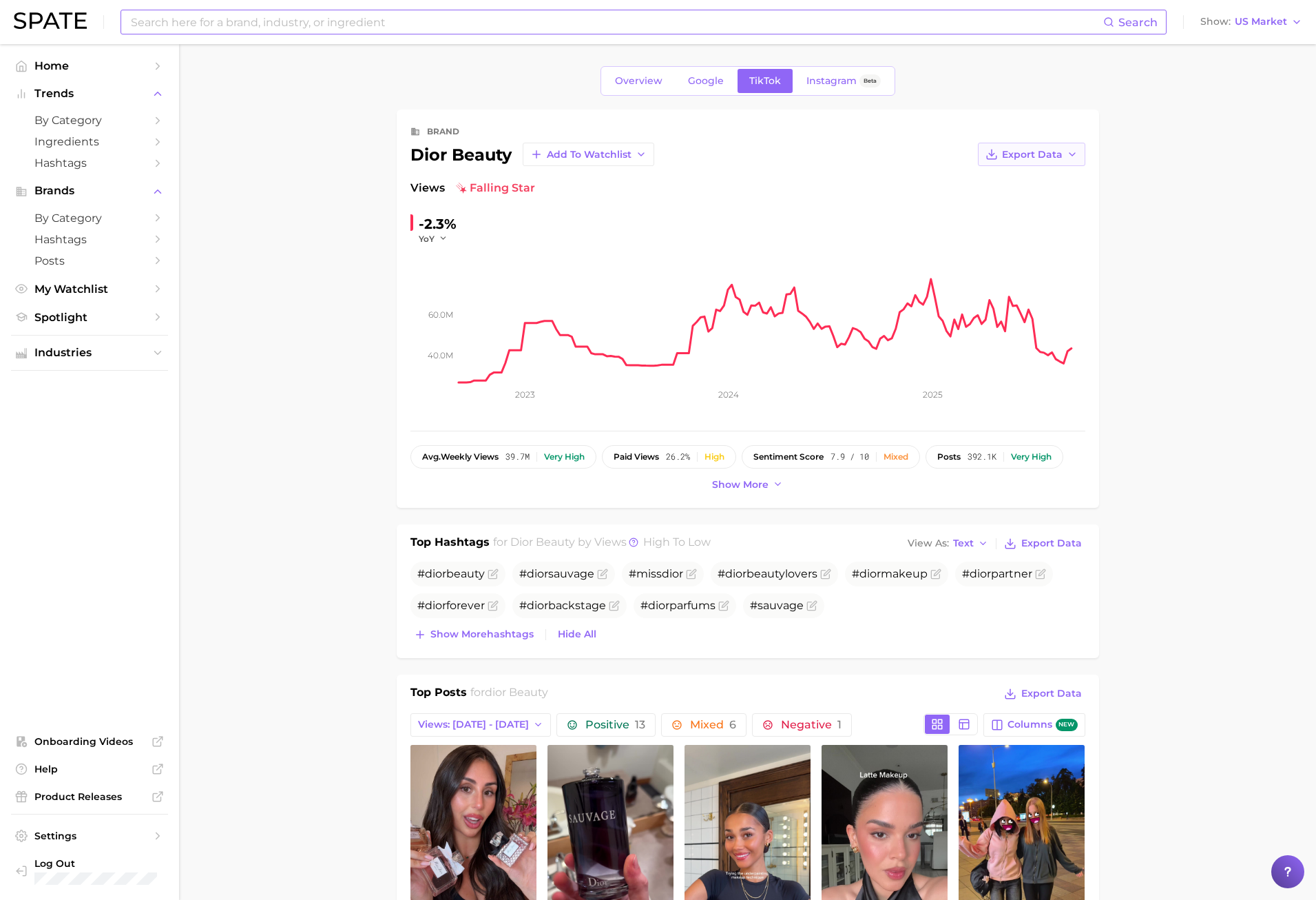
click at [1040, 160] on span "Export Data" at bounding box center [1032, 155] width 61 height 12
click at [1004, 185] on span "Time Series CSV" at bounding box center [997, 180] width 81 height 12
click at [317, 27] on input at bounding box center [617, 21] width 974 height 23
click at [399, 26] on input at bounding box center [617, 21] width 974 height 23
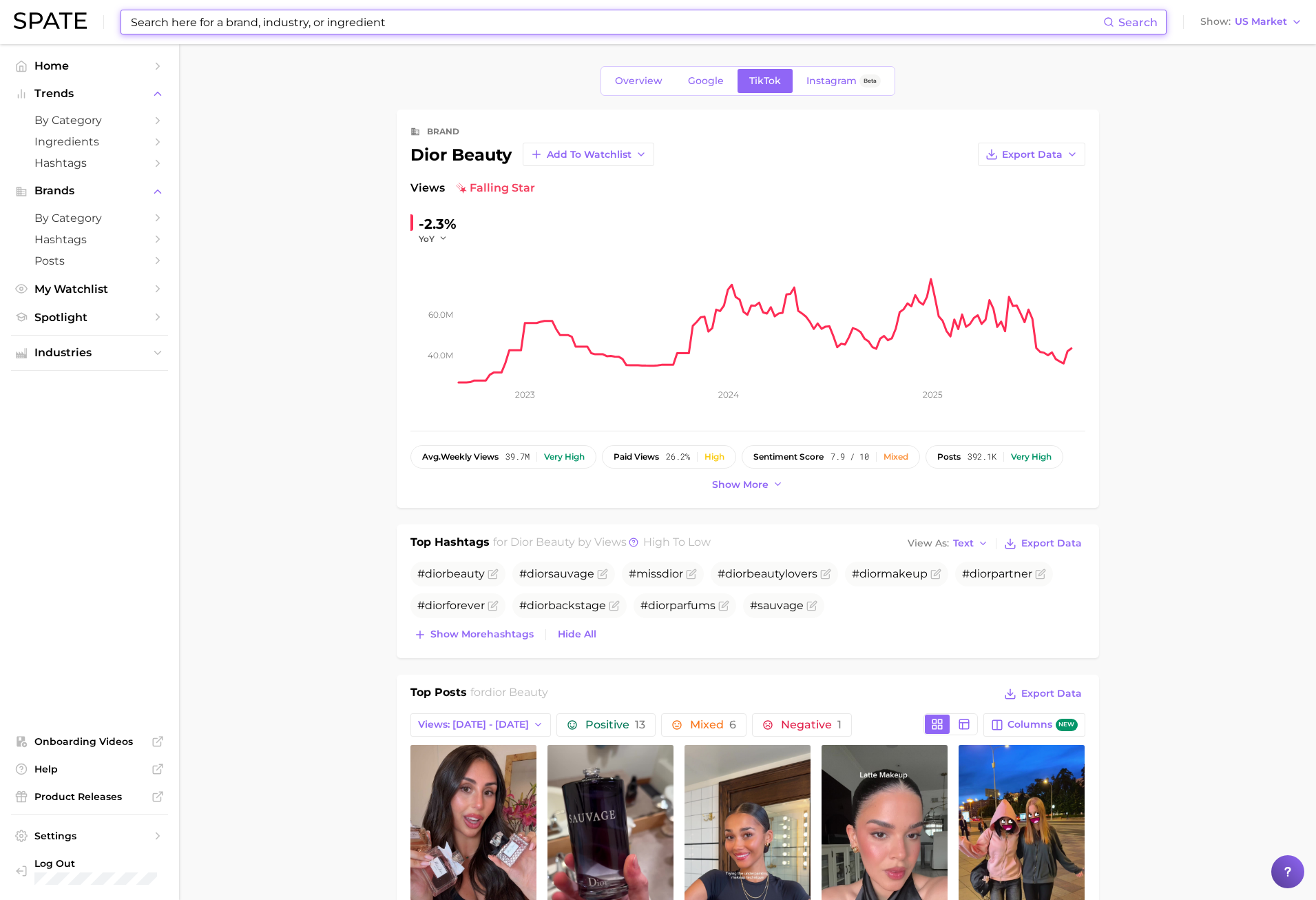
drag, startPoint x: 418, startPoint y: 25, endPoint x: -88, endPoint y: 619, distance: 780.3
click at [0, 619] on html "Search Show US Market Home Trends by Category Ingredients Hashtags Brands by Ca…" at bounding box center [658, 450] width 1316 height 900
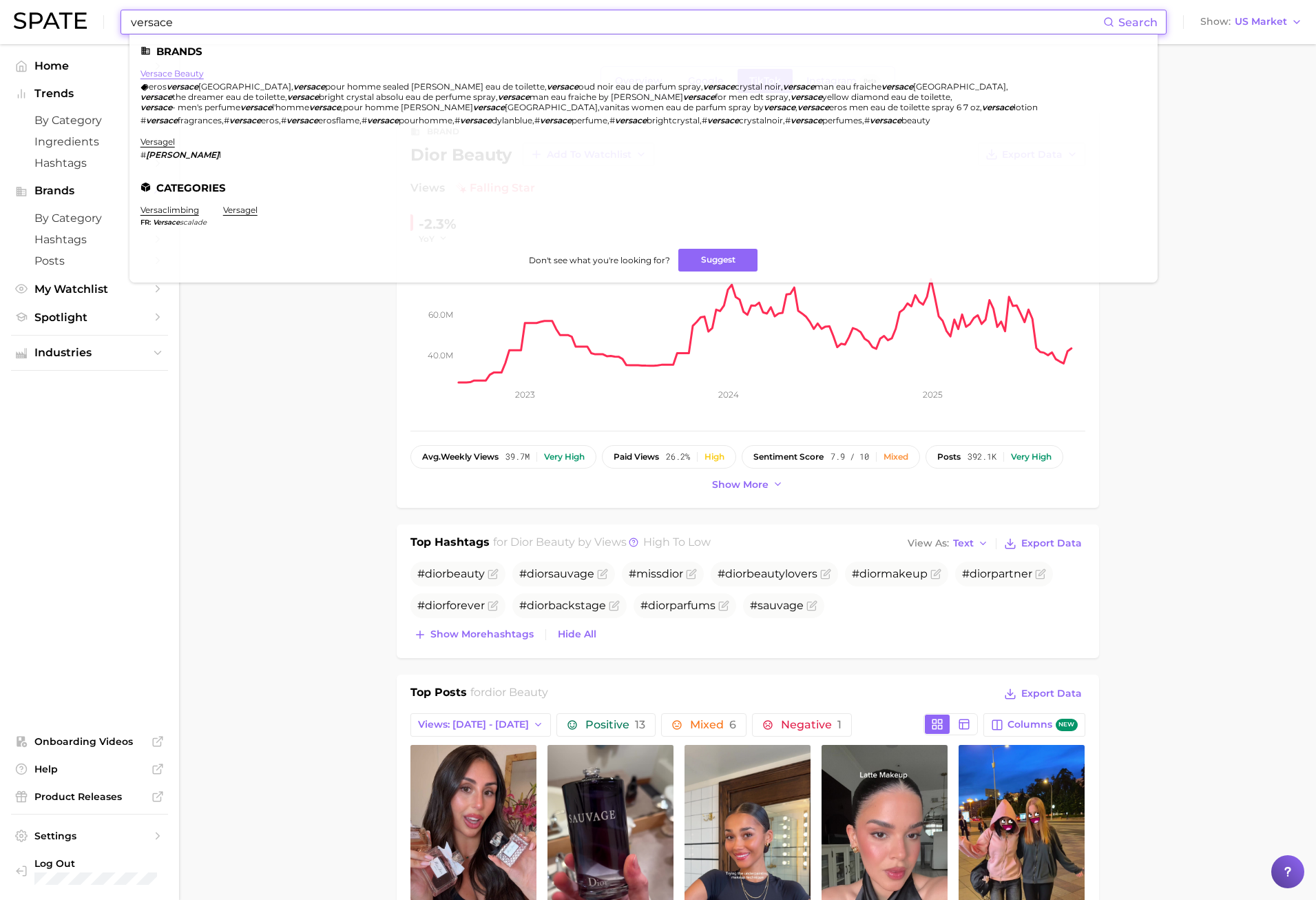
type input "versace"
click at [168, 75] on link "versace beauty" at bounding box center [172, 73] width 63 height 10
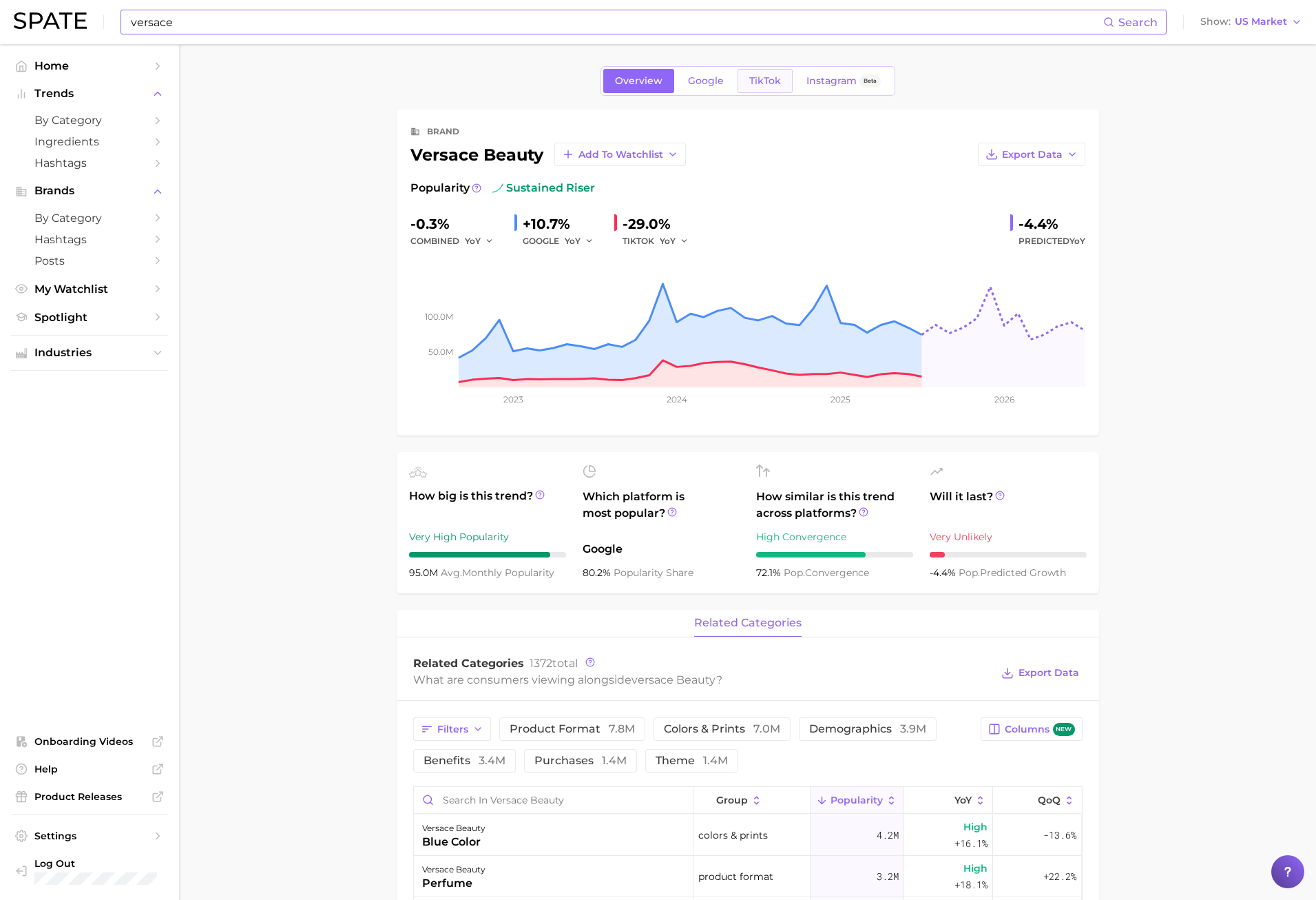
click at [774, 73] on link "TikTok" at bounding box center [765, 81] width 55 height 24
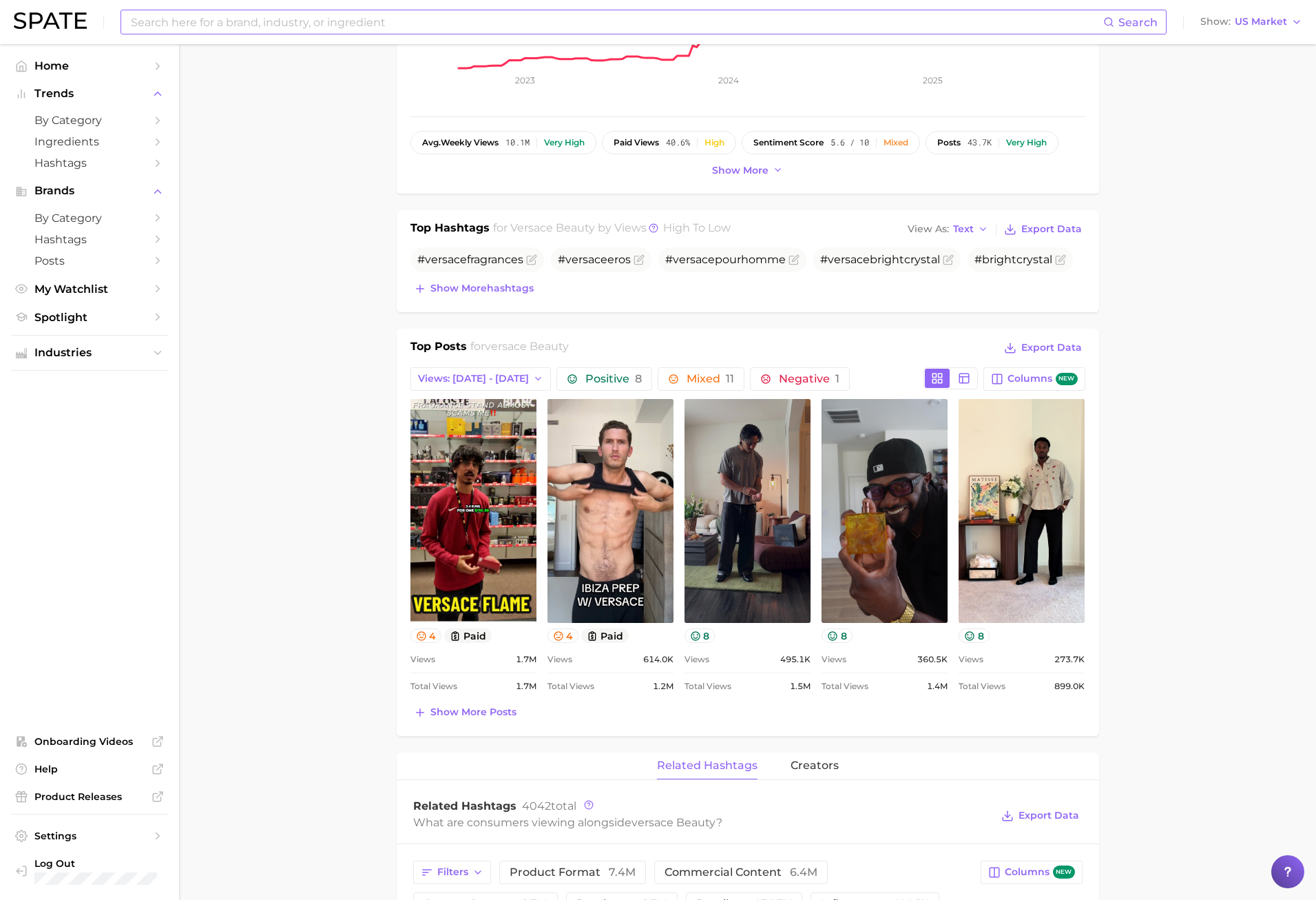
scroll to position [345, 0]
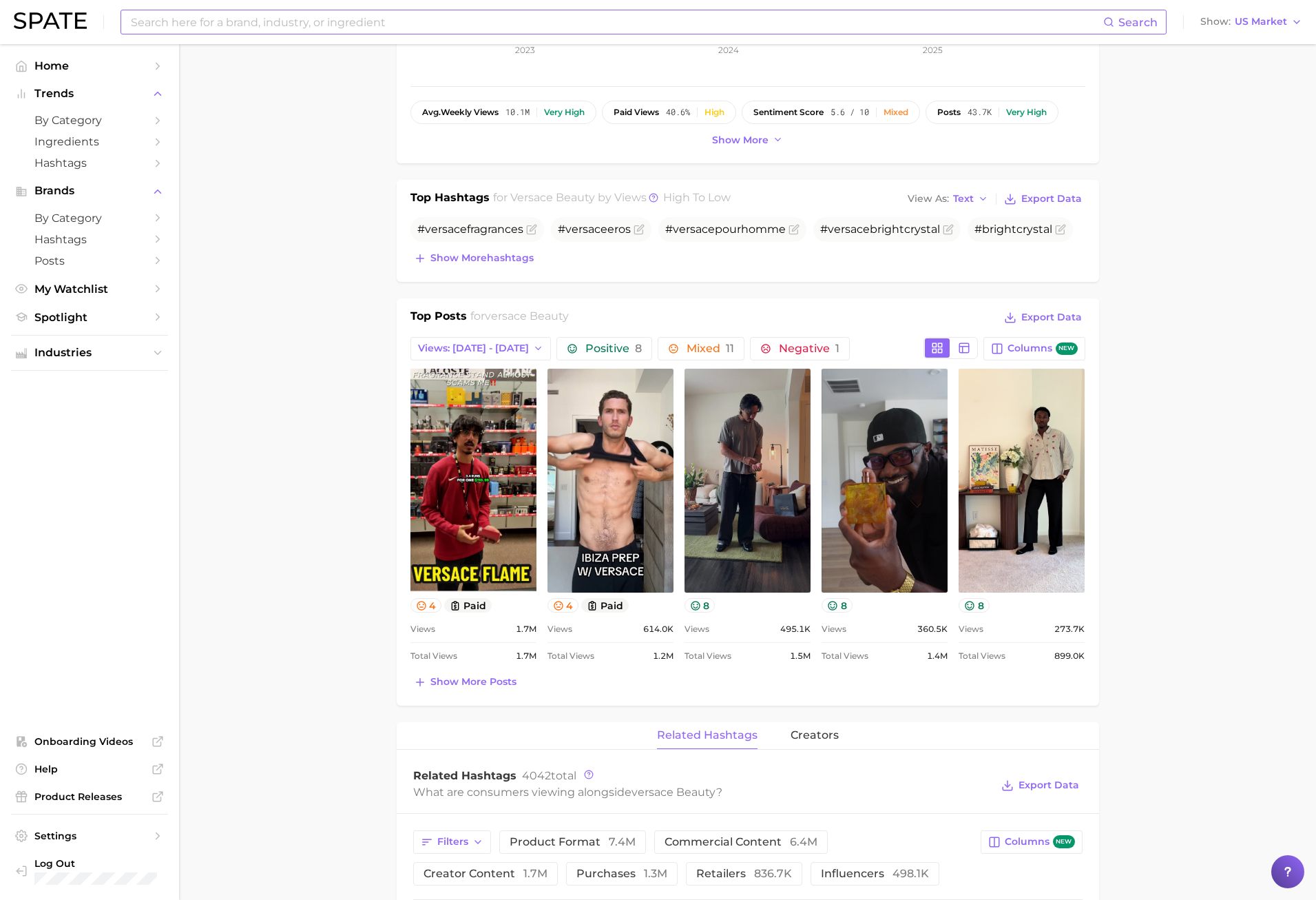
type input "versace"
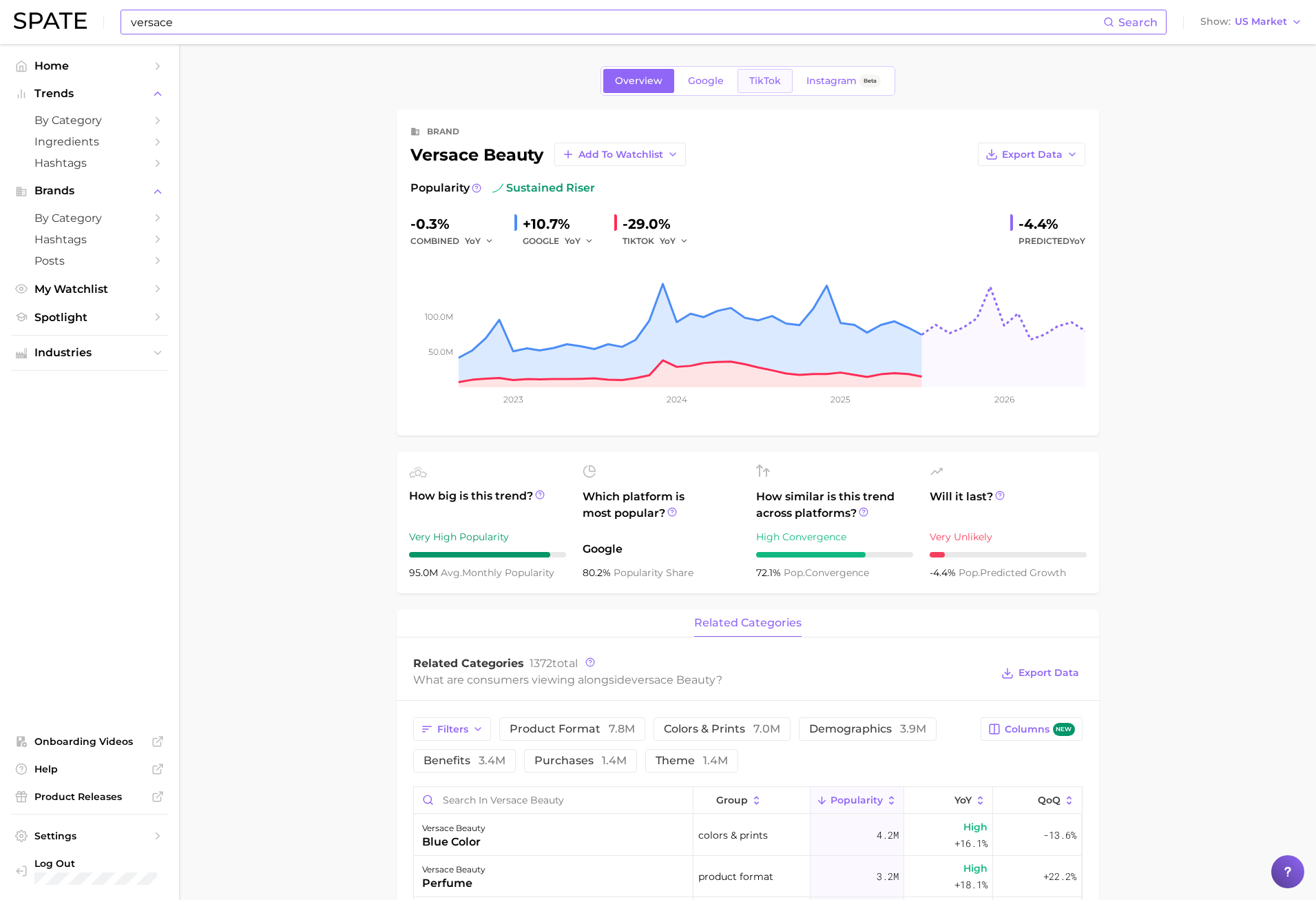
click at [788, 90] on link "TikTok" at bounding box center [765, 81] width 55 height 24
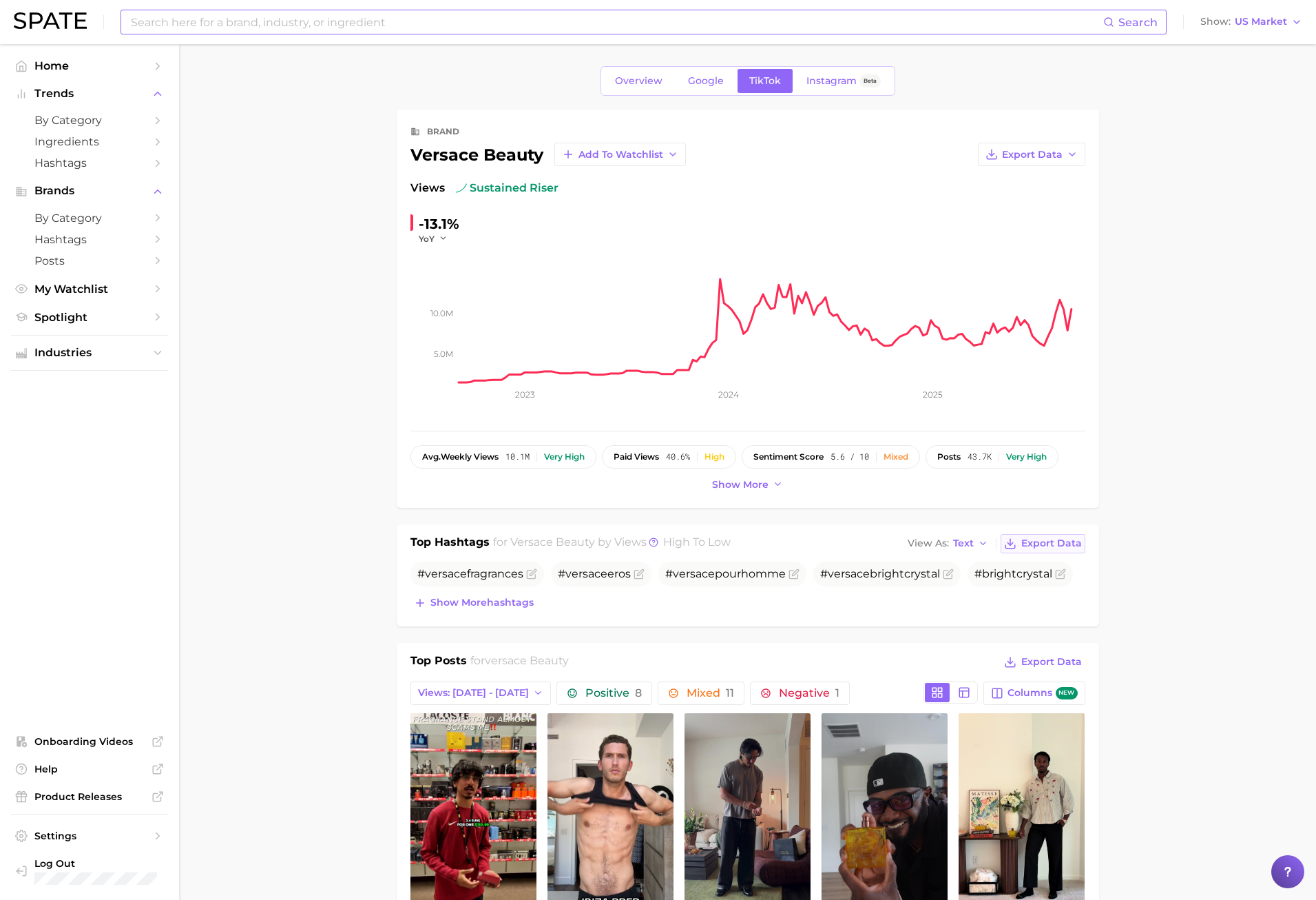
click at [1050, 547] on span "Export Data" at bounding box center [1051, 543] width 61 height 12
click at [237, 9] on div "Search Show US Market" at bounding box center [658, 21] width 1289 height 44
click at [244, 19] on input at bounding box center [617, 21] width 974 height 23
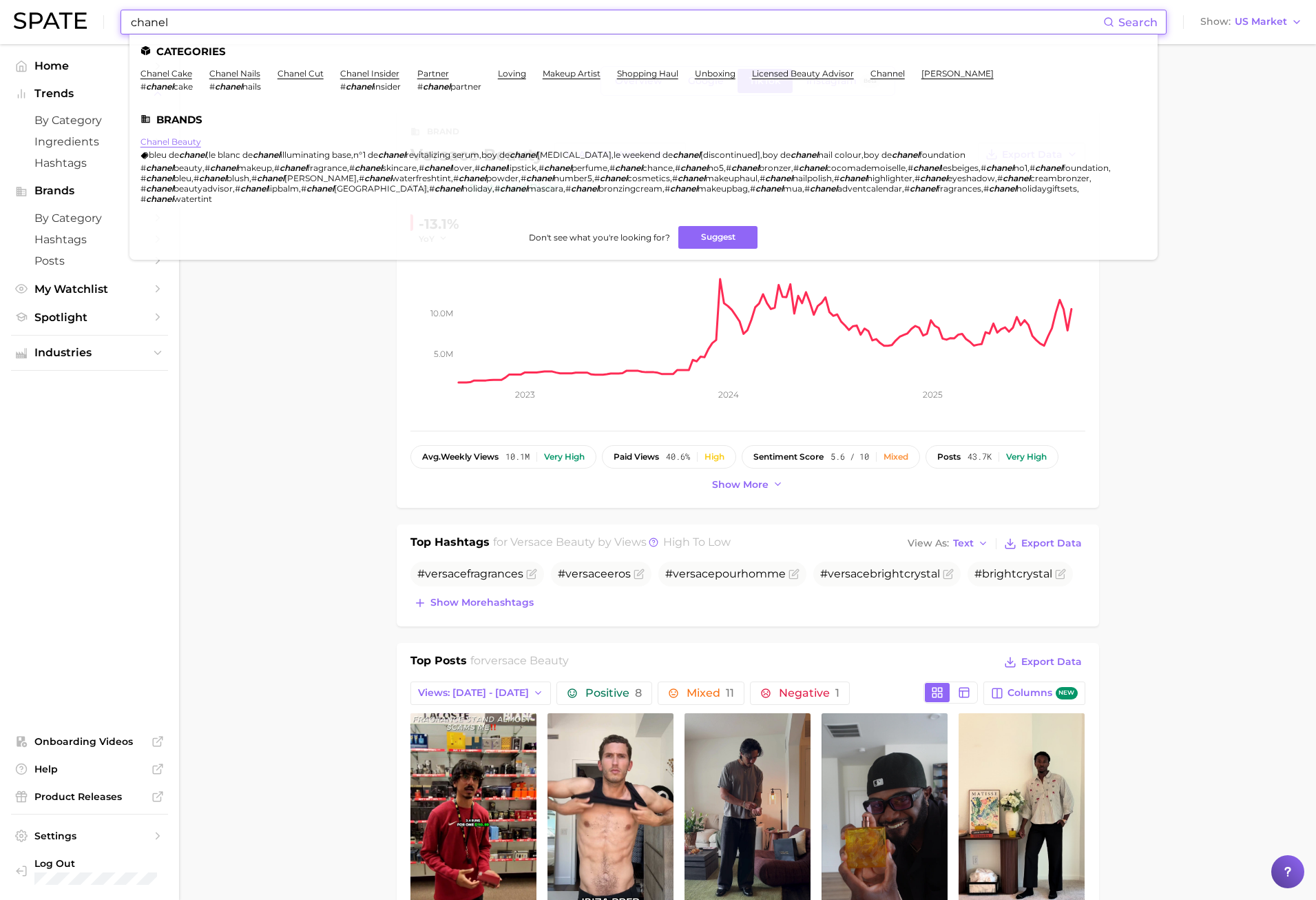
type input "chanel"
click at [184, 143] on link "chanel beauty" at bounding box center [170, 141] width 61 height 10
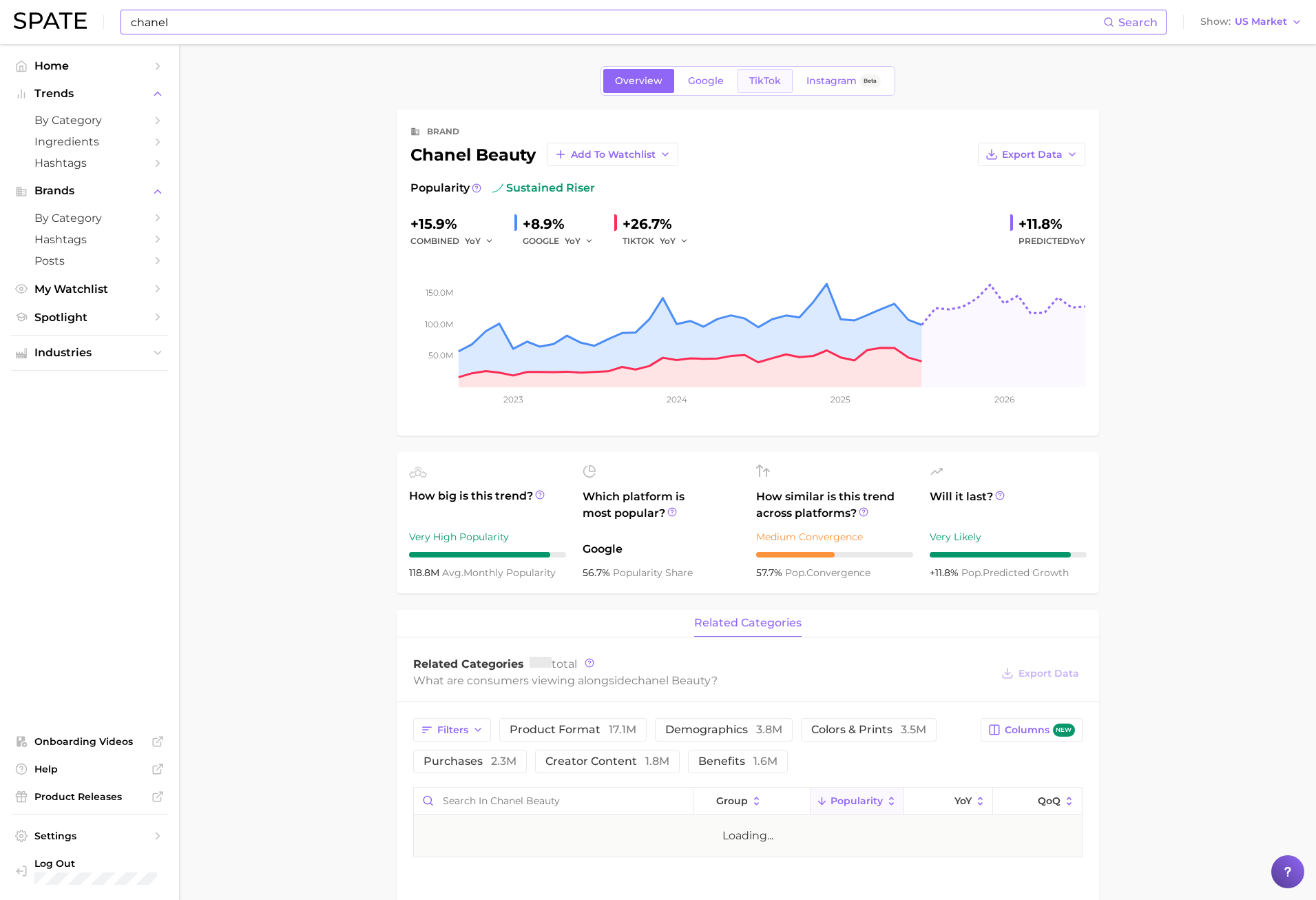
click at [771, 81] on span "TikTok" at bounding box center [766, 81] width 32 height 12
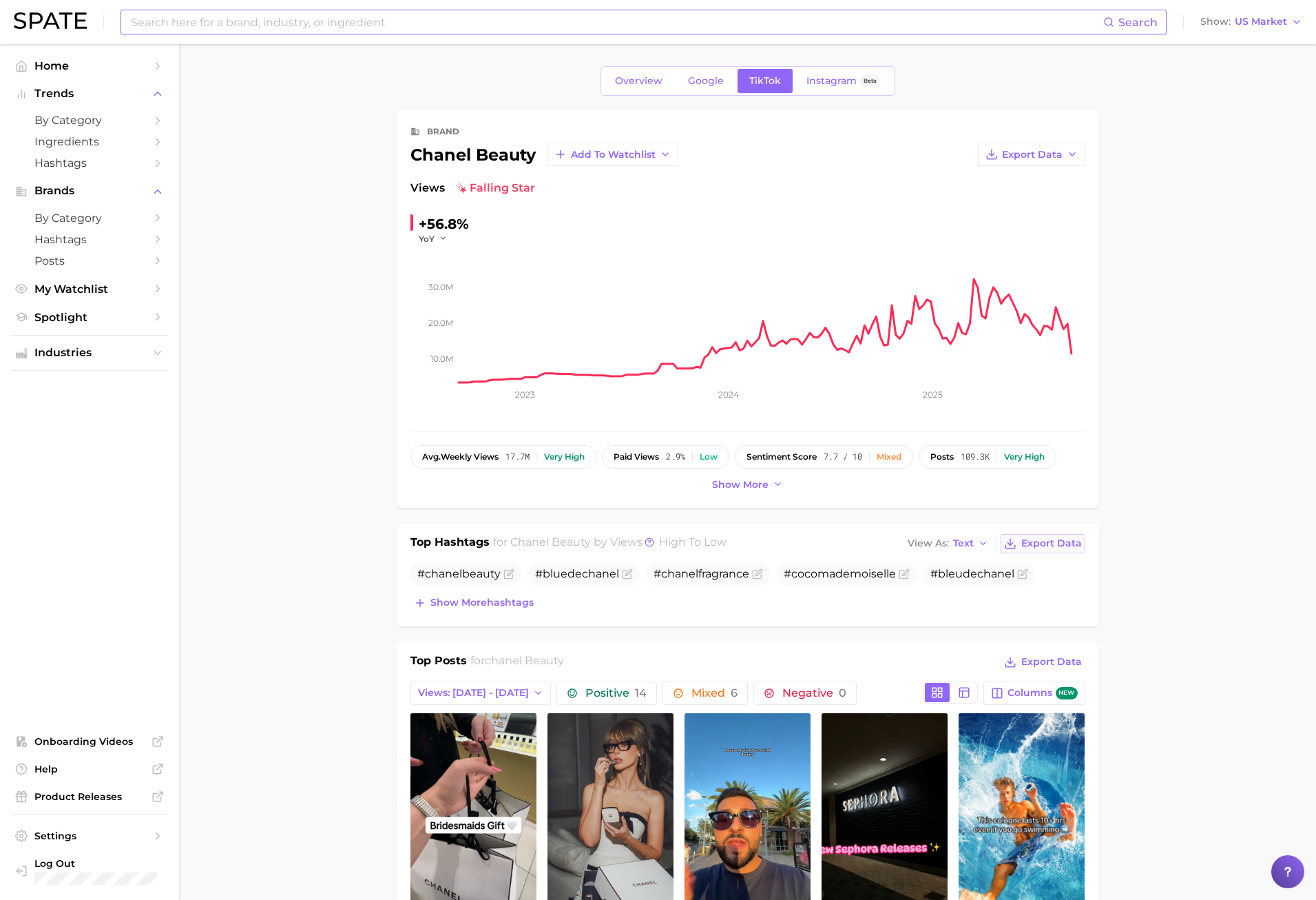
click at [1051, 543] on span "Export Data" at bounding box center [1051, 543] width 61 height 12
click at [292, 15] on input at bounding box center [617, 21] width 974 height 23
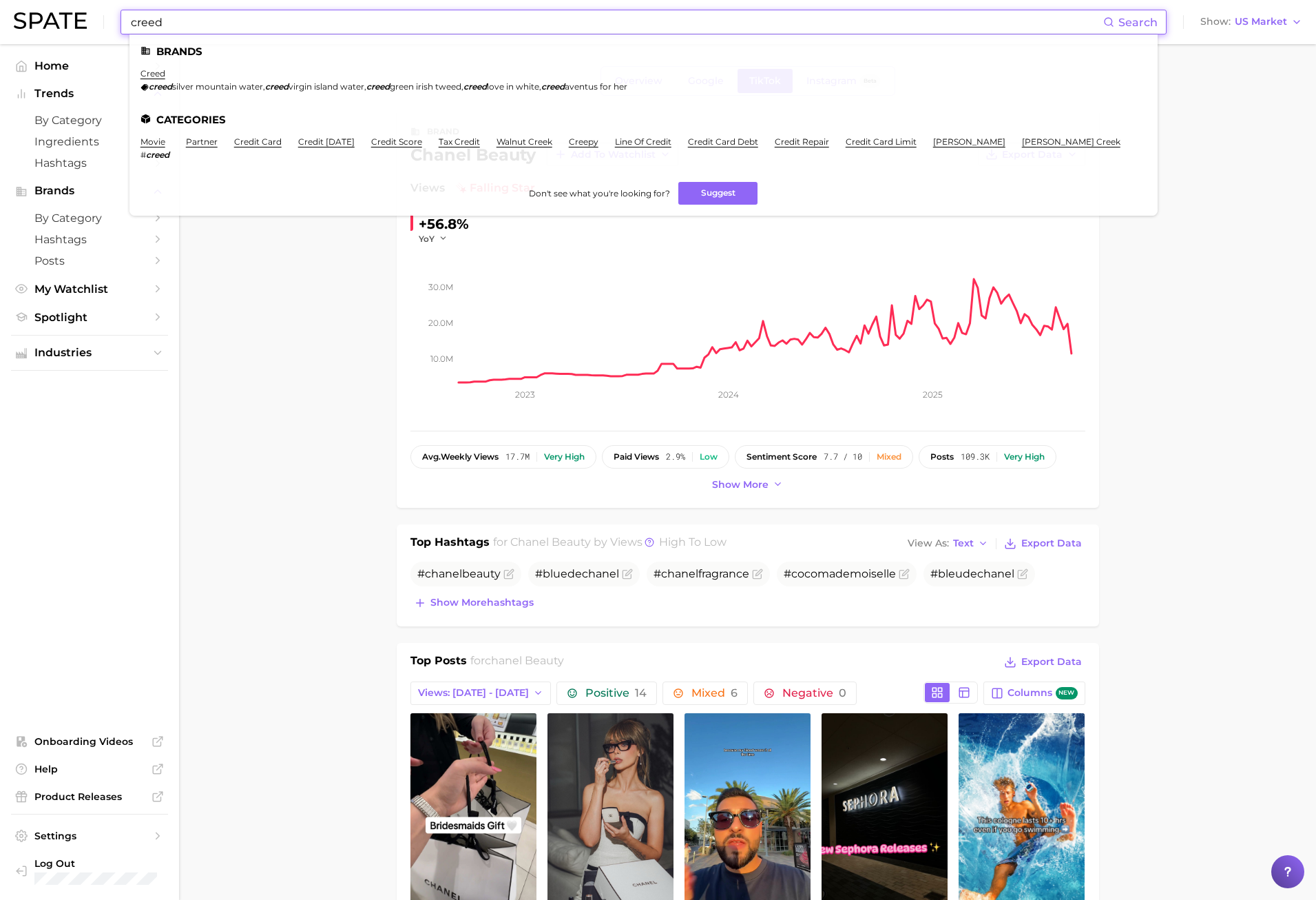
type input "creed"
click at [166, 73] on li "creed creed silver mountain water , creed virgin island water , creed green iri…" at bounding box center [384, 79] width 487 height 23
click at [161, 73] on link "creed" at bounding box center [153, 73] width 25 height 10
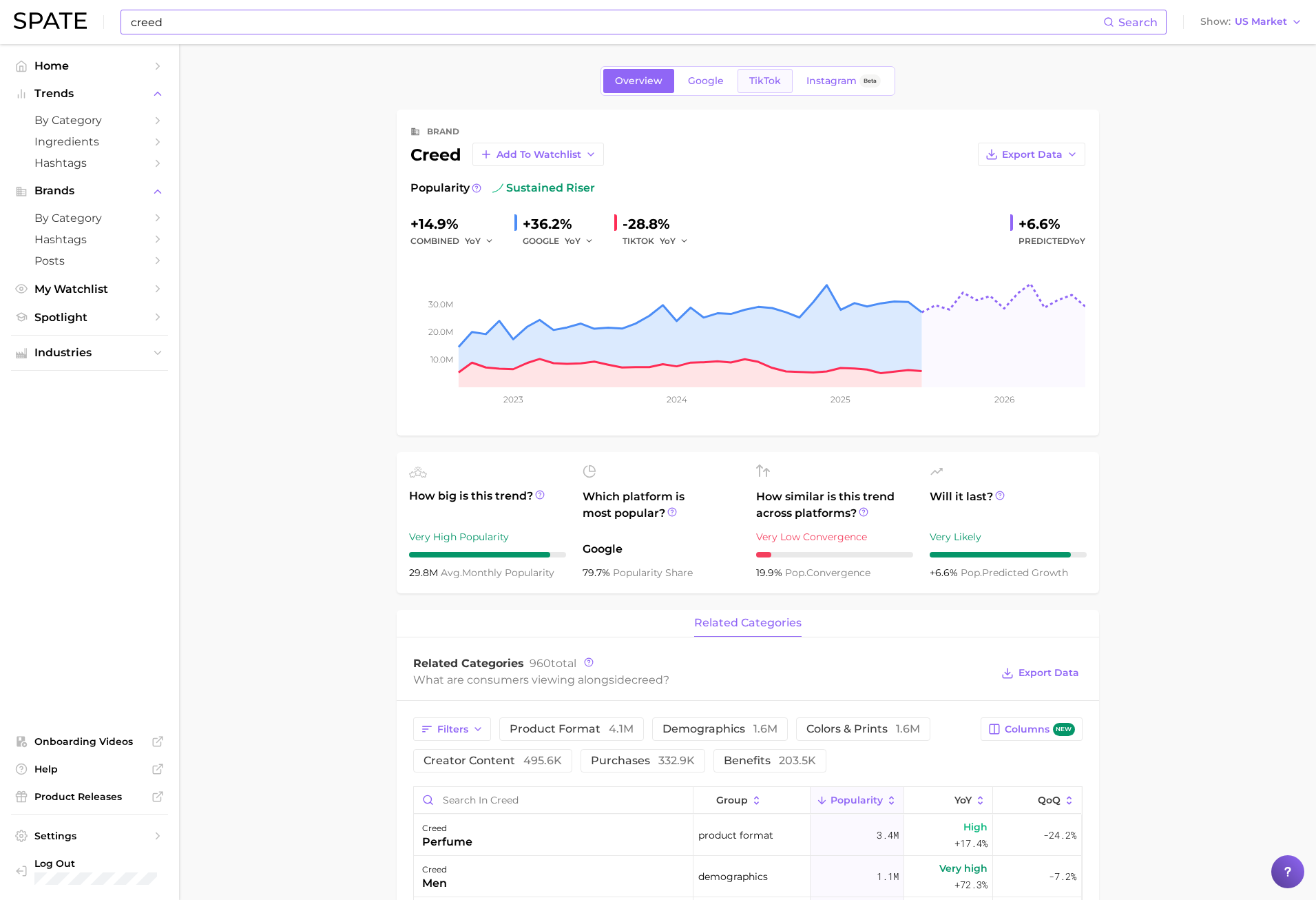
click at [777, 83] on span "TikTok" at bounding box center [766, 81] width 32 height 12
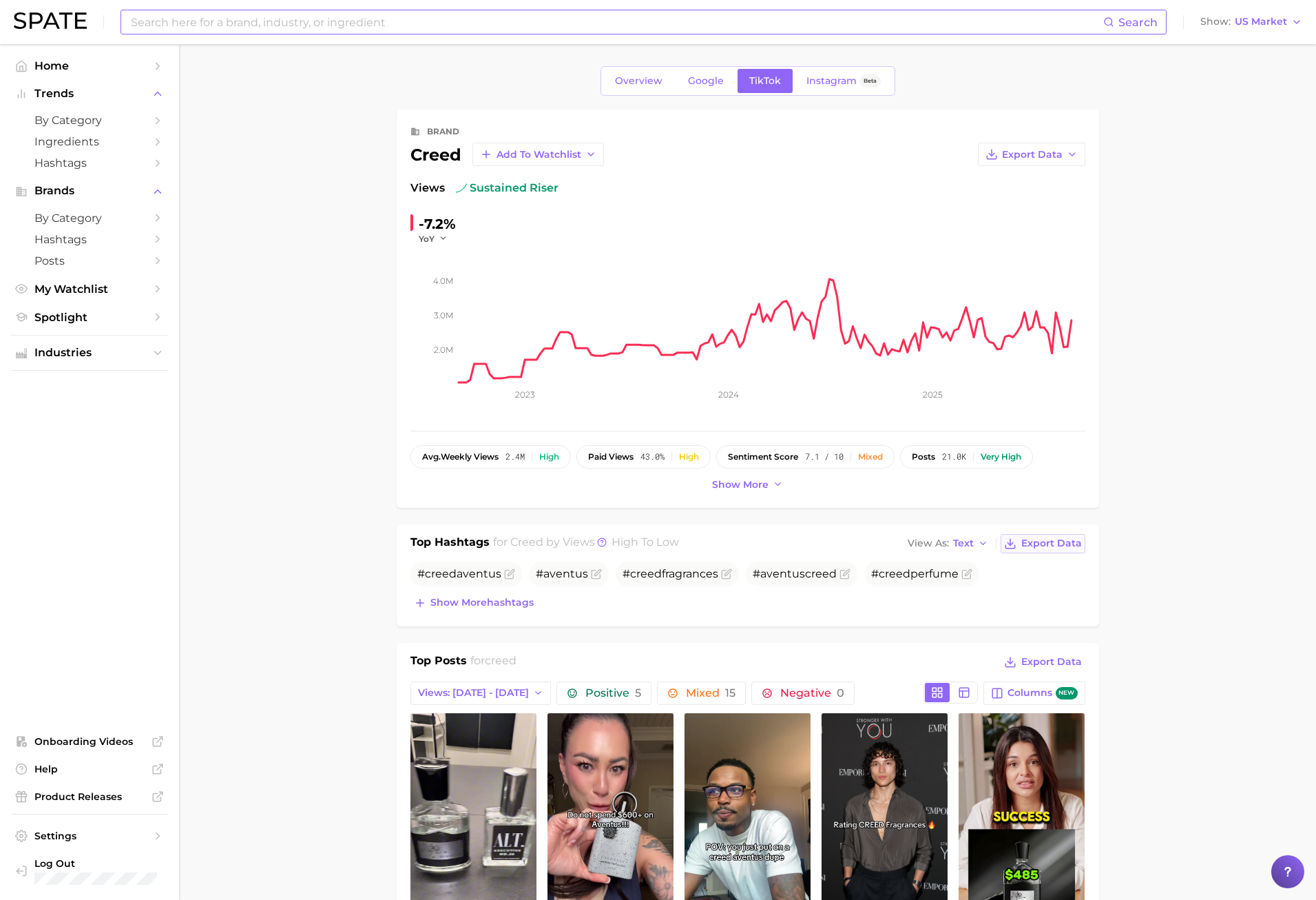
click at [1028, 541] on span "Export Data" at bounding box center [1051, 543] width 61 height 12
click at [334, 29] on input at bounding box center [617, 21] width 974 height 23
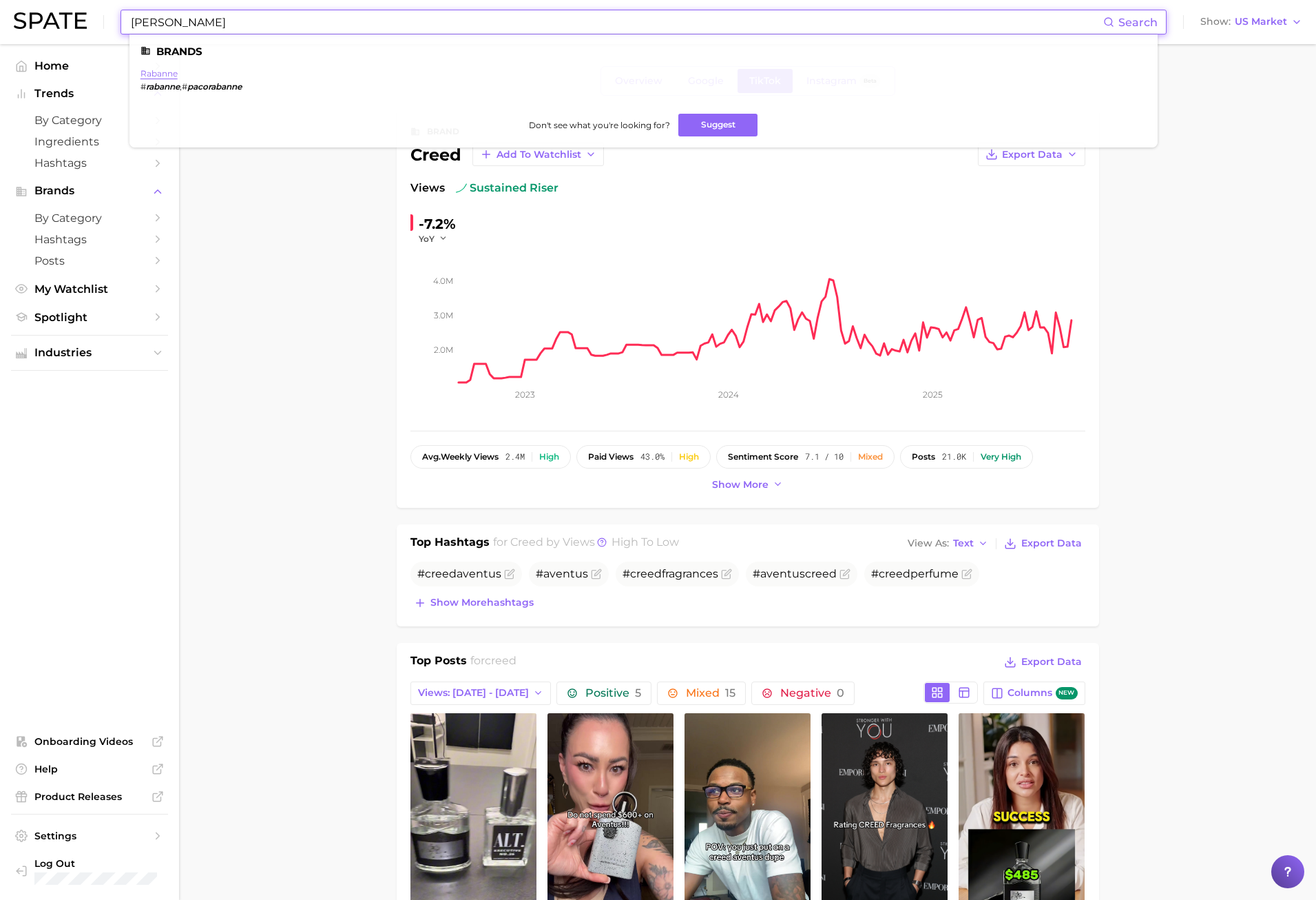
type input "paco rabanne"
click at [165, 76] on link "rabanne" at bounding box center [159, 73] width 37 height 10
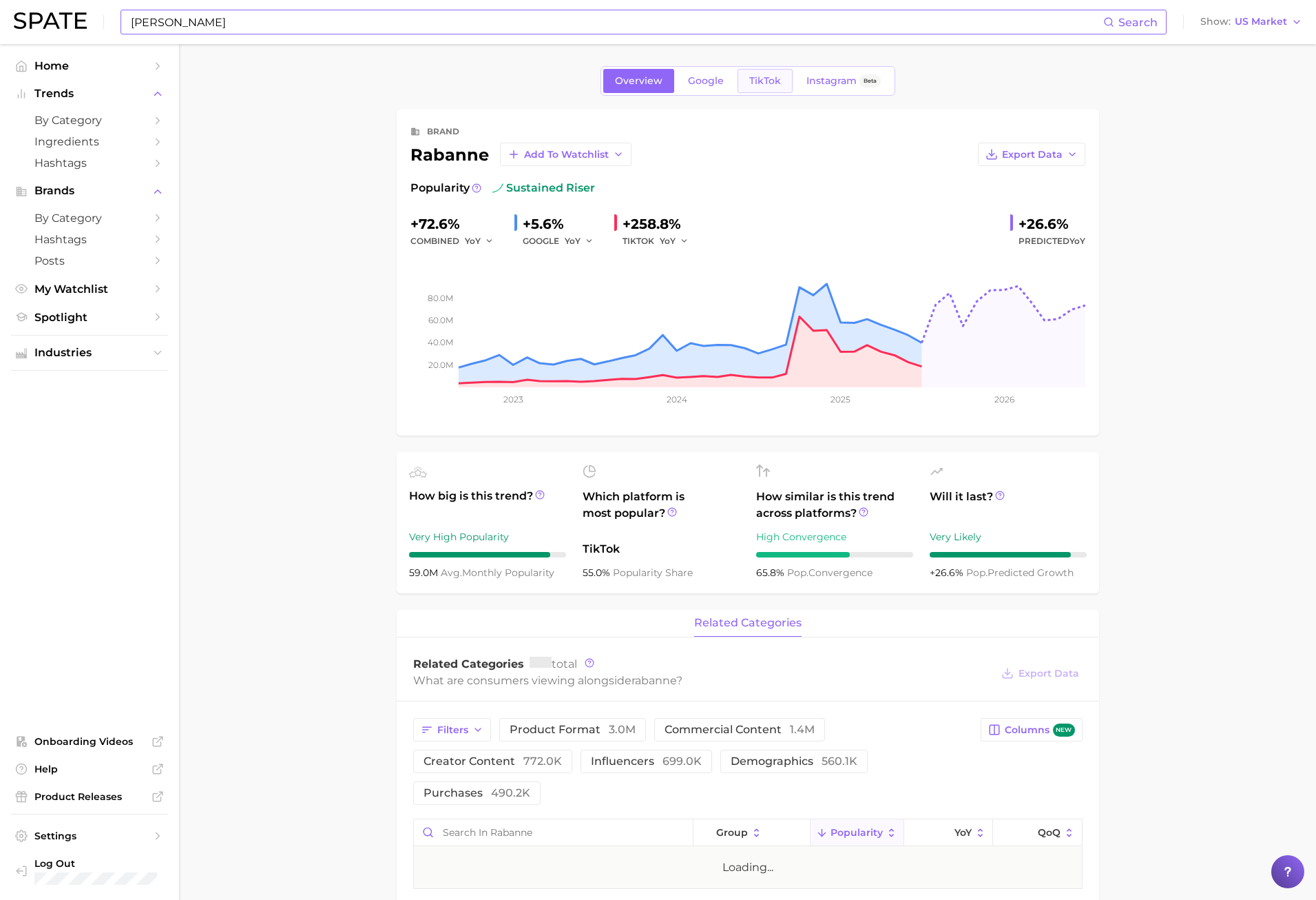
click at [777, 81] on span "TikTok" at bounding box center [766, 81] width 32 height 12
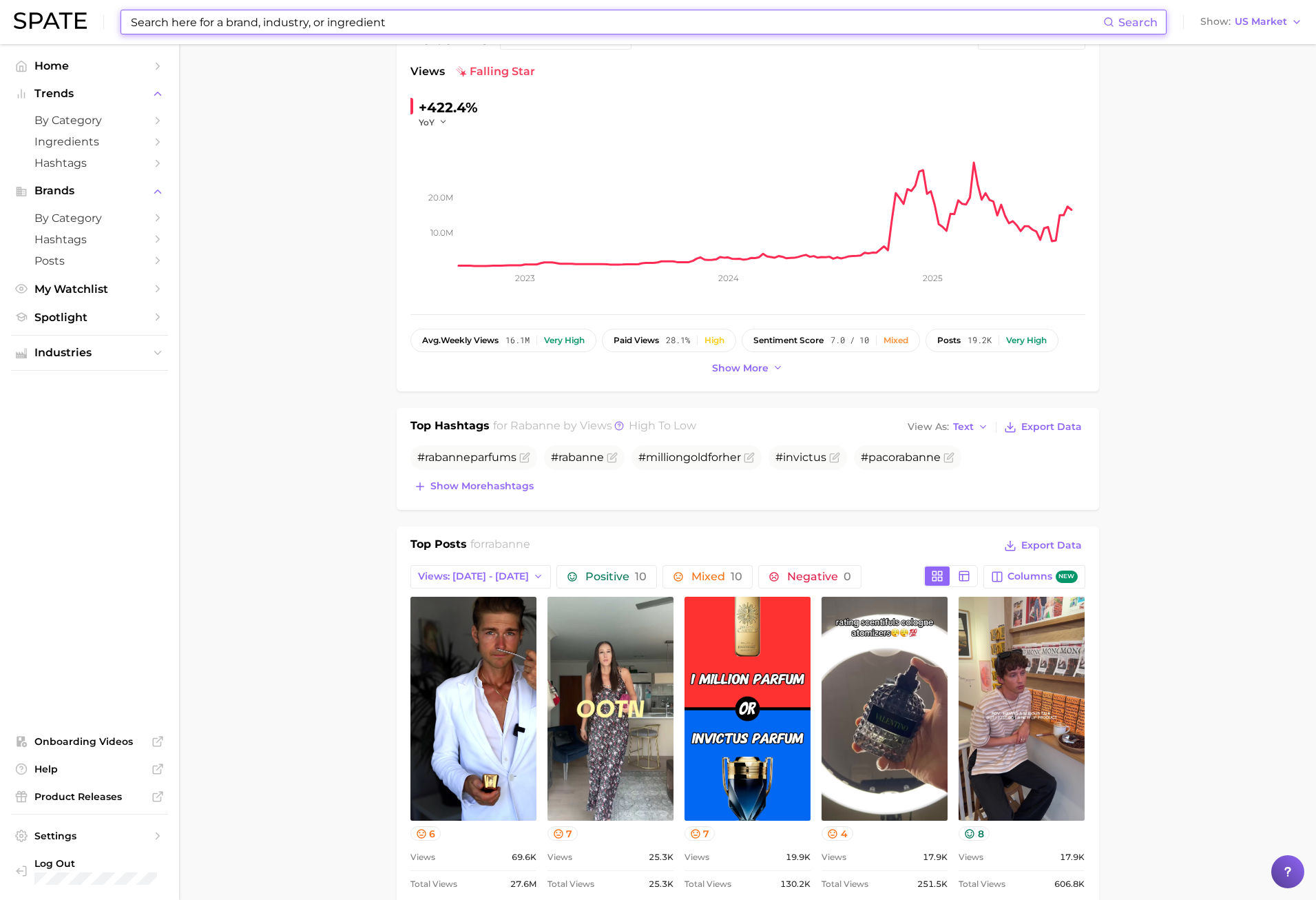
scroll to position [276, 0]
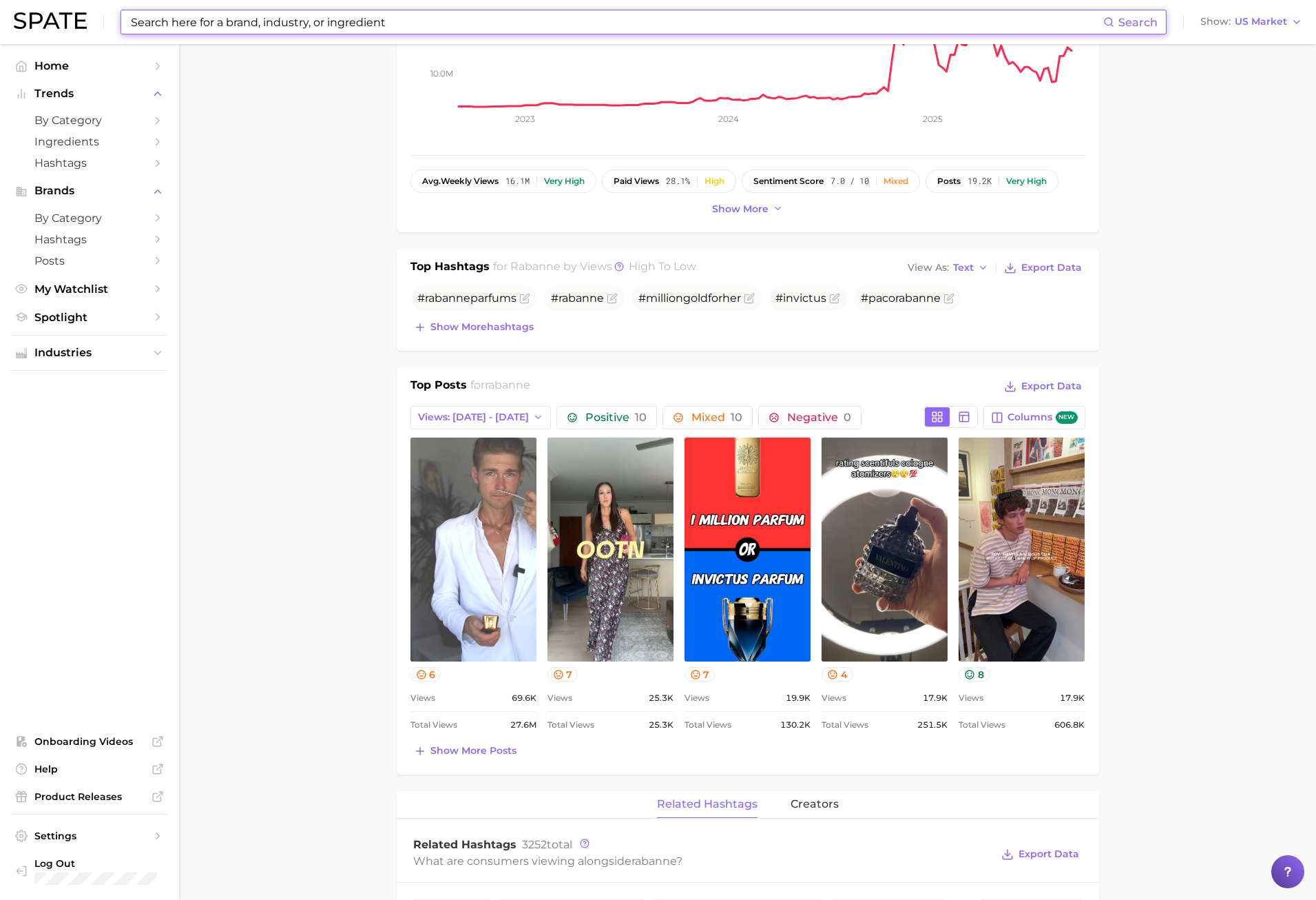
click at [513, 567] on link "view post on TikTok" at bounding box center [473, 550] width 126 height 224
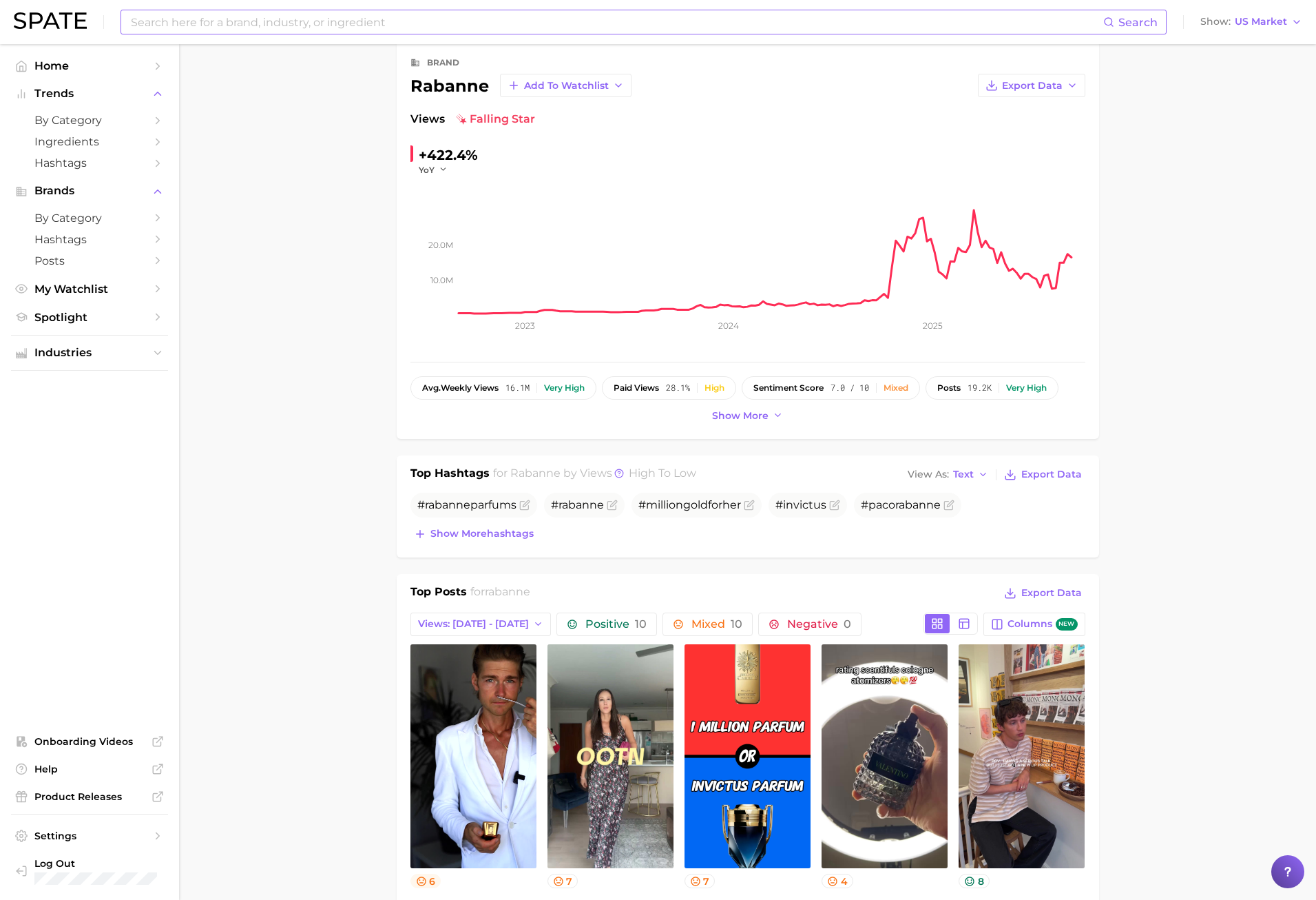
scroll to position [0, 0]
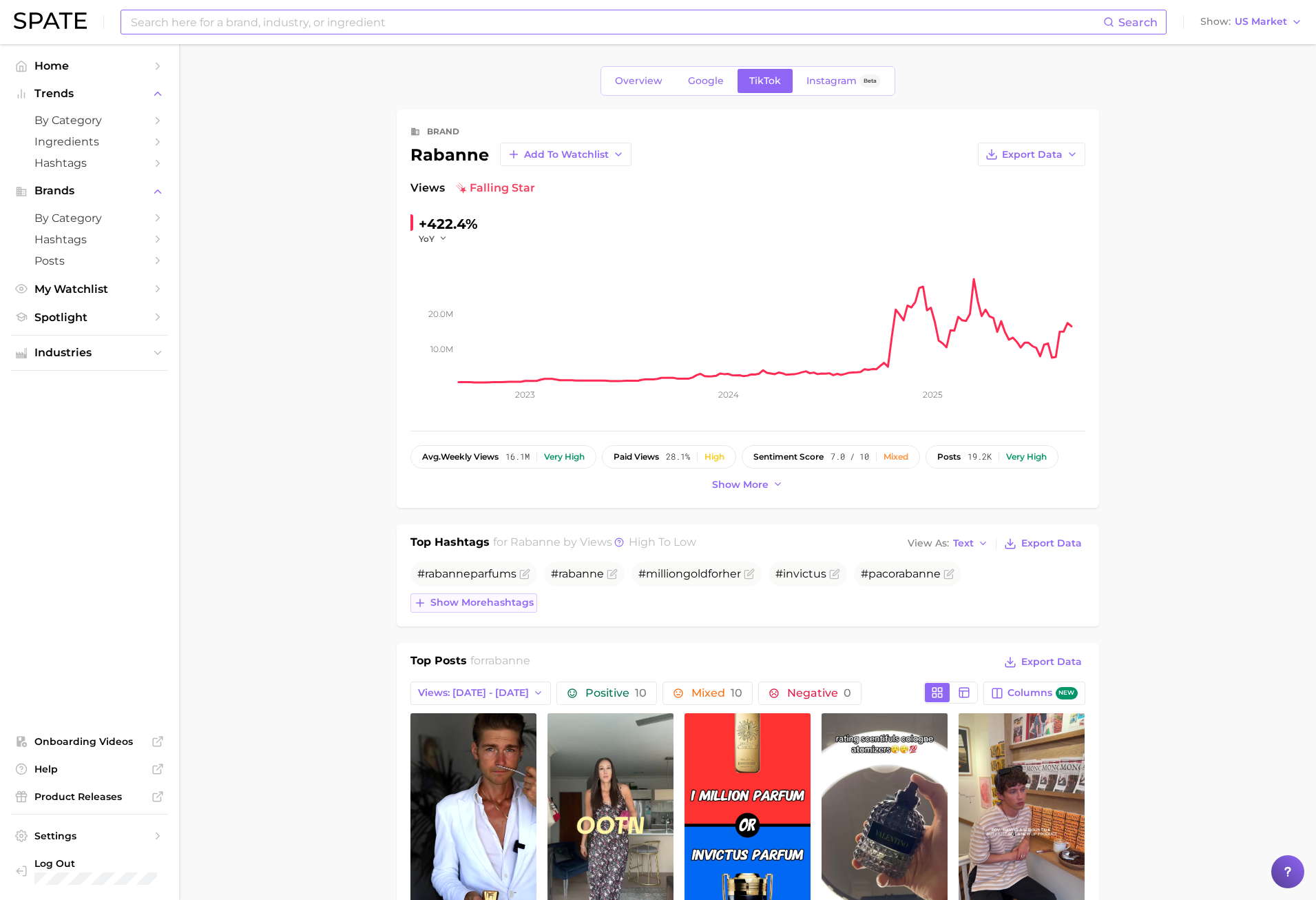
click at [435, 607] on span "Show more hashtags" at bounding box center [482, 603] width 103 height 12
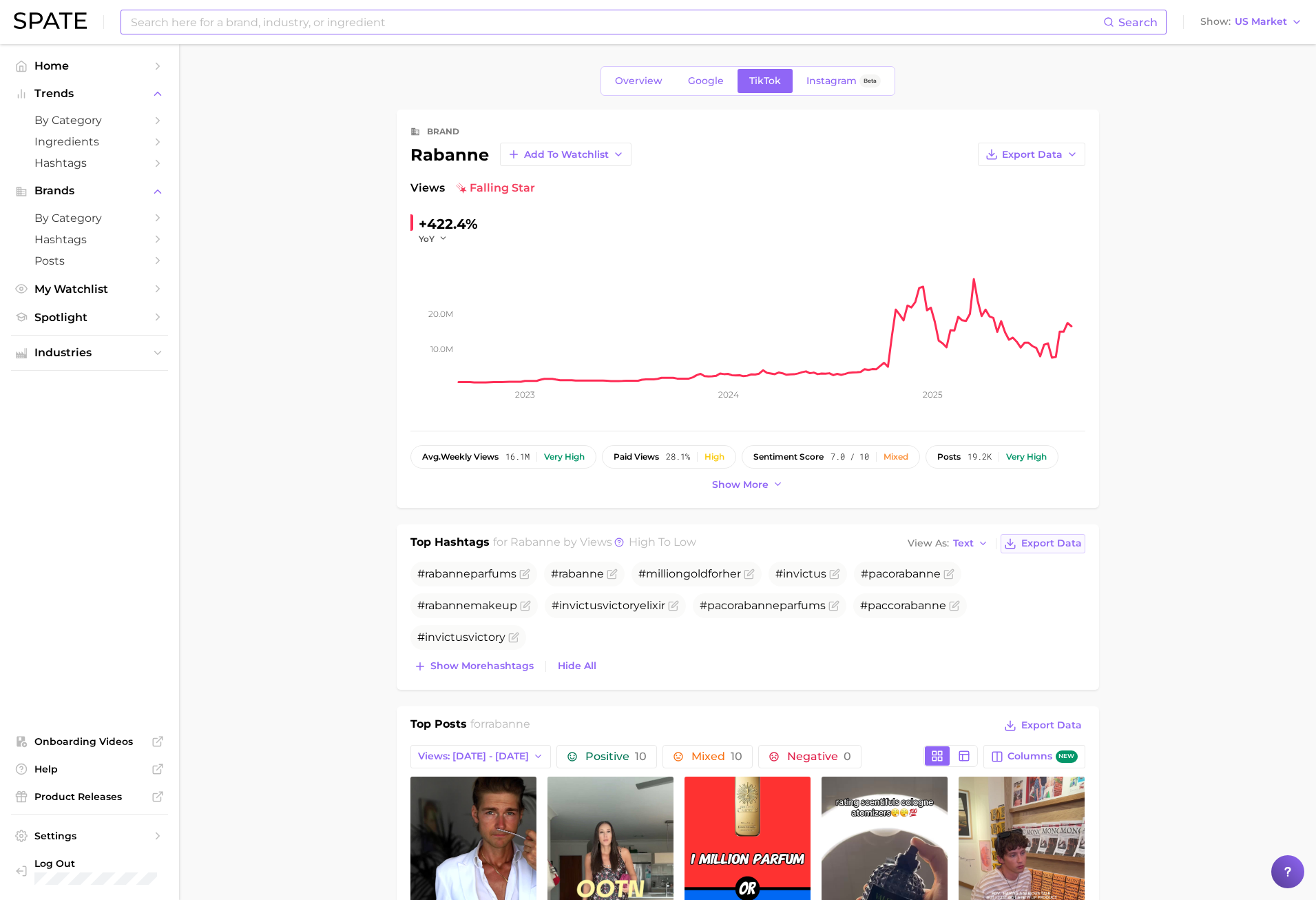
click at [1041, 545] on span "Export Data" at bounding box center [1051, 543] width 61 height 12
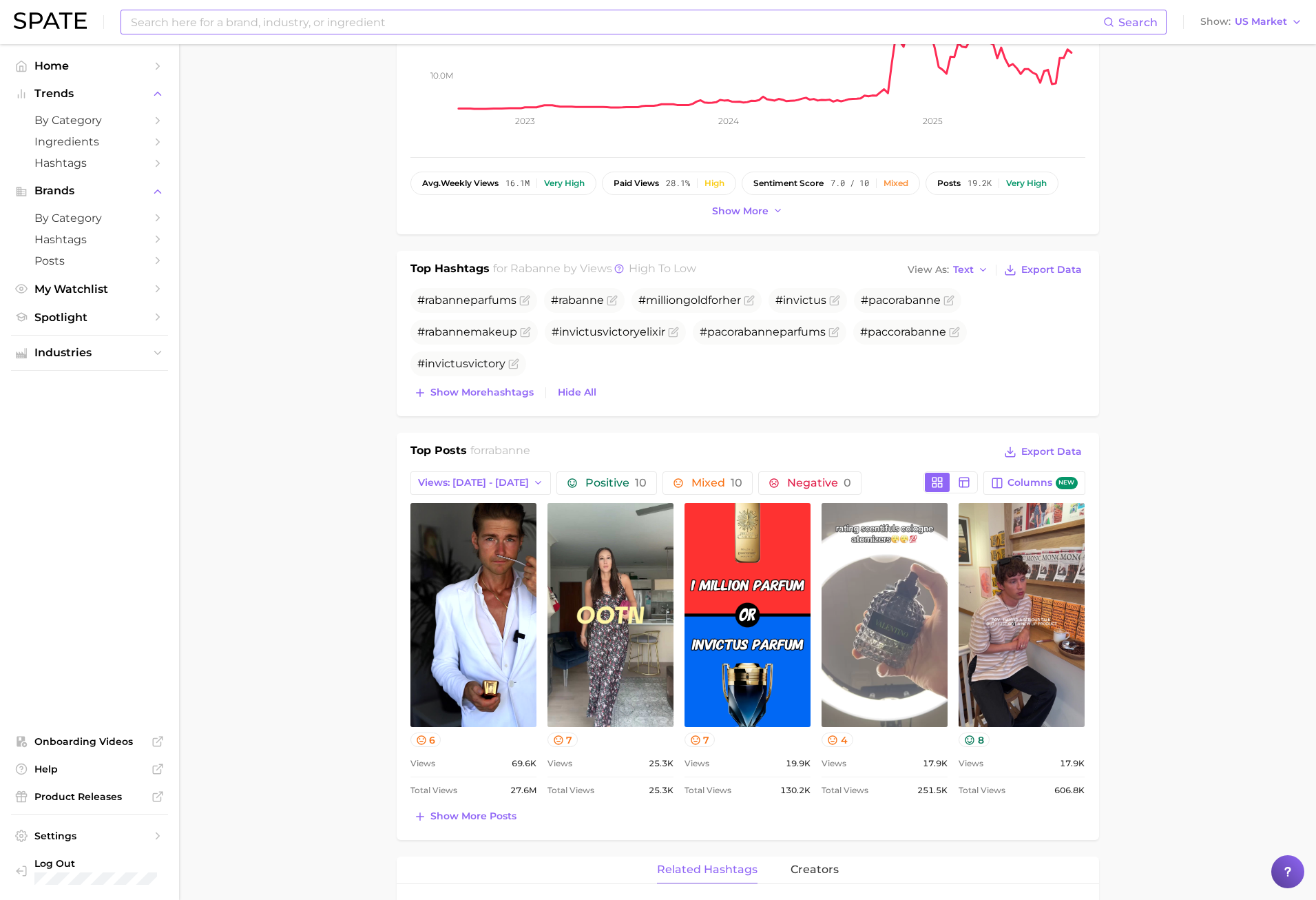
scroll to position [276, 0]
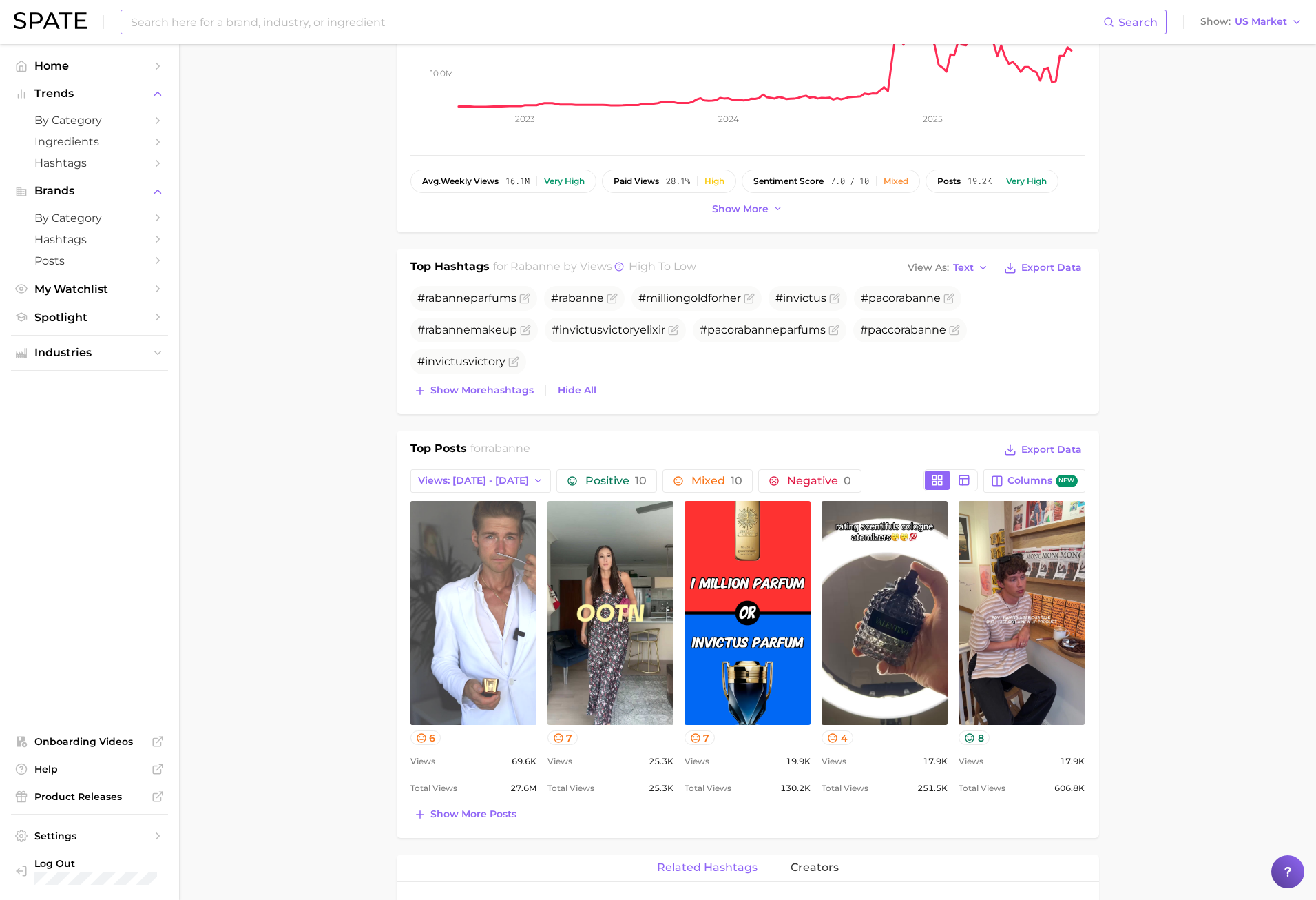
click at [481, 597] on link "view post on TikTok" at bounding box center [473, 613] width 126 height 224
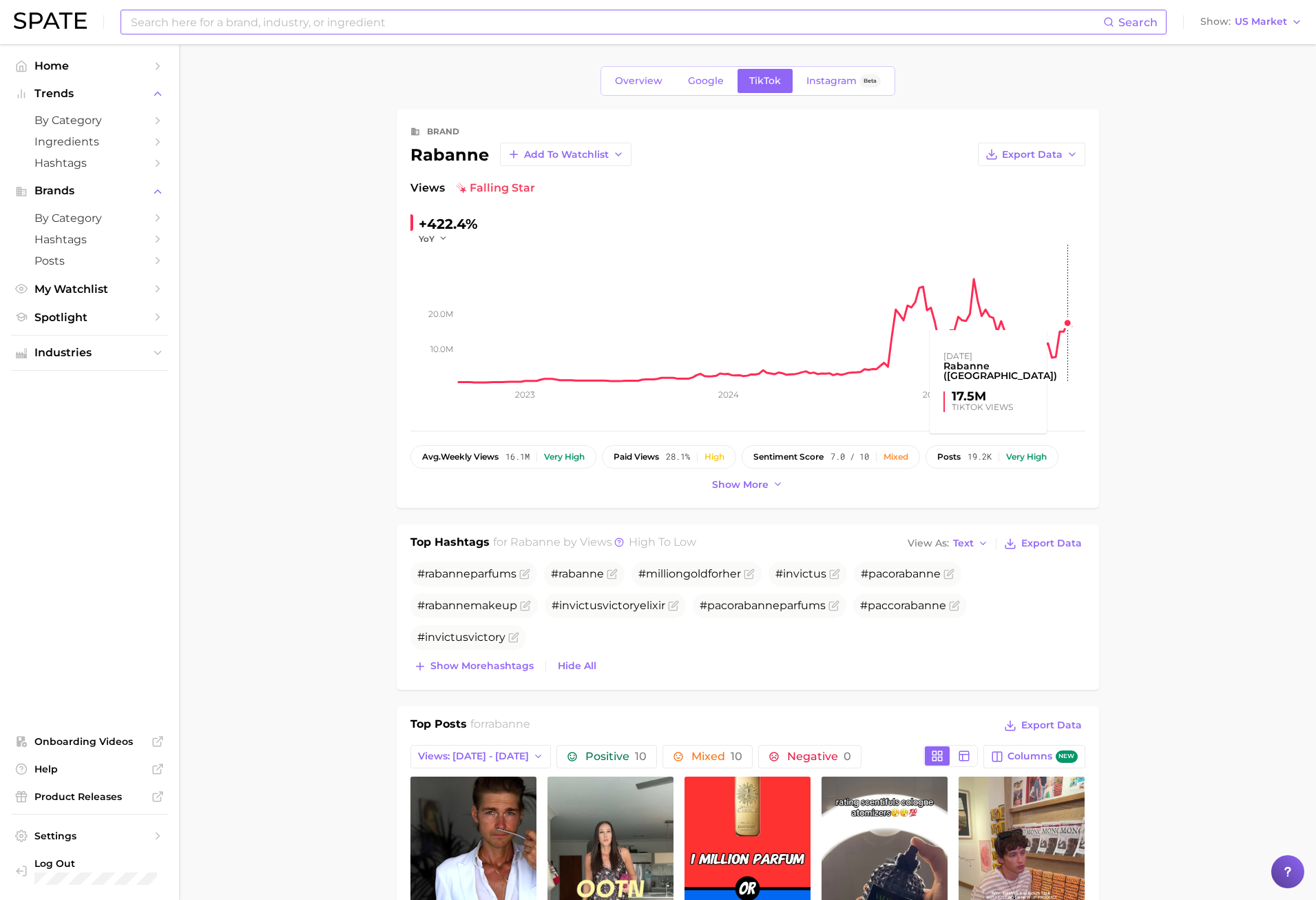
scroll to position [207, 0]
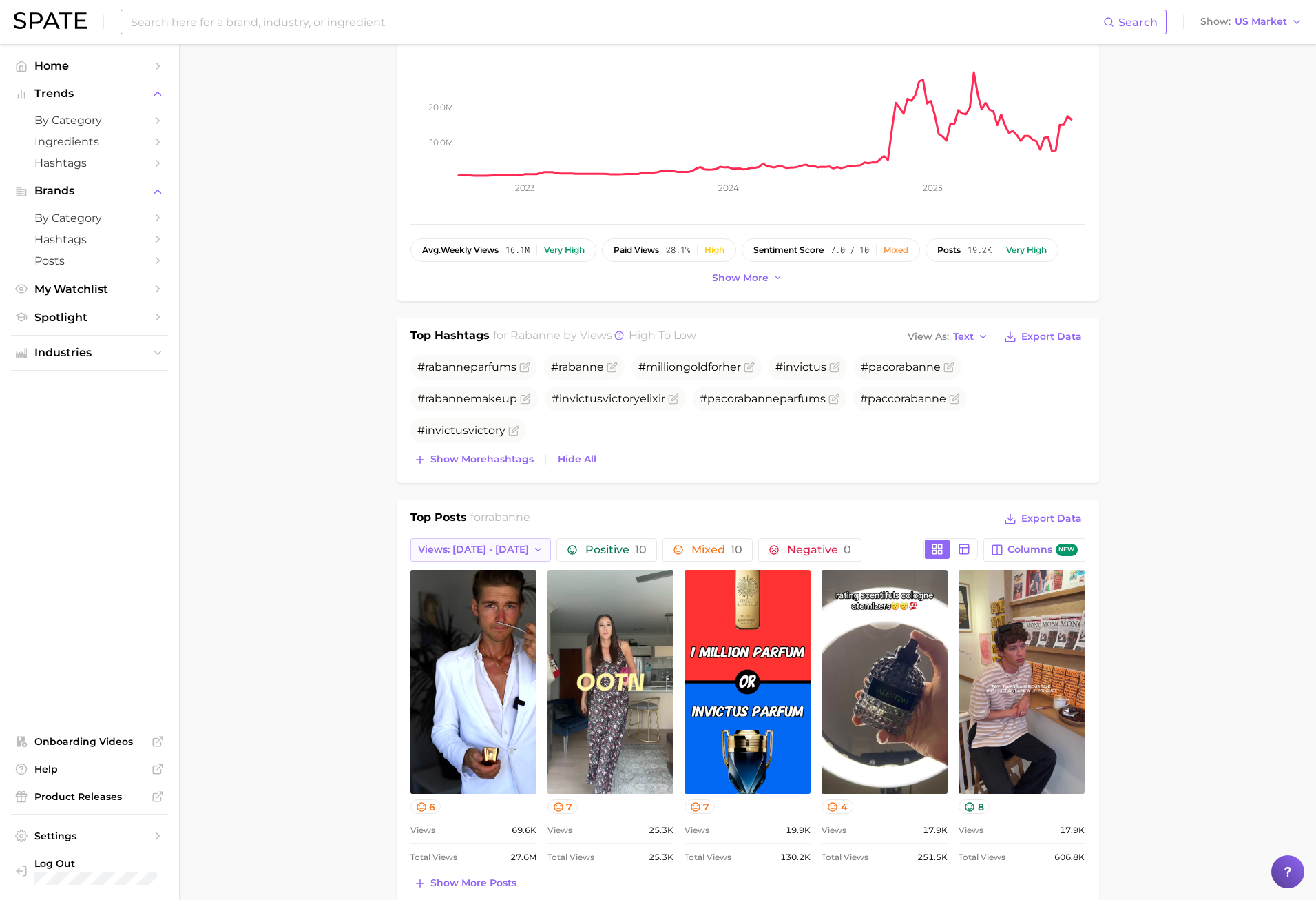
click at [477, 549] on span "Views: [DATE] - [DATE]" at bounding box center [473, 550] width 111 height 12
click at [468, 598] on span "Views: Aug 24 - 31" at bounding box center [472, 600] width 111 height 12
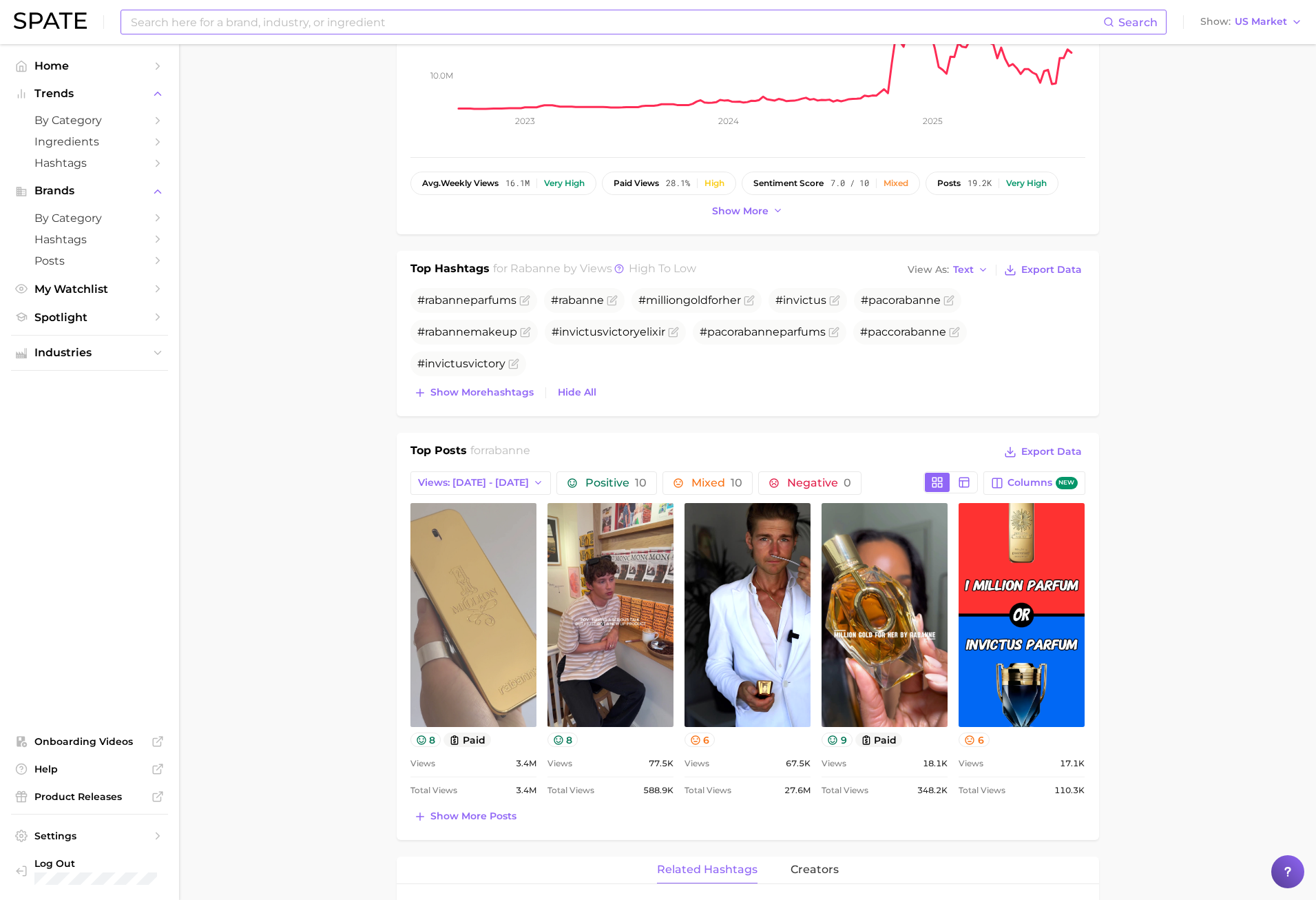
scroll to position [276, 0]
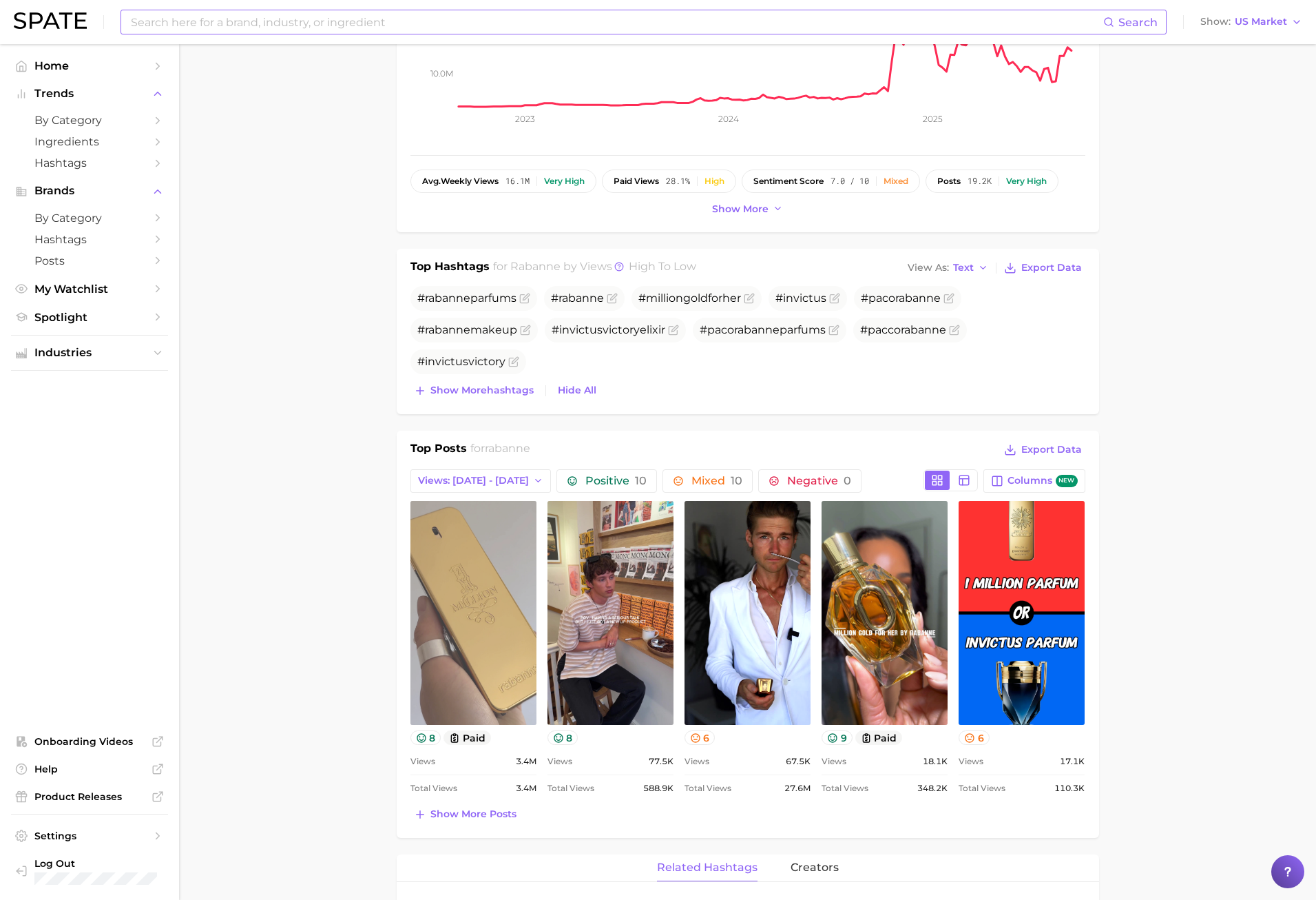
click at [453, 582] on link "view post on TikTok" at bounding box center [473, 613] width 126 height 224
click at [472, 647] on link "view post on TikTok" at bounding box center [473, 613] width 126 height 224
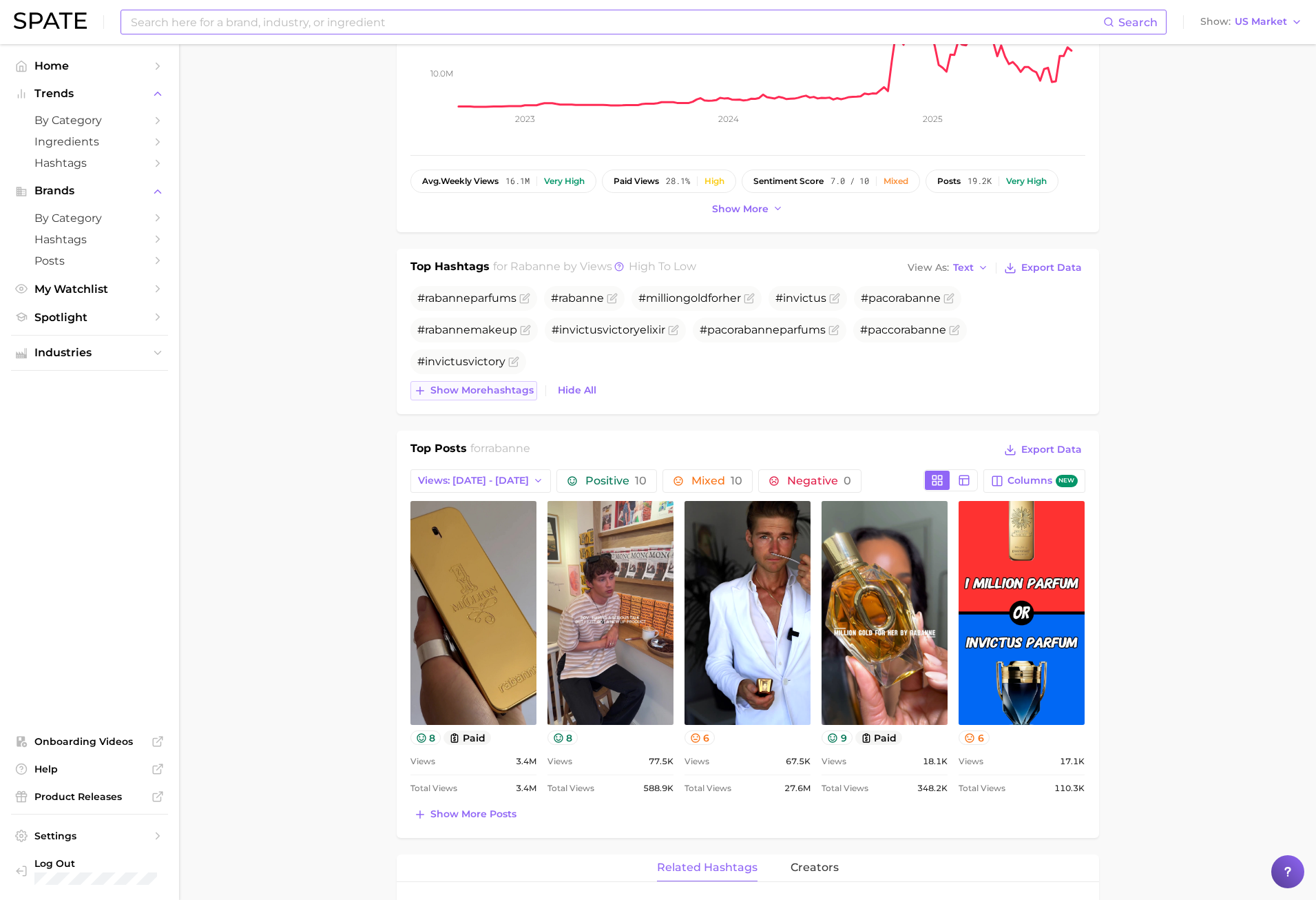
click at [516, 392] on span "Show more hashtags" at bounding box center [482, 390] width 103 height 12
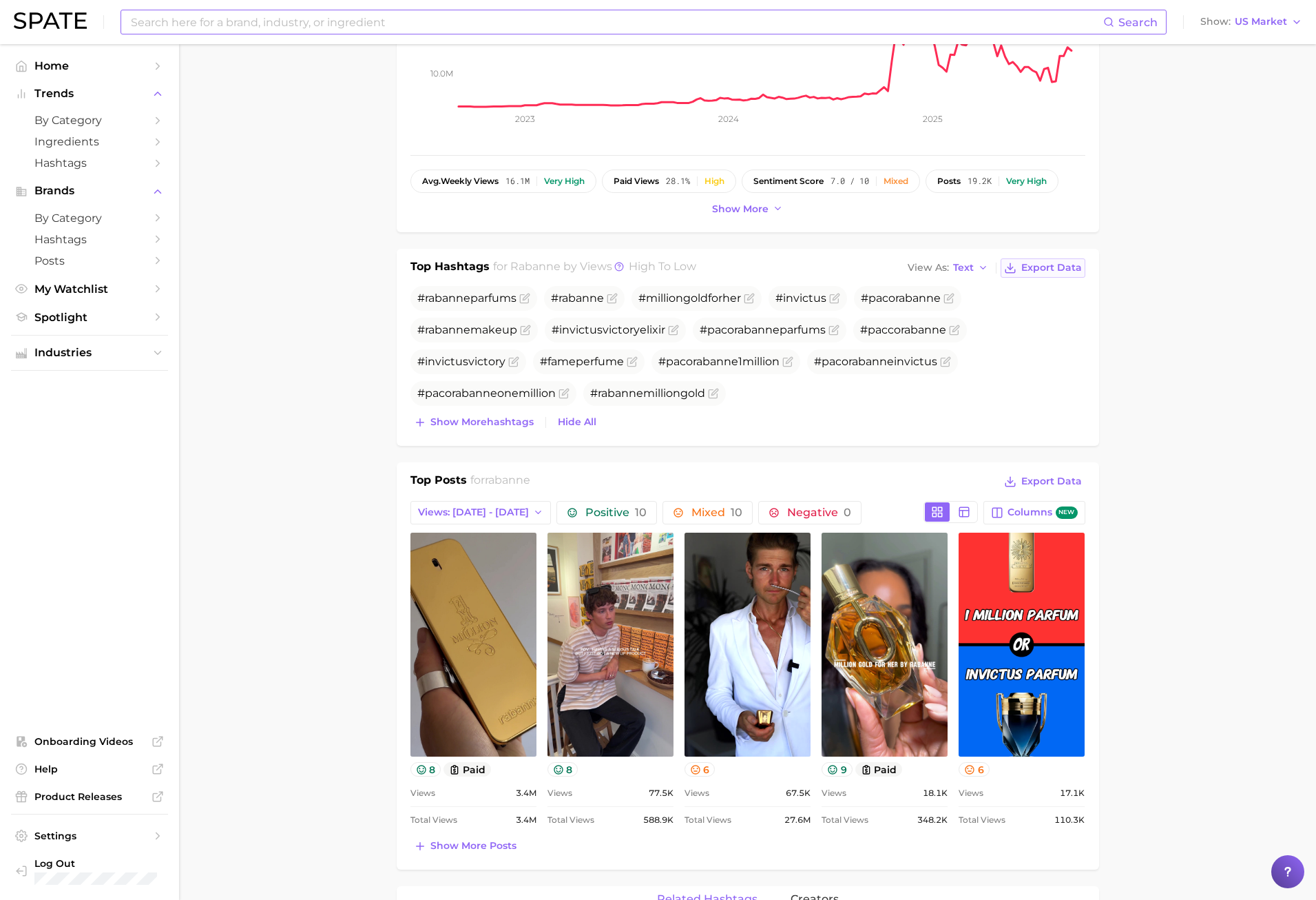
click at [1028, 274] on button "Export Data" at bounding box center [1043, 267] width 84 height 20
click at [1190, 576] on main "Overview Google TikTok Instagram Beta brand rabanne Add to Watchlist Export Dat…" at bounding box center [747, 907] width 1137 height 2280
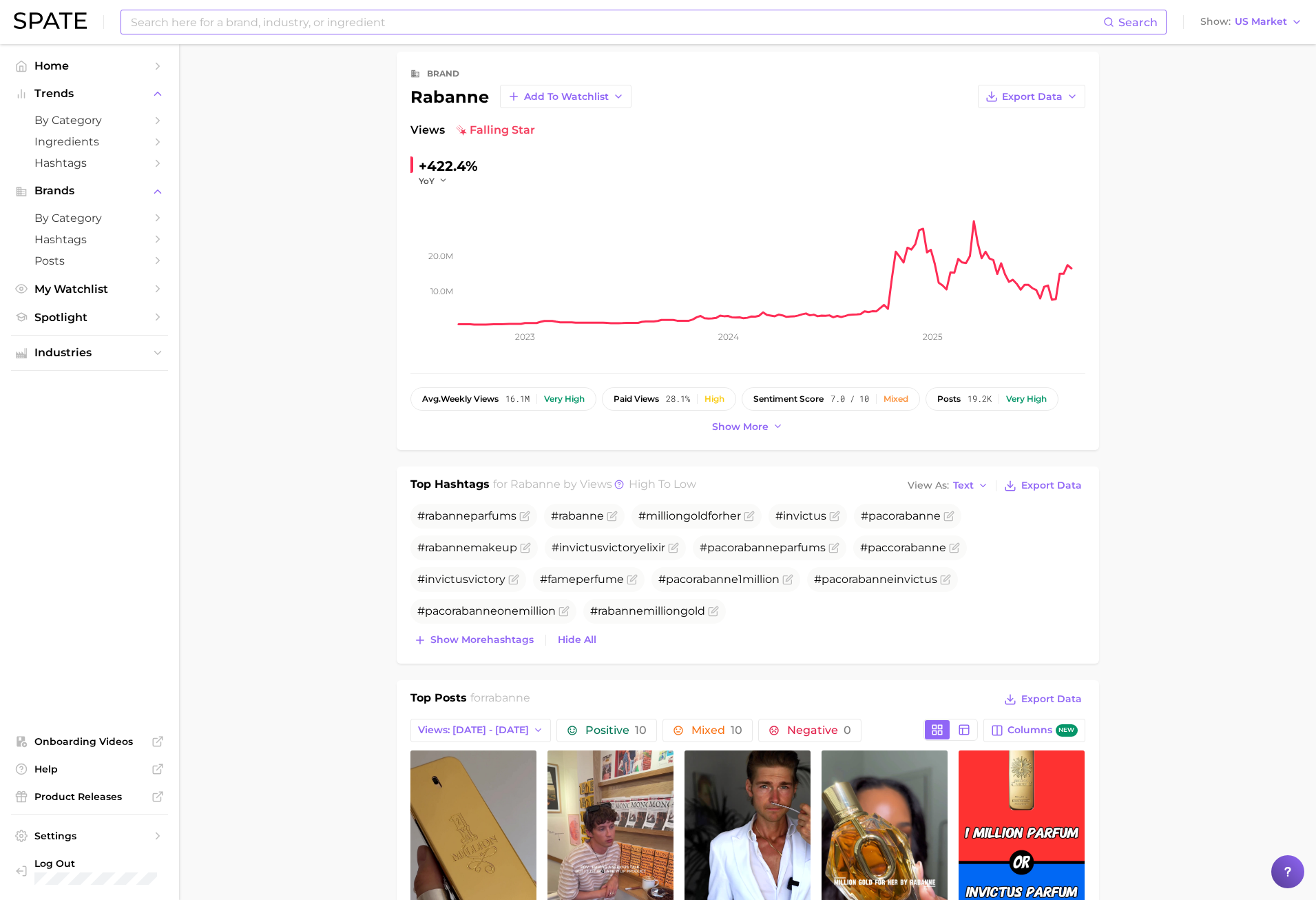
scroll to position [0, 0]
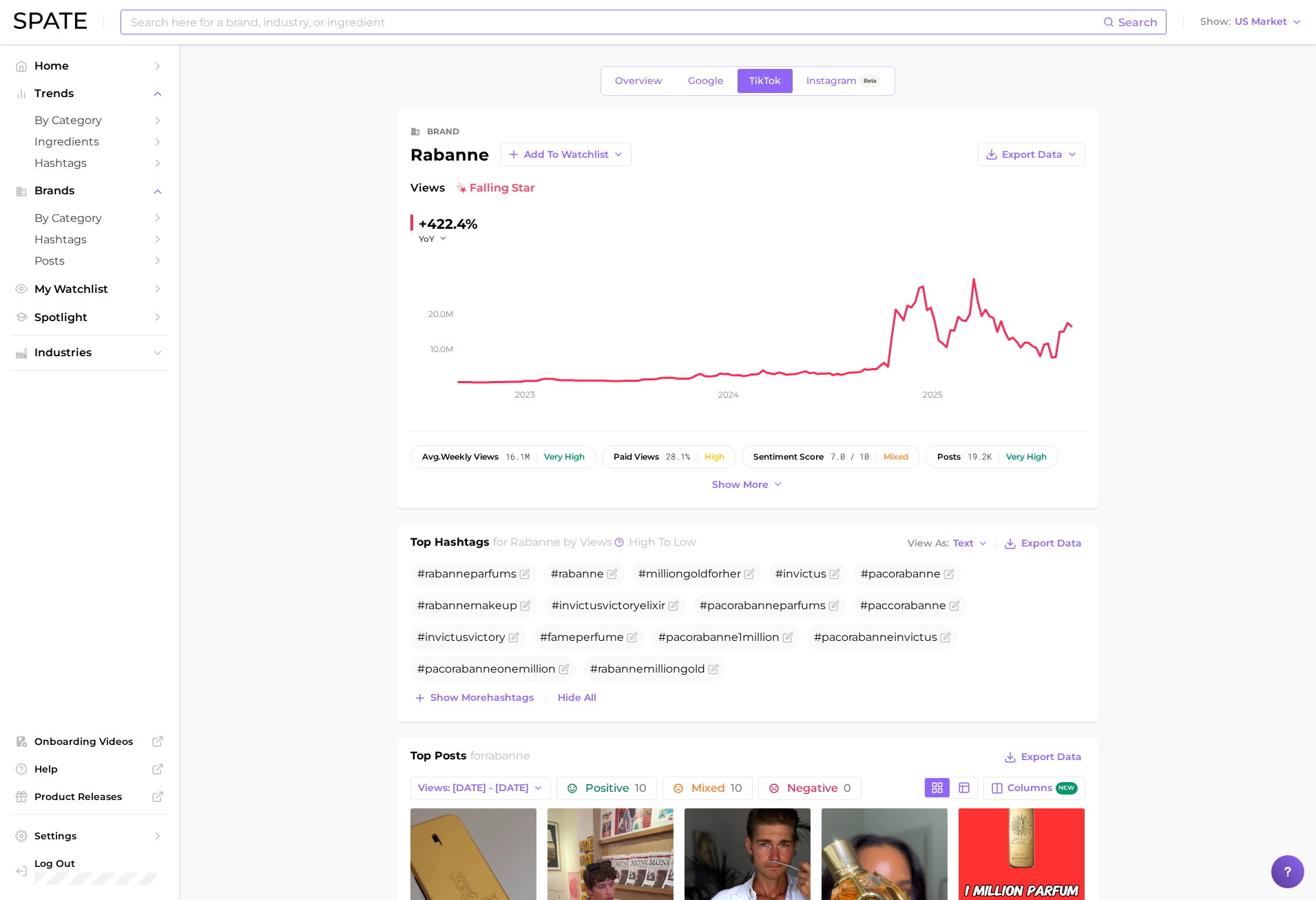
click at [162, 32] on input at bounding box center [617, 21] width 974 height 23
click at [1108, 26] on div "dior Search" at bounding box center [644, 21] width 1028 height 23
click at [1133, 31] on span "Search" at bounding box center [1131, 21] width 54 height 23
click at [1135, 28] on span "Search" at bounding box center [1138, 22] width 39 height 13
drag, startPoint x: 1120, startPoint y: 23, endPoint x: 964, endPoint y: 2, distance: 157.4
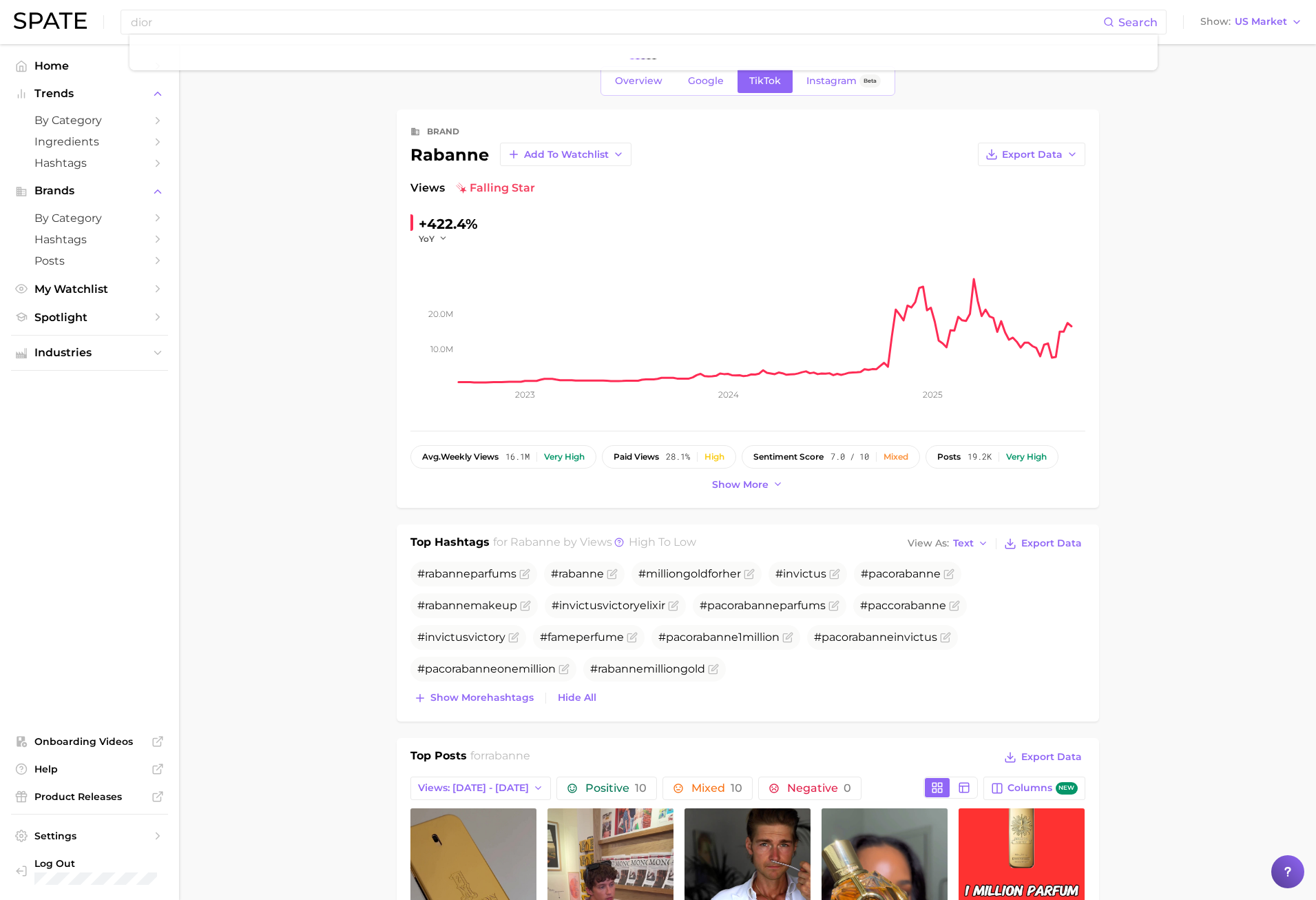
click at [1100, 18] on div "dior Search" at bounding box center [644, 21] width 1028 height 23
type input "d"
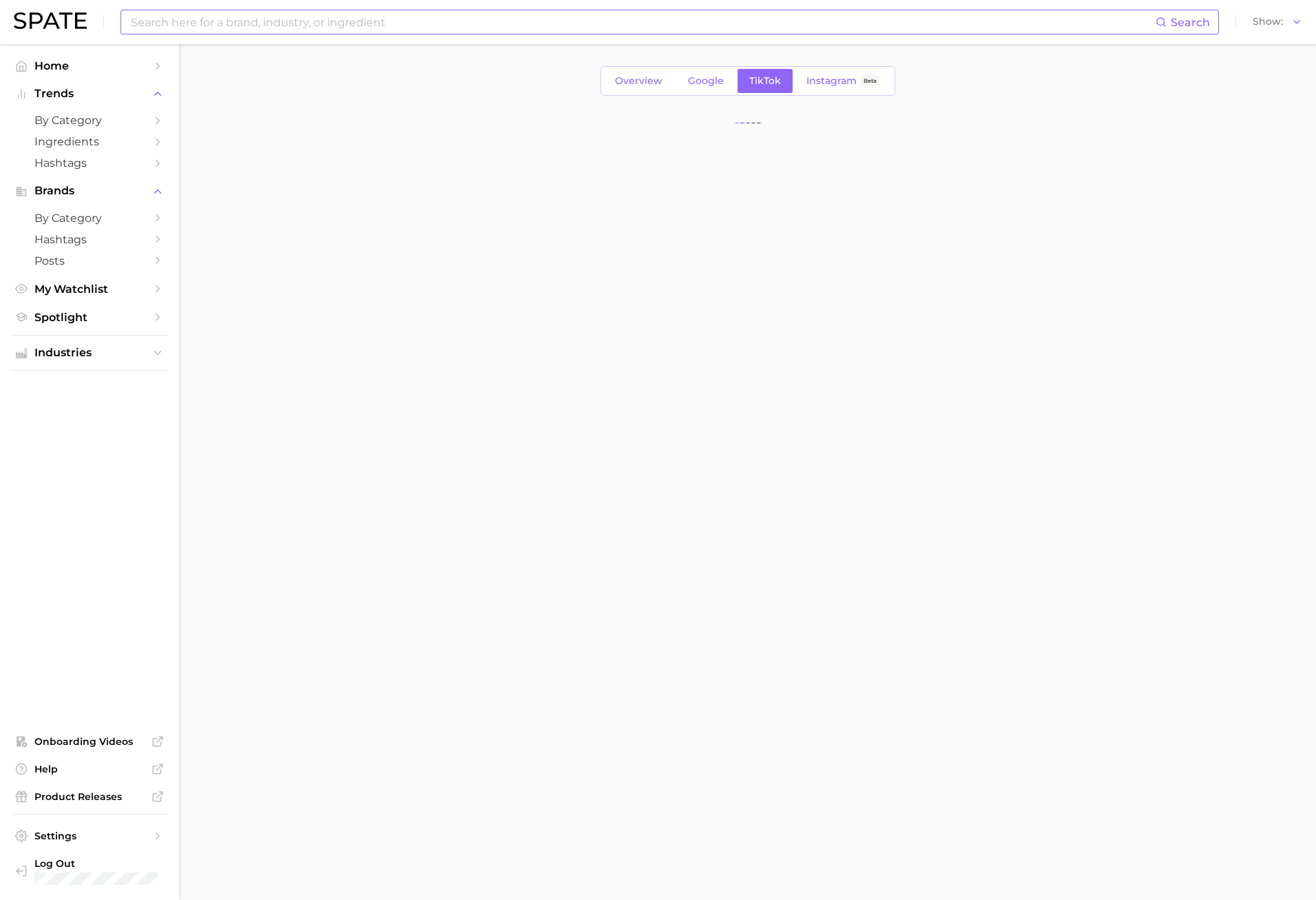
click at [205, 20] on input at bounding box center [643, 21] width 1026 height 23
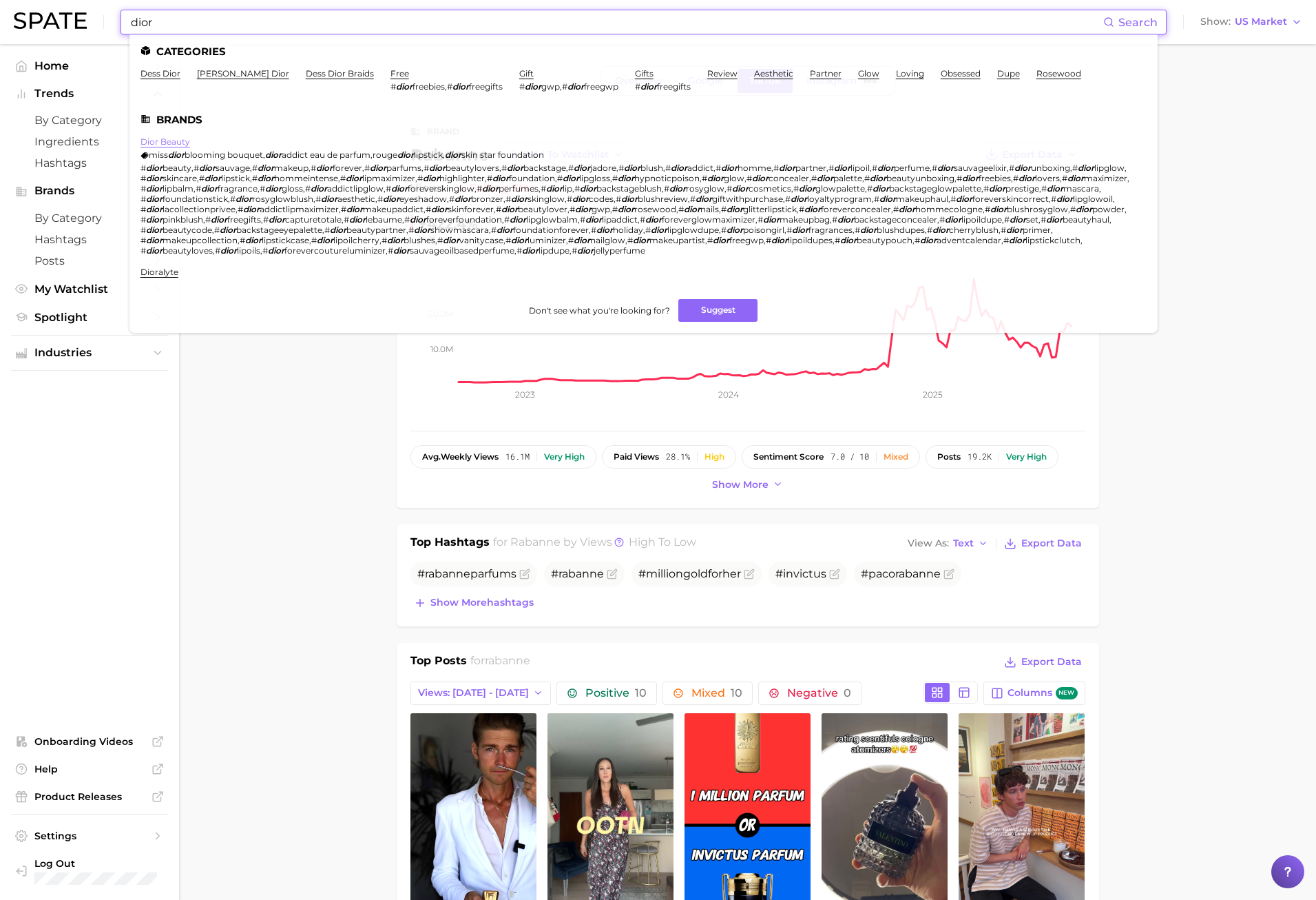
type input "dior"
click at [155, 143] on link "dior beauty" at bounding box center [165, 141] width 49 height 10
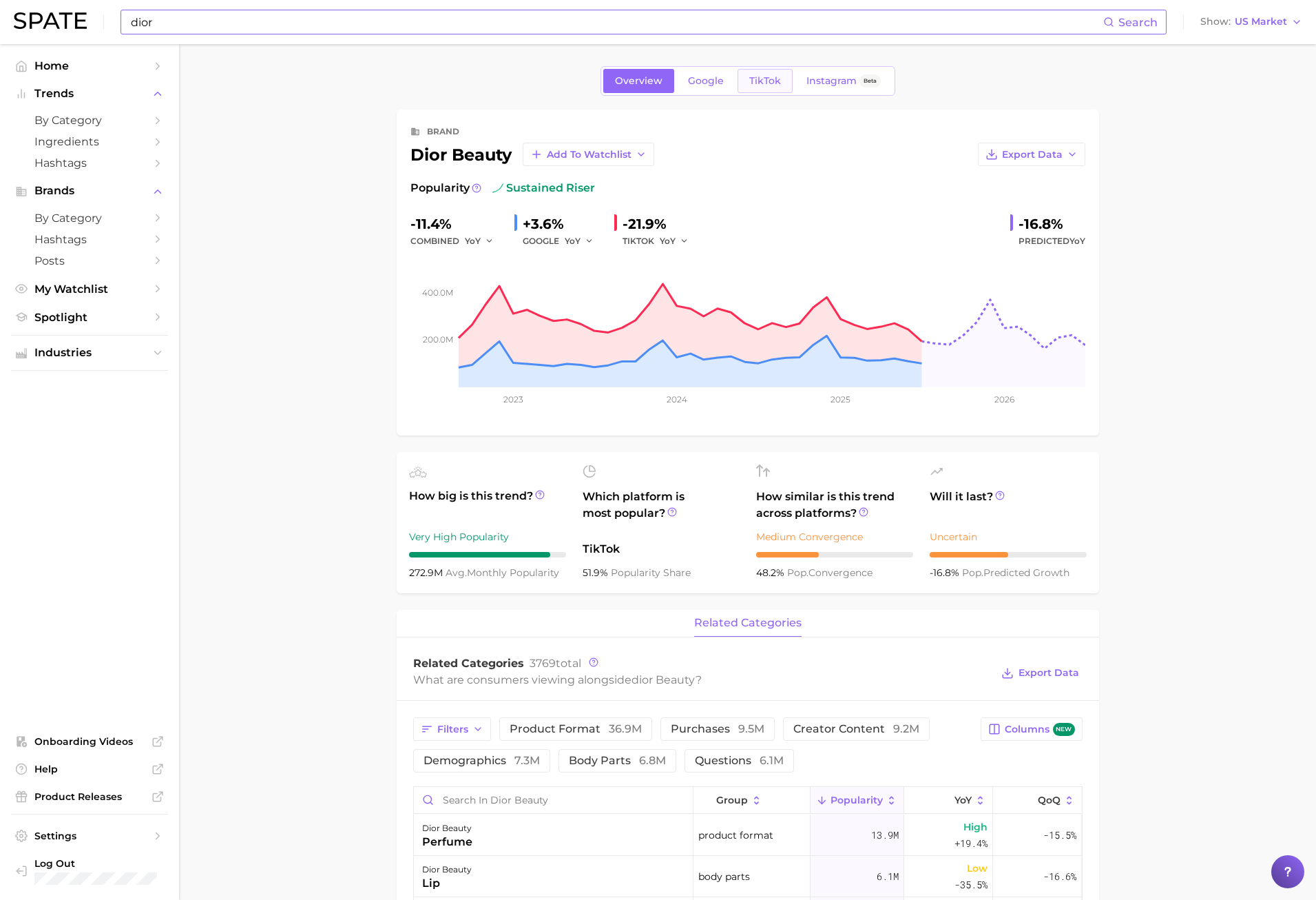
click at [783, 76] on link "TikTok" at bounding box center [765, 81] width 55 height 24
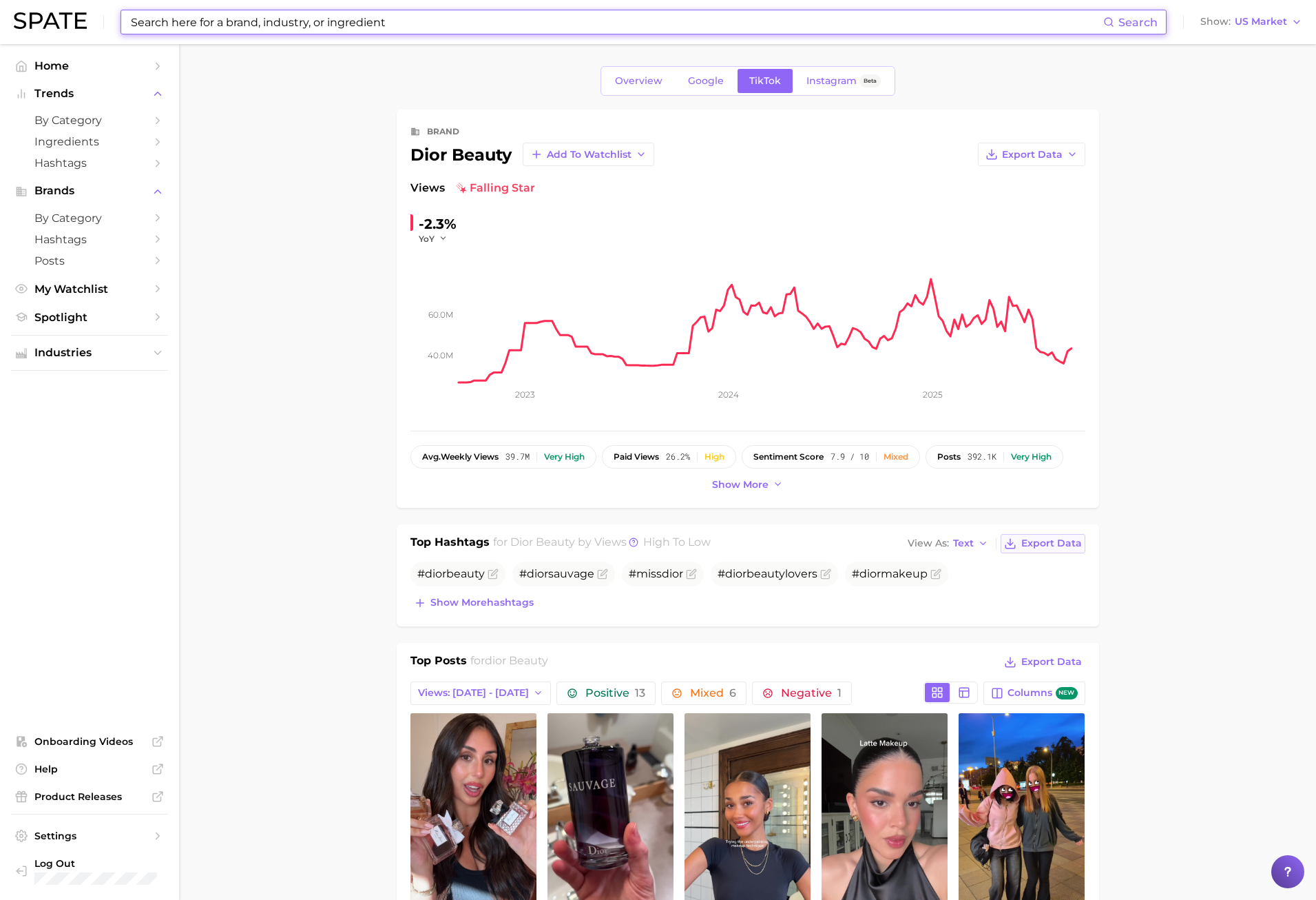
click at [1065, 547] on span "Export Data" at bounding box center [1051, 543] width 61 height 12
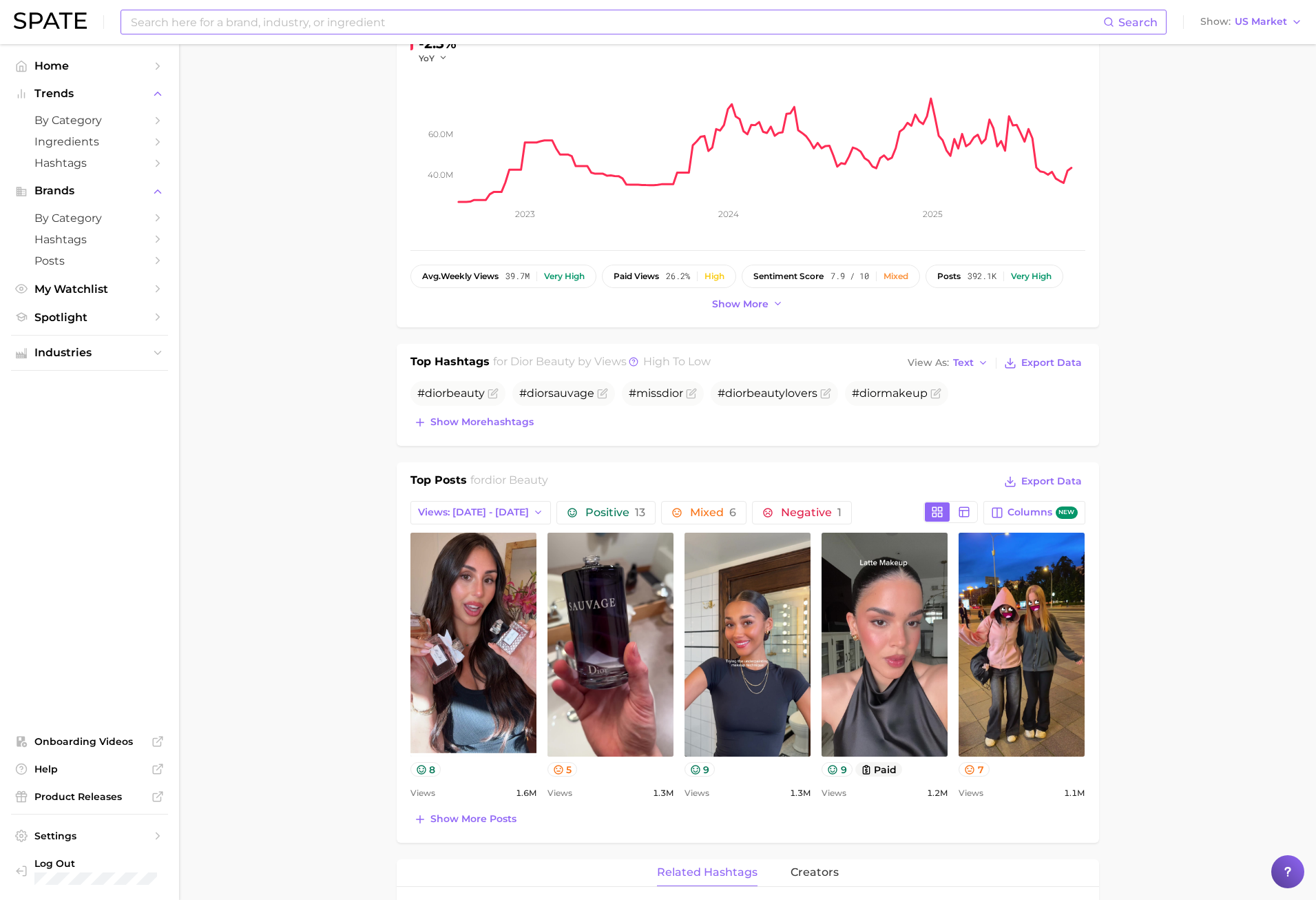
scroll to position [207, 0]
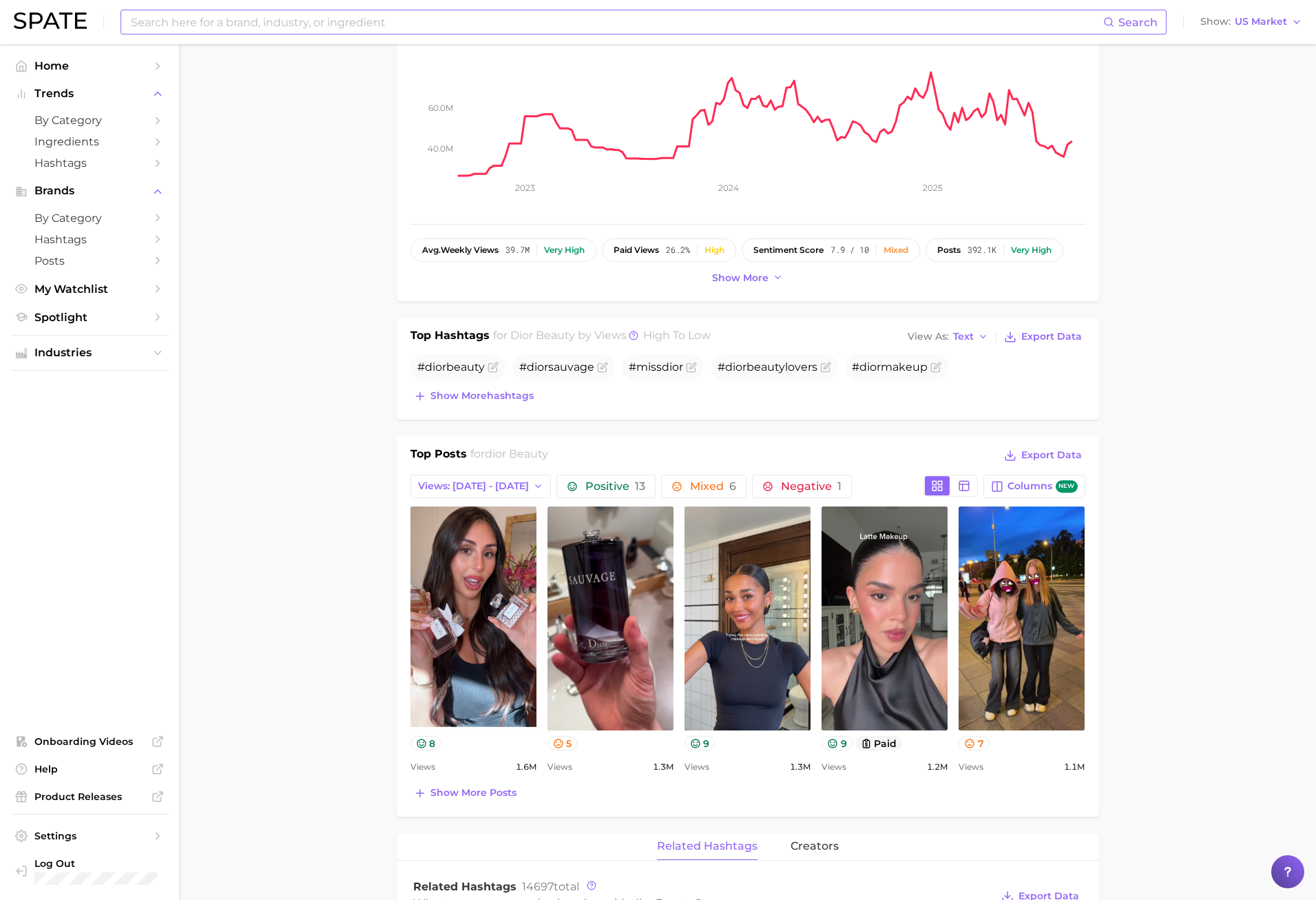
click at [447, 806] on div "Top Posts for dior beauty Export Data Views: [DATE] - [DATE] Positive 13 Mixed …" at bounding box center [748, 626] width 702 height 380
click at [456, 796] on span "Show more posts" at bounding box center [473, 793] width 86 height 12
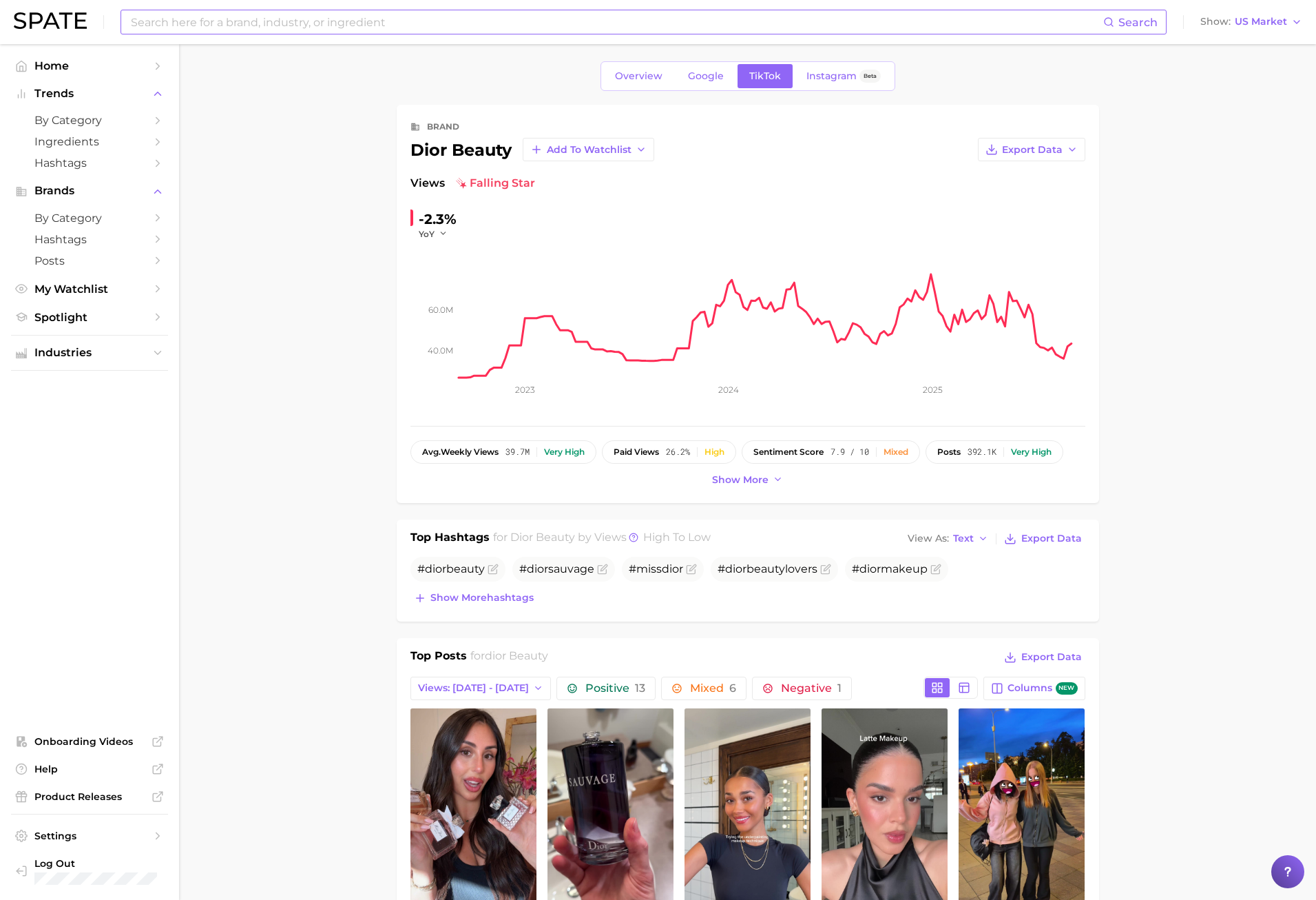
scroll to position [0, 0]
